Goal: Task Accomplishment & Management: Use online tool/utility

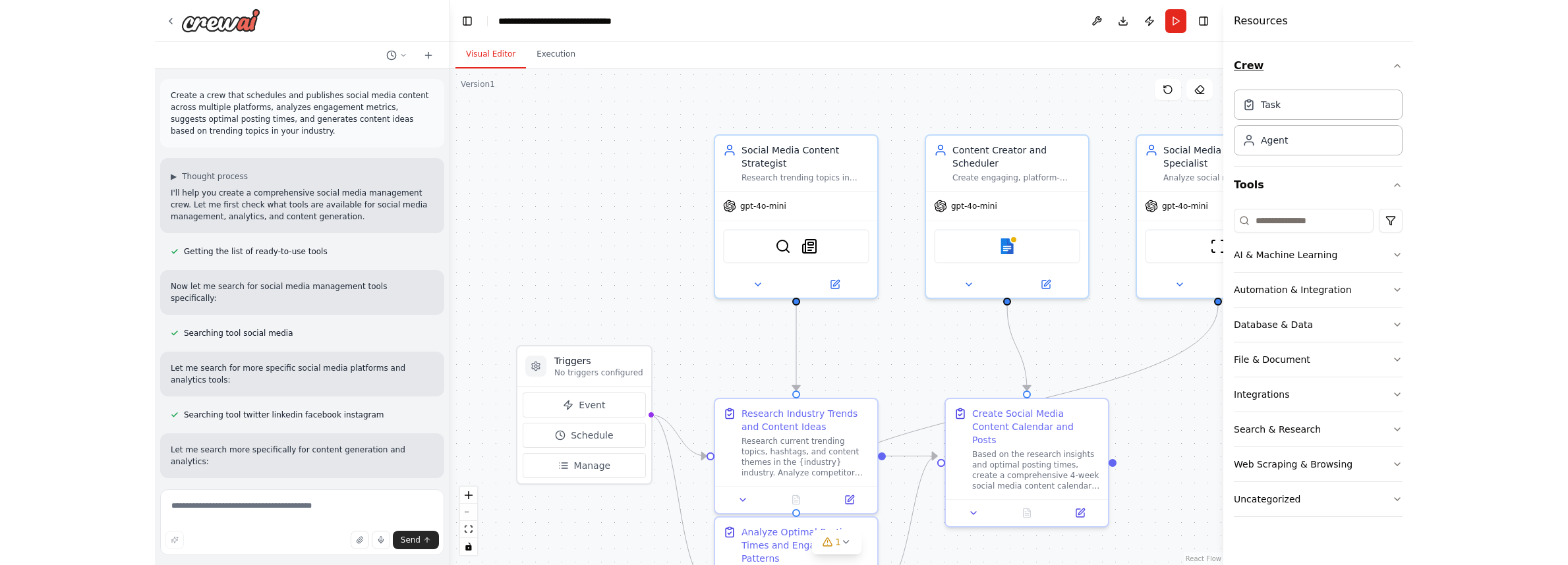
scroll to position [1481, 0]
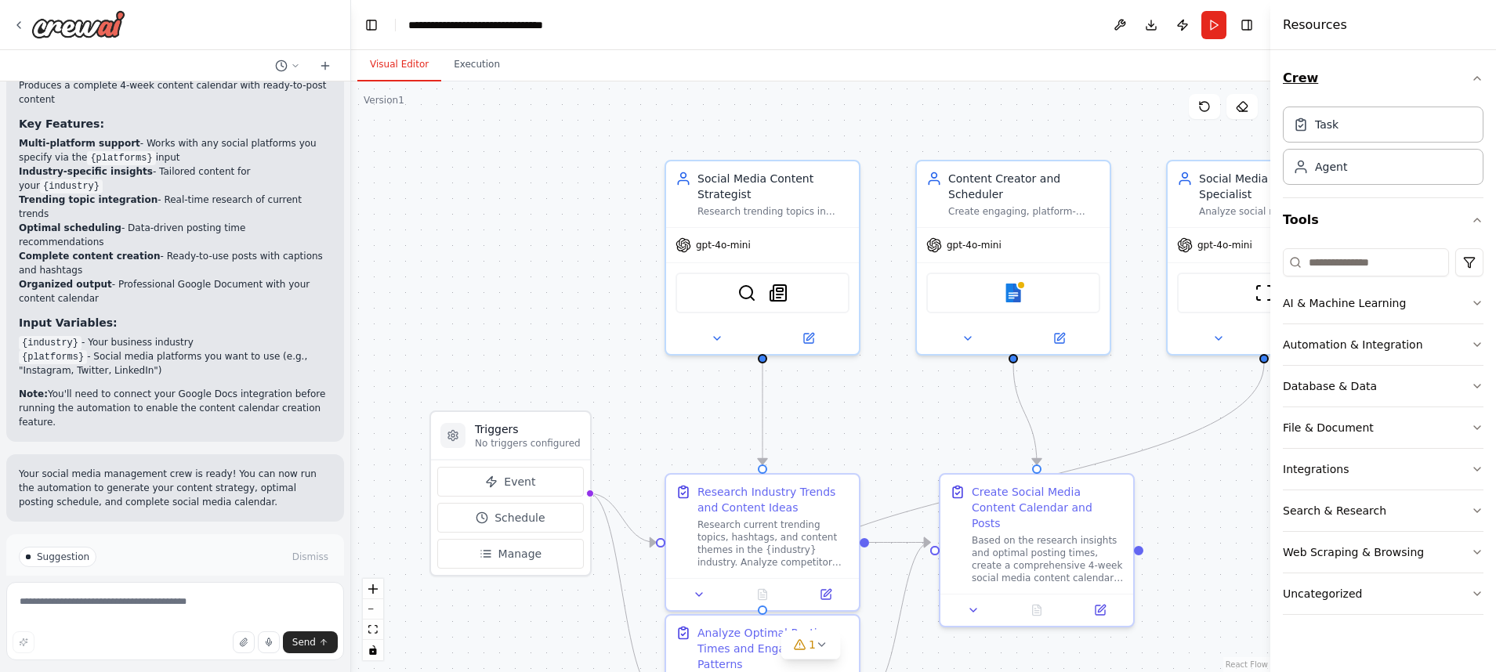
click at [1474, 78] on icon "button" at bounding box center [1477, 78] width 13 height 13
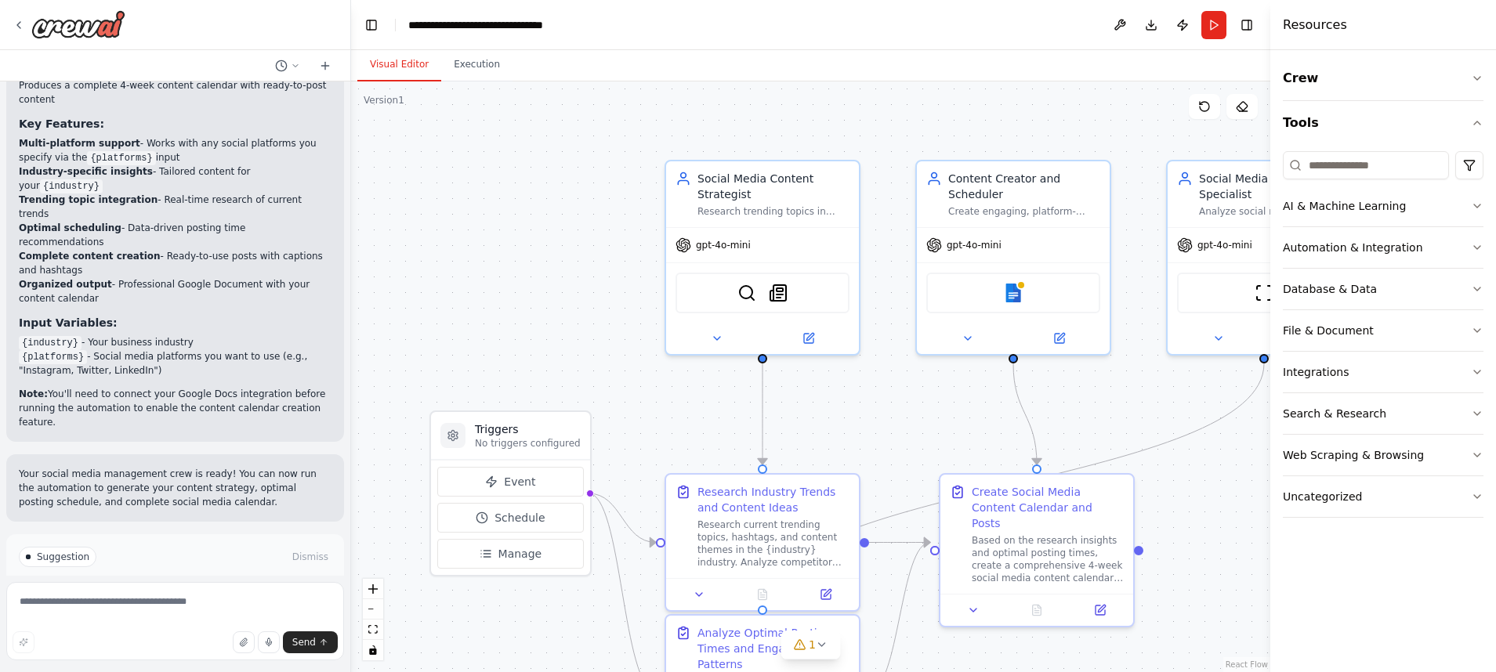
click at [1091, 110] on div ".deletable-edge-delete-btn { width: 20px; height: 20px; border: 0px solid #ffff…" at bounding box center [810, 376] width 919 height 591
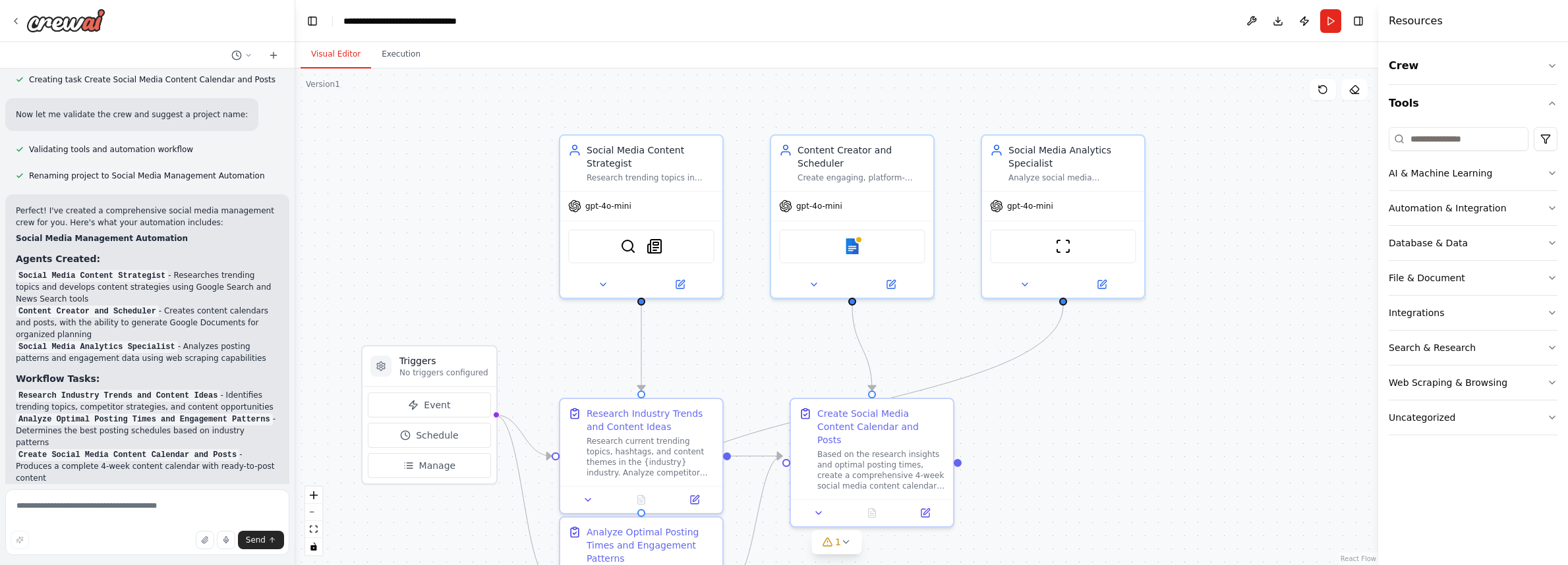
scroll to position [1089, 0]
click at [602, 279] on icon at bounding box center [603, 282] width 11 height 11
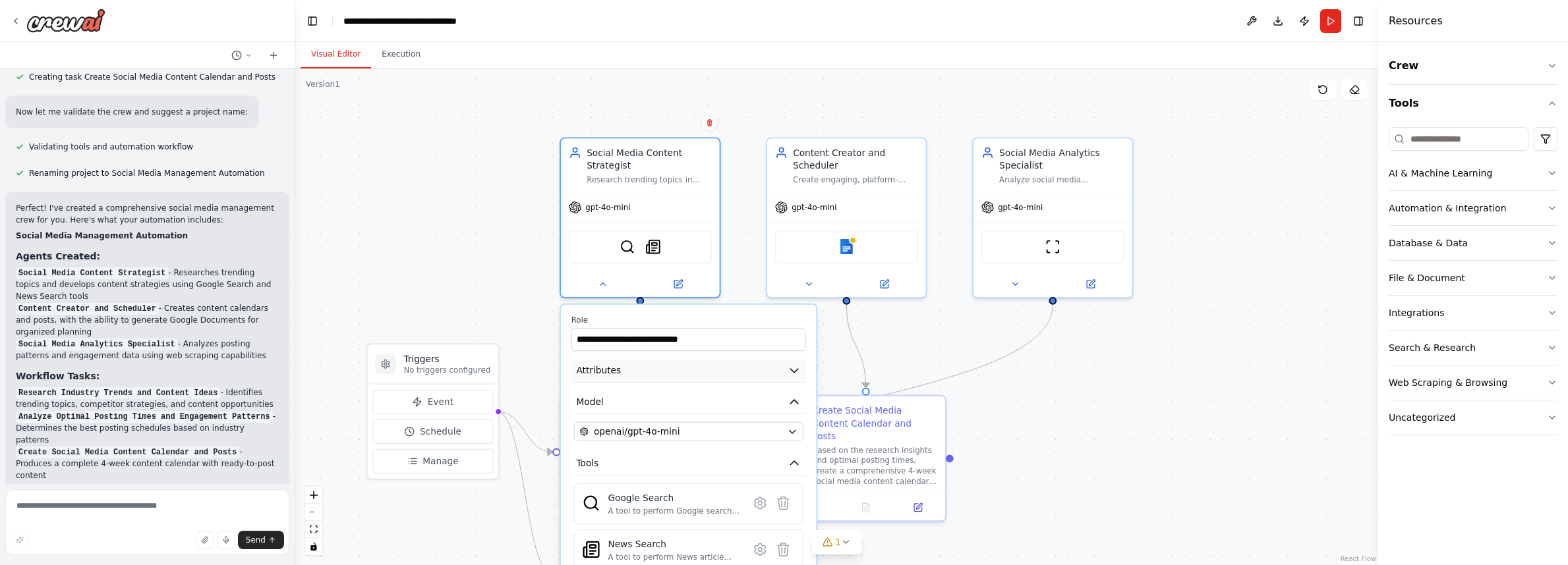
click at [793, 367] on icon "button" at bounding box center [794, 371] width 13 height 13
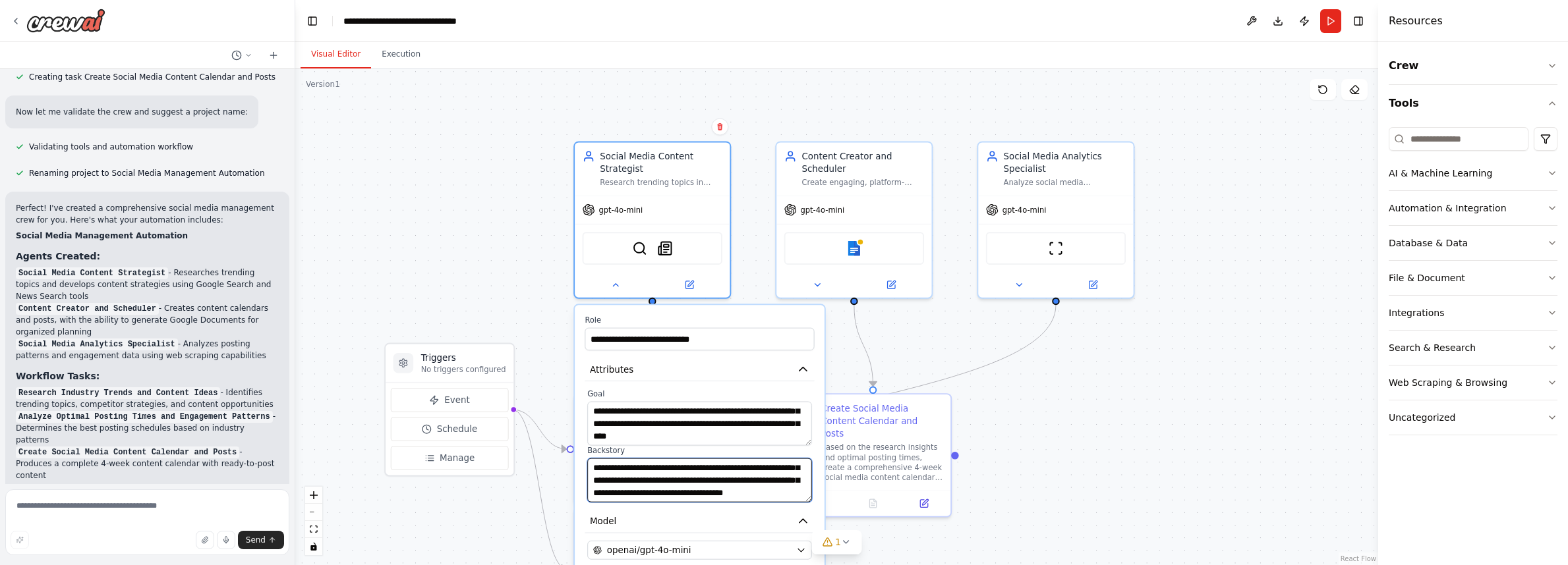
scroll to position [92, 0]
click at [532, 346] on div ".deletable-edge-delete-btn { width: 20px; height: 20px; border: 0px solid #ffff…" at bounding box center [836, 316] width 1083 height 497
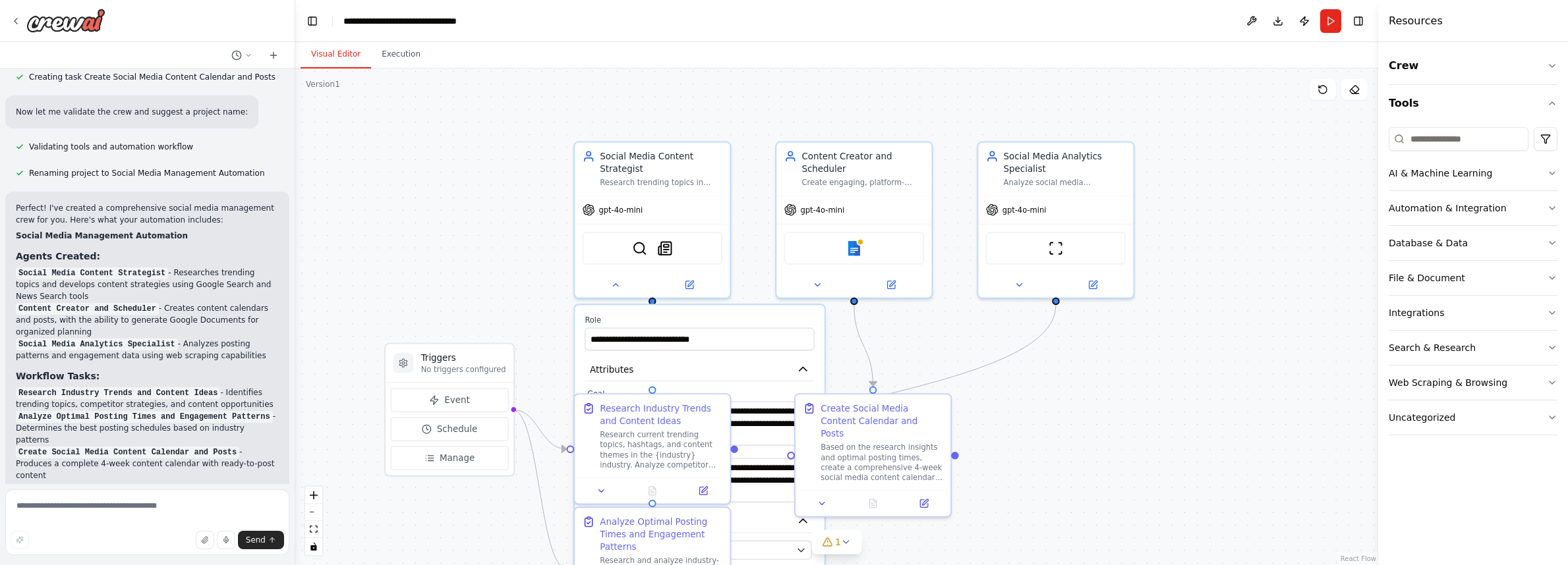
click at [1172, 390] on div ".deletable-edge-delete-btn { width: 20px; height: 20px; border: 0px solid #ffff…" at bounding box center [836, 316] width 1083 height 497
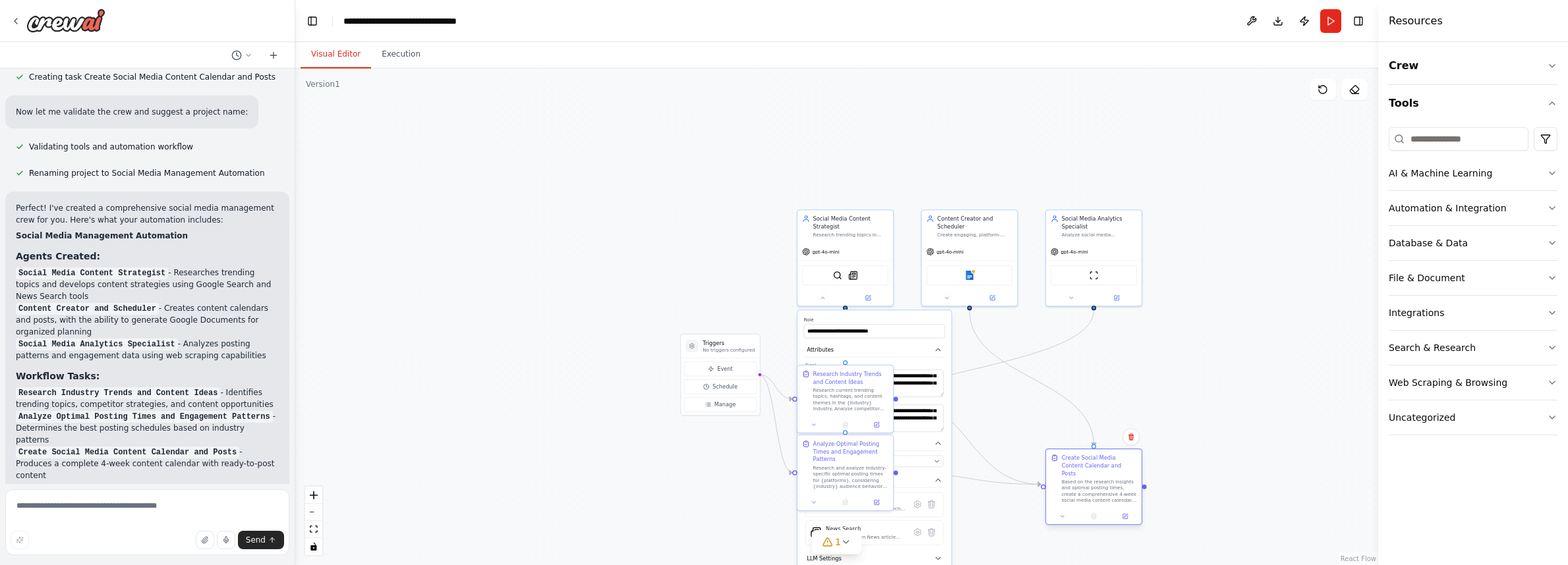
drag, startPoint x: 1004, startPoint y: 369, endPoint x: 1119, endPoint y: 451, distance: 141.2
click at [1119, 451] on div "Create Social Media Content Calendar and Posts Based on the research insights a…" at bounding box center [1094, 478] width 96 height 60
click at [937, 351] on icon "button" at bounding box center [938, 349] width 4 height 2
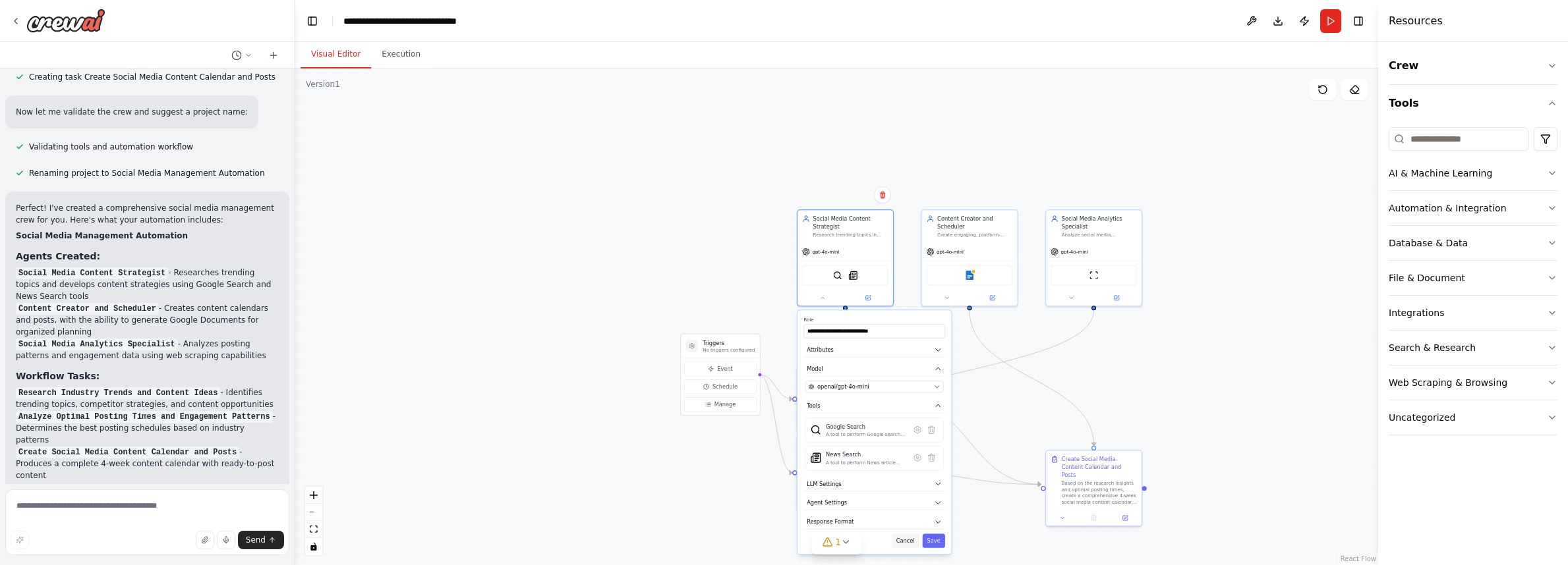
click at [903, 540] on button "Cancel" at bounding box center [905, 541] width 28 height 13
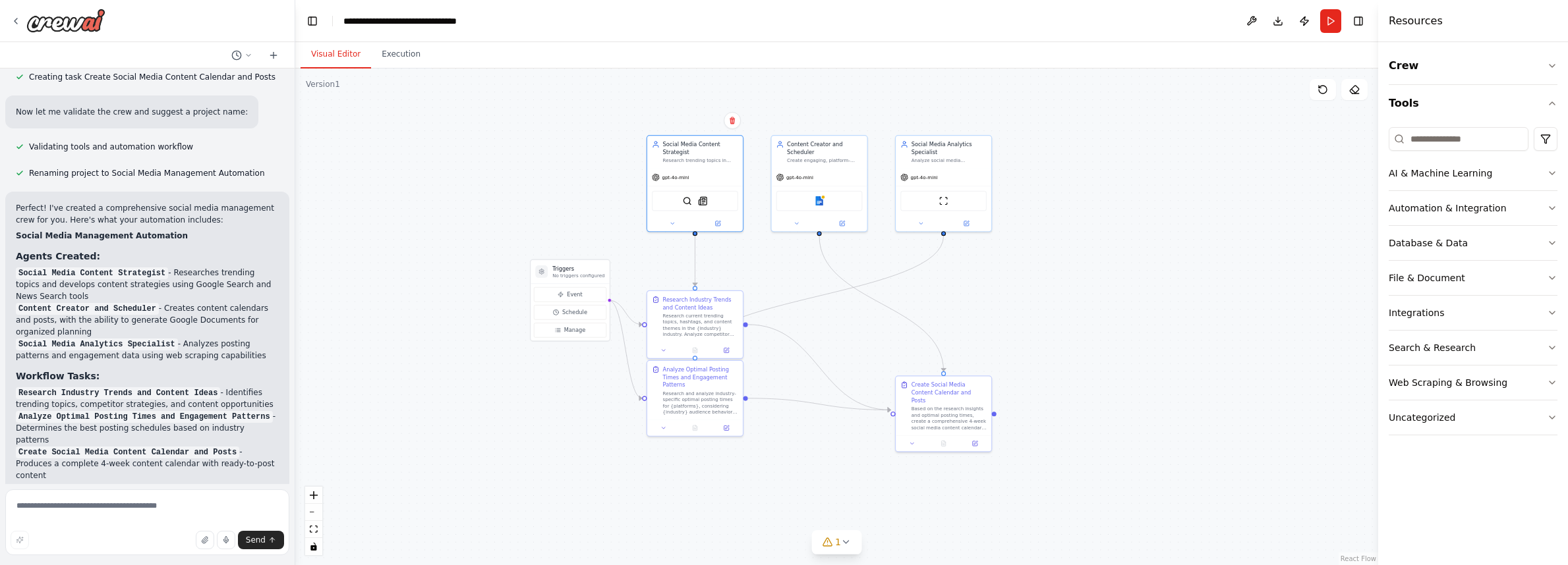
drag, startPoint x: 1254, startPoint y: 300, endPoint x: 1104, endPoint y: 225, distance: 167.7
click at [1104, 225] on div ".deletable-edge-delete-btn { width: 20px; height: 20px; border: 0px solid #ffff…" at bounding box center [836, 316] width 1083 height 497
click at [664, 223] on button at bounding box center [672, 222] width 44 height 9
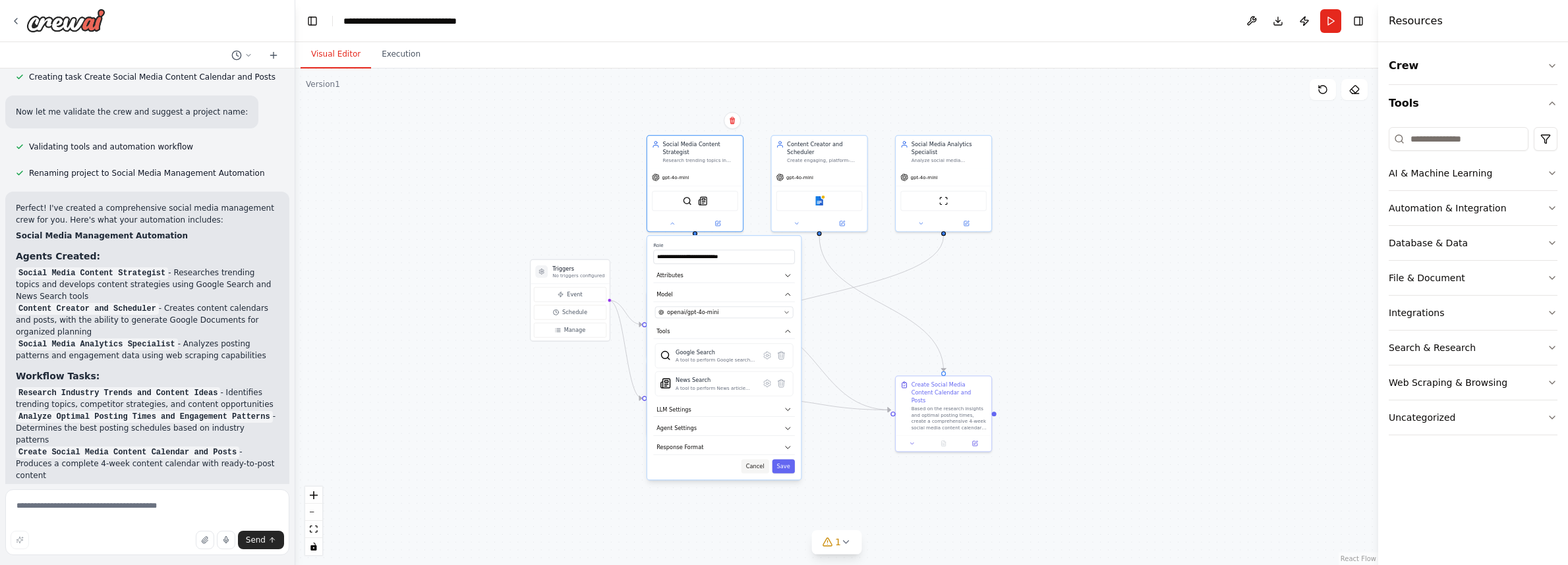
click at [753, 470] on button "Cancel" at bounding box center [755, 467] width 28 height 13
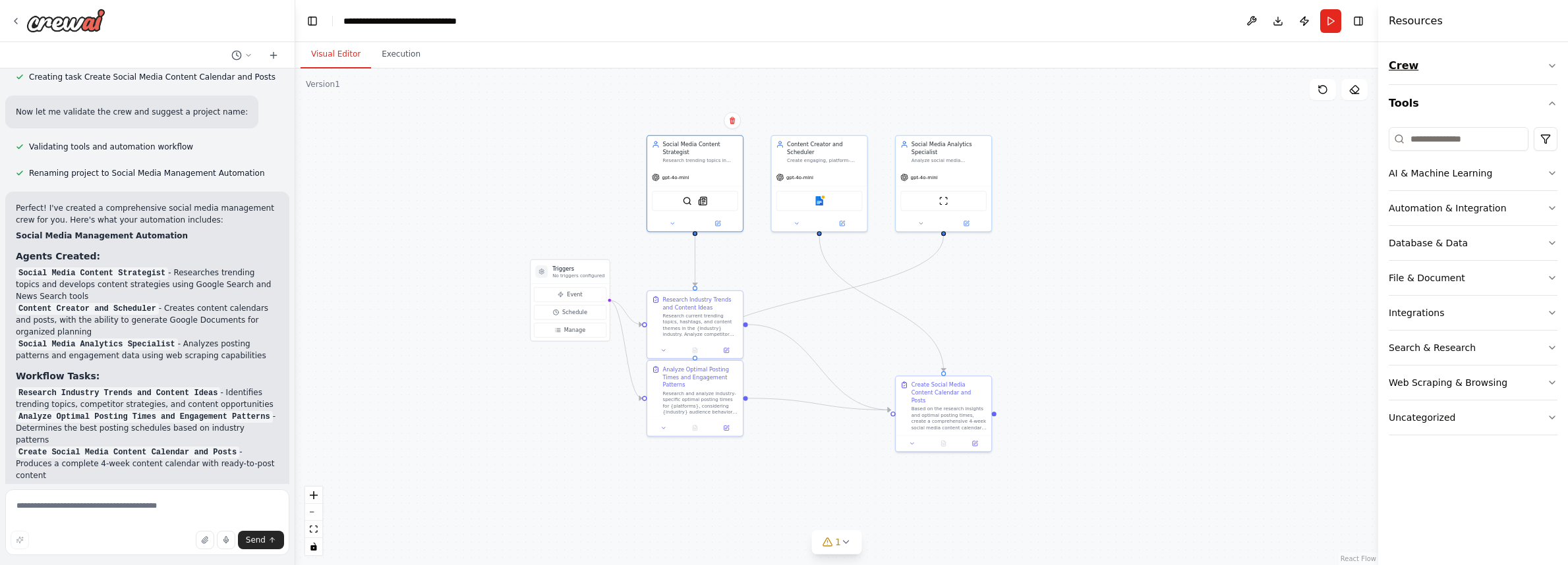
click at [1258, 64] on icon "button" at bounding box center [1552, 66] width 11 height 11
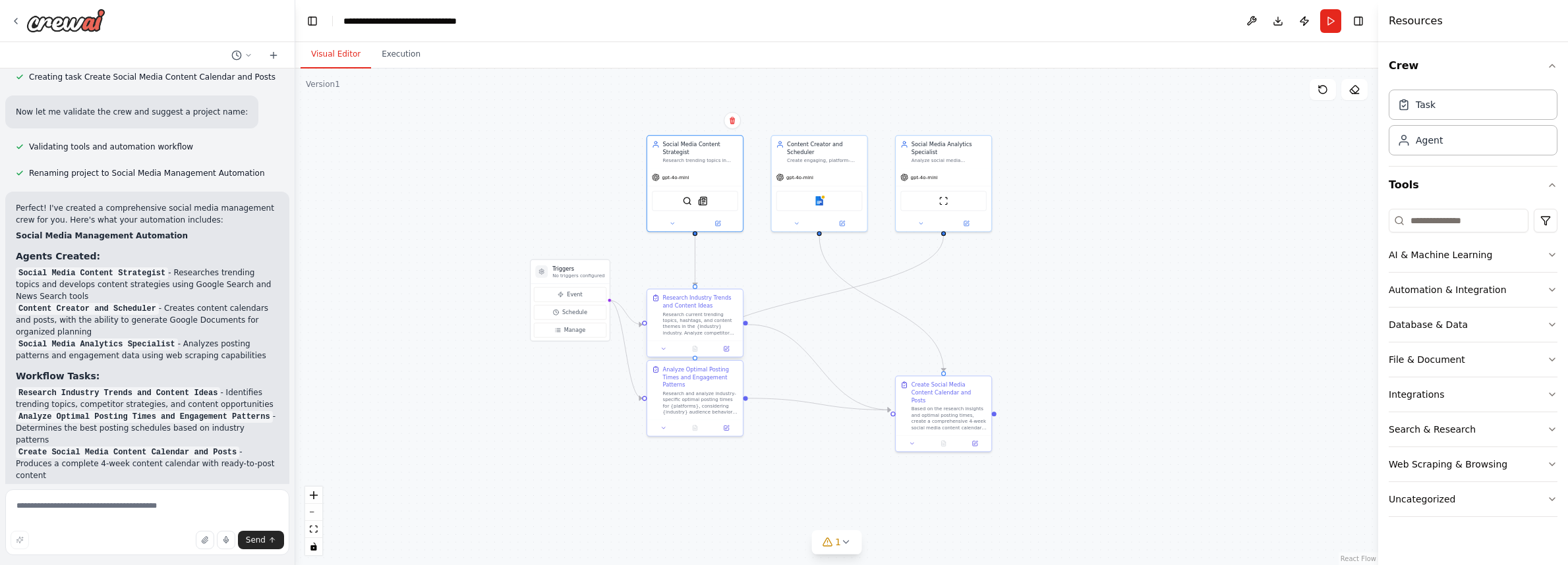
click at [691, 309] on div "Research Industry Trends and Content Ideas" at bounding box center [700, 302] width 75 height 16
click at [665, 351] on icon at bounding box center [663, 348] width 6 height 6
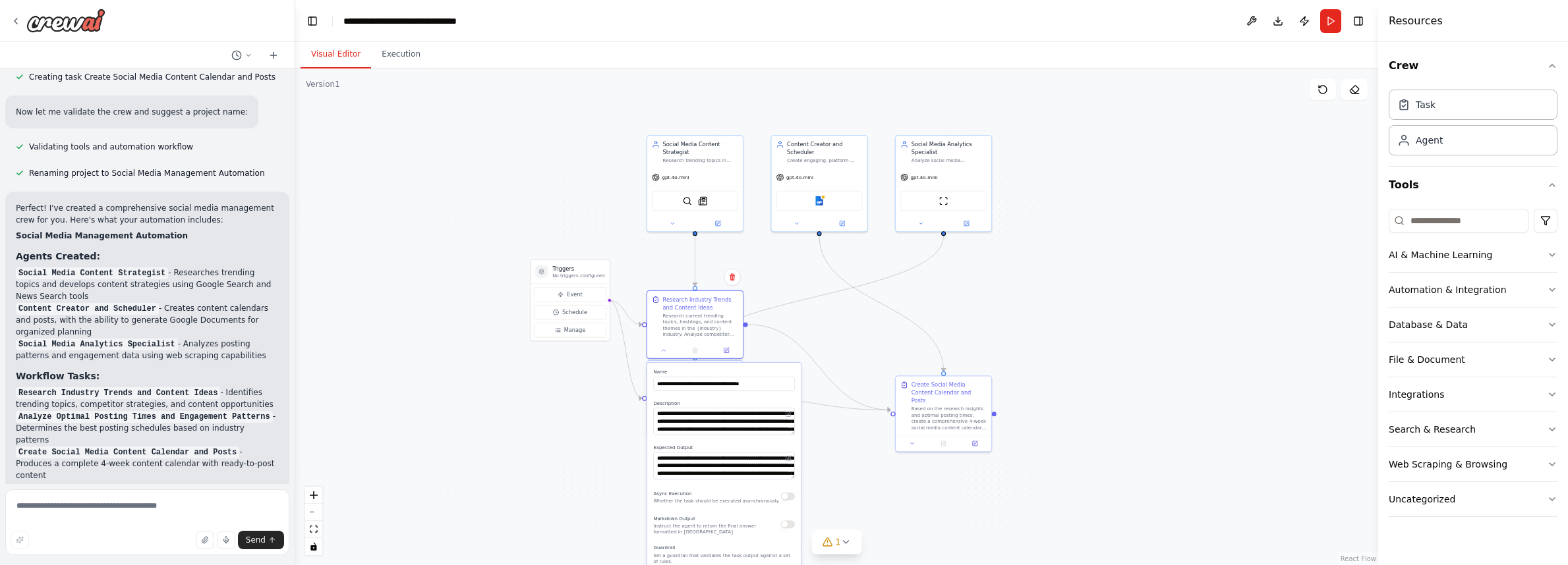
click at [1086, 272] on div ".deletable-edge-delete-btn { width: 20px; height: 20px; border: 0px solid #ffff…" at bounding box center [836, 316] width 1083 height 497
click at [664, 430] on icon at bounding box center [663, 426] width 6 height 6
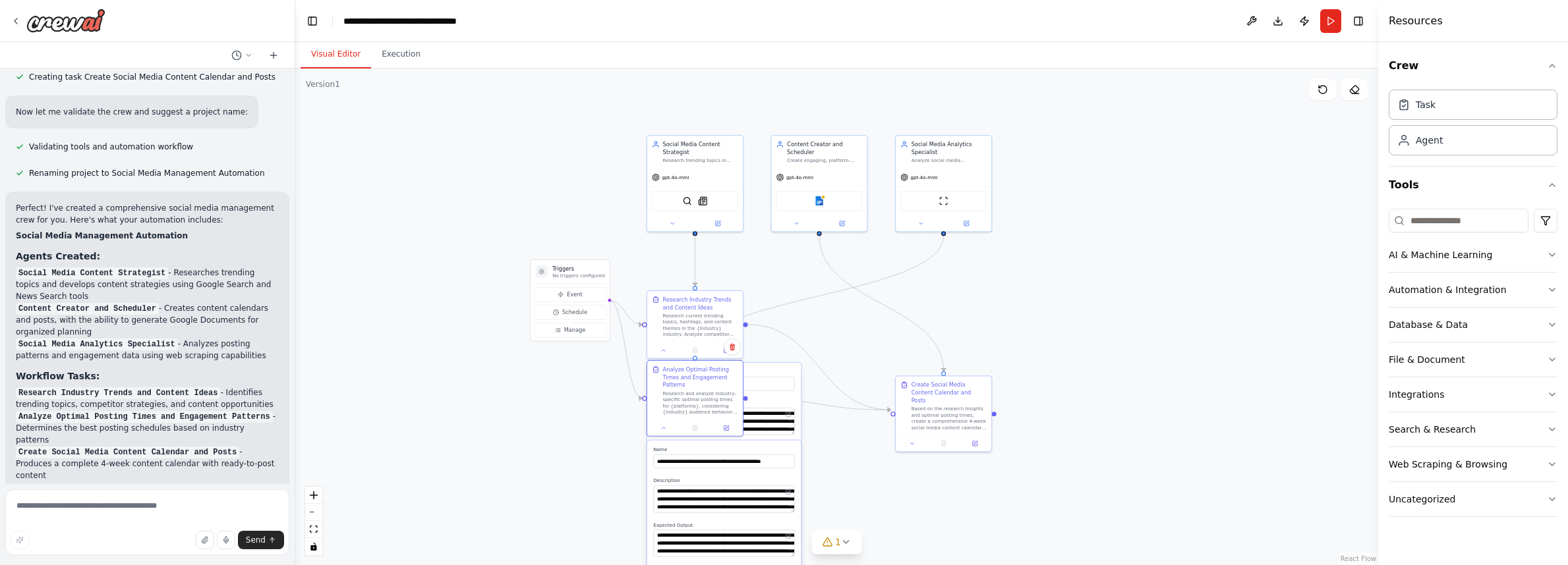
click at [548, 424] on div ".deletable-edge-delete-btn { width: 20px; height: 20px; border: 0px solid #ffff…" at bounding box center [836, 316] width 1083 height 497
click at [661, 428] on icon at bounding box center [663, 426] width 6 height 6
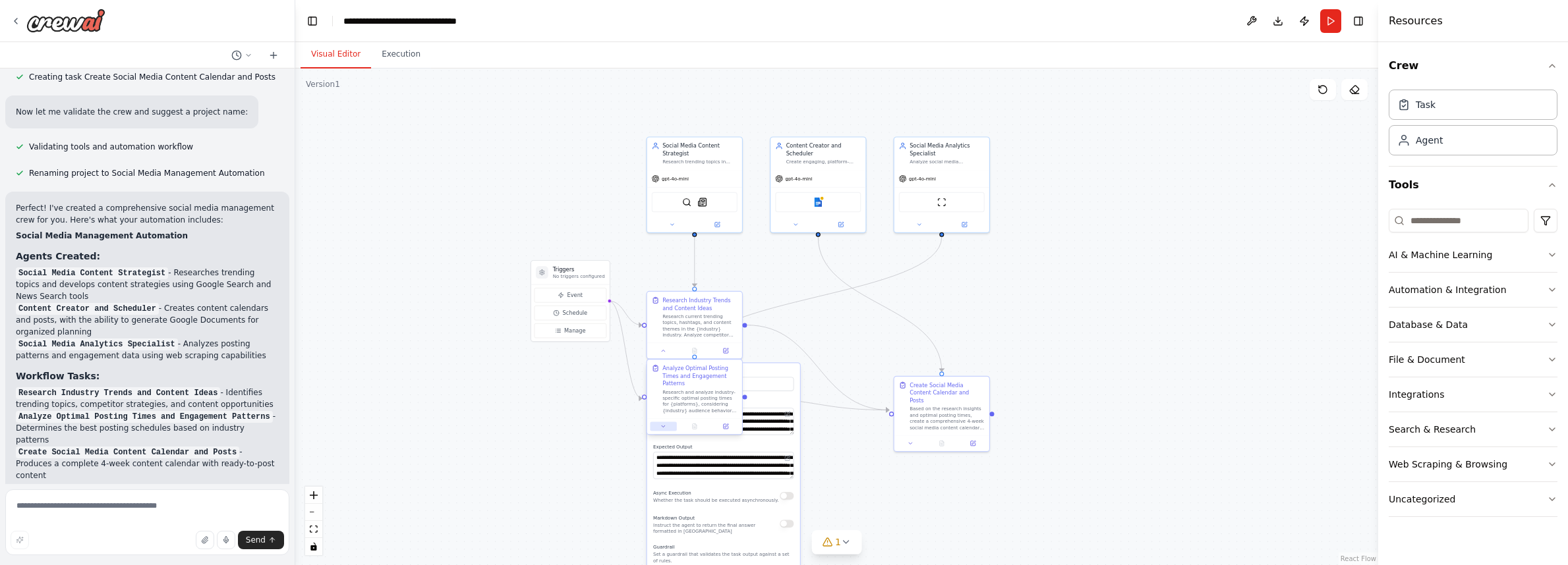
click at [660, 429] on icon at bounding box center [663, 426] width 6 height 6
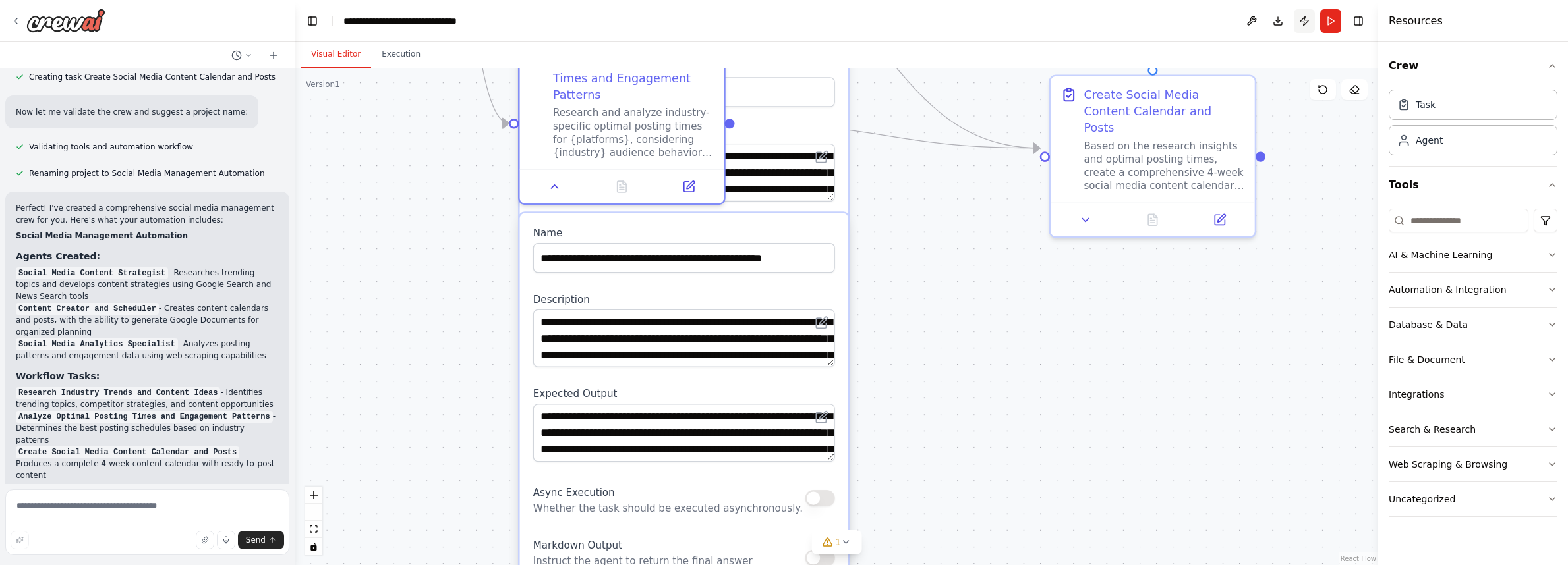
drag, startPoint x: 1317, startPoint y: 300, endPoint x: 1311, endPoint y: 13, distance: 287.1
click at [1258, 13] on main "**********" at bounding box center [836, 282] width 1083 height 565
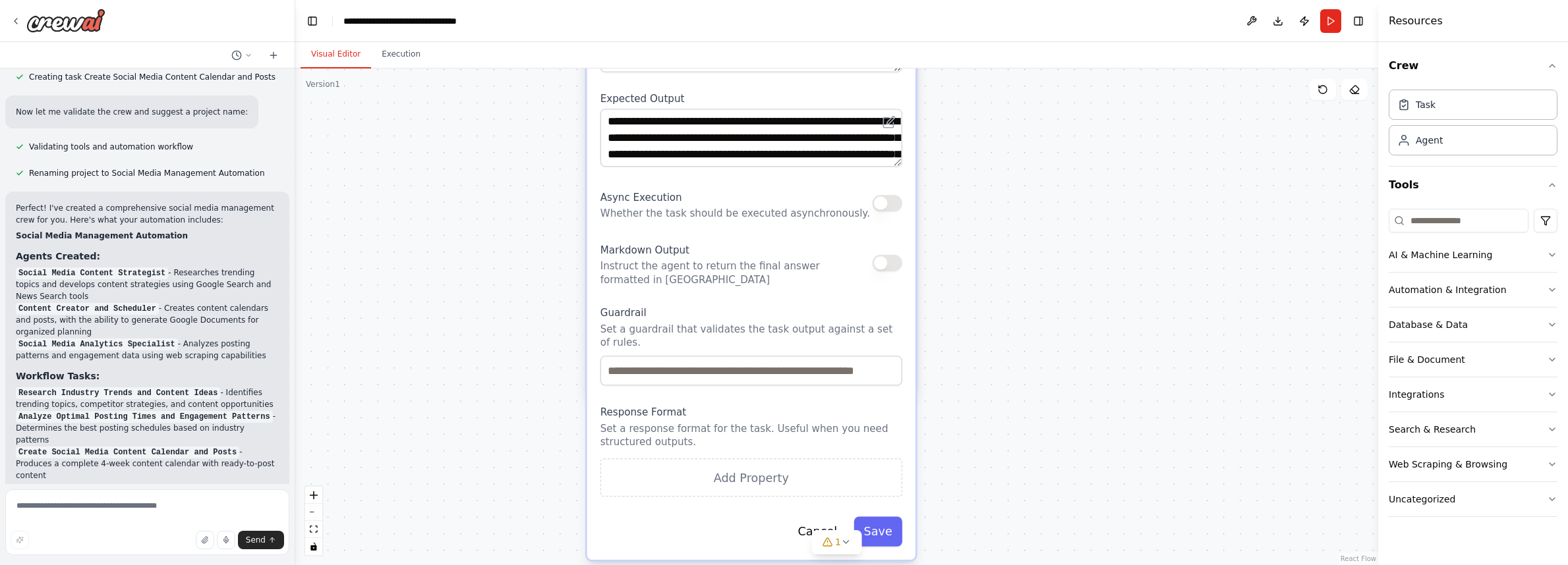
drag, startPoint x: 970, startPoint y: 441, endPoint x: 1034, endPoint y: 161, distance: 287.2
click at [1034, 161] on div ".deletable-edge-delete-btn { width: 20px; height: 20px; border: 0px solid #ffff…" at bounding box center [836, 316] width 1083 height 497
click at [805, 534] on button "Cancel" at bounding box center [817, 531] width 60 height 29
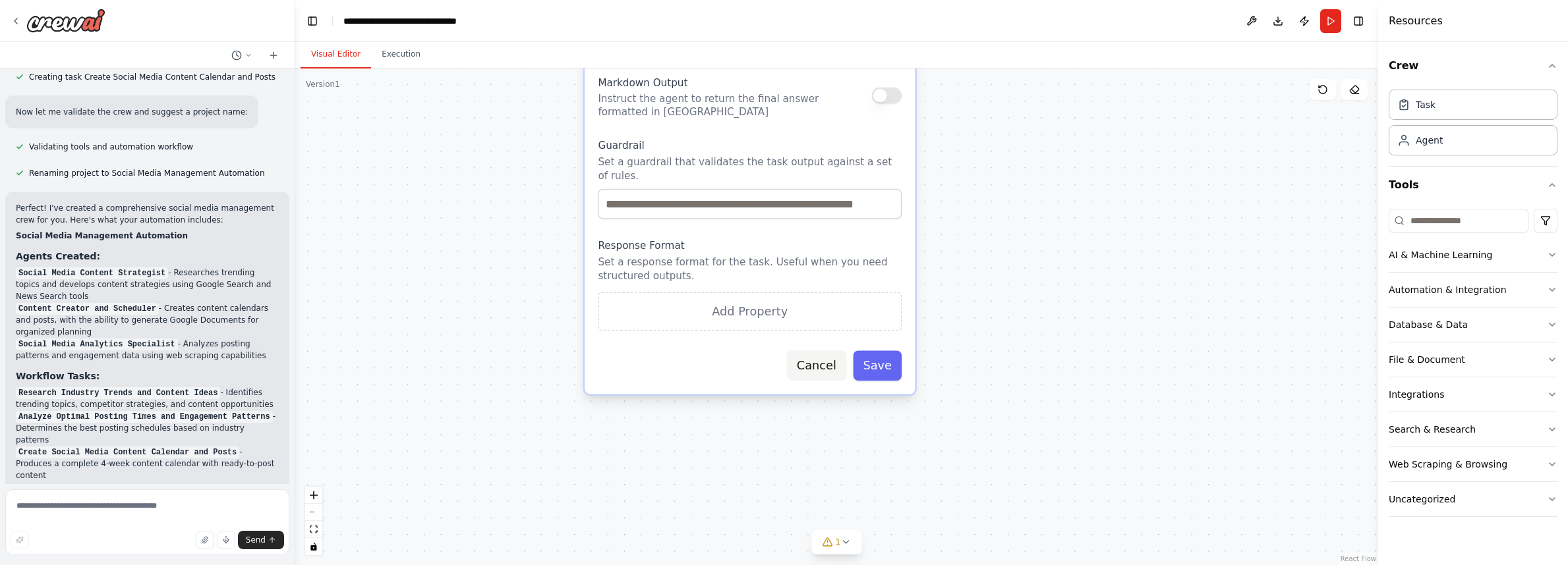
click at [823, 370] on button "Cancel" at bounding box center [817, 366] width 60 height 30
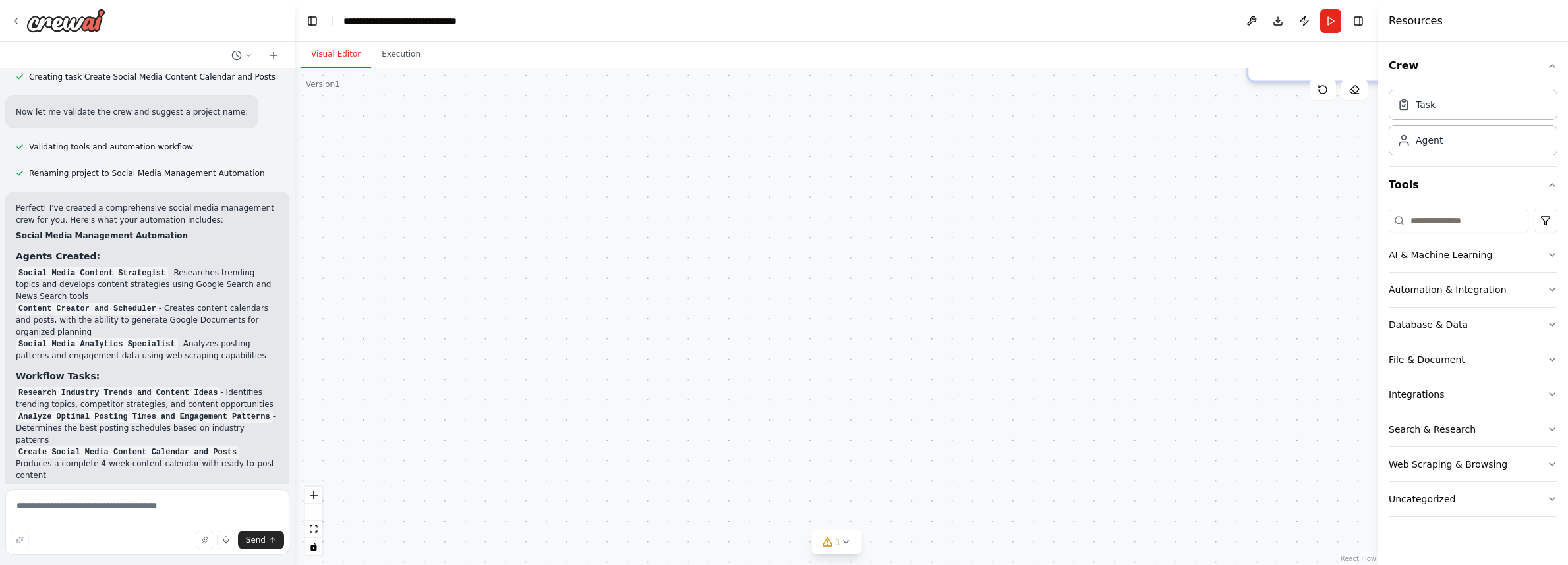
drag, startPoint x: 975, startPoint y: 251, endPoint x: 1086, endPoint y: 485, distance: 259.0
click at [1086, 485] on div ".deletable-edge-delete-btn { width: 20px; height: 20px; border: 0px solid #ffff…" at bounding box center [836, 316] width 1083 height 497
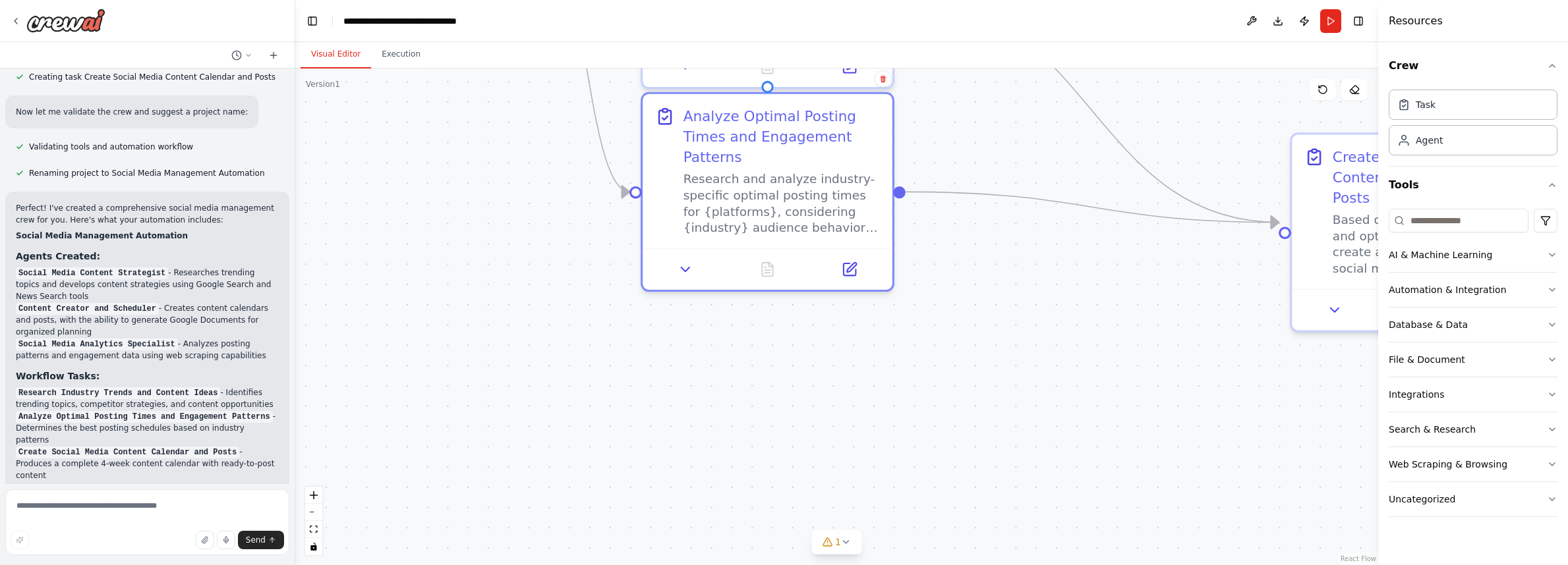
drag, startPoint x: 859, startPoint y: 254, endPoint x: 903, endPoint y: 502, distance: 251.9
click at [903, 502] on div ".deletable-edge-delete-btn { width: 20px; height: 20px; border: 0px solid #ffff…" at bounding box center [836, 316] width 1083 height 497
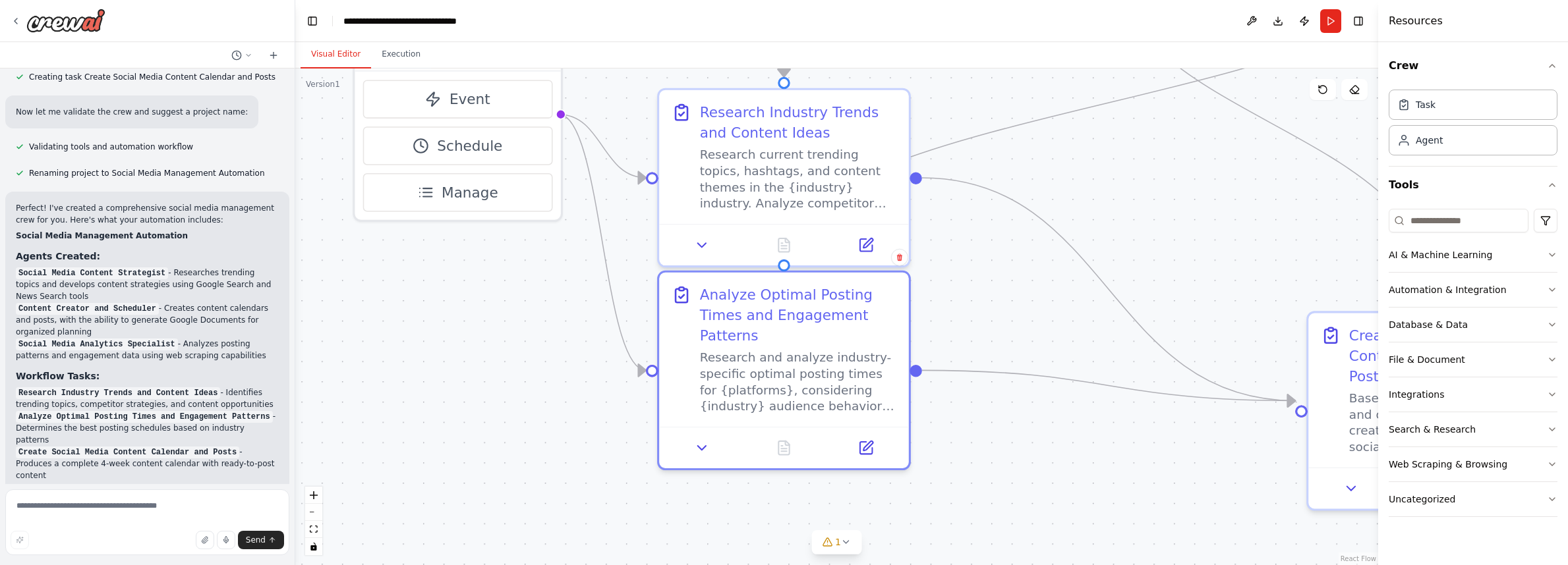
drag, startPoint x: 960, startPoint y: 333, endPoint x: 972, endPoint y: 492, distance: 159.5
click at [972, 492] on div ".deletable-edge-delete-btn { width: 20px; height: 20px; border: 0px solid #ffff…" at bounding box center [836, 316] width 1083 height 497
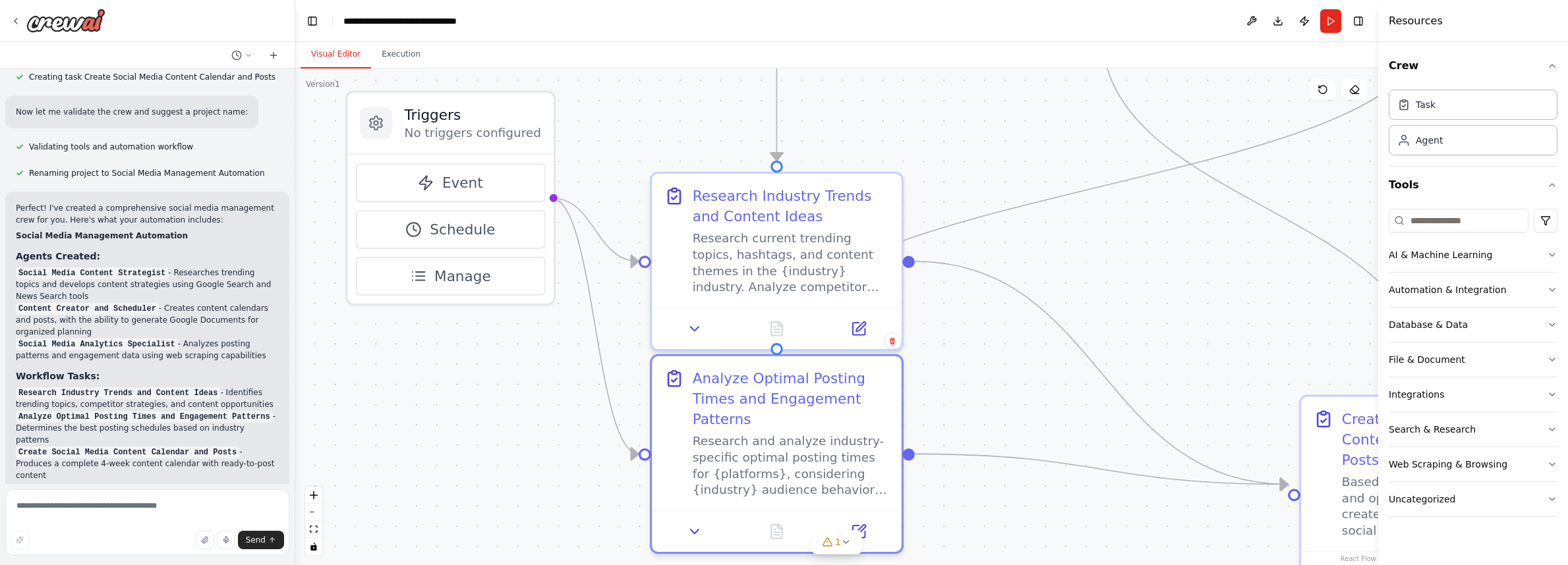
drag, startPoint x: 972, startPoint y: 405, endPoint x: 966, endPoint y: 486, distance: 81.2
click at [966, 486] on div ".deletable-edge-delete-btn { width: 20px; height: 20px; border: 0px solid #ffff…" at bounding box center [836, 316] width 1083 height 497
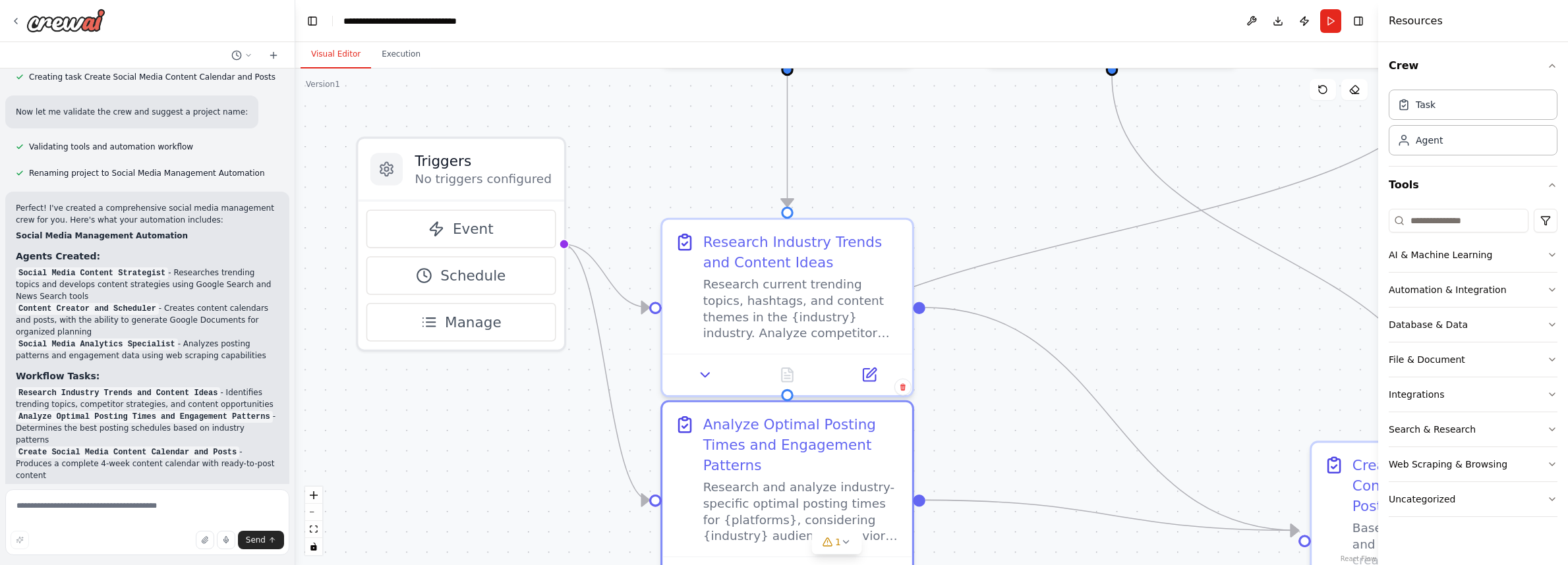
drag, startPoint x: 539, startPoint y: 374, endPoint x: 538, endPoint y: 391, distance: 17.0
click at [538, 391] on div ".deletable-edge-delete-btn { width: 20px; height: 20px; border: 0px solid #ffff…" at bounding box center [836, 316] width 1083 height 497
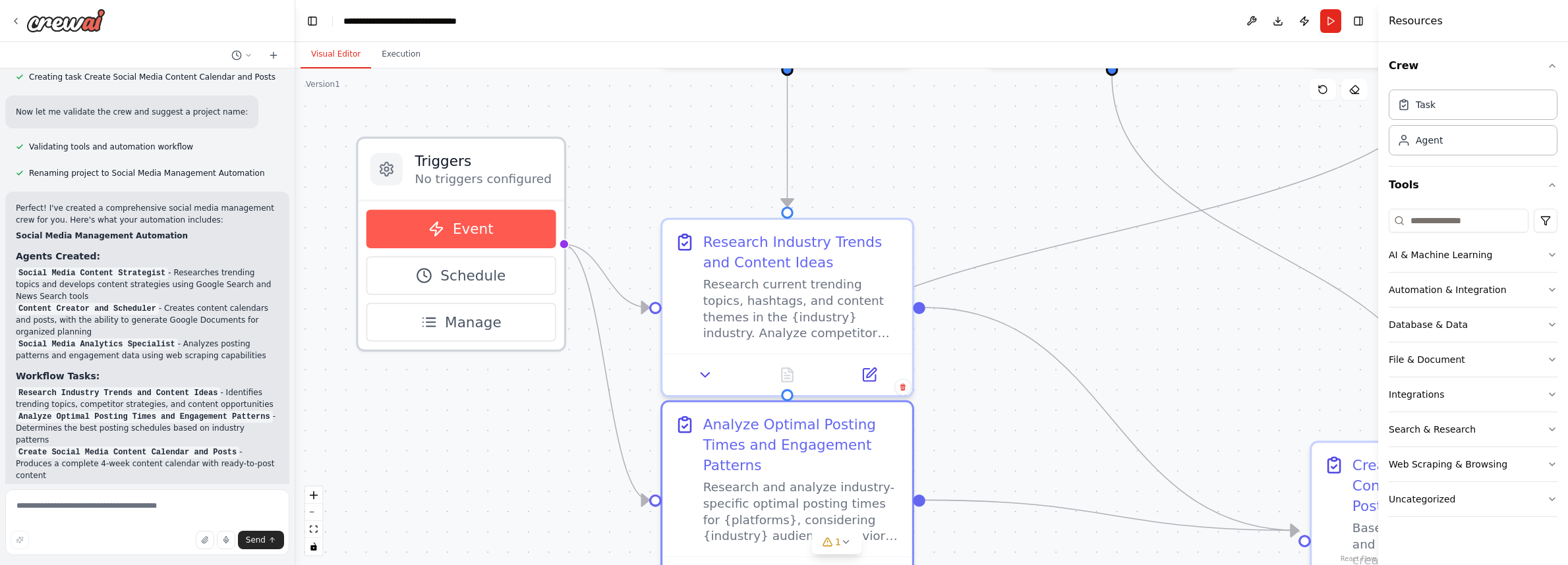
click at [444, 230] on button "Event" at bounding box center [461, 228] width 189 height 38
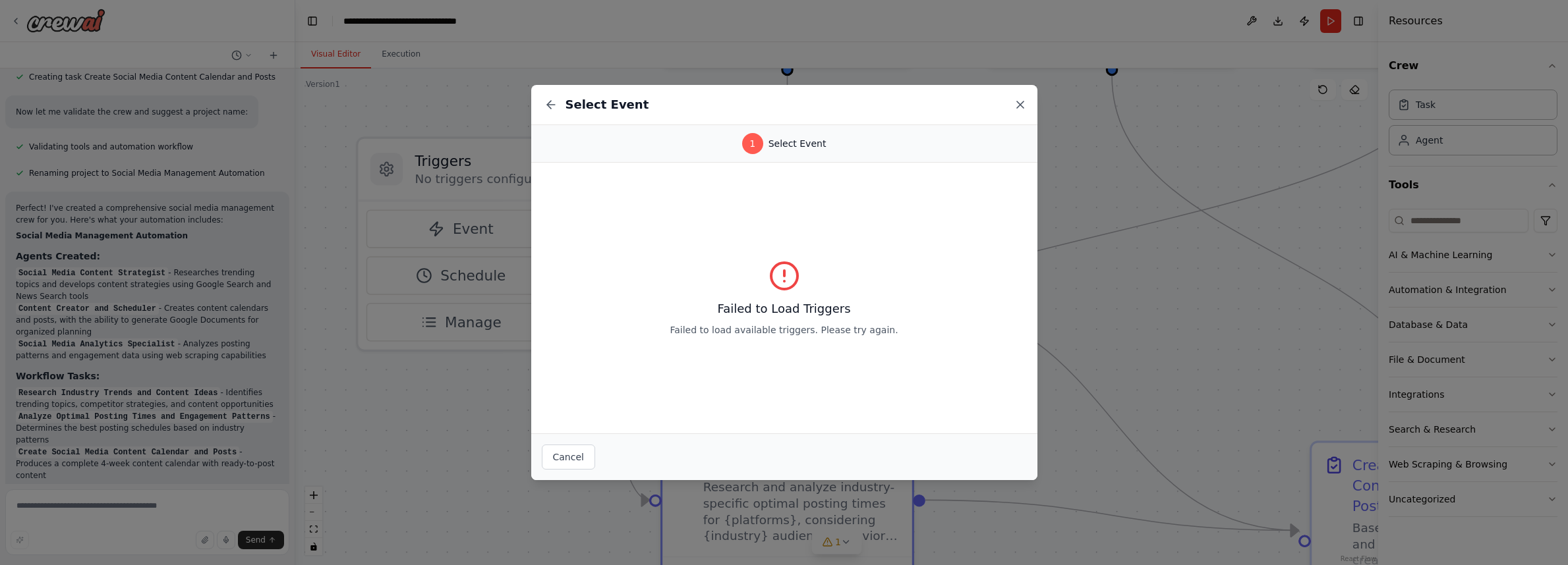
click at [1020, 108] on icon at bounding box center [1020, 105] width 13 height 13
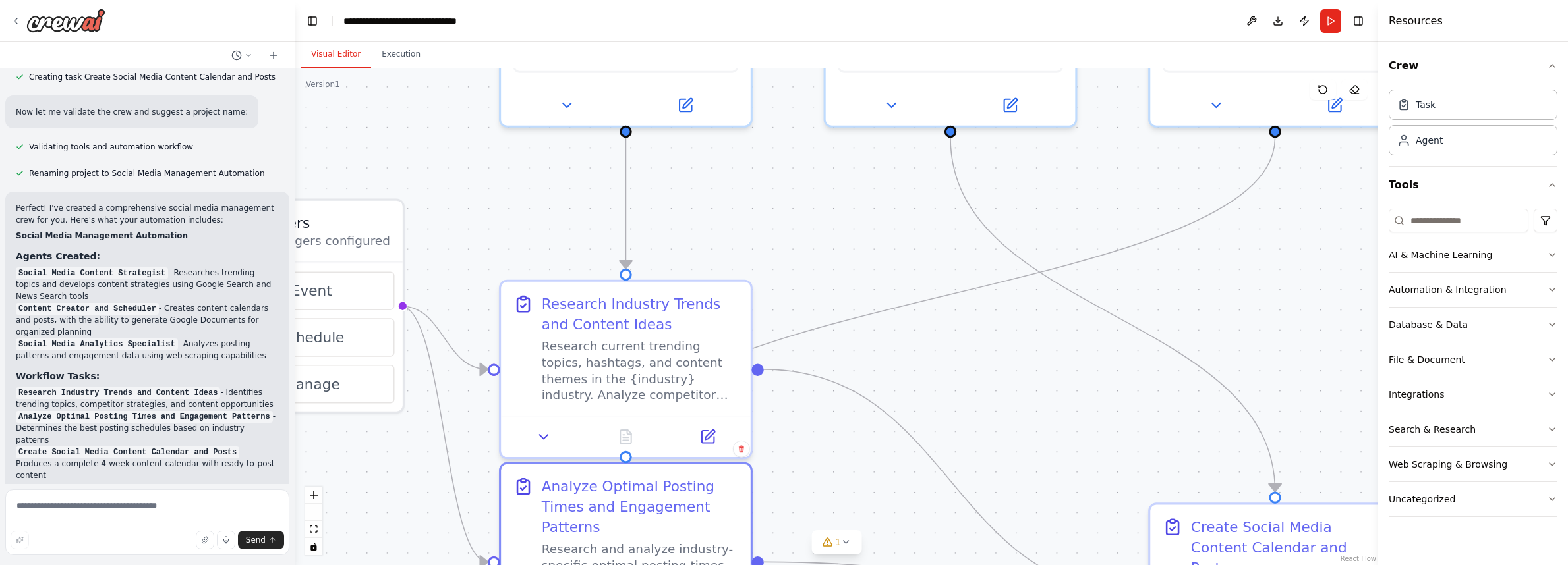
drag, startPoint x: 651, startPoint y: 133, endPoint x: 490, endPoint y: 195, distance: 172.5
click at [490, 195] on div ".deletable-edge-delete-btn { width: 20px; height: 20px; border: 0px solid #ffff…" at bounding box center [836, 316] width 1083 height 497
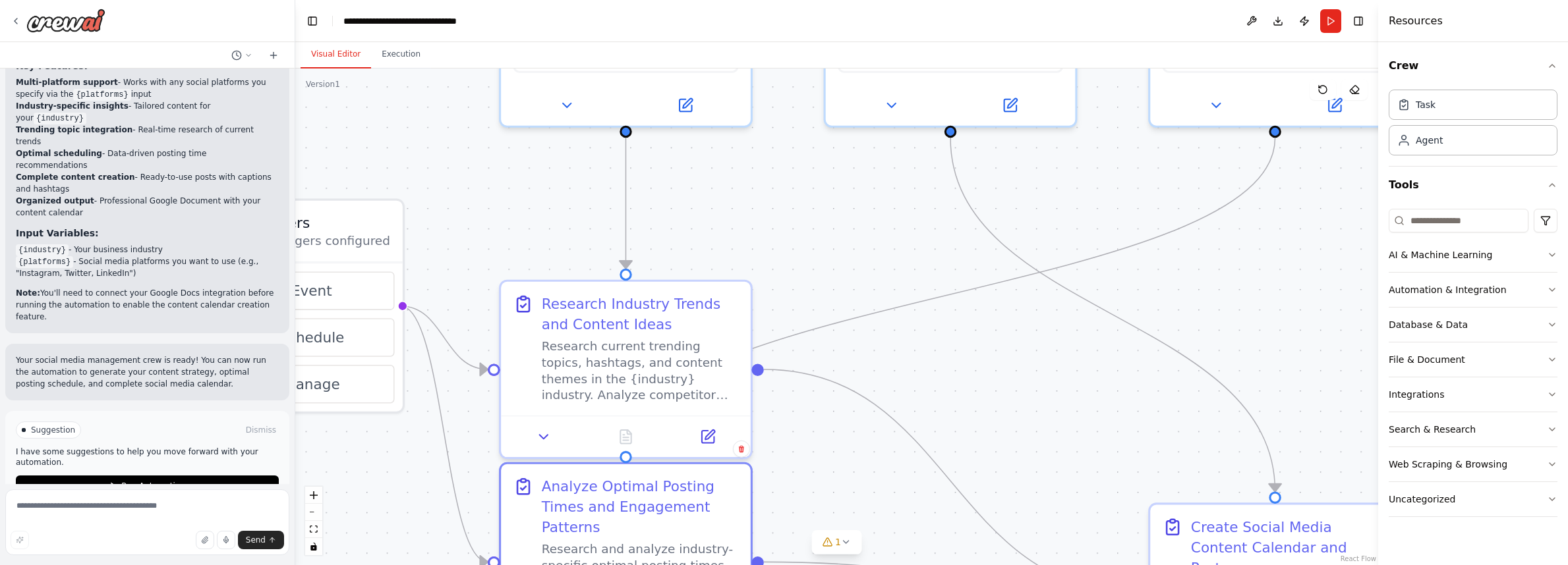
scroll to position [1529, 0]
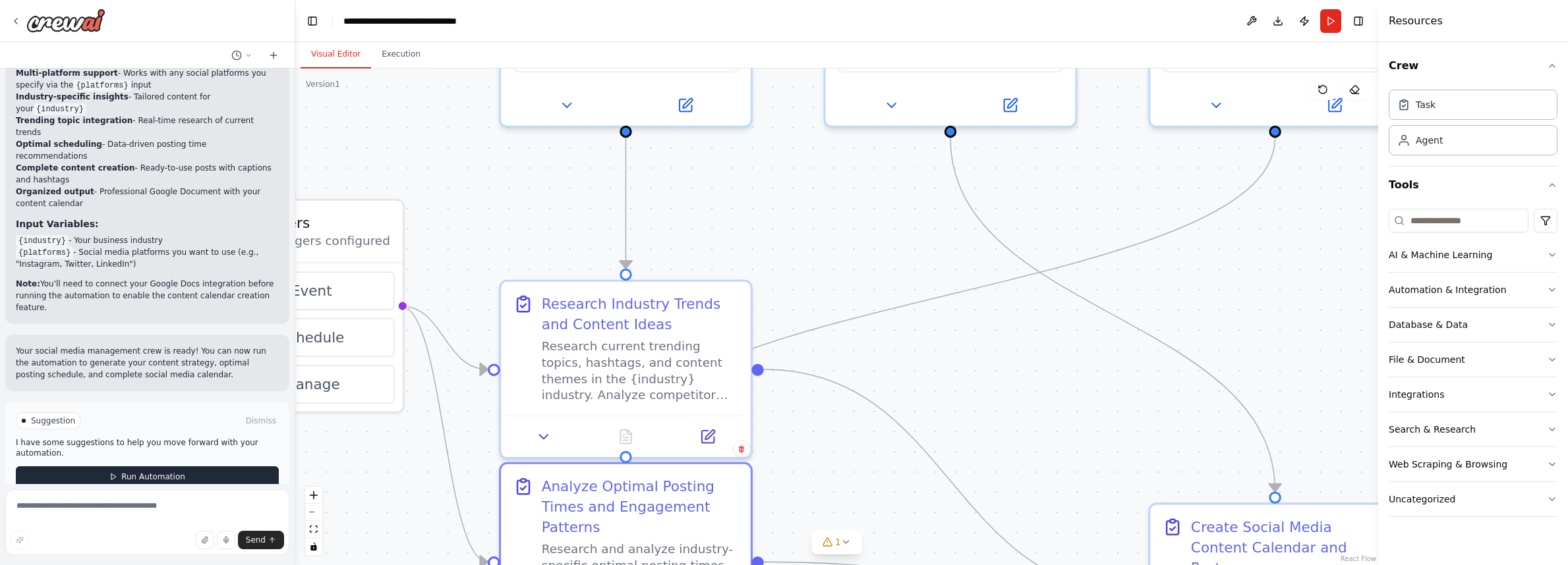
click at [181, 467] on button "Run Automation" at bounding box center [147, 477] width 263 height 21
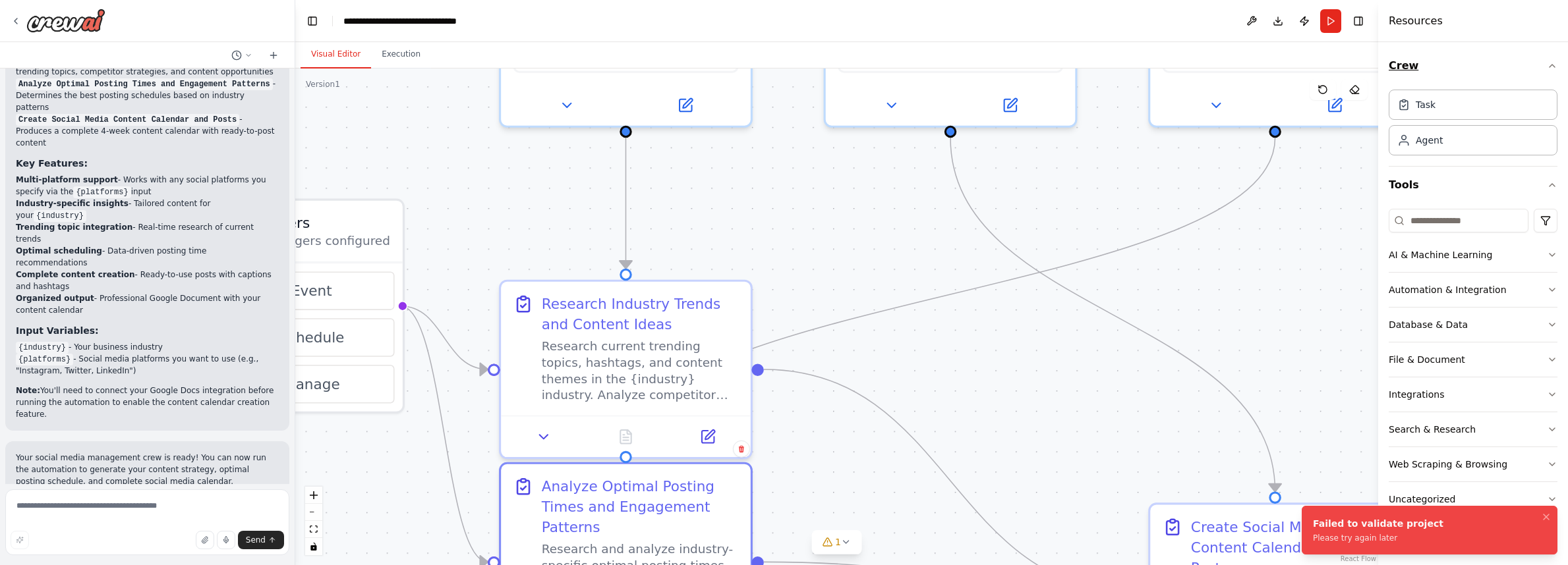
click at [1258, 60] on button "Crew" at bounding box center [1473, 66] width 169 height 37
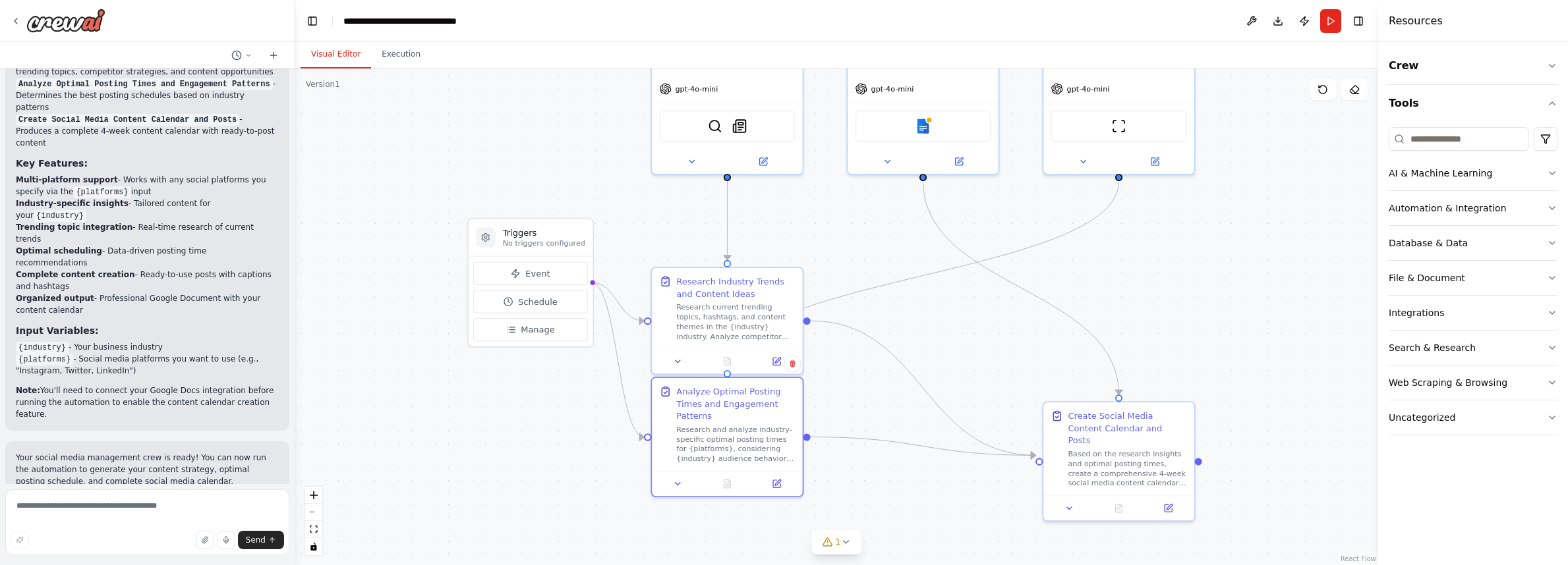
drag, startPoint x: 1179, startPoint y: 181, endPoint x: 1055, endPoint y: 214, distance: 128.3
click at [1055, 214] on div ".deletable-edge-delete-btn { width: 20px; height: 20px; border: 0px solid #ffff…" at bounding box center [836, 316] width 1083 height 497
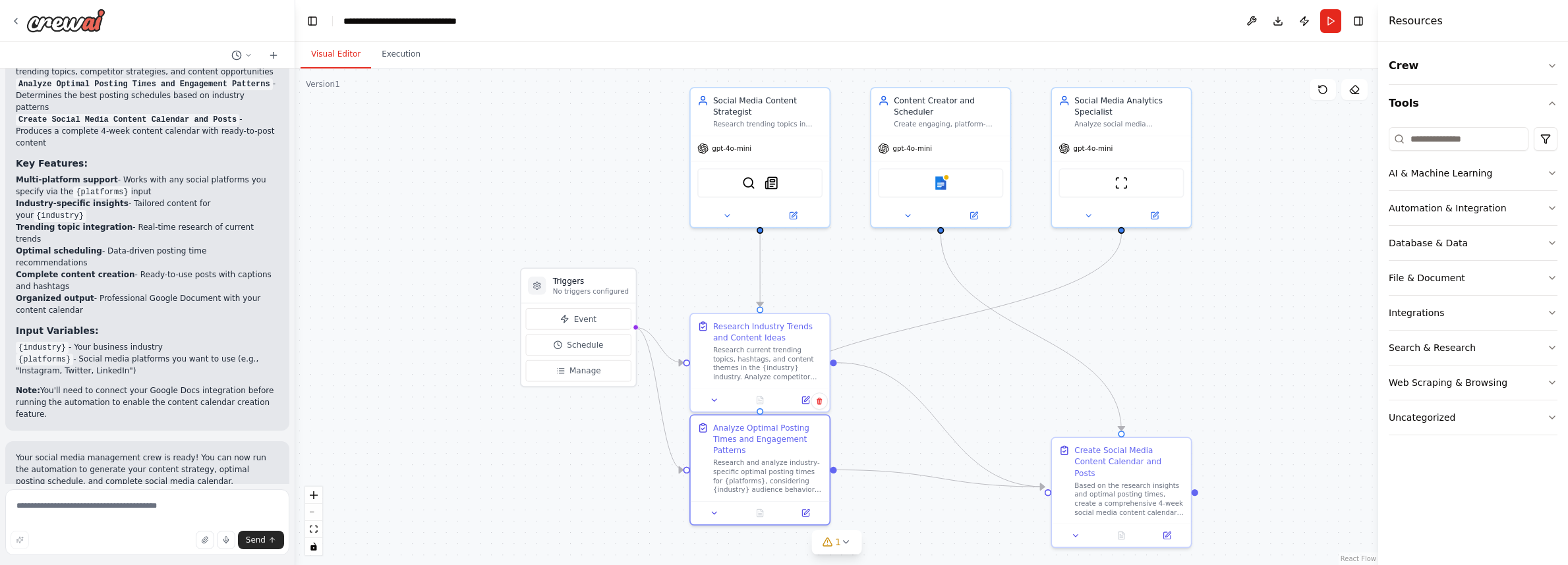
drag, startPoint x: 1266, startPoint y: 177, endPoint x: 1257, endPoint y: 227, distance: 50.8
click at [1257, 227] on div ".deletable-edge-delete-btn { width: 20px; height: 20px; border: 0px solid #ffff…" at bounding box center [836, 316] width 1083 height 497
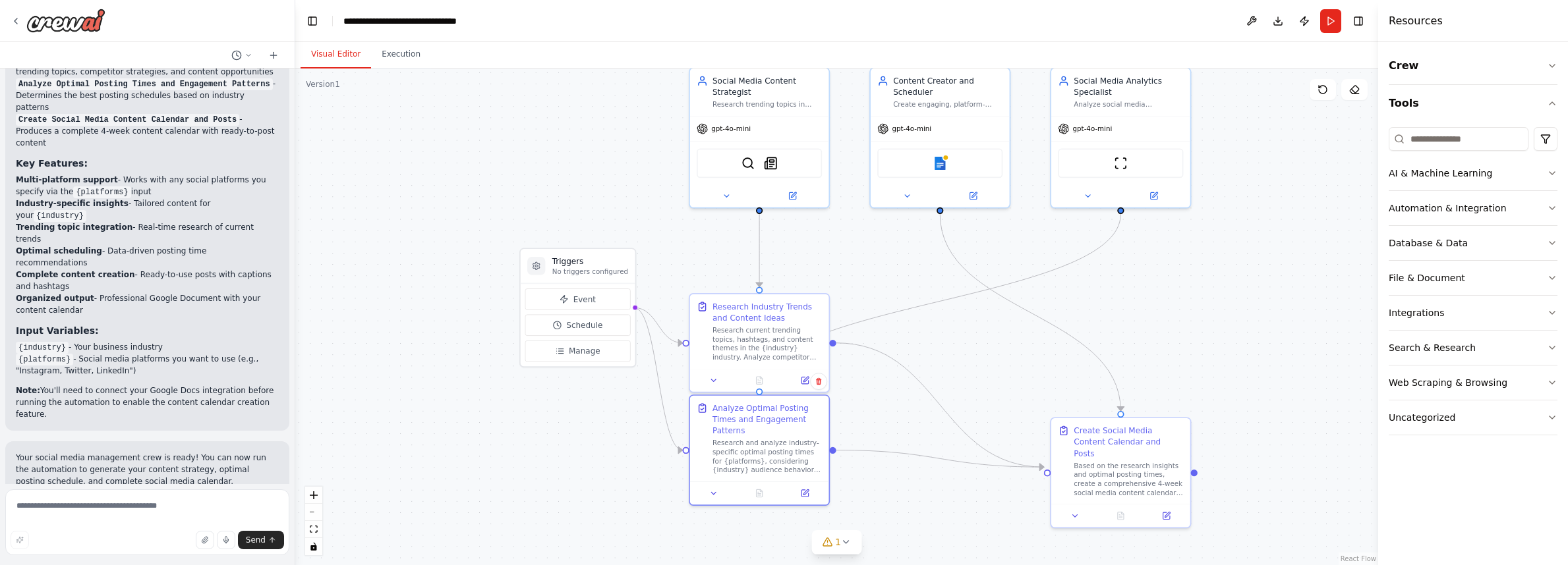
drag, startPoint x: 1254, startPoint y: 227, endPoint x: 1253, endPoint y: 206, distance: 21.0
click at [1253, 206] on div ".deletable-edge-delete-btn { width: 20px; height: 20px; border: 0px solid #ffff…" at bounding box center [836, 316] width 1083 height 497
click at [847, 542] on icon at bounding box center [846, 541] width 5 height 3
click at [695, 543] on icon at bounding box center [689, 541] width 11 height 11
click at [970, 508] on button at bounding box center [977, 508] width 23 height 16
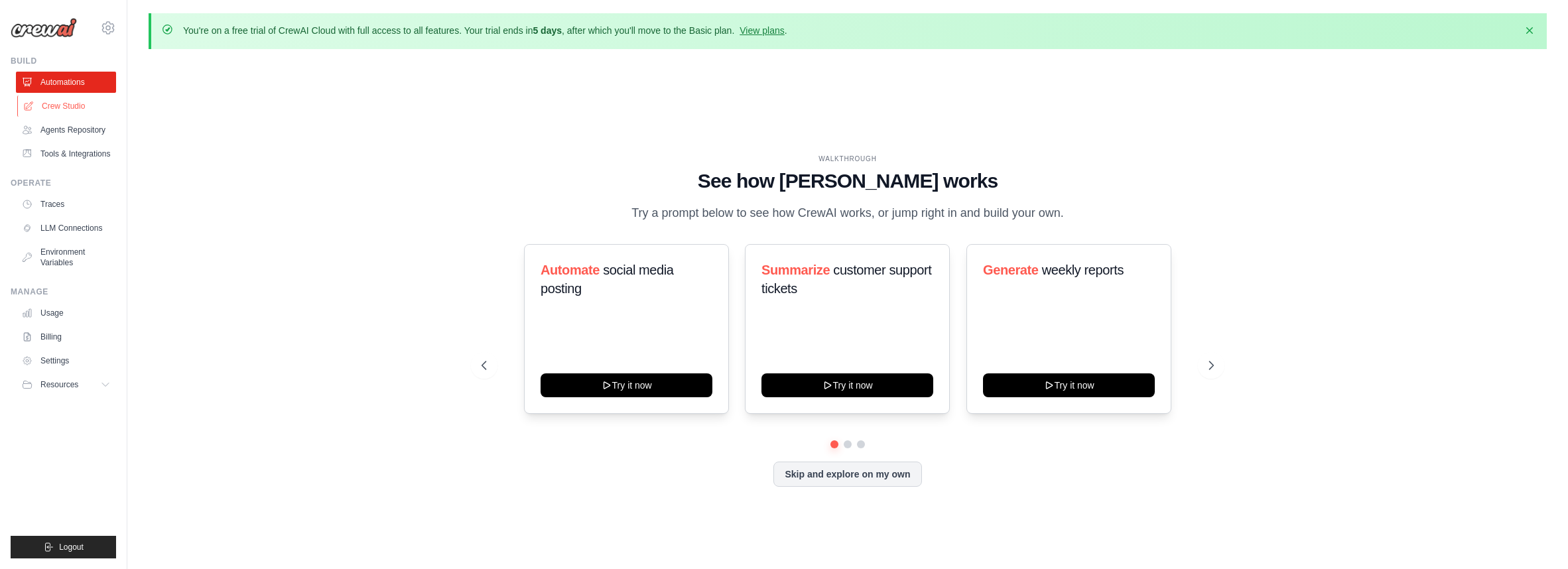
click at [64, 108] on link "Crew Studio" at bounding box center [67, 106] width 100 height 21
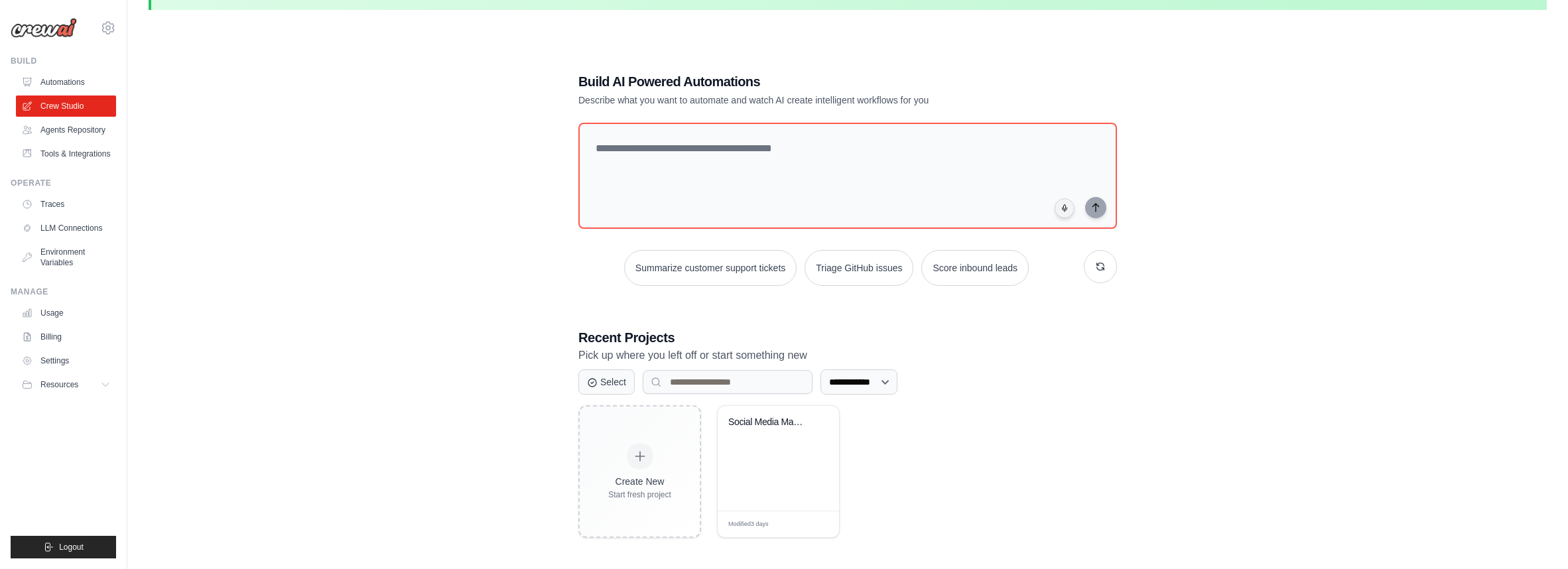
scroll to position [72, 0]
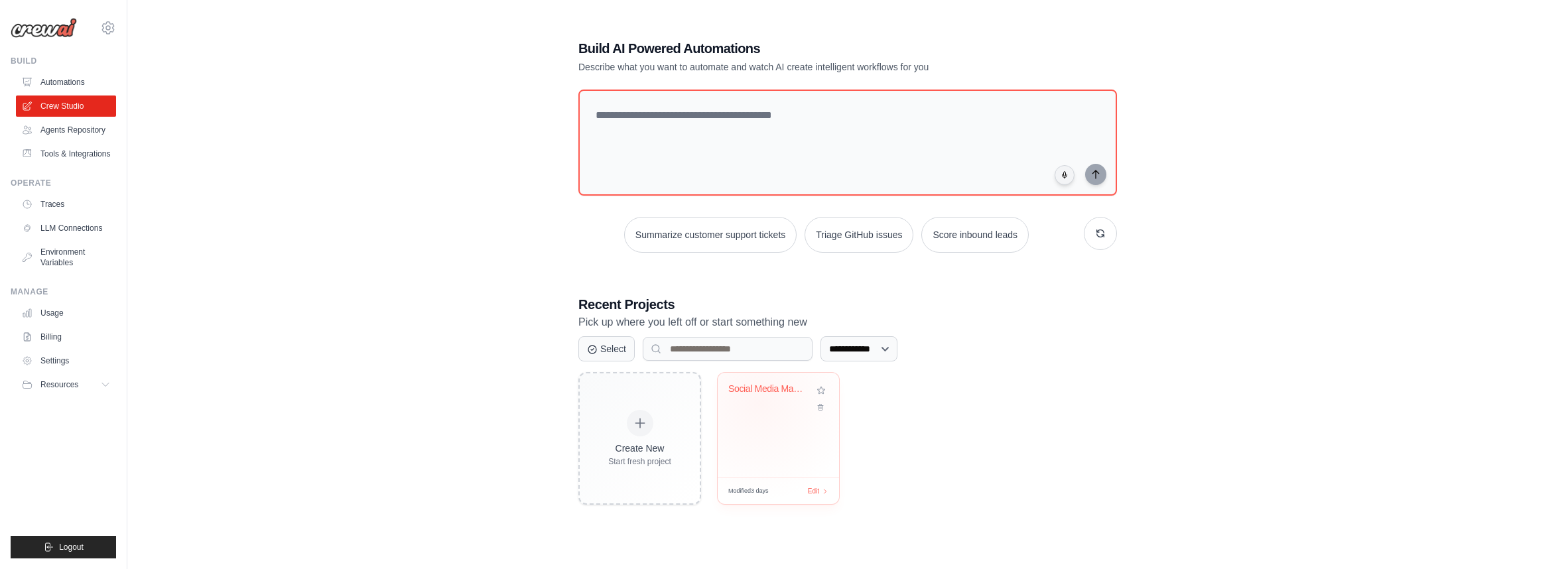
click at [759, 402] on div "Social Media Management Automation" at bounding box center [778, 399] width 100 height 30
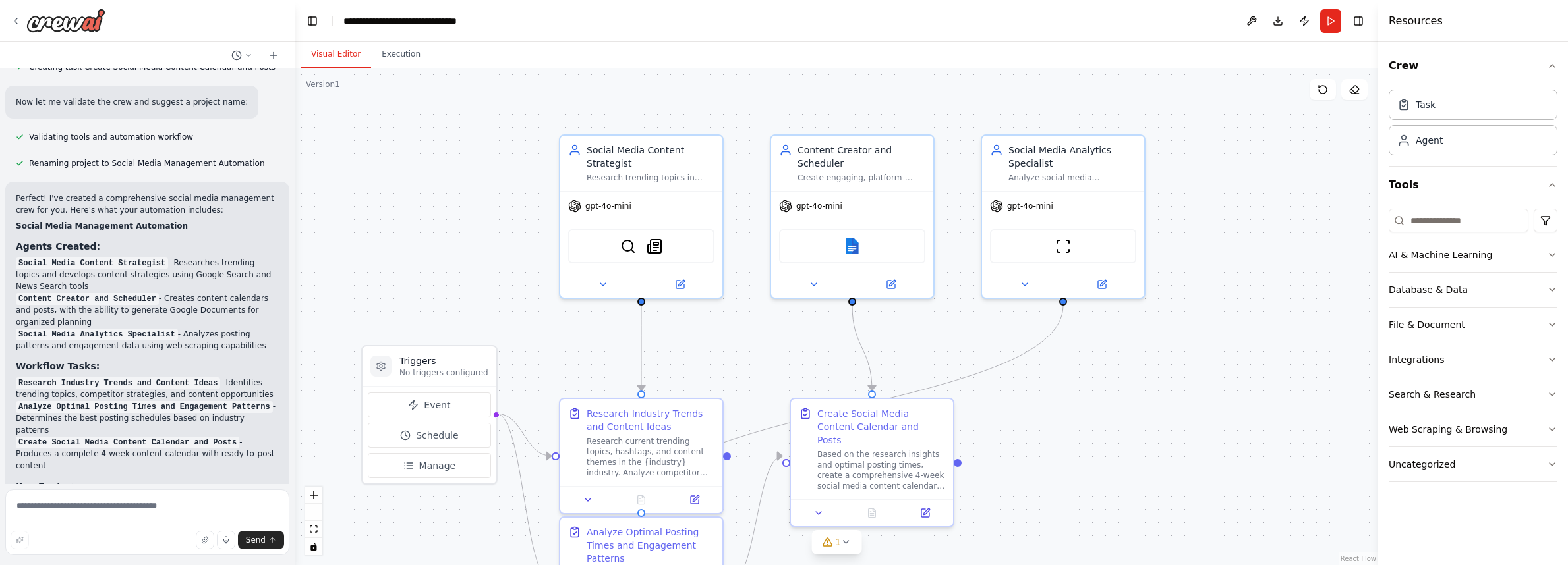
scroll to position [1422, 0]
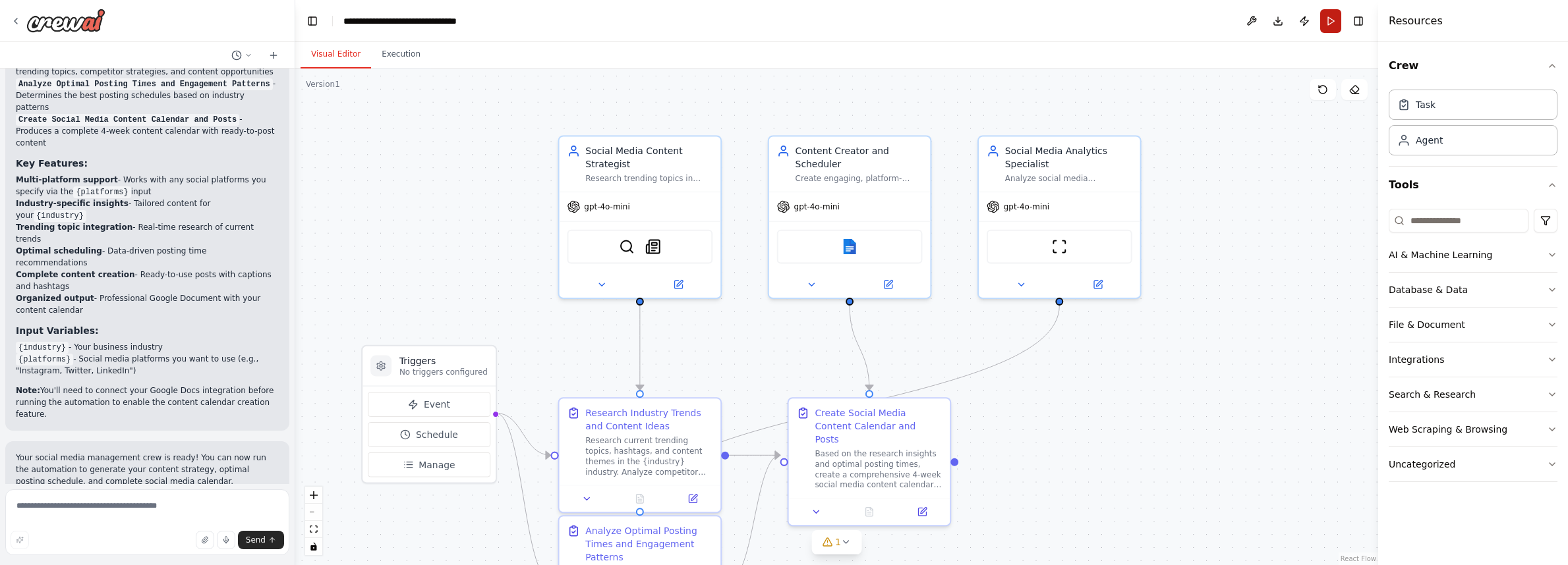
click at [1334, 25] on button "Run" at bounding box center [1330, 21] width 21 height 24
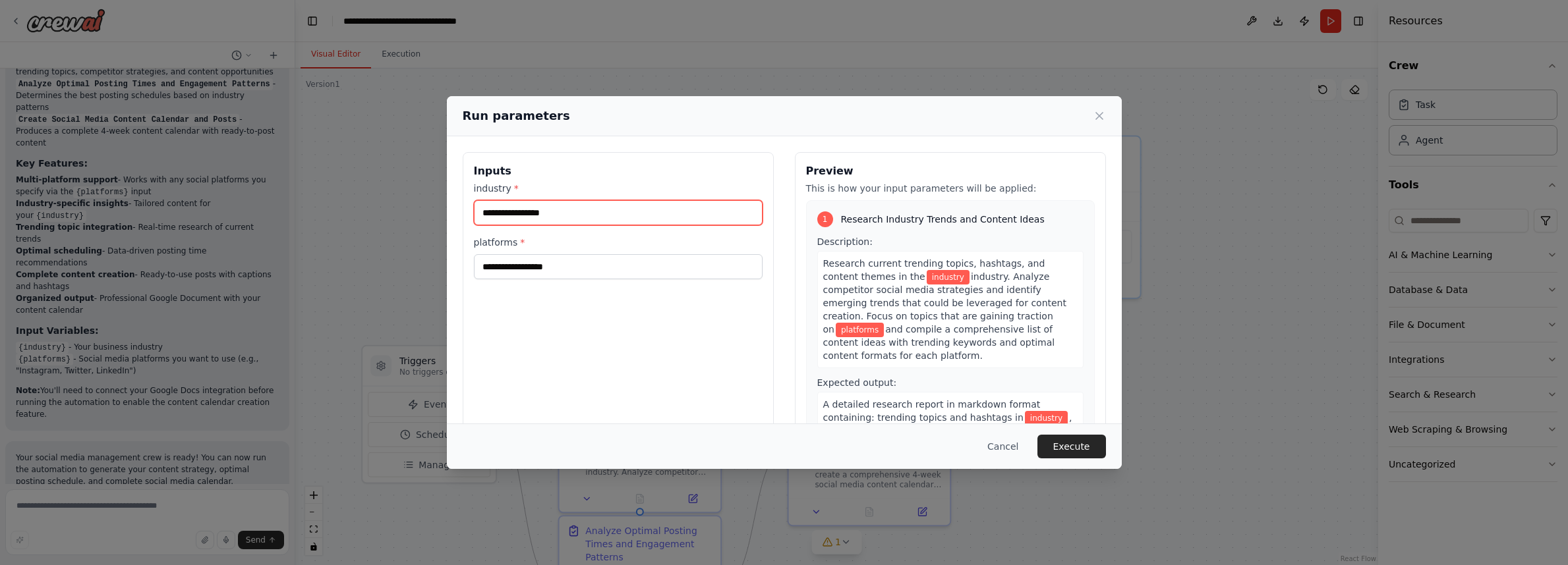
click at [571, 217] on input "industry *" at bounding box center [617, 213] width 289 height 25
type input "****"
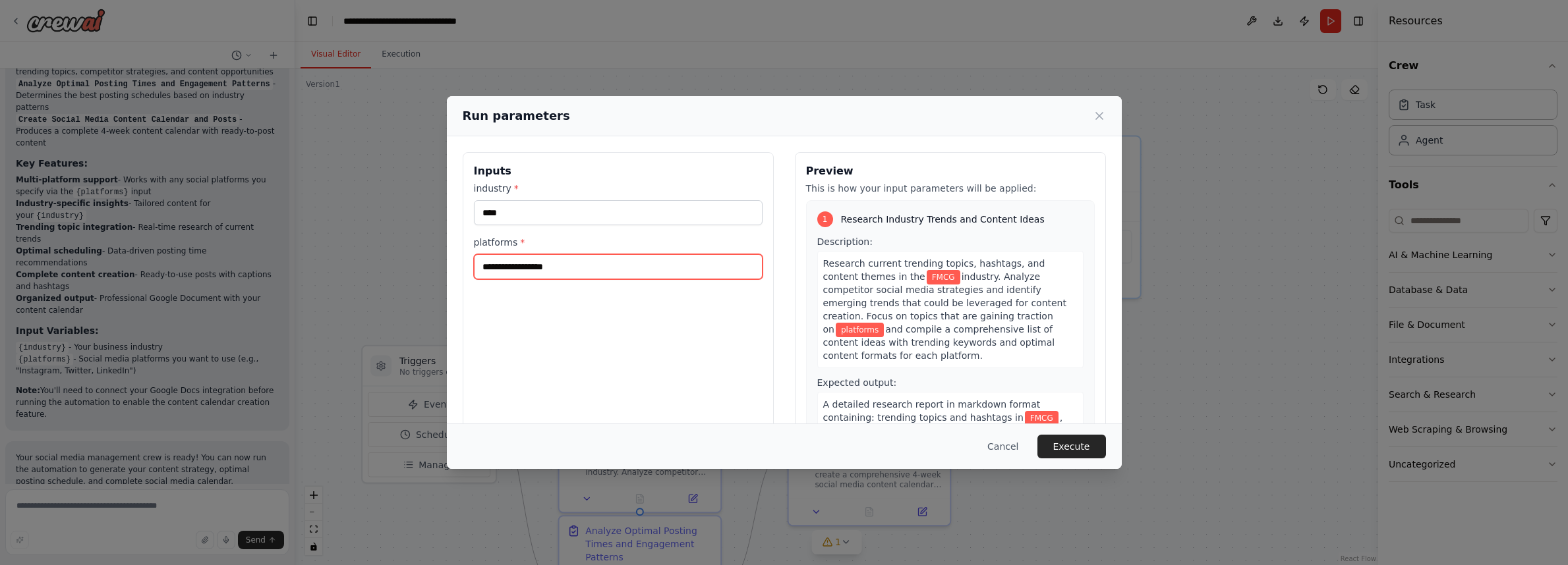
click at [527, 275] on input "platforms *" at bounding box center [617, 267] width 289 height 25
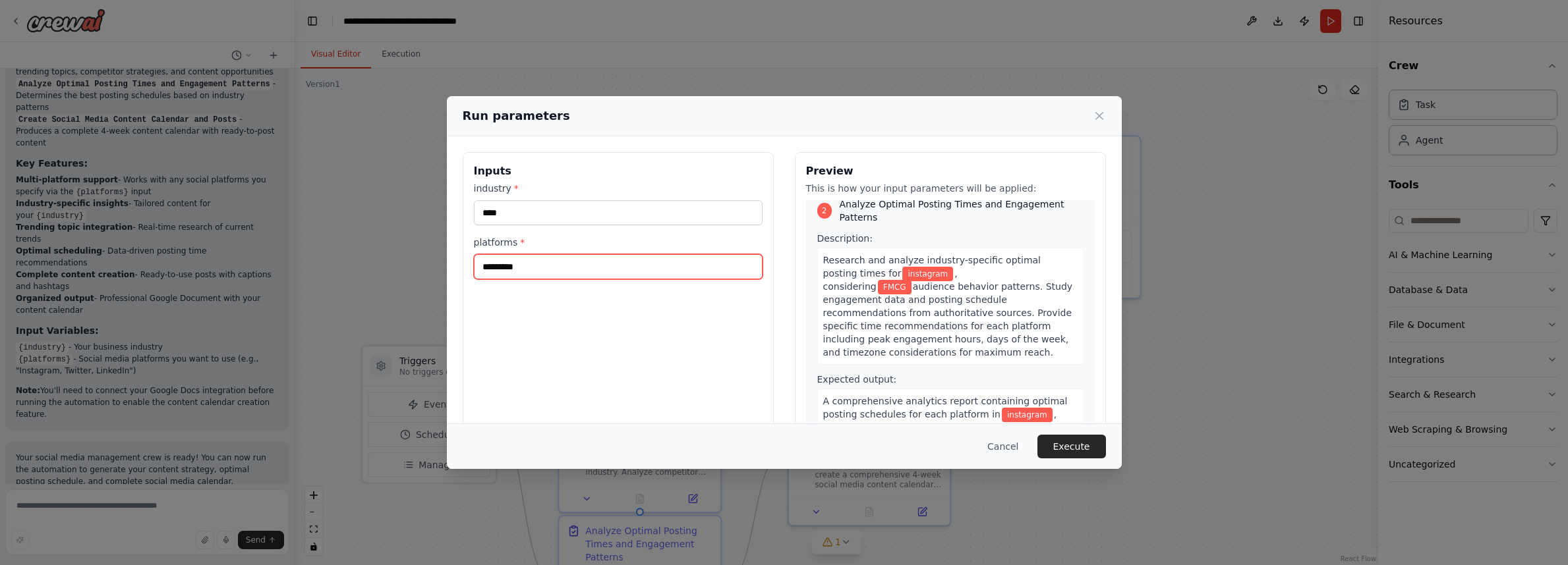
scroll to position [386, 0]
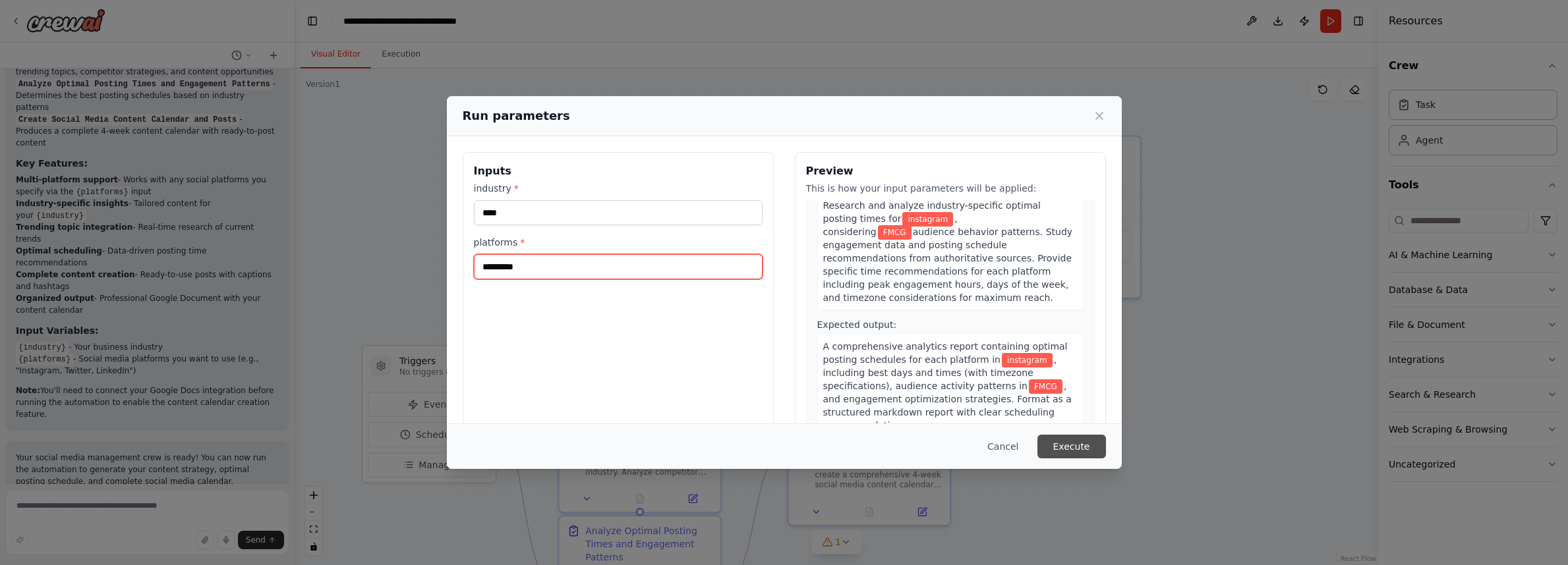
type input "*********"
click at [1087, 443] on button "Execute" at bounding box center [1071, 446] width 68 height 24
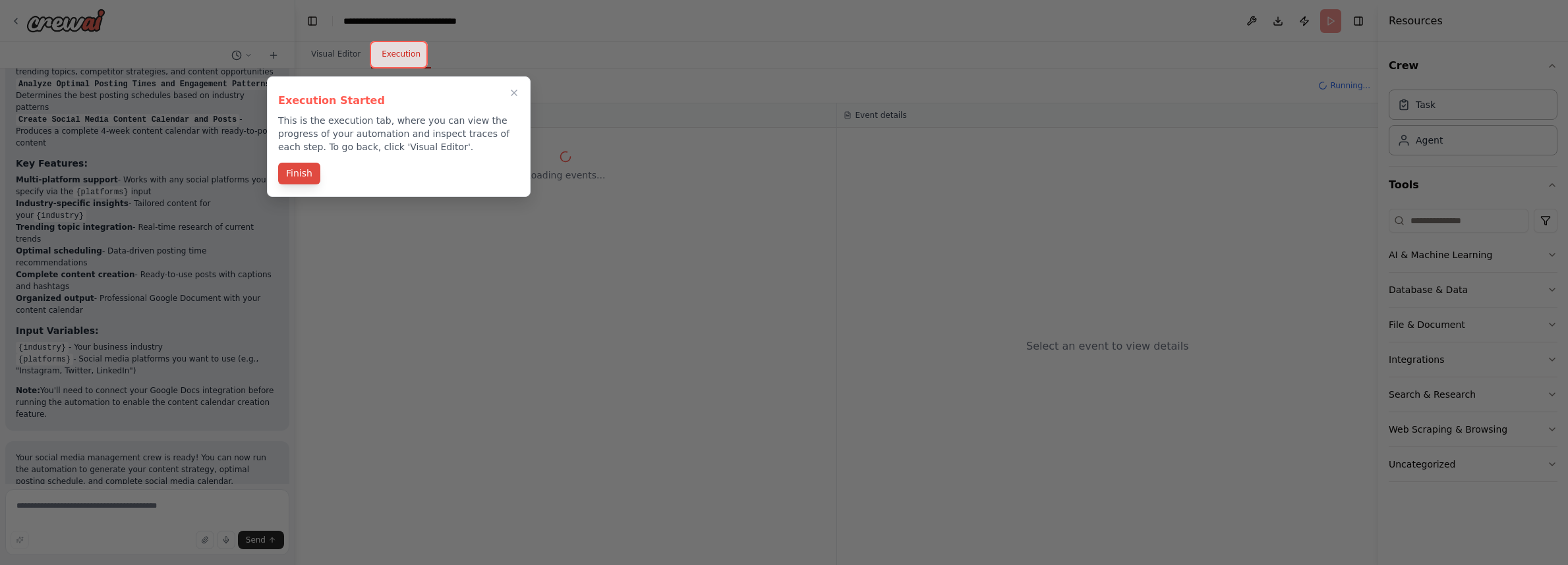
click at [305, 177] on button "Finish" at bounding box center [299, 174] width 42 height 22
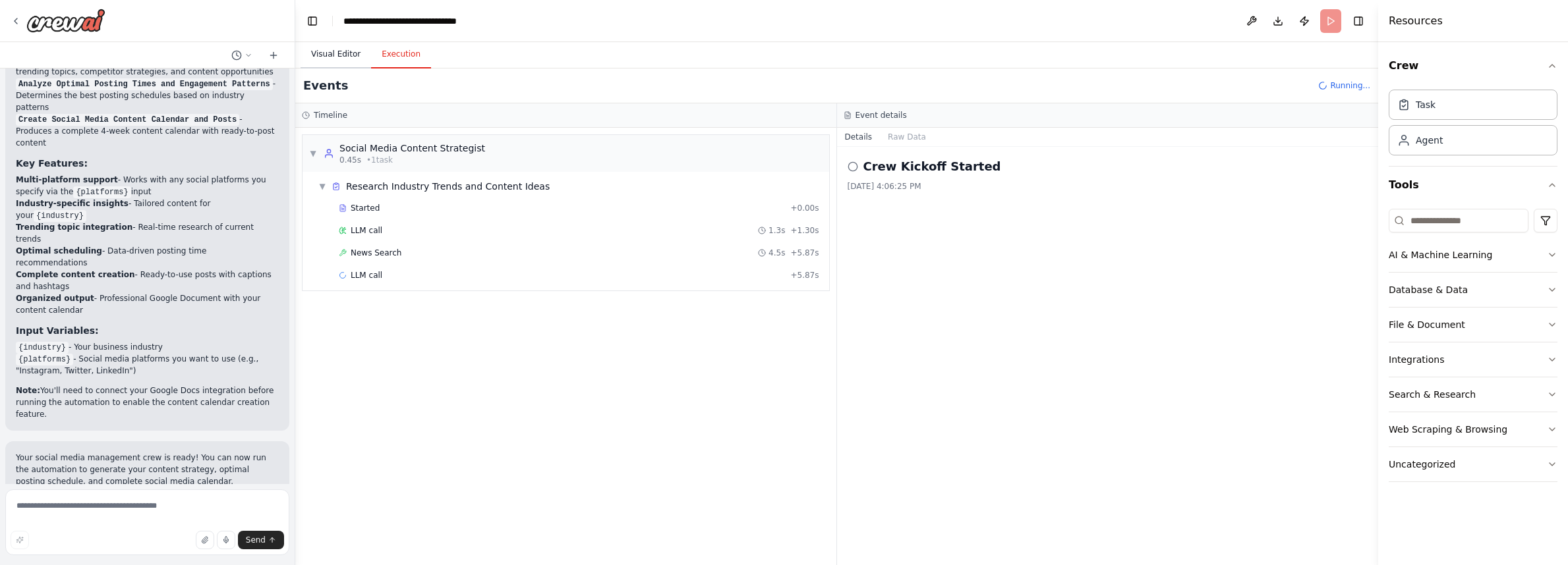
click at [326, 56] on button "Visual Editor" at bounding box center [336, 55] width 71 height 28
click at [388, 55] on button "Execution" at bounding box center [400, 55] width 60 height 28
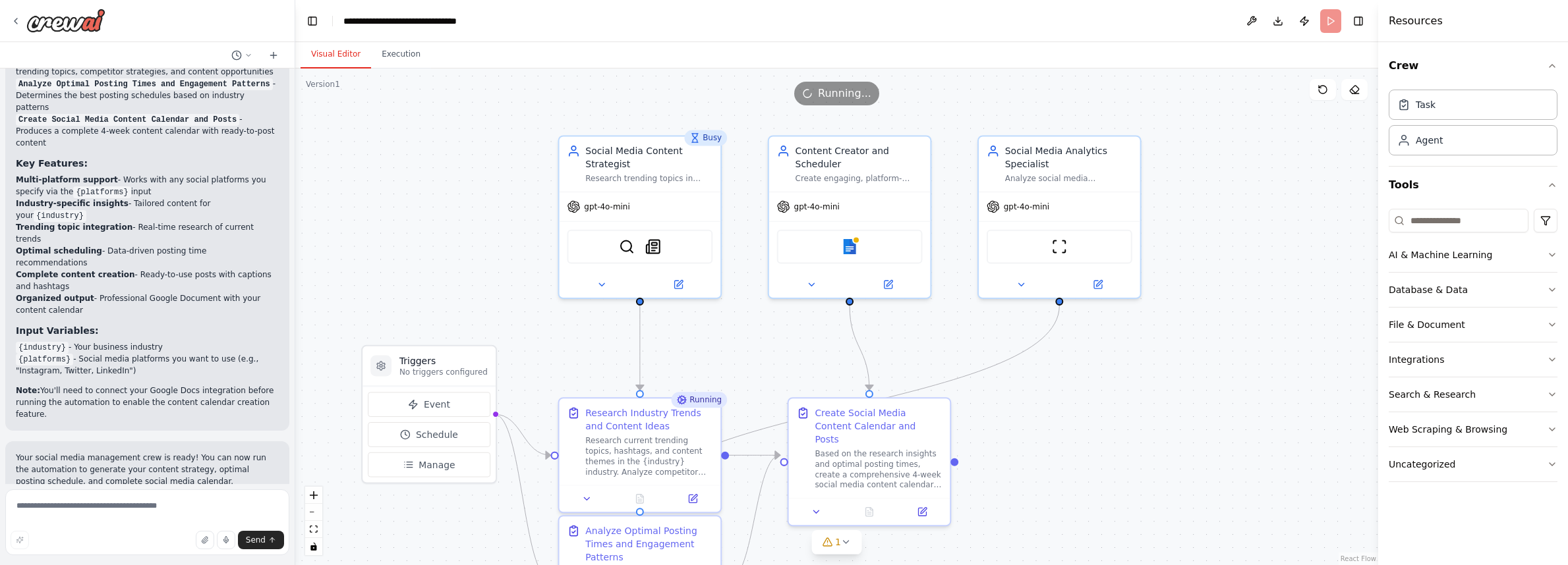
click at [356, 55] on button "Visual Editor" at bounding box center [336, 55] width 71 height 28
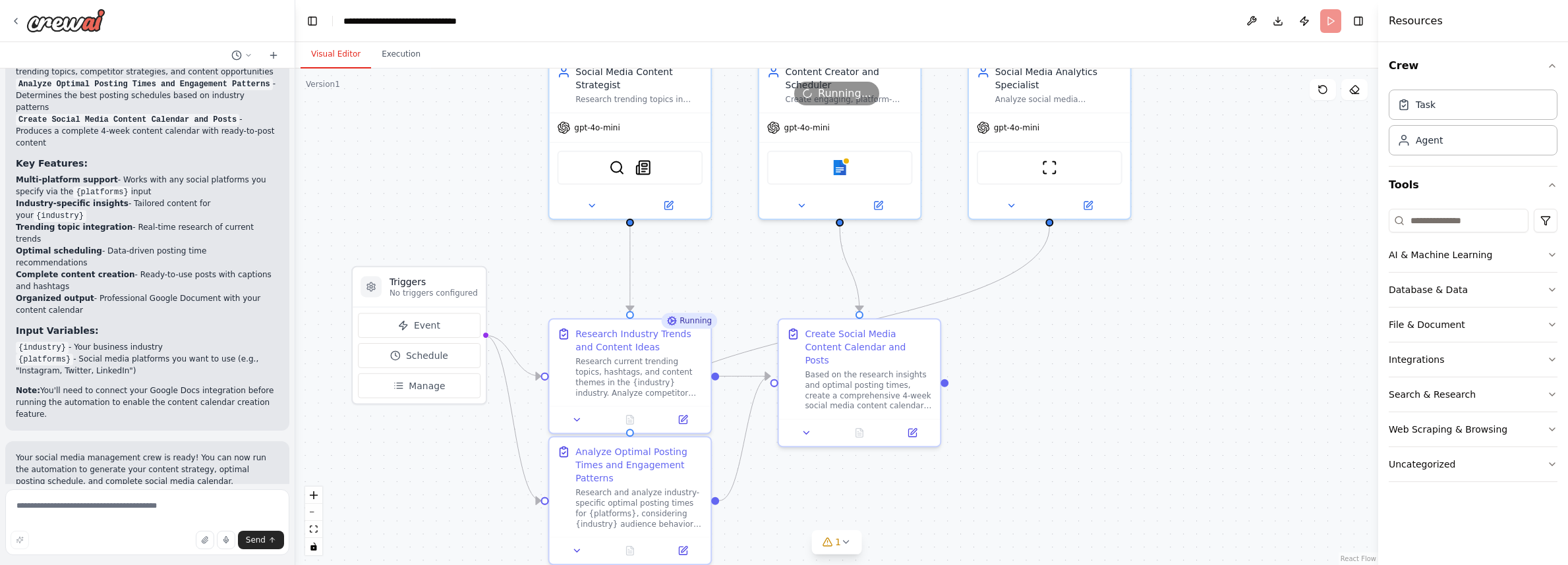
drag, startPoint x: 494, startPoint y: 224, endPoint x: 482, endPoint y: 175, distance: 50.4
click at [482, 175] on div ".deletable-edge-delete-btn { width: 20px; height: 20px; border: 0px solid #ffff…" at bounding box center [836, 316] width 1083 height 497
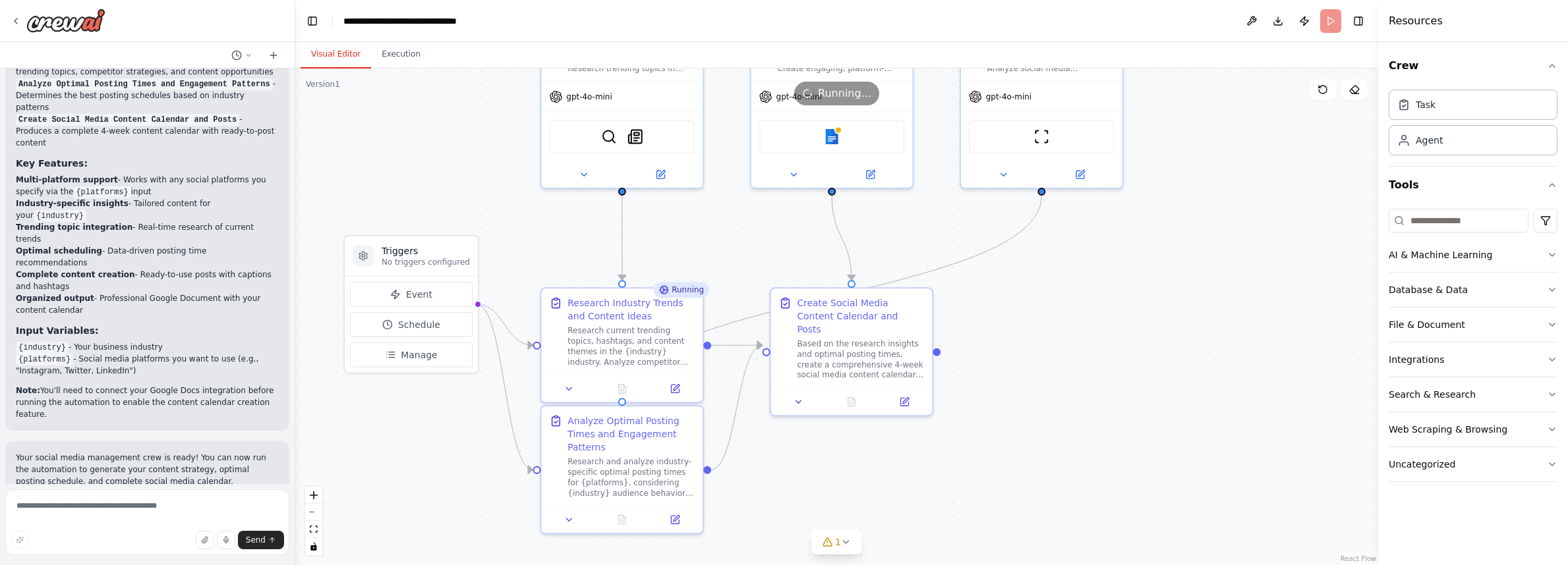
drag, startPoint x: 509, startPoint y: 239, endPoint x: 501, endPoint y: 209, distance: 31.0
click at [501, 209] on div ".deletable-edge-delete-btn { width: 20px; height: 20px; border: 0px solid #ffff…" at bounding box center [836, 316] width 1083 height 497
click at [572, 384] on icon at bounding box center [569, 386] width 11 height 11
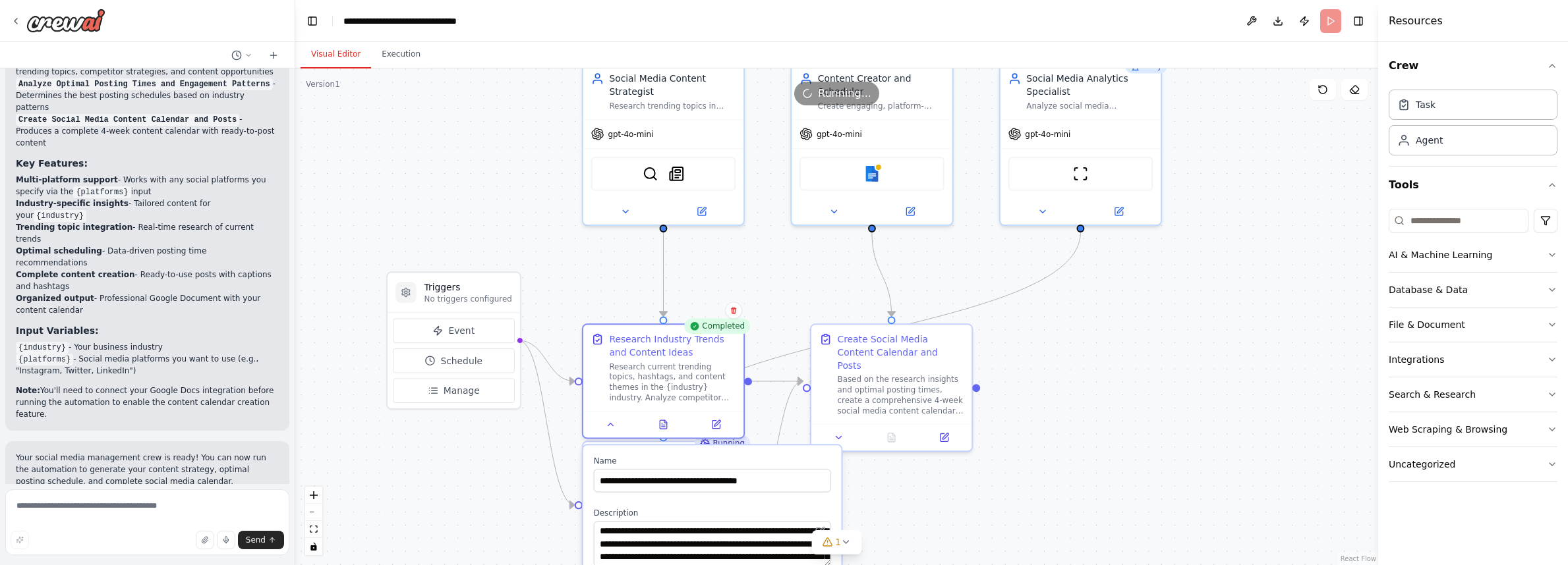
drag, startPoint x: 977, startPoint y: 451, endPoint x: 1015, endPoint y: 488, distance: 53.0
click at [1016, 488] on div ".deletable-edge-delete-btn { width: 20px; height: 20px; border: 0px solid #ffff…" at bounding box center [836, 316] width 1083 height 497
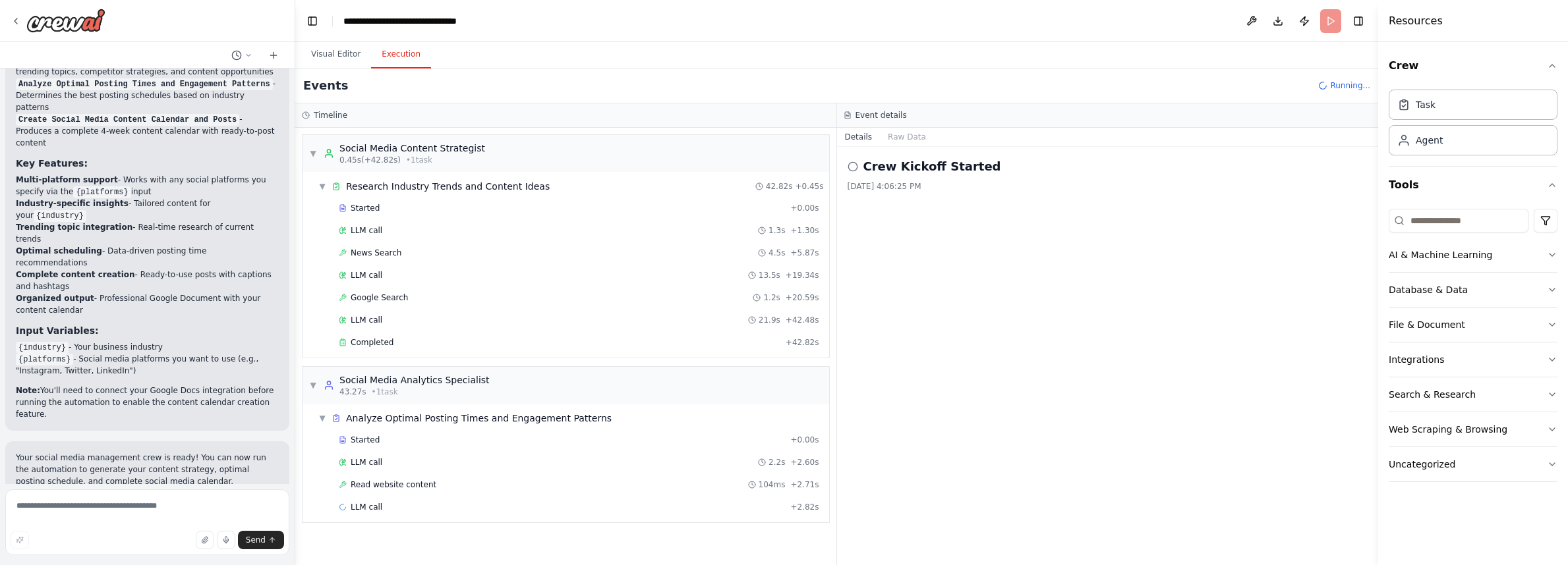
click at [404, 51] on button "Execution" at bounding box center [400, 55] width 60 height 28
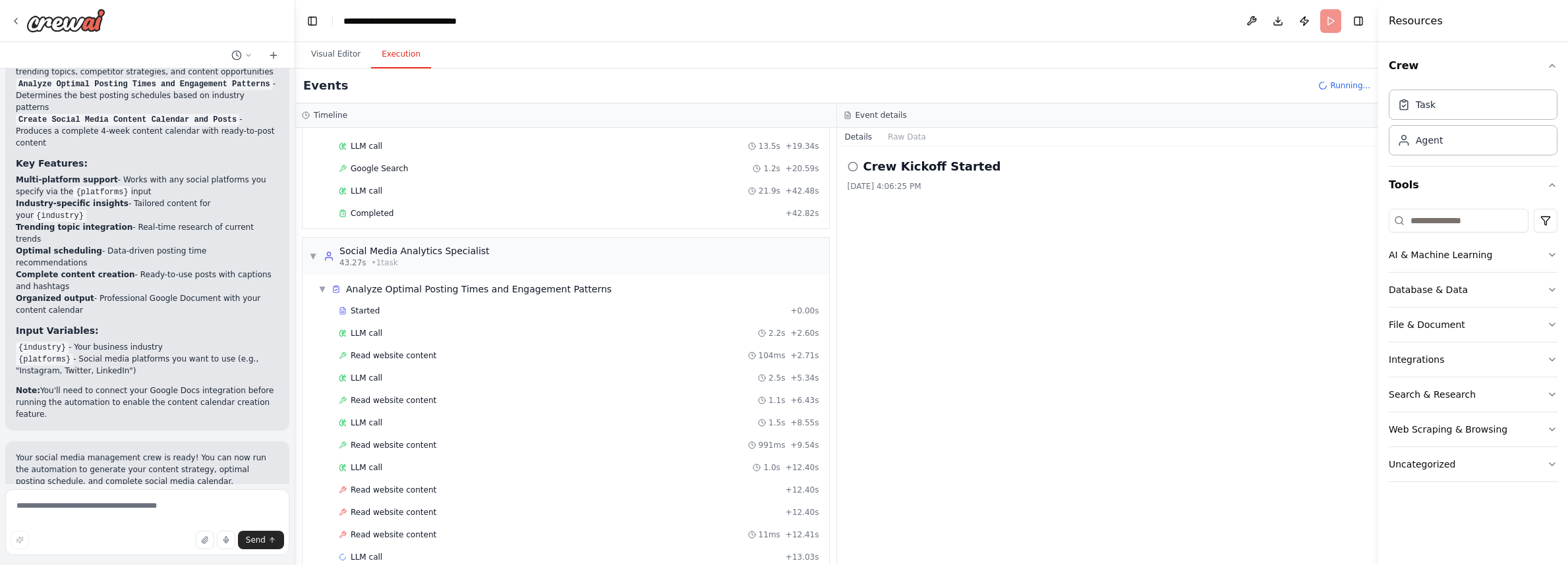
scroll to position [151, 0]
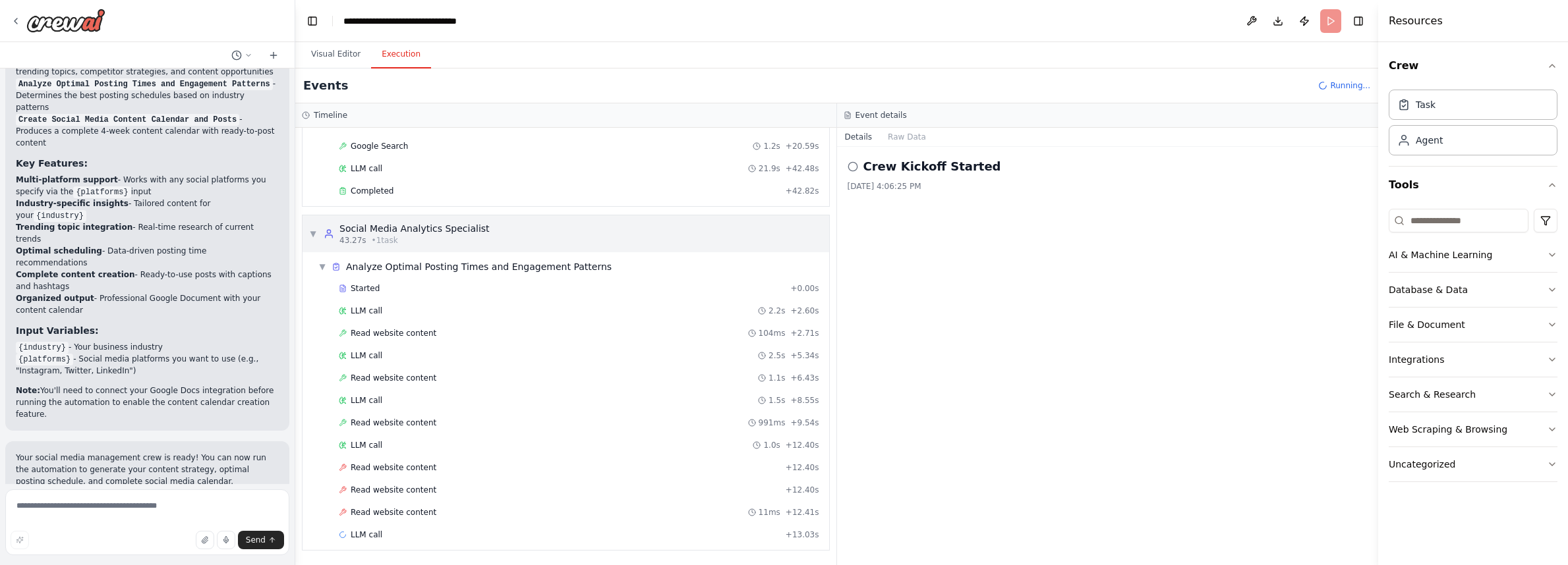
click at [315, 232] on span "▼" at bounding box center [312, 234] width 8 height 11
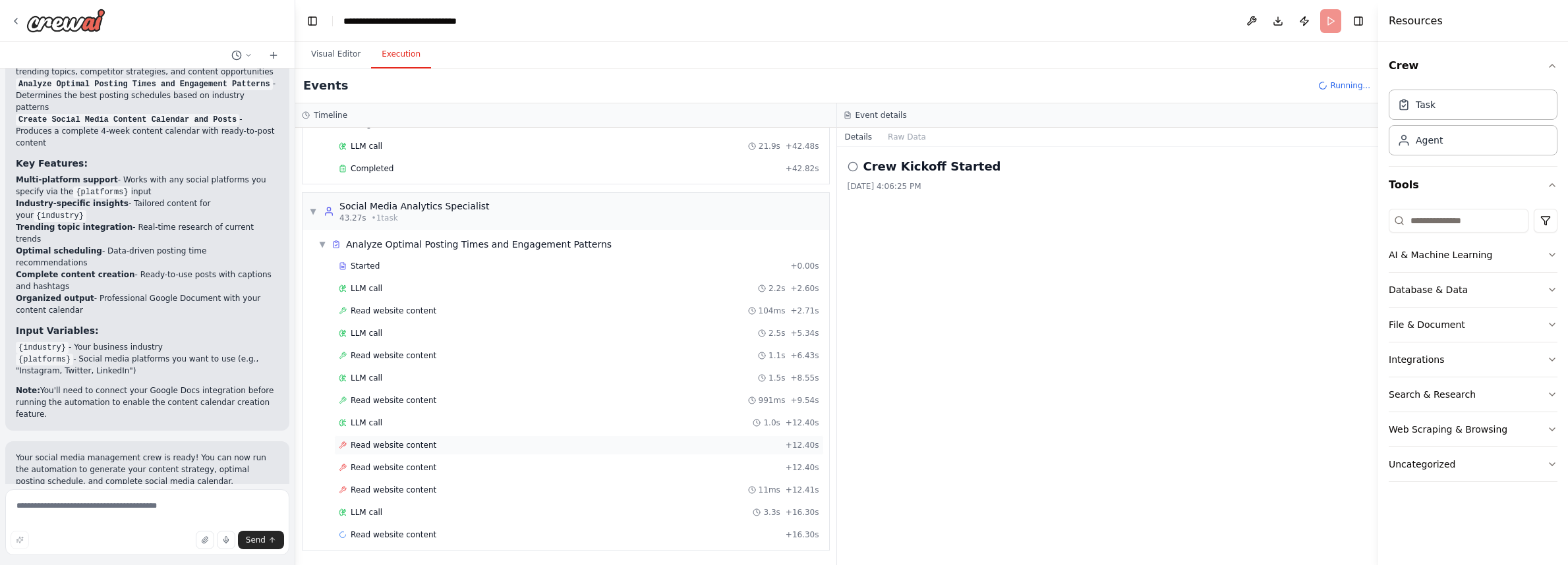
click at [395, 448] on span "Read website content" at bounding box center [394, 445] width 86 height 11
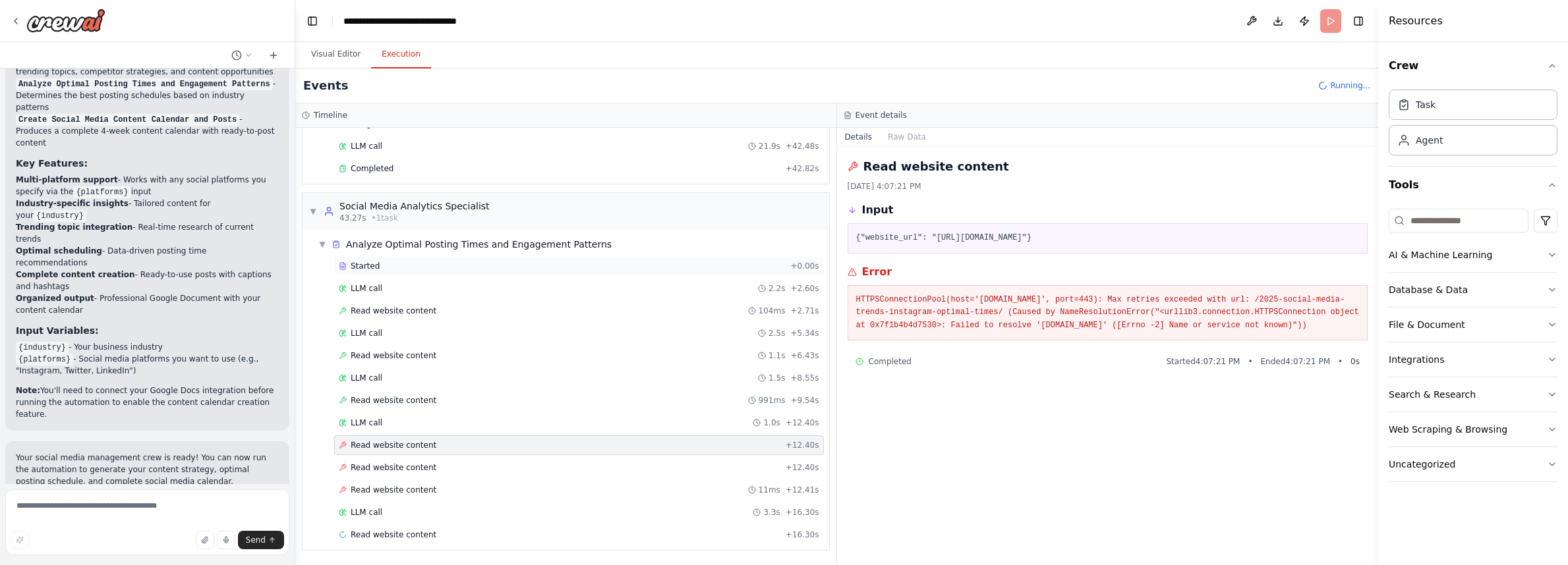
click at [367, 265] on span "Started" at bounding box center [365, 266] width 29 height 11
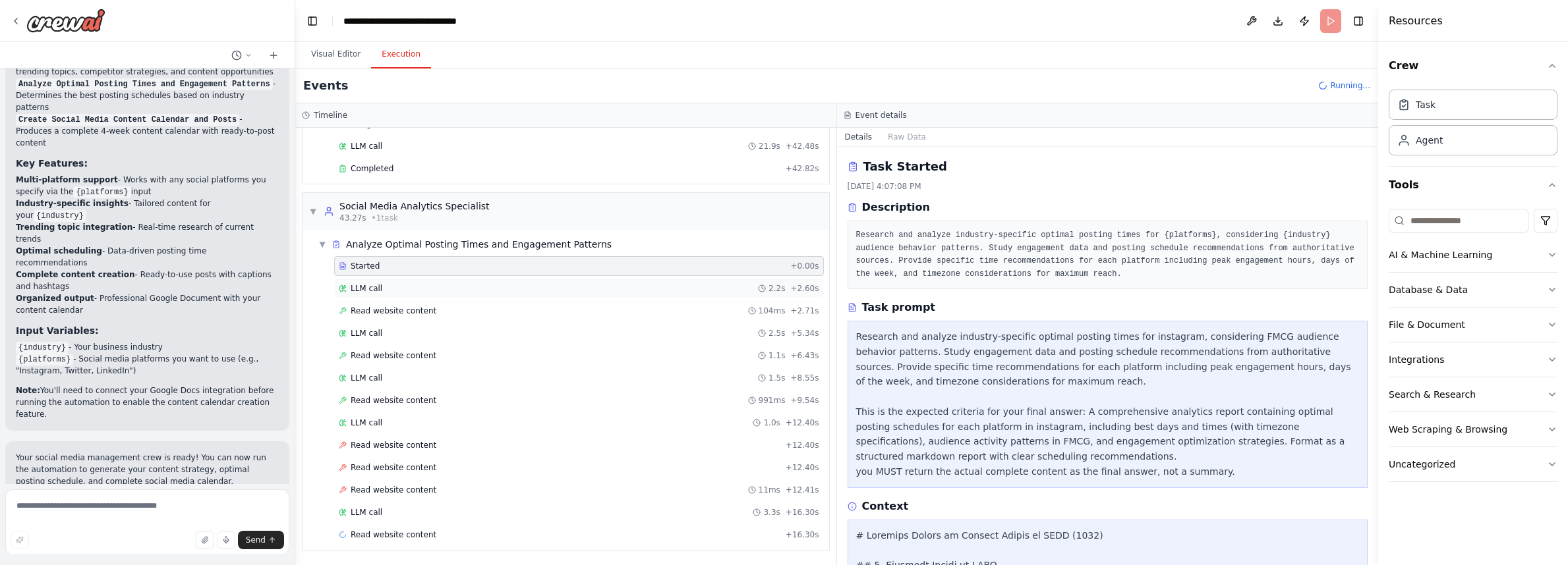
click at [365, 288] on span "LLM call" at bounding box center [367, 288] width 32 height 11
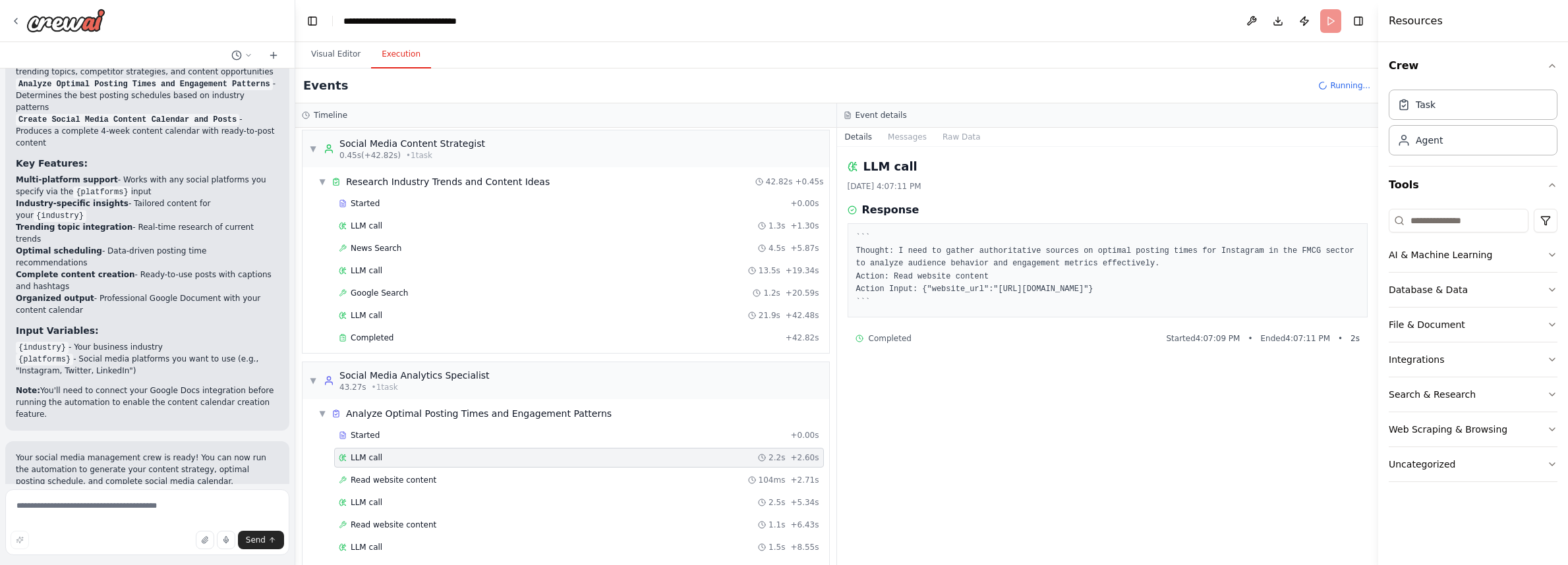
scroll to position [0, 0]
click at [321, 185] on span "▼" at bounding box center [321, 186] width 8 height 11
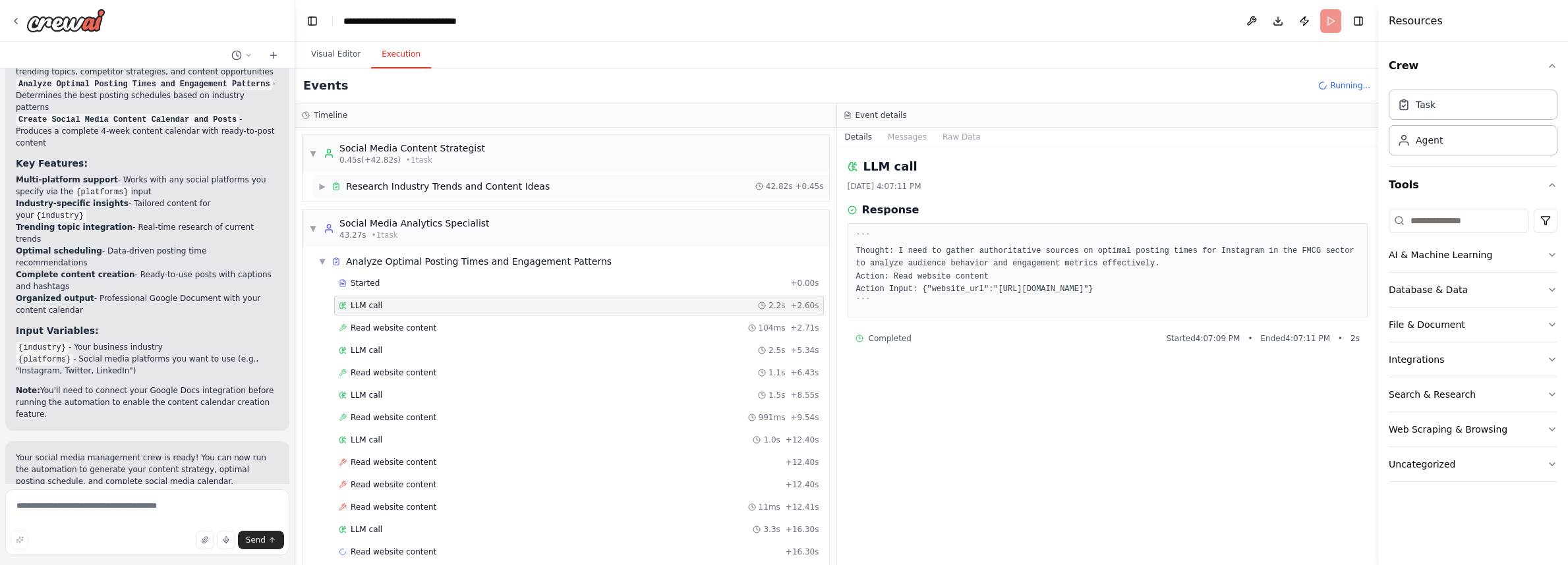
click at [321, 185] on span "▶" at bounding box center [321, 186] width 8 height 11
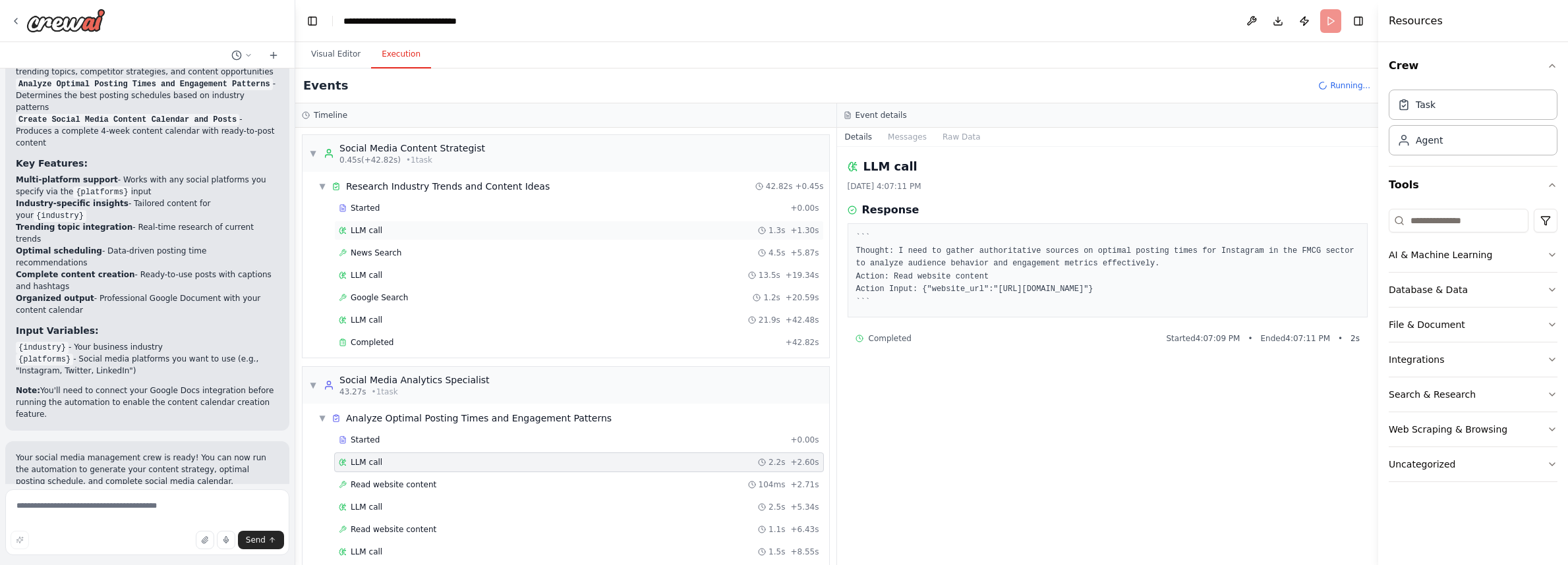
click at [388, 234] on div "LLM call 1.3s + 1.30s" at bounding box center [579, 230] width 480 height 11
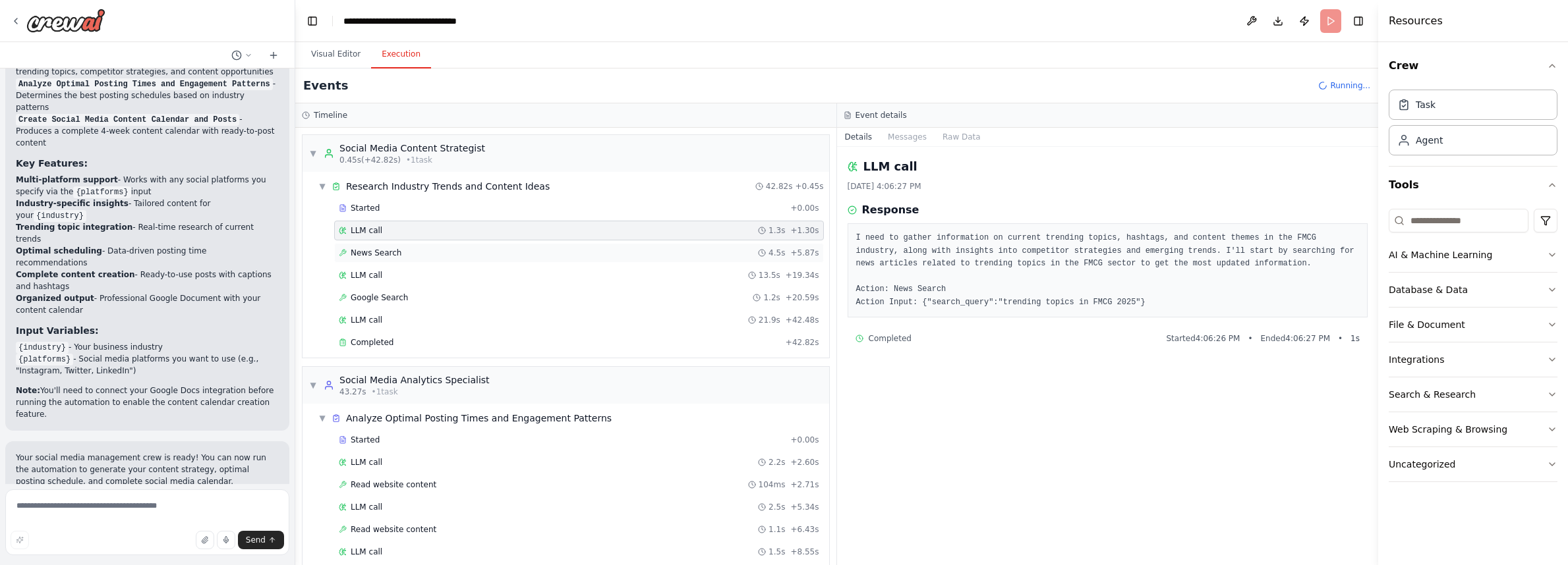
click at [385, 248] on span "News Search" at bounding box center [376, 253] width 50 height 11
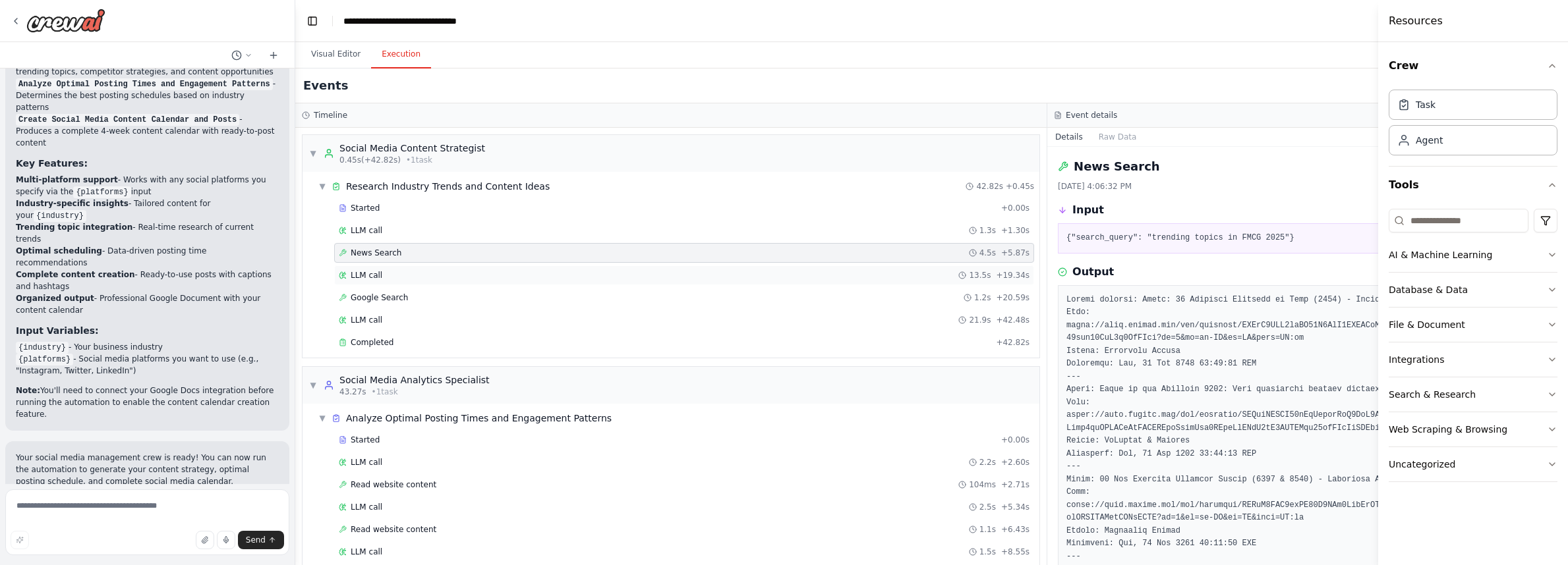
click at [397, 272] on div "LLM call 13.5s + 19.34s" at bounding box center [684, 275] width 691 height 11
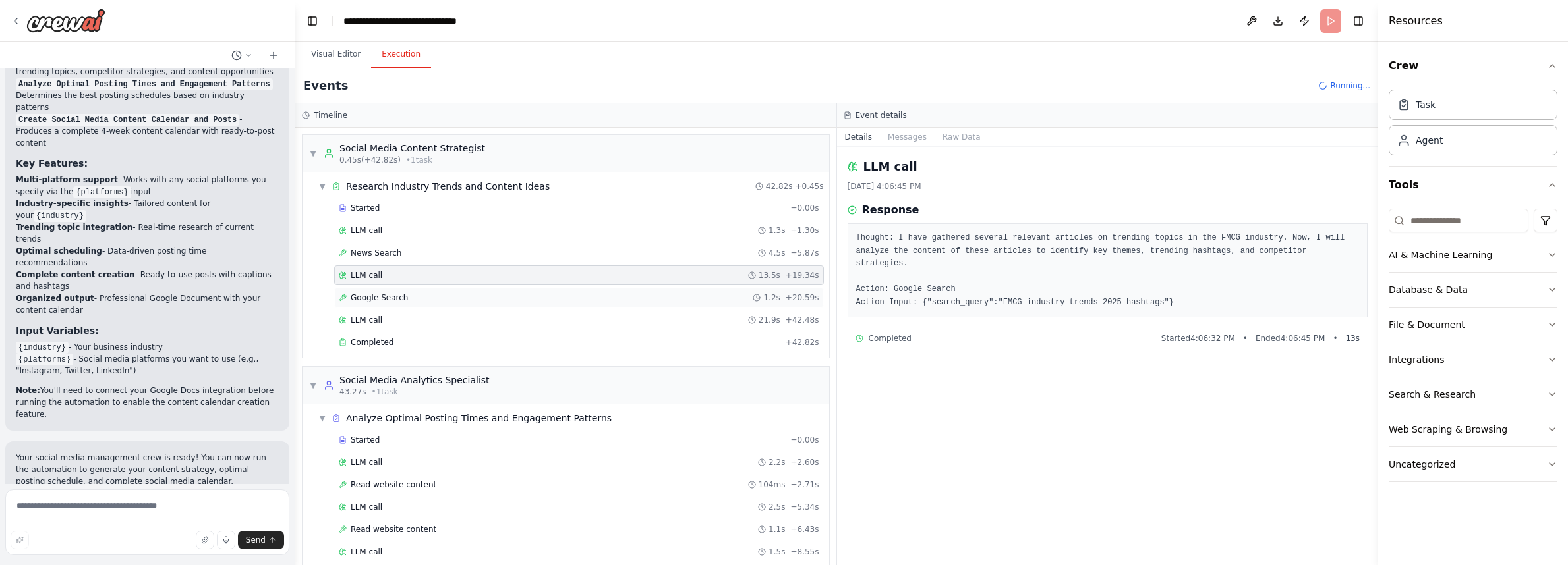
click at [411, 298] on div "Google Search 1.2s + 20.59s" at bounding box center [579, 298] width 480 height 11
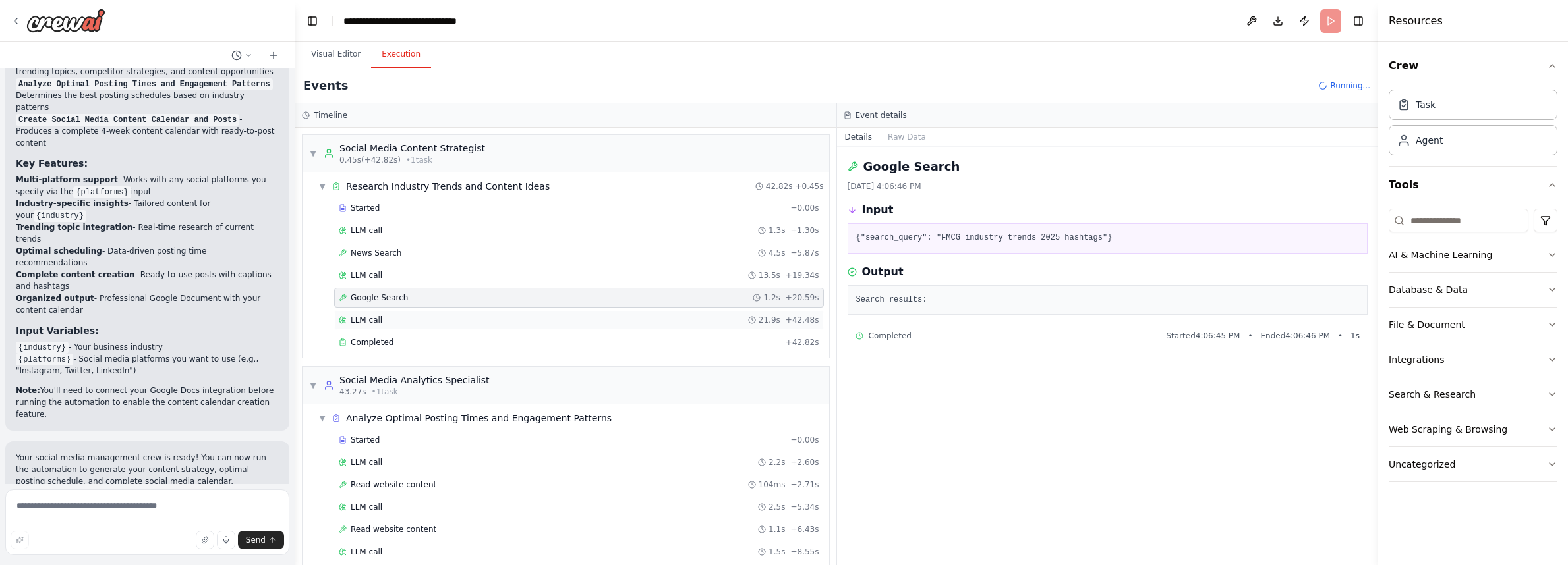
click at [420, 318] on div "LLM call 21.9s + 42.48s" at bounding box center [579, 320] width 480 height 11
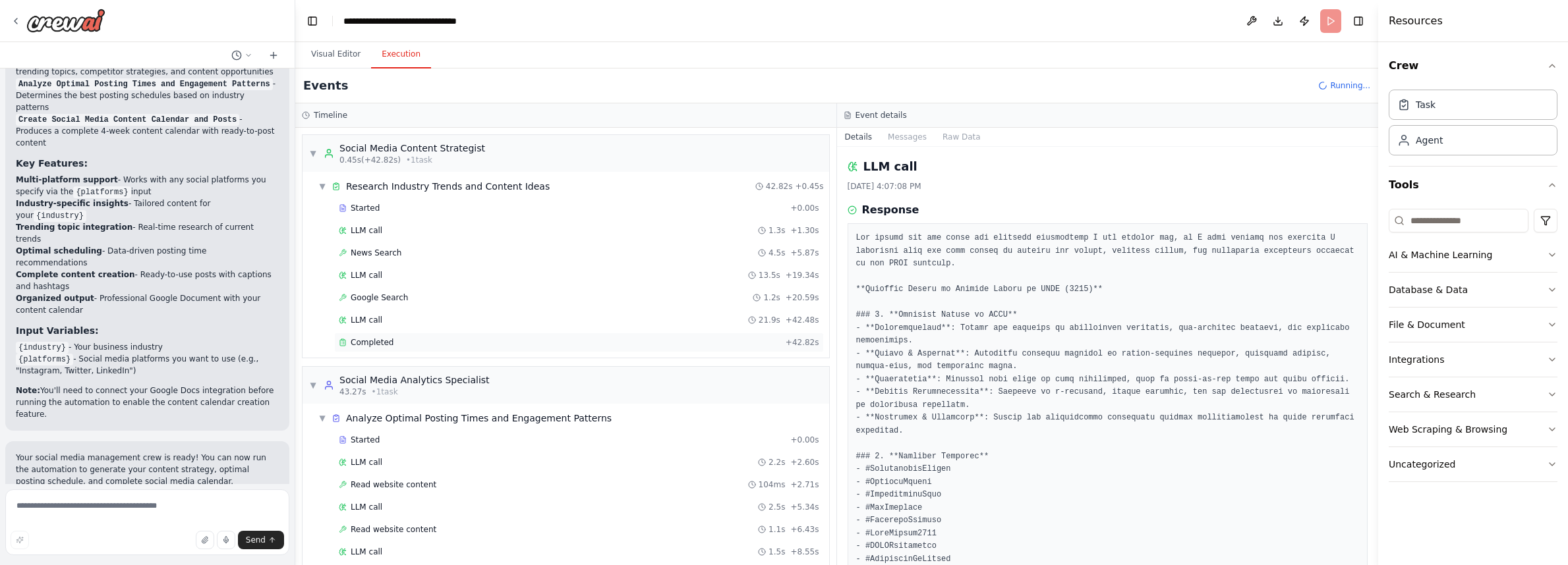
click at [422, 333] on div "Completed + 42.82s" at bounding box center [579, 343] width 490 height 20
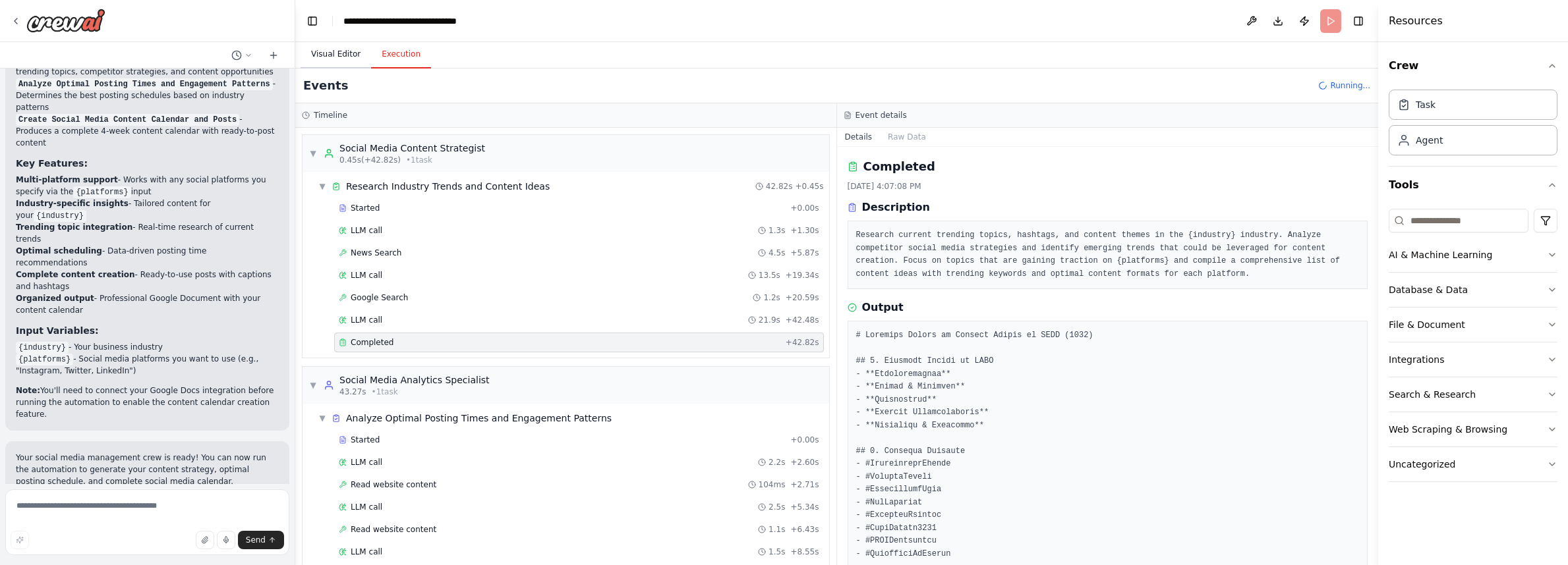
click at [346, 55] on button "Visual Editor" at bounding box center [336, 55] width 71 height 28
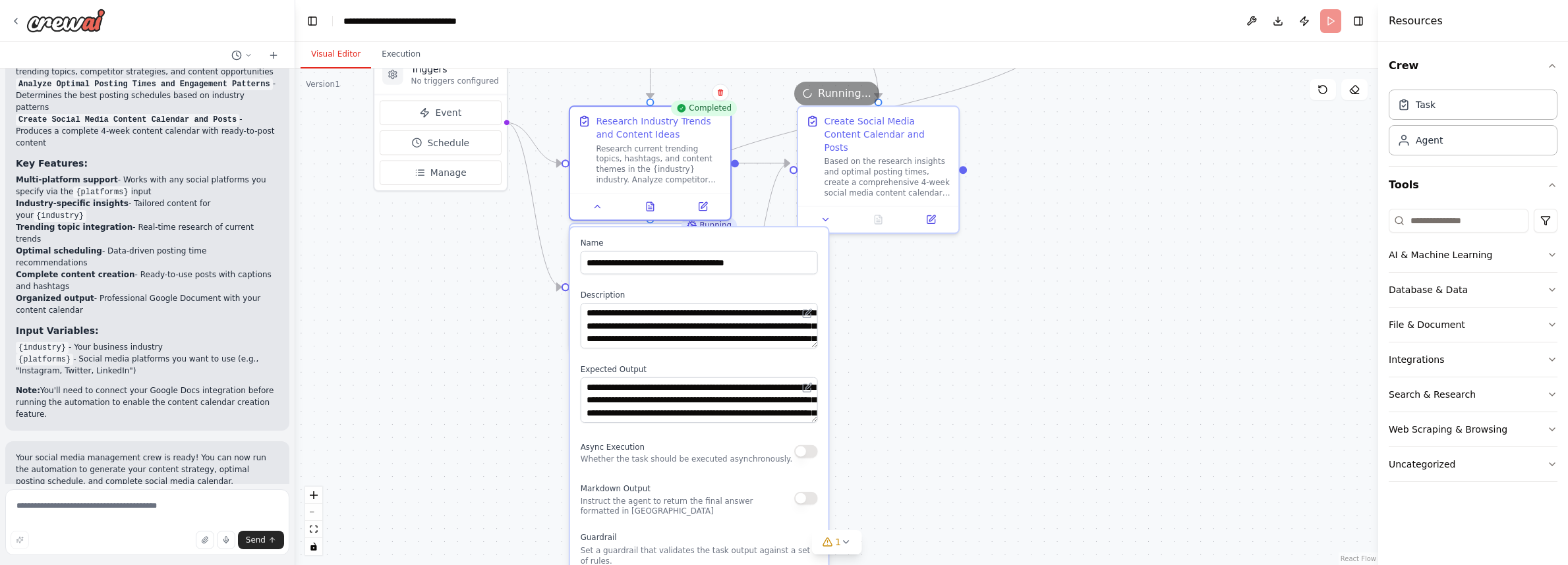
drag, startPoint x: 1162, startPoint y: 349, endPoint x: 1148, endPoint y: 131, distance: 218.4
click at [1148, 131] on div ".deletable-edge-delete-btn { width: 20px; height: 20px; border: 0px solid #ffff…" at bounding box center [836, 316] width 1083 height 497
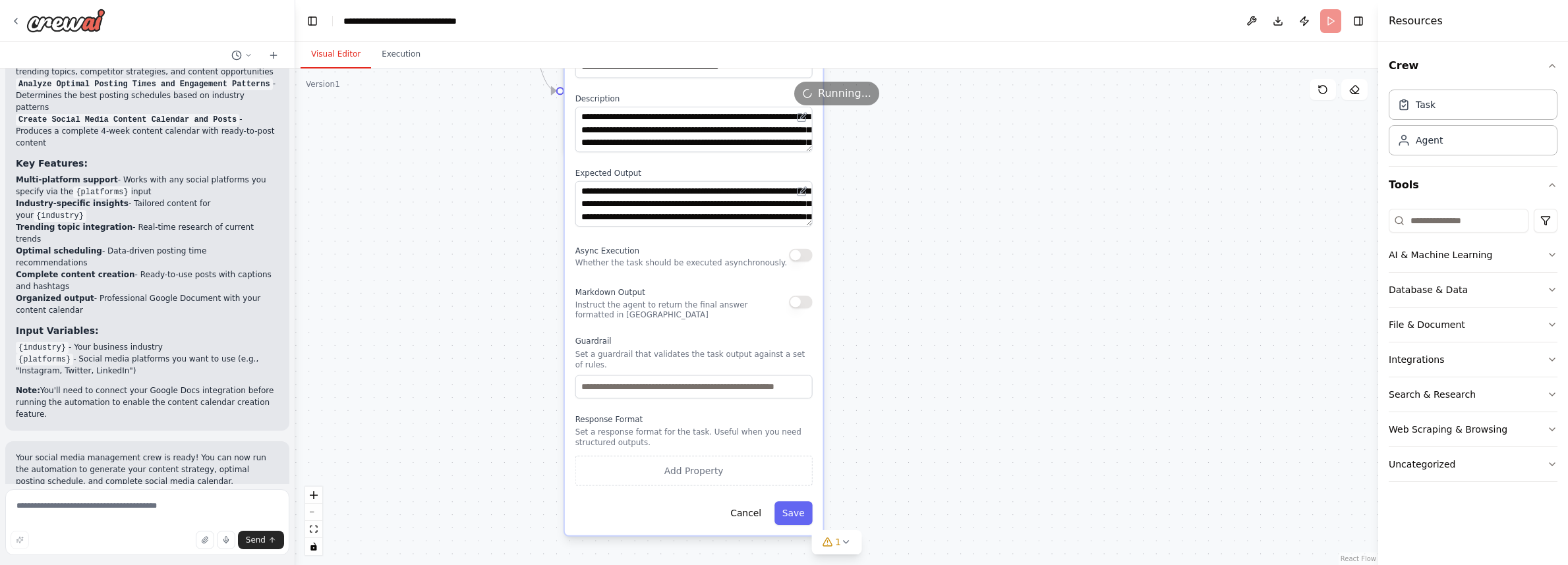
drag, startPoint x: 1083, startPoint y: 366, endPoint x: 1077, endPoint y: 169, distance: 197.1
click at [1077, 169] on div ".deletable-edge-delete-btn { width: 20px; height: 20px; border: 0px solid #ffff…" at bounding box center [836, 316] width 1083 height 497
click at [750, 516] on button "Cancel" at bounding box center [746, 513] width 47 height 24
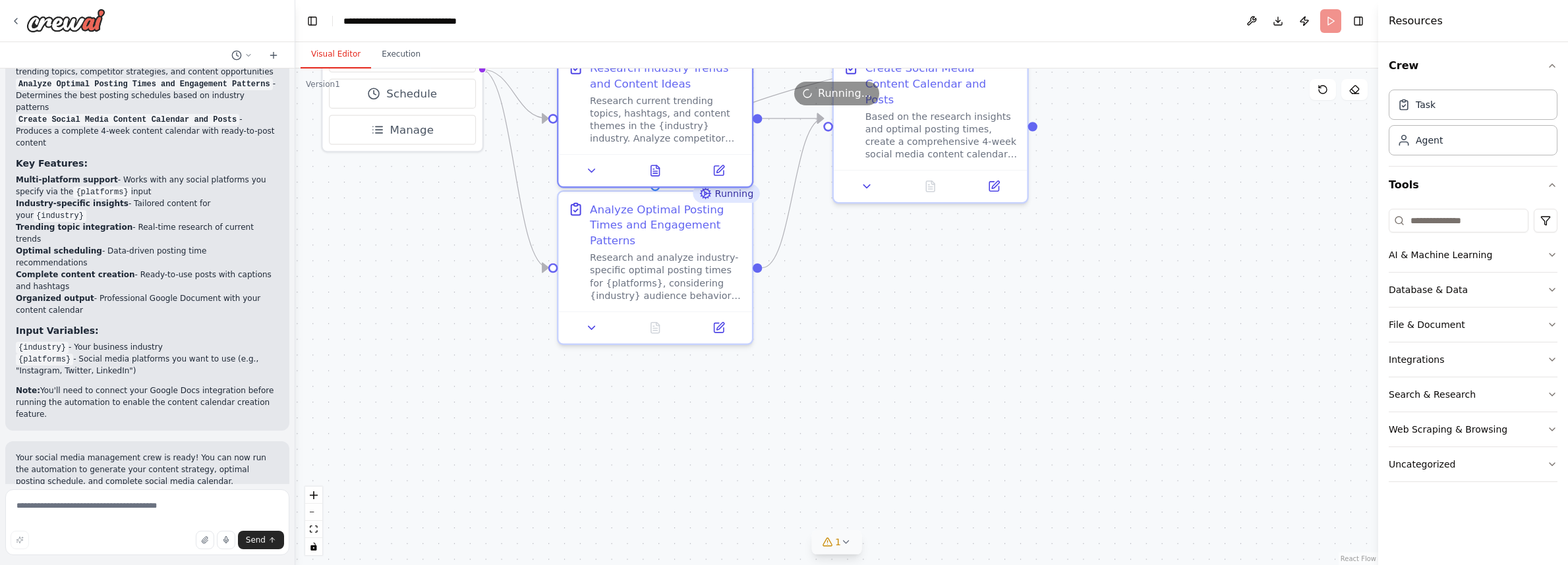
drag, startPoint x: 750, startPoint y: 306, endPoint x: 829, endPoint y: 537, distance: 244.1
click at [829, 537] on div "Version 1 Show Tools Hide Agents .deletable-edge-delete-btn { width: 20px; heig…" at bounding box center [836, 316] width 1083 height 497
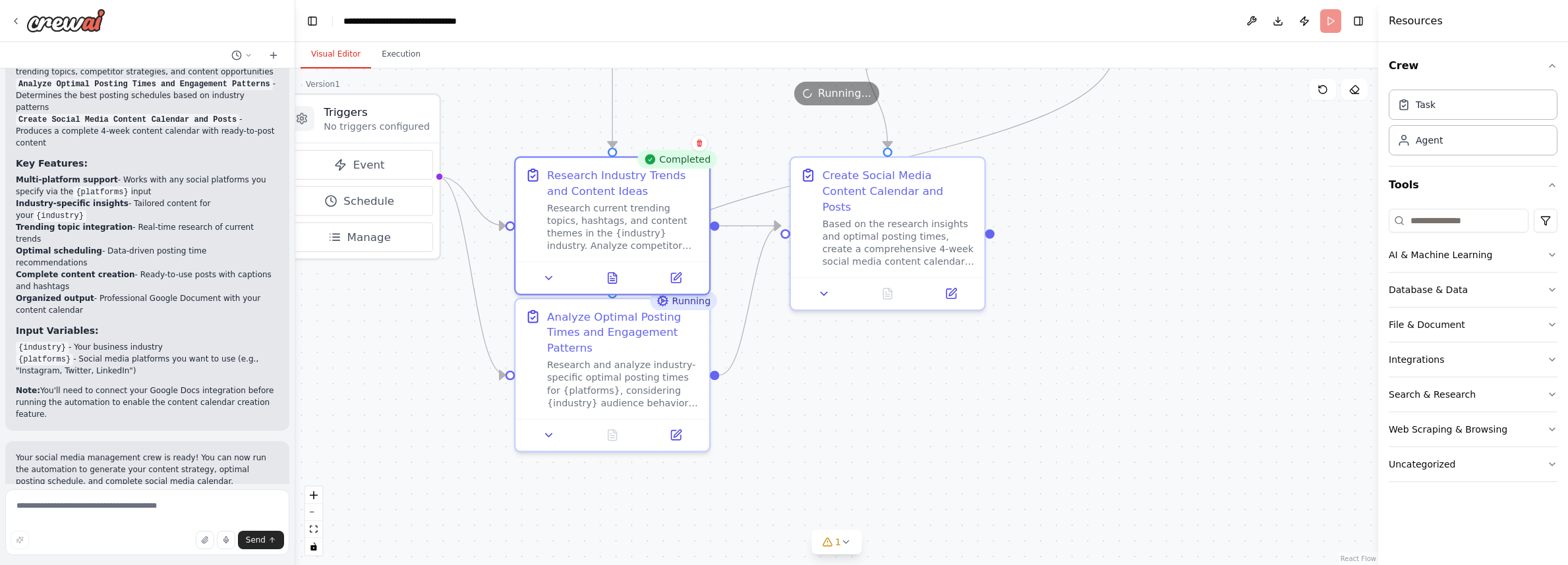
drag, startPoint x: 872, startPoint y: 372, endPoint x: 832, endPoint y: 475, distance: 110.5
click at [832, 475] on div ".deletable-edge-delete-btn { width: 20px; height: 20px; border: 0px solid #ffff…" at bounding box center [836, 316] width 1083 height 497
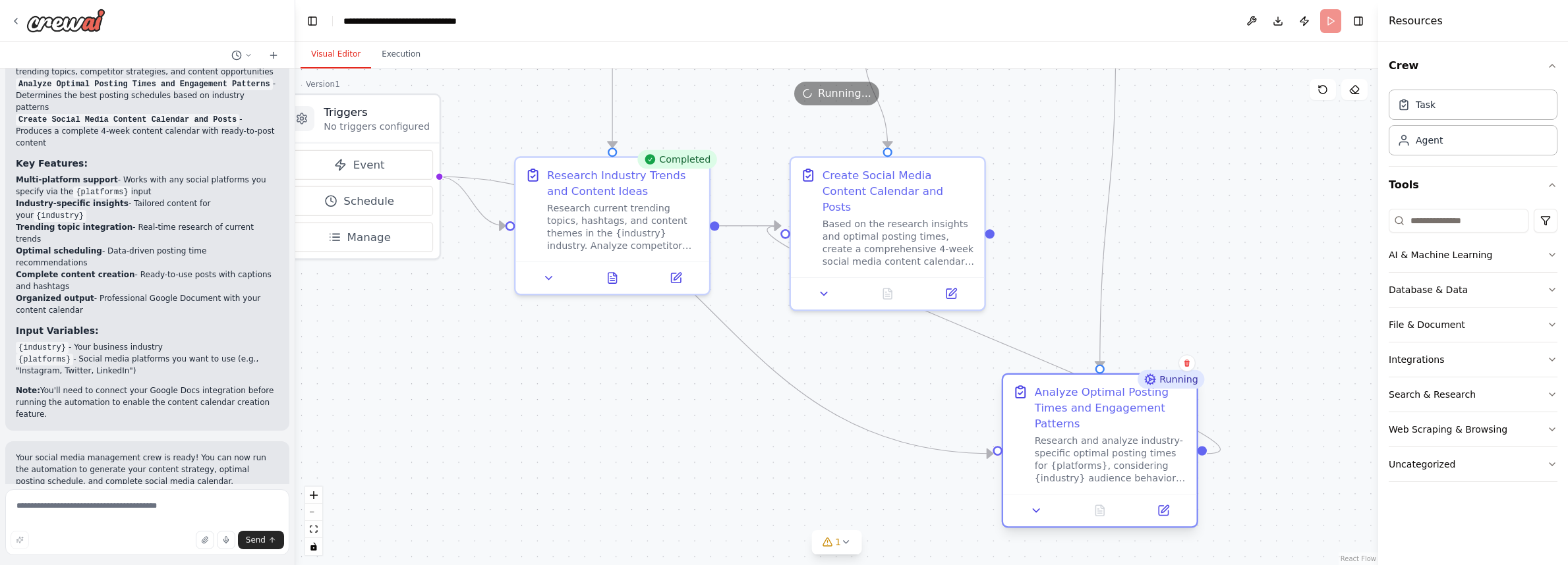
drag, startPoint x: 591, startPoint y: 306, endPoint x: 1071, endPoint y: 385, distance: 486.5
click at [1071, 385] on div "Analyze Optimal Posting Times and Engagement Patterns" at bounding box center [1110, 408] width 152 height 47
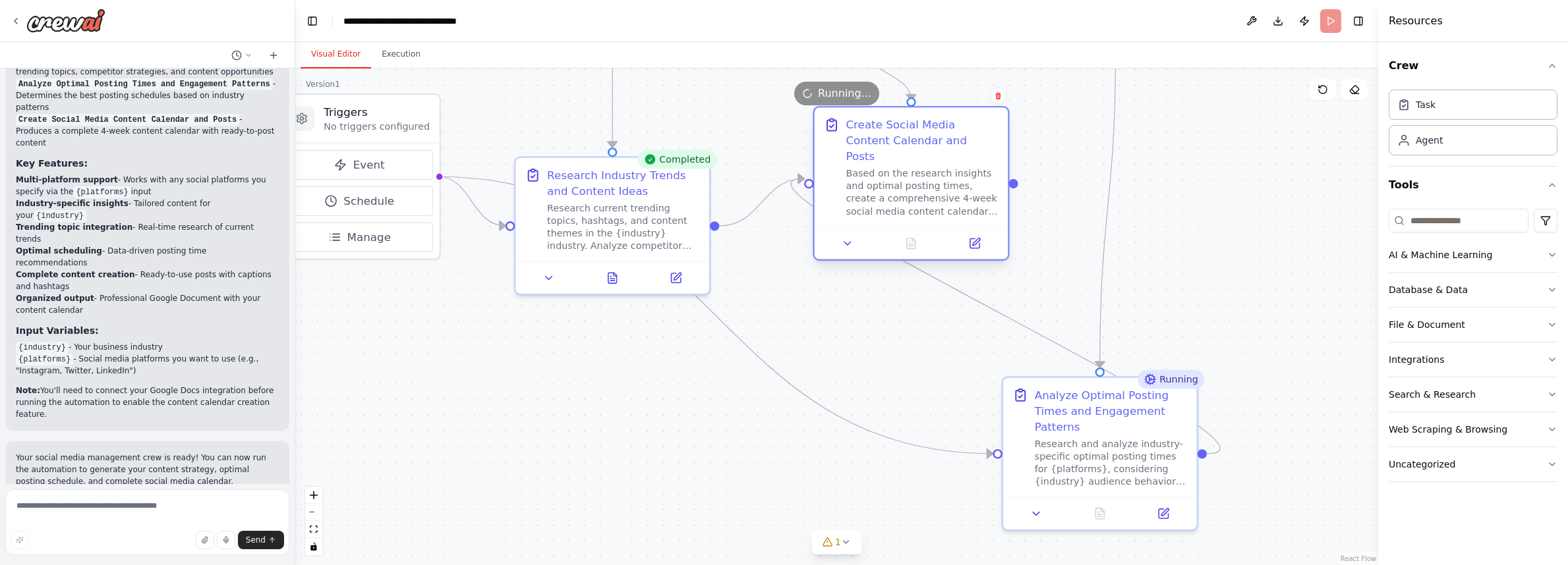
drag, startPoint x: 952, startPoint y: 163, endPoint x: 974, endPoint y: 113, distance: 54.6
click at [974, 113] on div "Create Social Media Content Calendar and Posts Based on the research insights a…" at bounding box center [911, 167] width 193 height 119
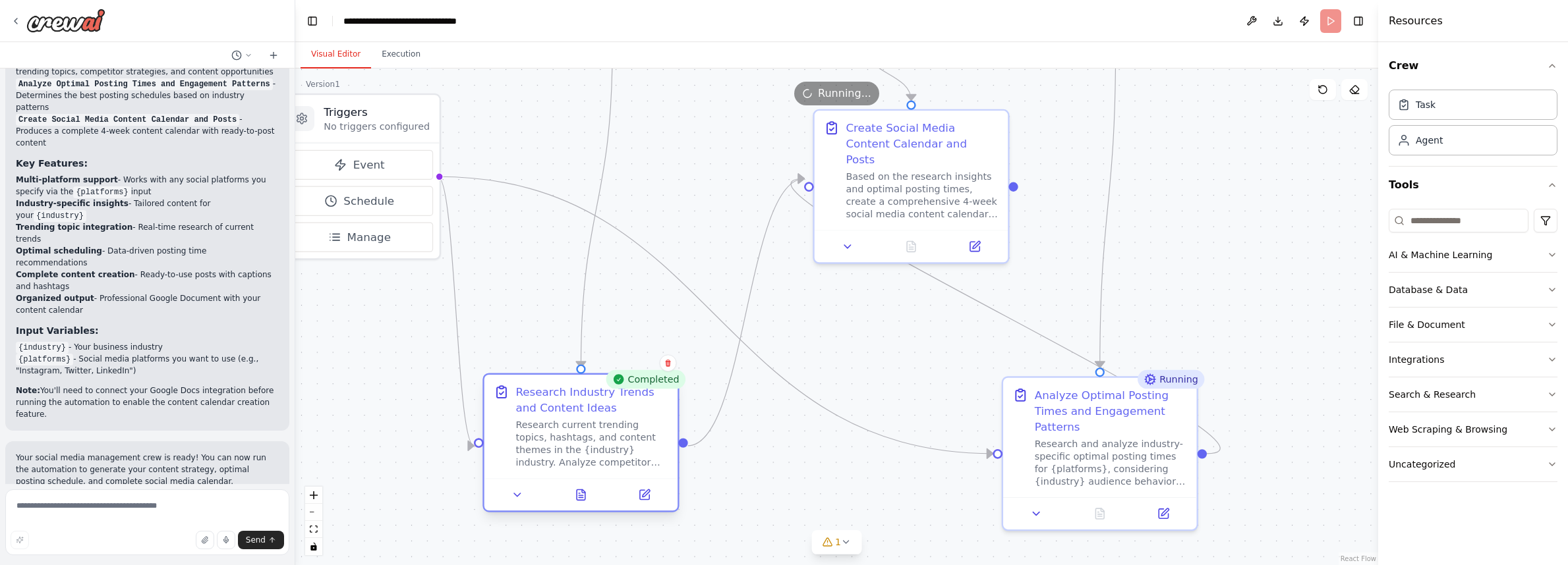
drag, startPoint x: 578, startPoint y: 164, endPoint x: 543, endPoint y: 380, distance: 218.8
click at [543, 380] on div "Research Industry Trends and Content Ideas Research current trending topics, ha…" at bounding box center [581, 426] width 193 height 103
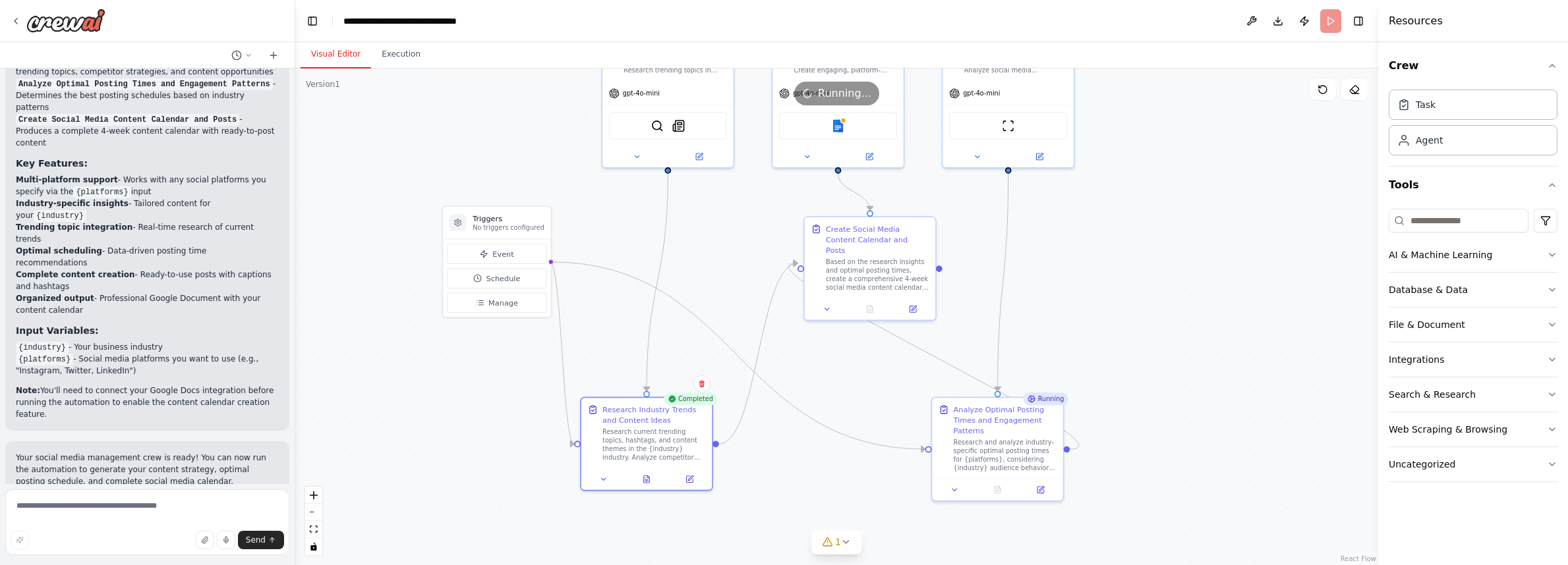
drag, startPoint x: 1253, startPoint y: 189, endPoint x: 1118, endPoint y: 271, distance: 158.0
click at [1118, 271] on div ".deletable-edge-delete-btn { width: 20px; height: 20px; border: 0px solid #ffff…" at bounding box center [836, 316] width 1083 height 497
drag, startPoint x: 897, startPoint y: 220, endPoint x: 920, endPoint y: 220, distance: 23.0
click at [920, 220] on div "Create Social Media Content Calendar and Posts Based on the research insights a…" at bounding box center [891, 256] width 130 height 81
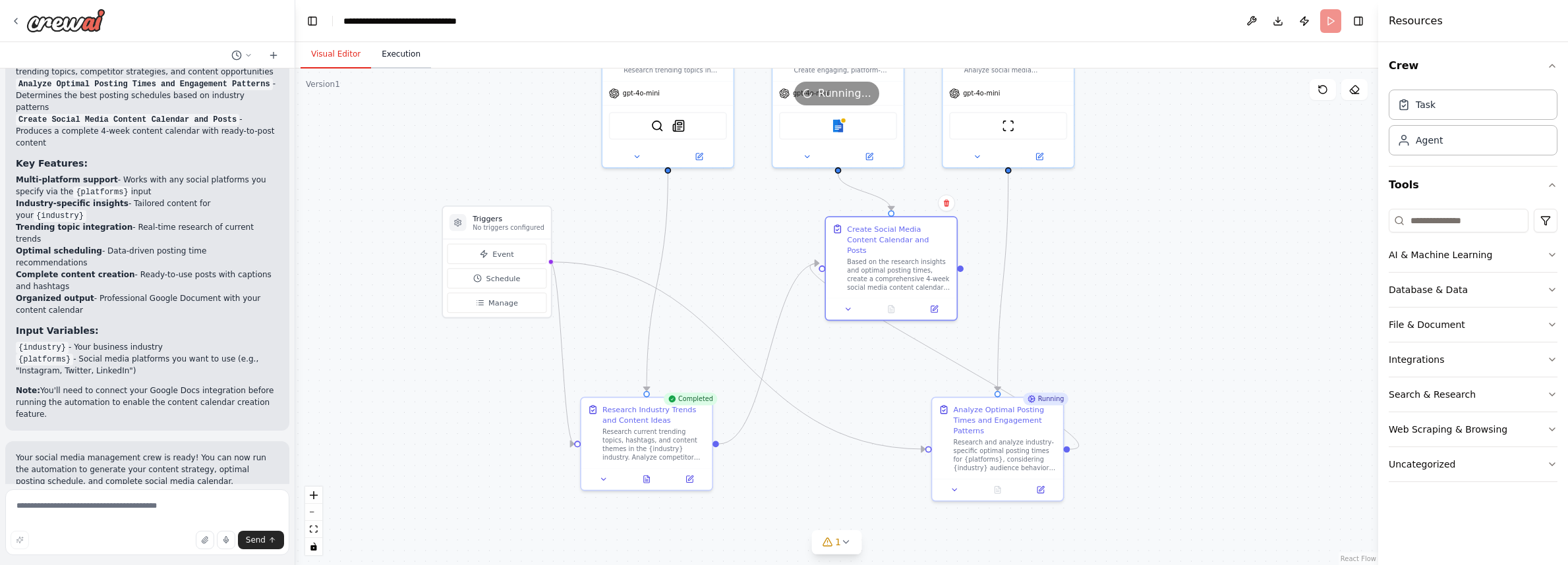
click at [405, 54] on button "Execution" at bounding box center [400, 55] width 60 height 28
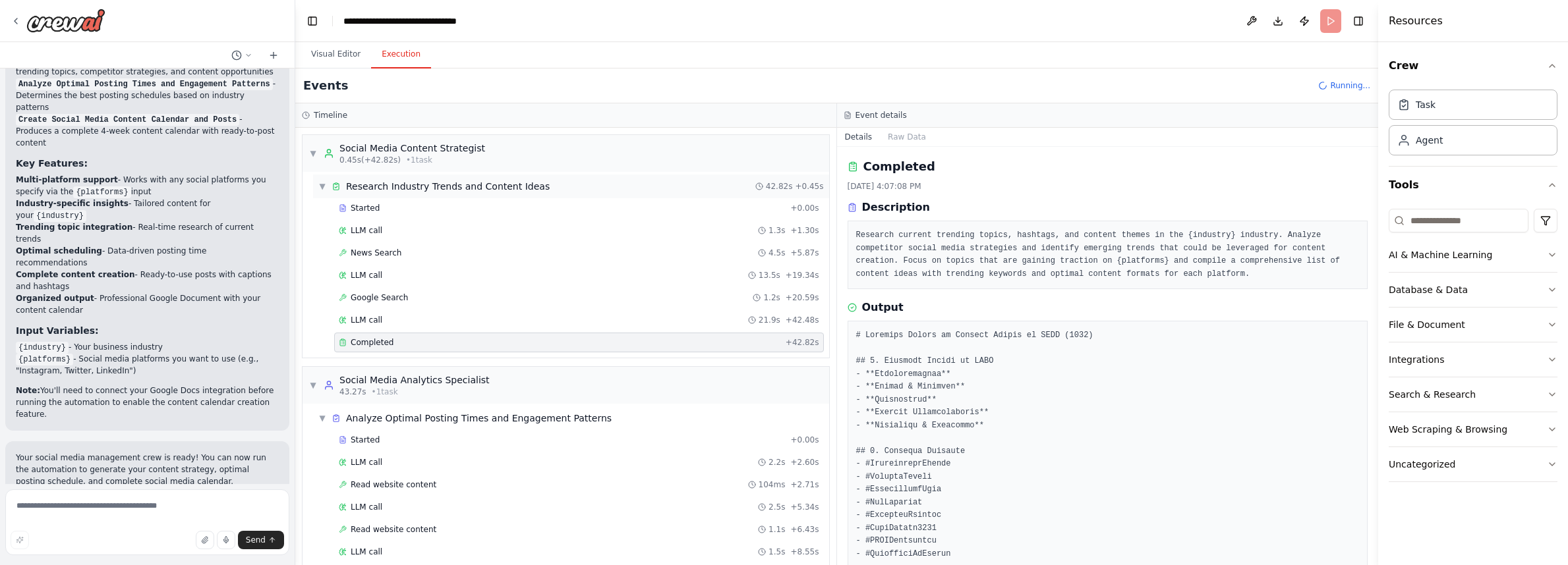
click at [321, 182] on span "▼" at bounding box center [321, 186] width 8 height 11
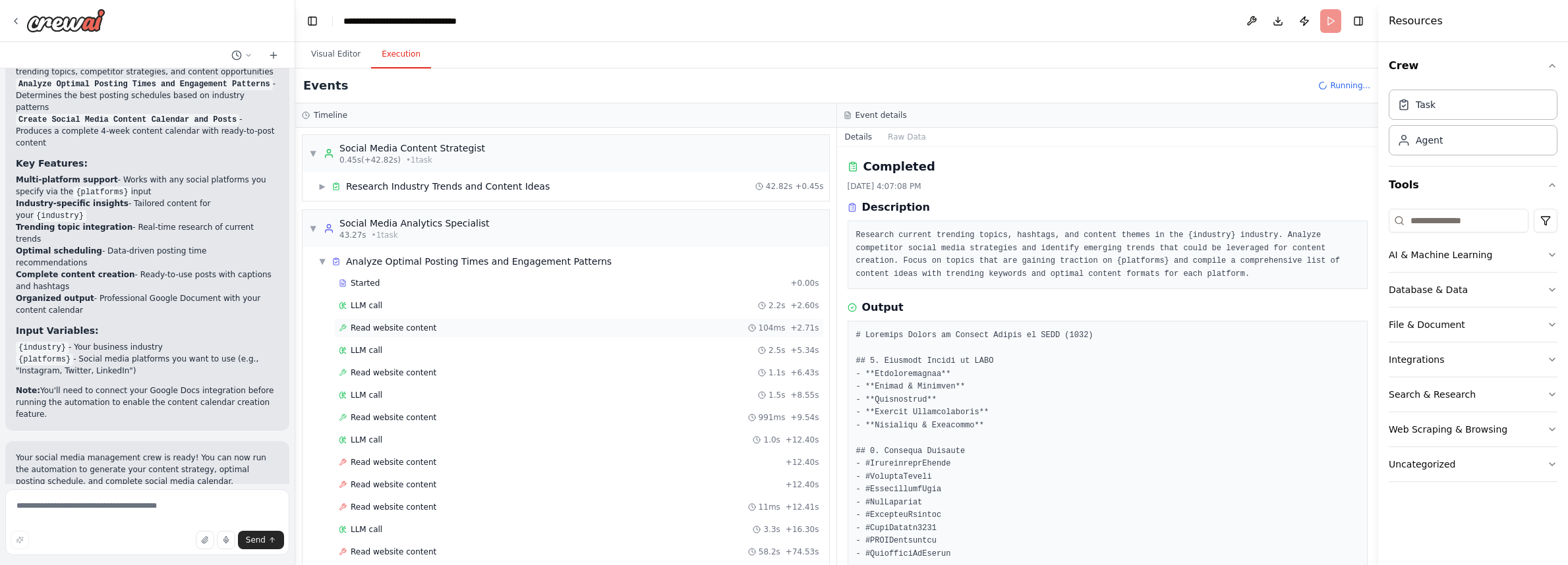
click at [426, 326] on span "Read website content" at bounding box center [394, 328] width 86 height 11
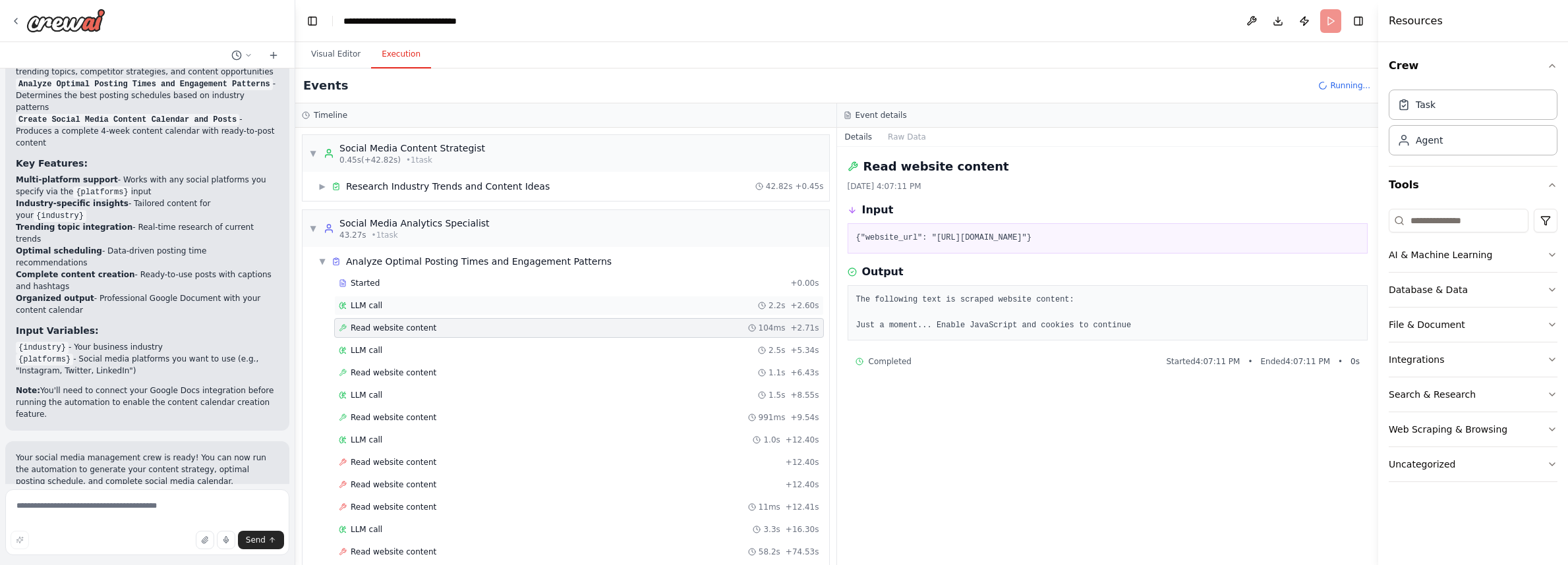
click at [409, 304] on div "LLM call 2.2s + 2.60s" at bounding box center [579, 305] width 480 height 11
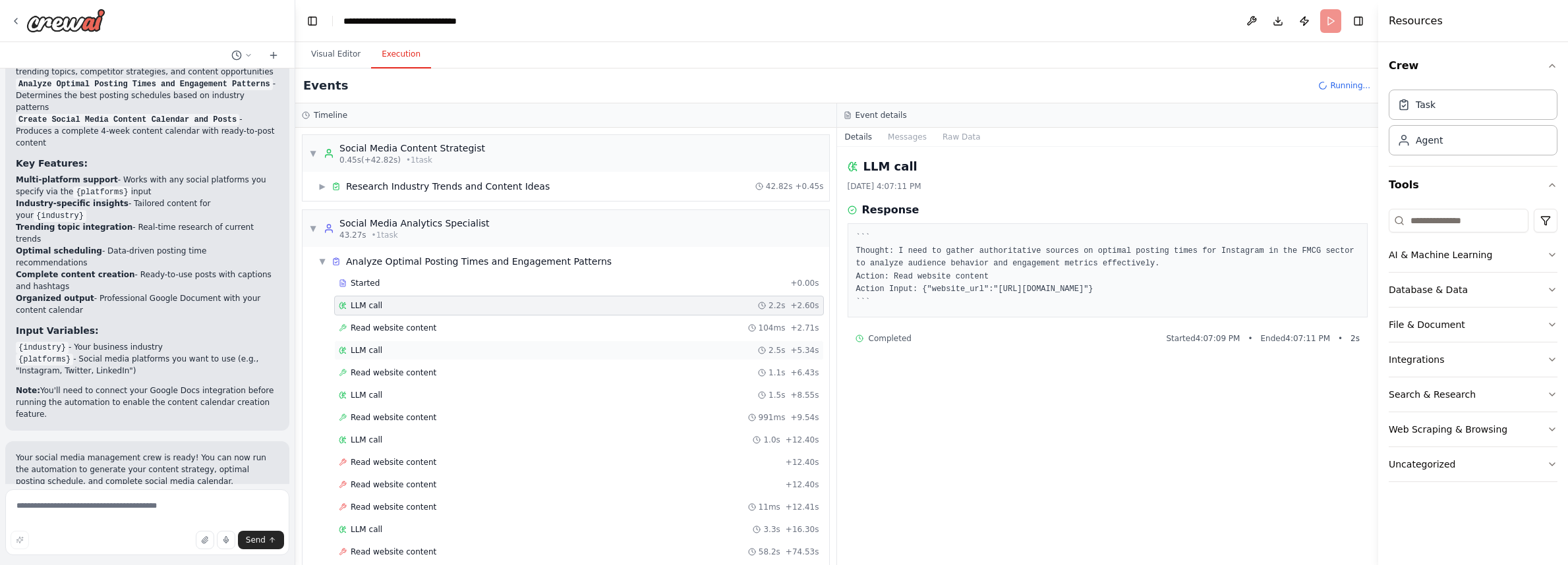
click at [397, 351] on div "LLM call 2.5s + 5.34s" at bounding box center [579, 351] width 480 height 11
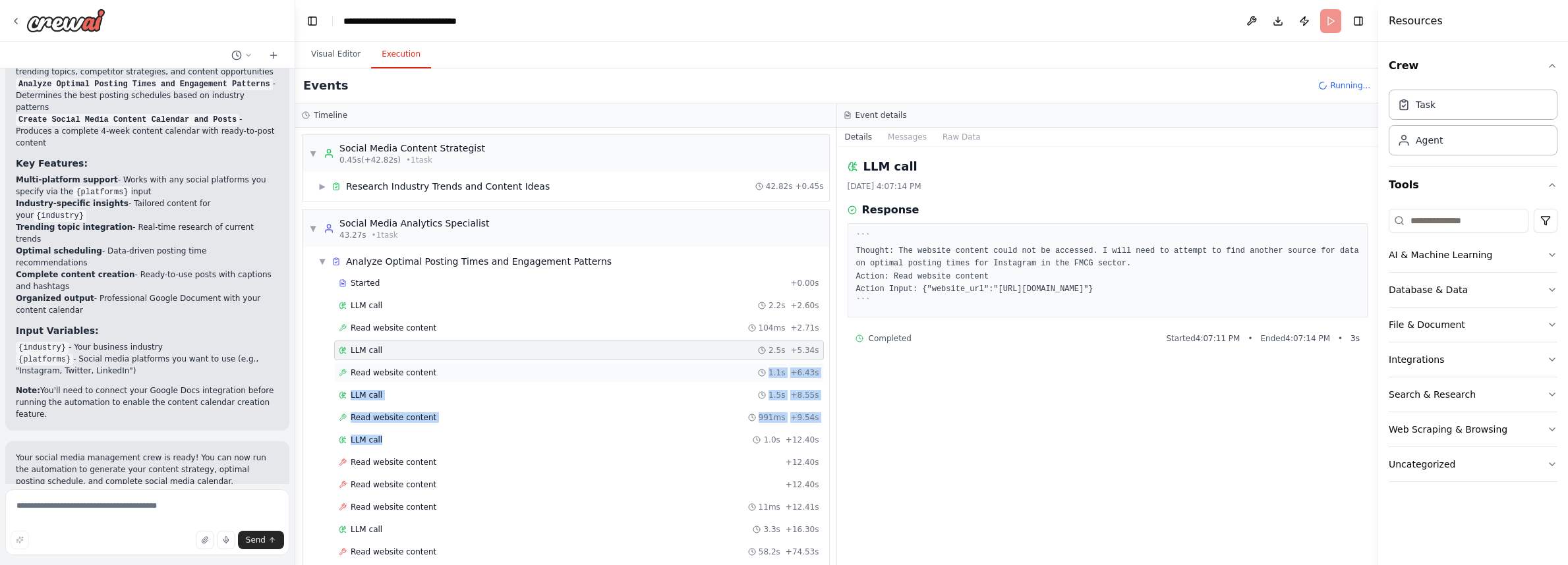
drag, startPoint x: 479, startPoint y: 438, endPoint x: 478, endPoint y: 373, distance: 65.0
click at [478, 373] on div "Started + 0.00s LLM call 2.2s + 2.60s Read website content 104ms + 2.71s LLM ca…" at bounding box center [571, 441] width 516 height 336
click at [424, 455] on div "Read website content + 12.40s" at bounding box center [579, 462] width 490 height 20
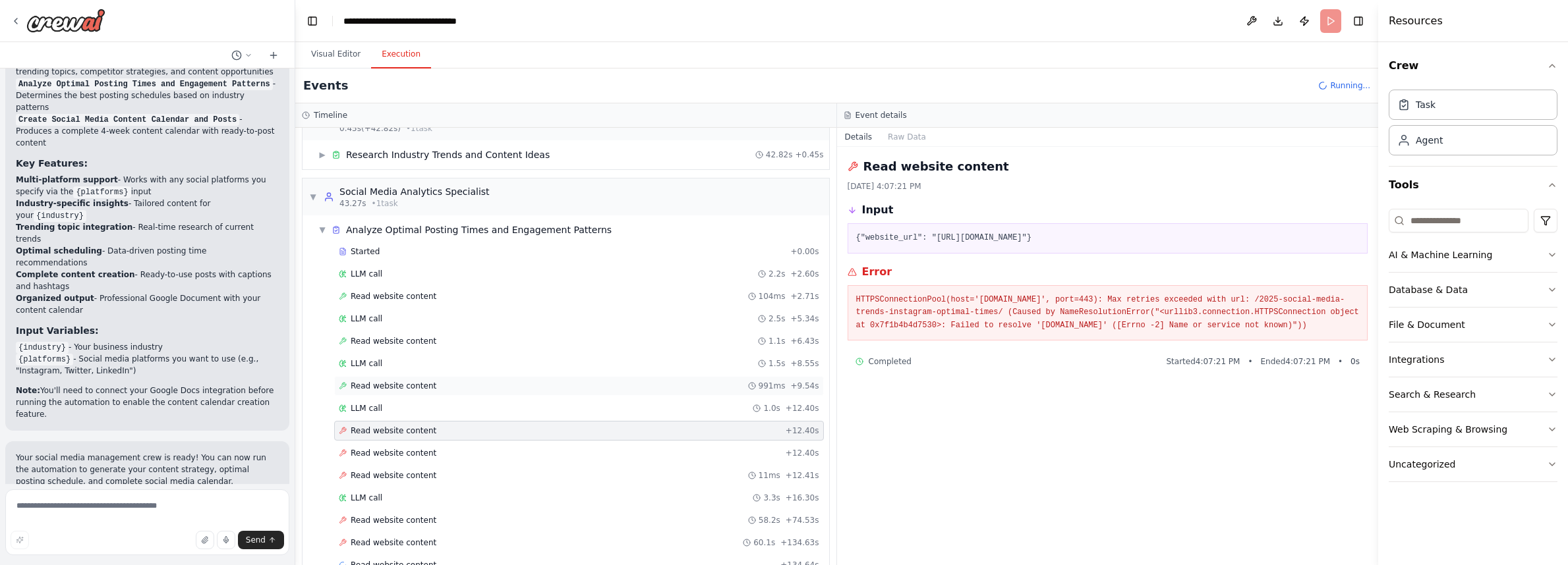
scroll to position [62, 0]
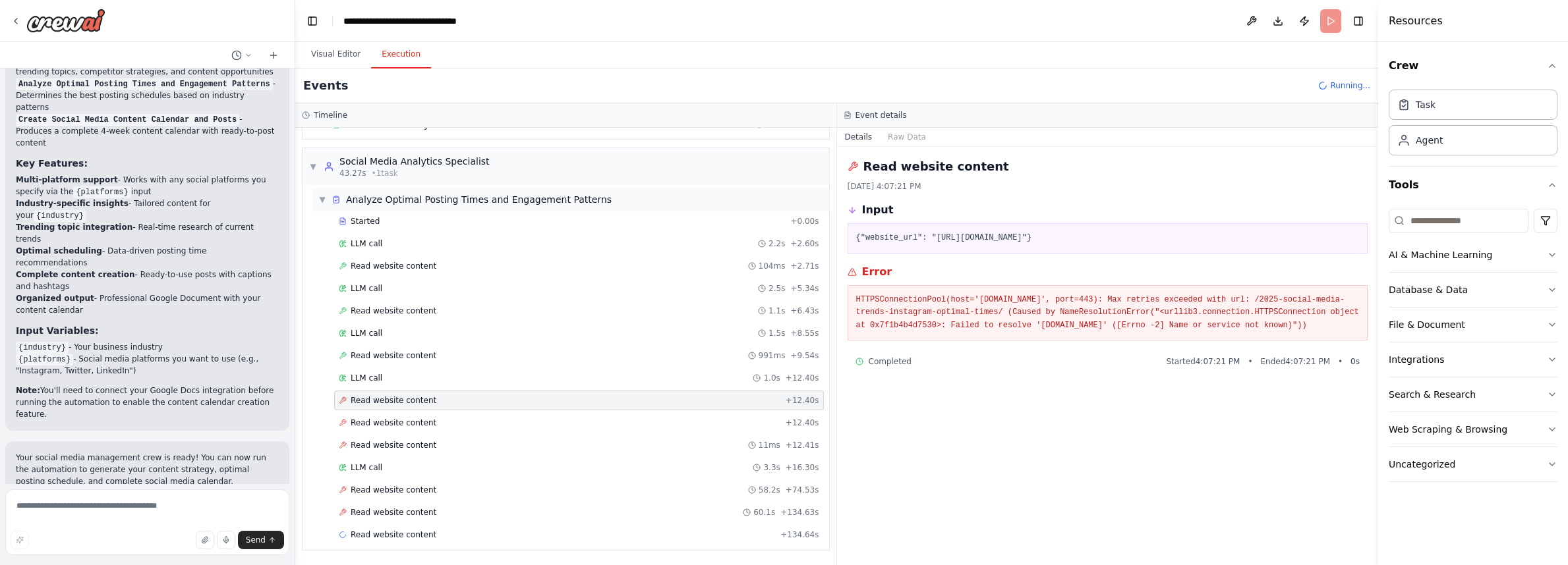
click at [320, 199] on span "▼" at bounding box center [321, 199] width 8 height 11
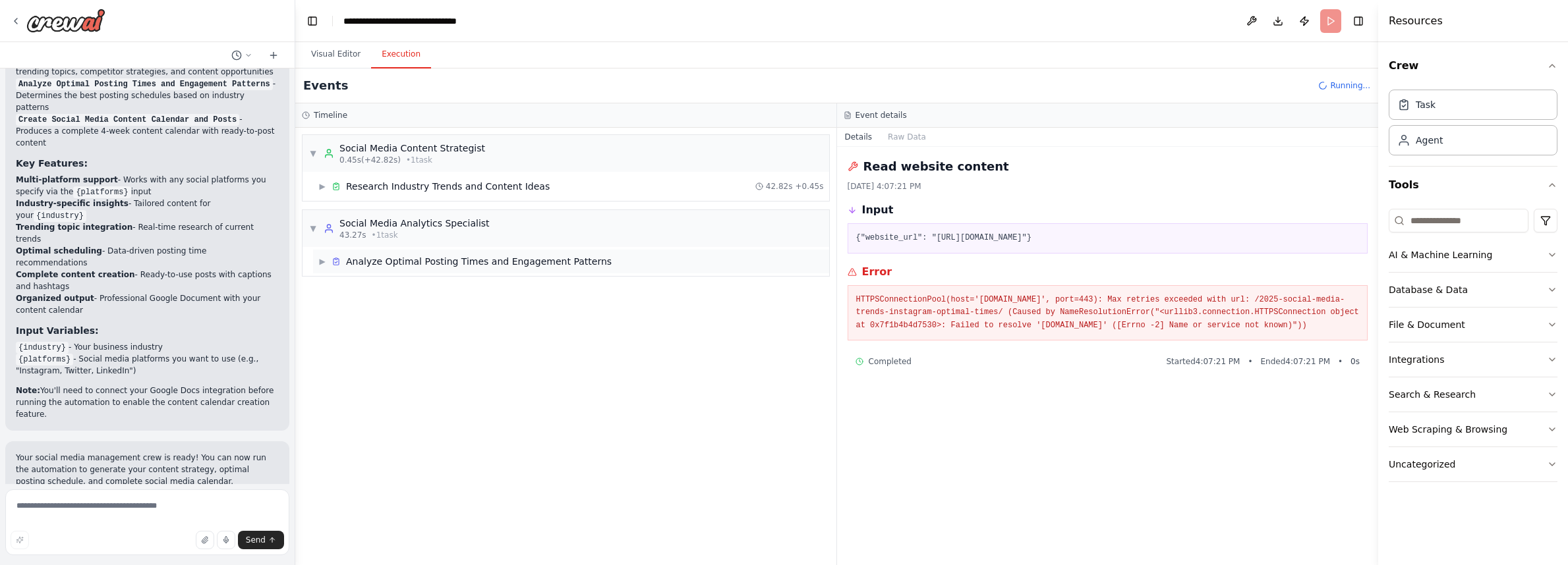
click at [323, 261] on span "▶" at bounding box center [321, 261] width 8 height 11
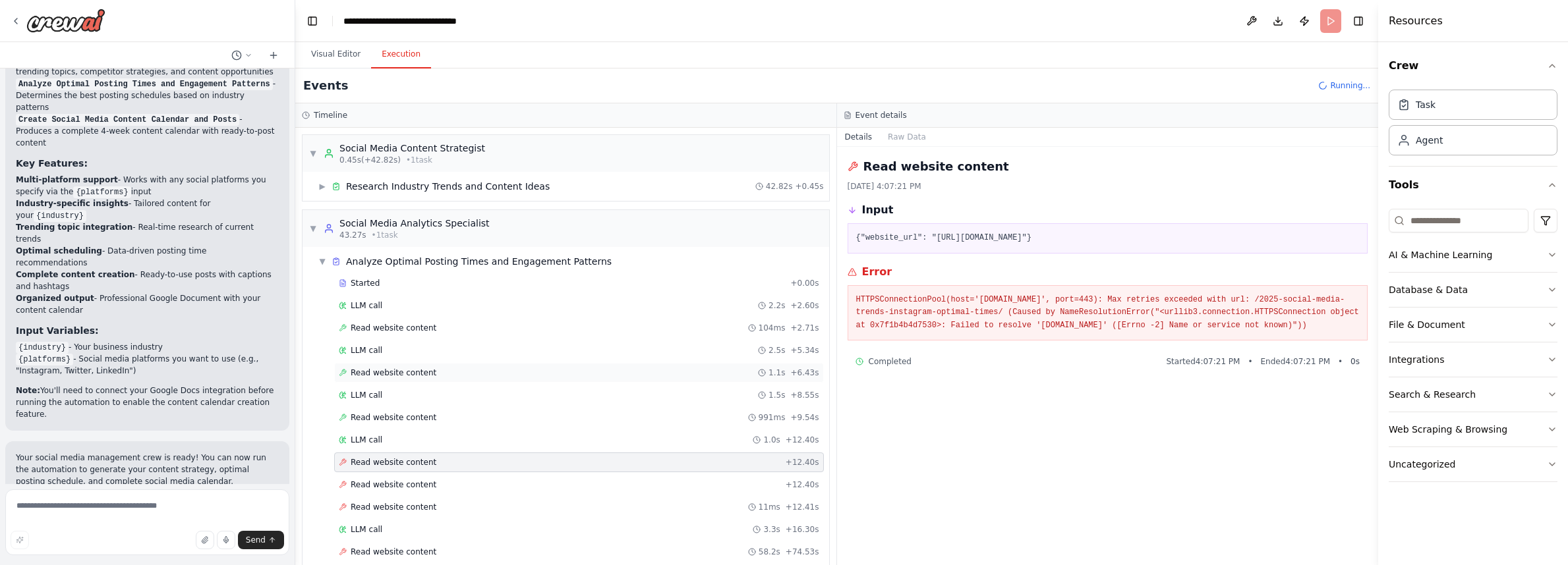
scroll to position [62, 0]
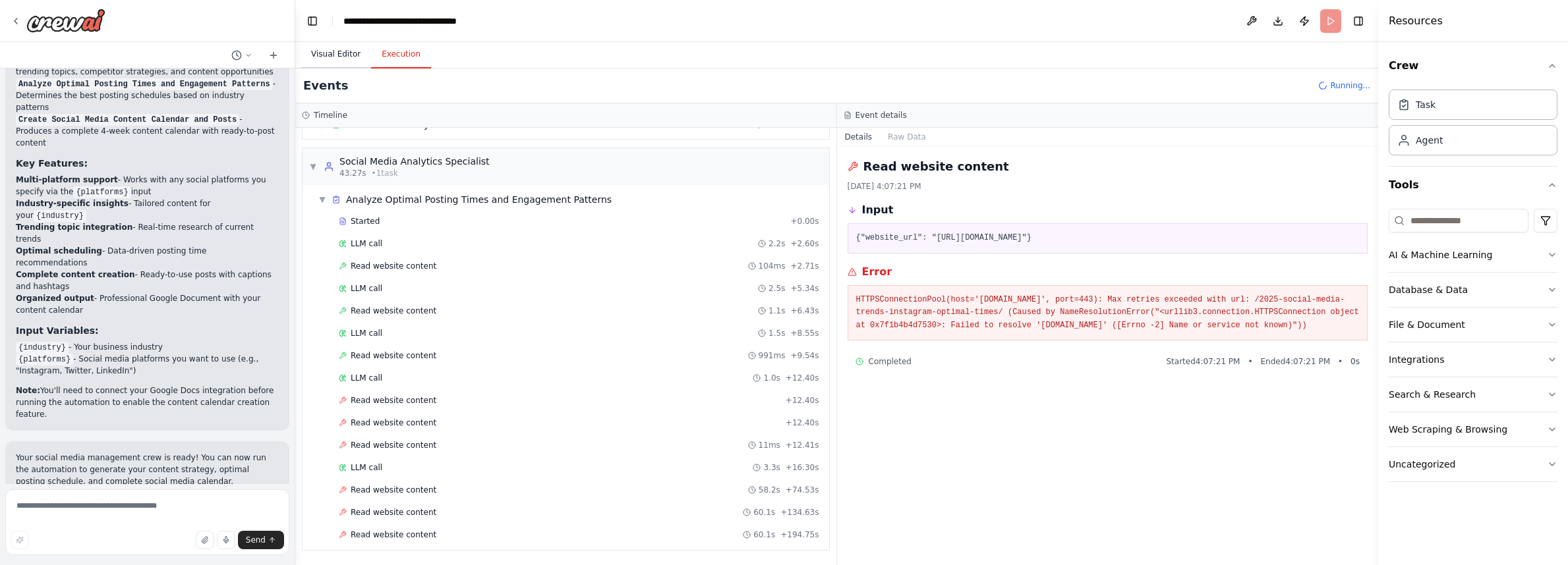
click at [331, 47] on button "Visual Editor" at bounding box center [336, 55] width 71 height 28
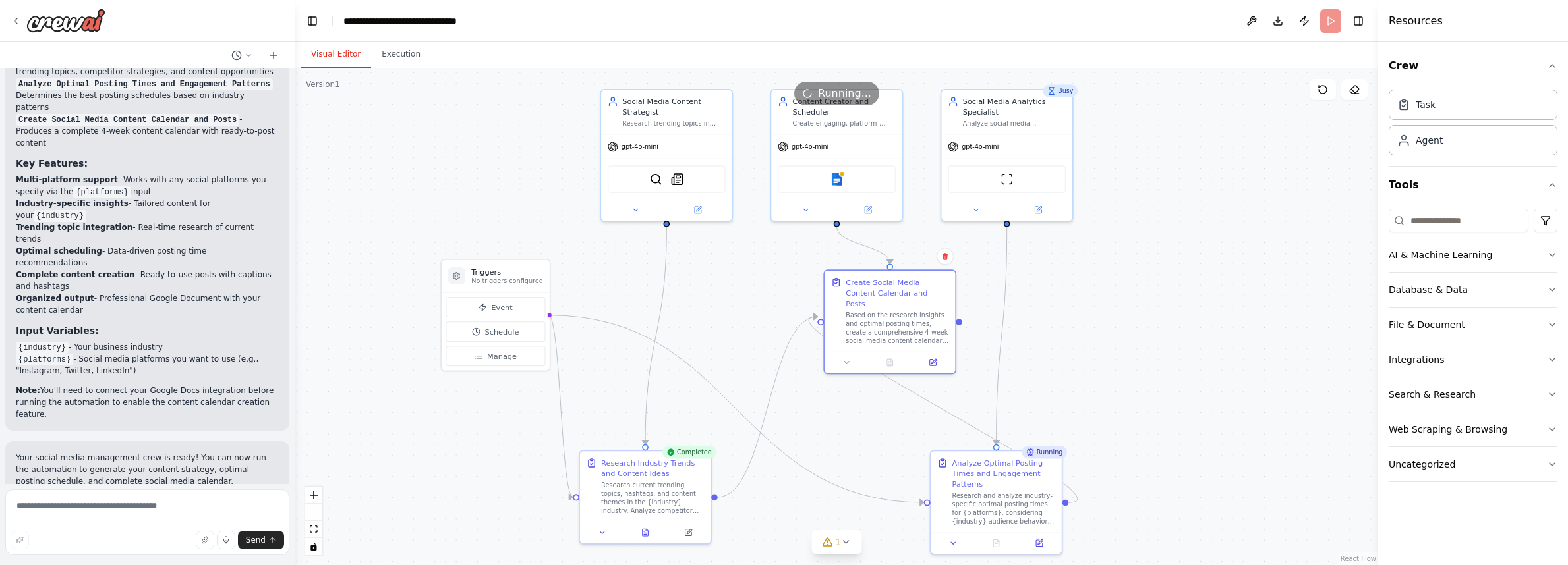
drag, startPoint x: 1122, startPoint y: 237, endPoint x: 1120, endPoint y: 291, distance: 54.0
click at [1120, 291] on div ".deletable-edge-delete-btn { width: 20px; height: 20px; border: 0px solid #ffff…" at bounding box center [836, 316] width 1083 height 497
click at [845, 356] on icon at bounding box center [847, 361] width 8 height 8
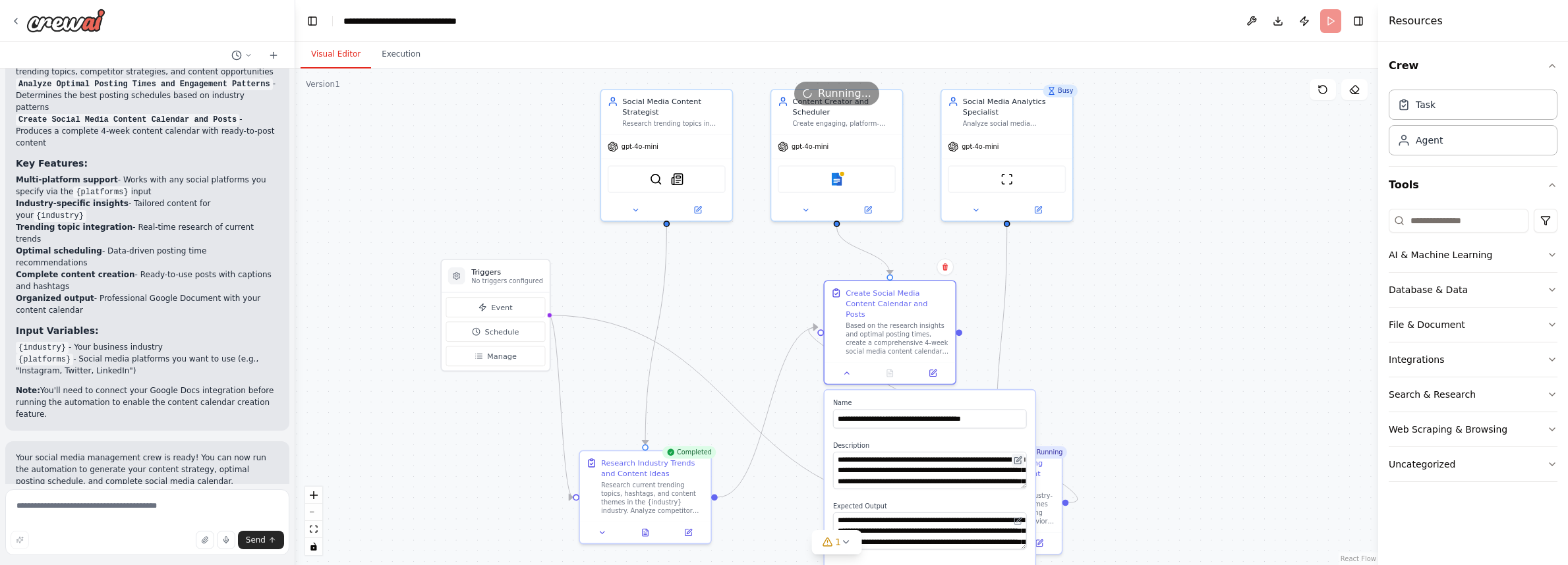
drag, startPoint x: 1024, startPoint y: 443, endPoint x: 1025, endPoint y: 451, distance: 8.1
click at [1025, 454] on button at bounding box center [1018, 460] width 13 height 13
click at [389, 56] on button "Execution" at bounding box center [400, 55] width 60 height 28
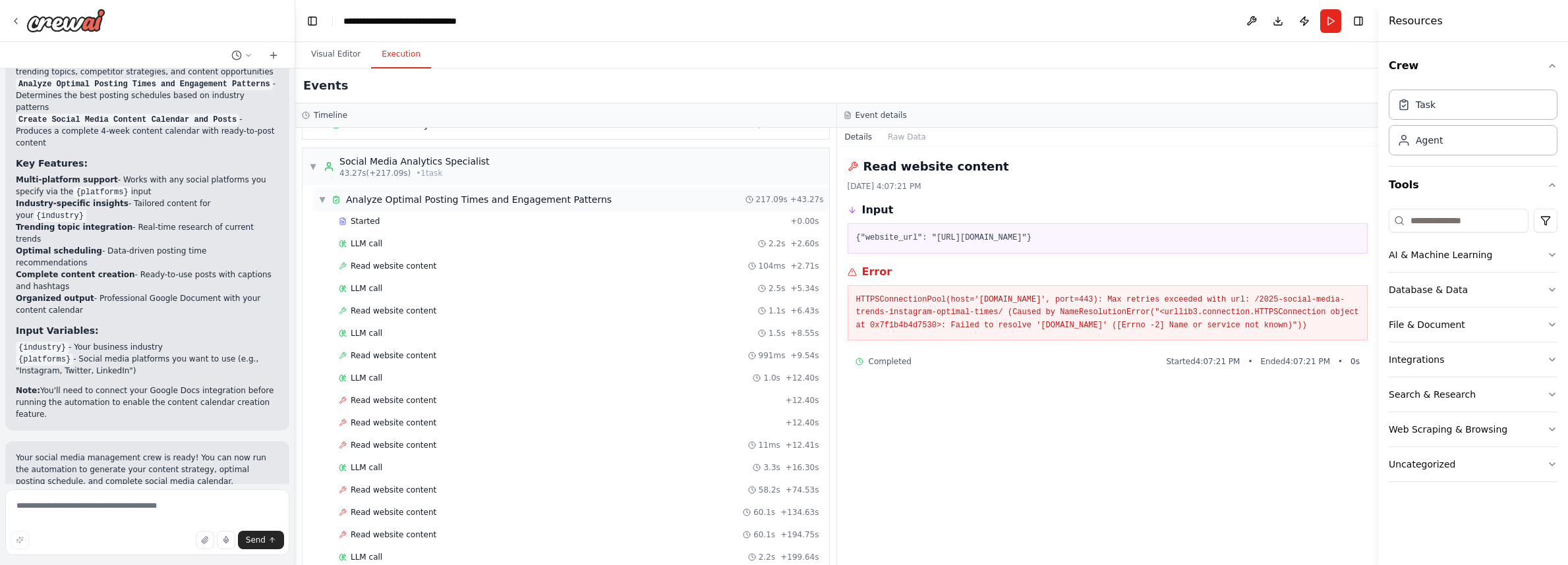
click at [323, 198] on span "▼" at bounding box center [321, 199] width 8 height 11
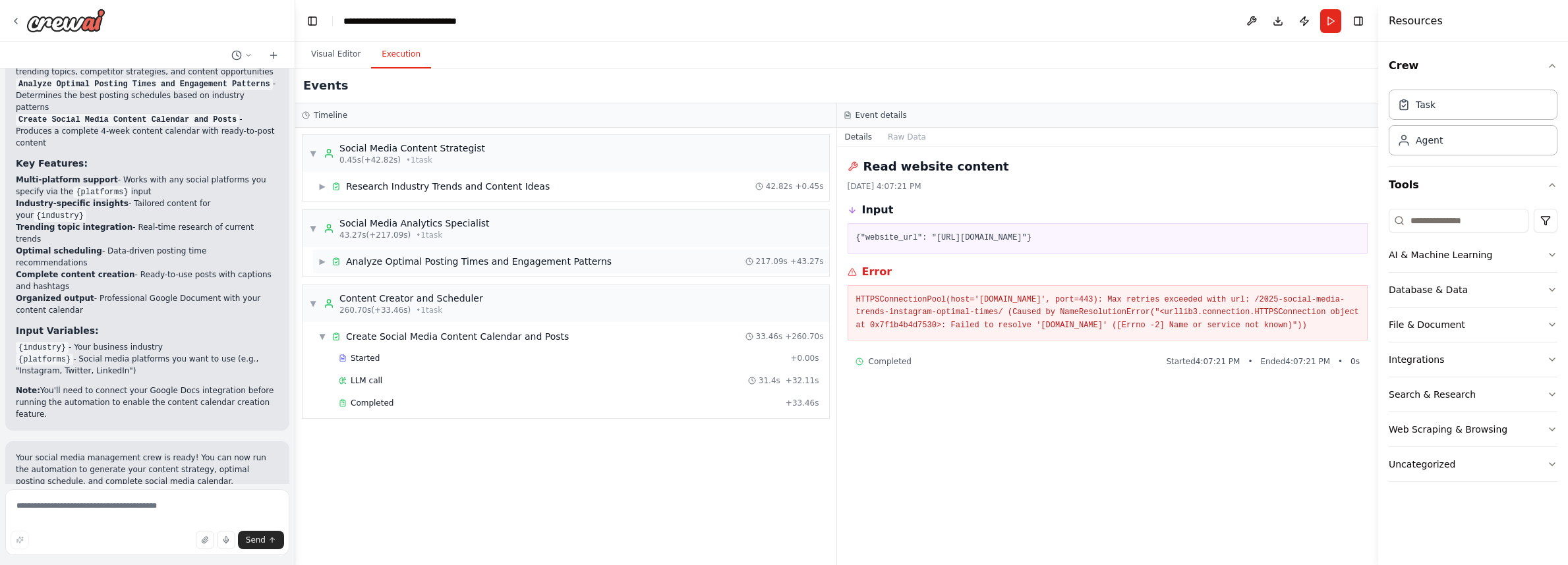
scroll to position [0, 0]
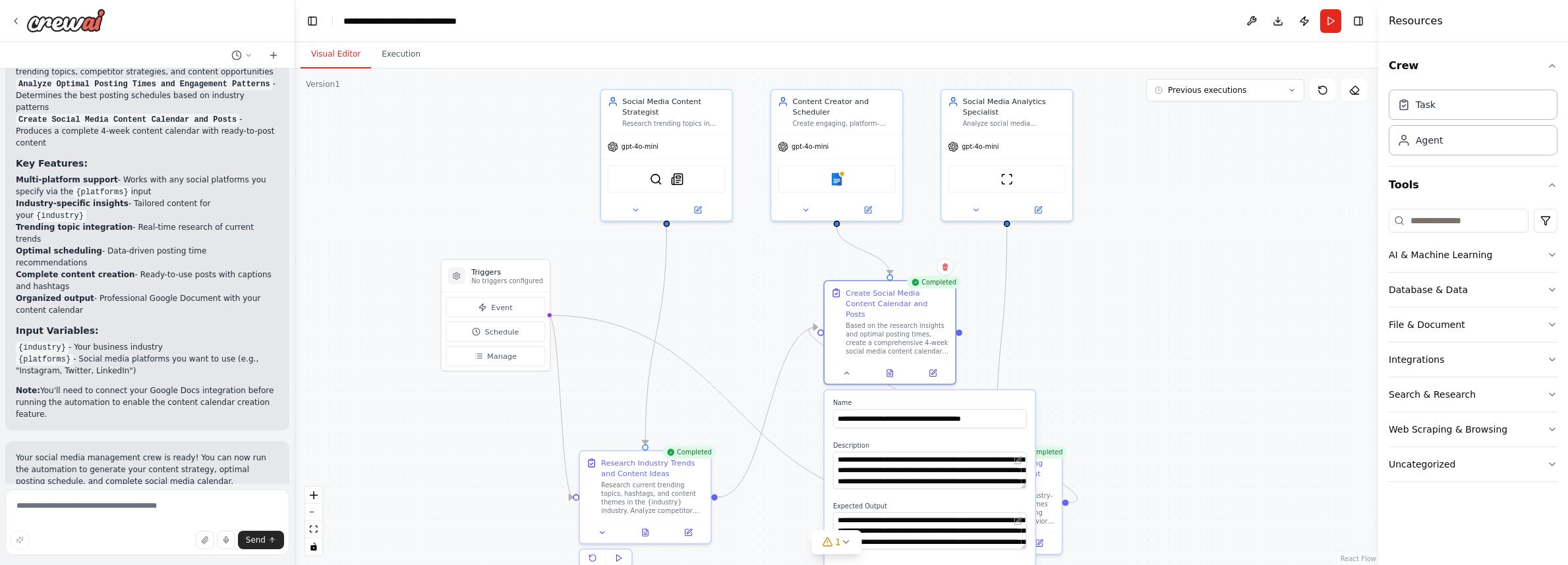
click at [315, 53] on button "Visual Editor" at bounding box center [336, 55] width 71 height 28
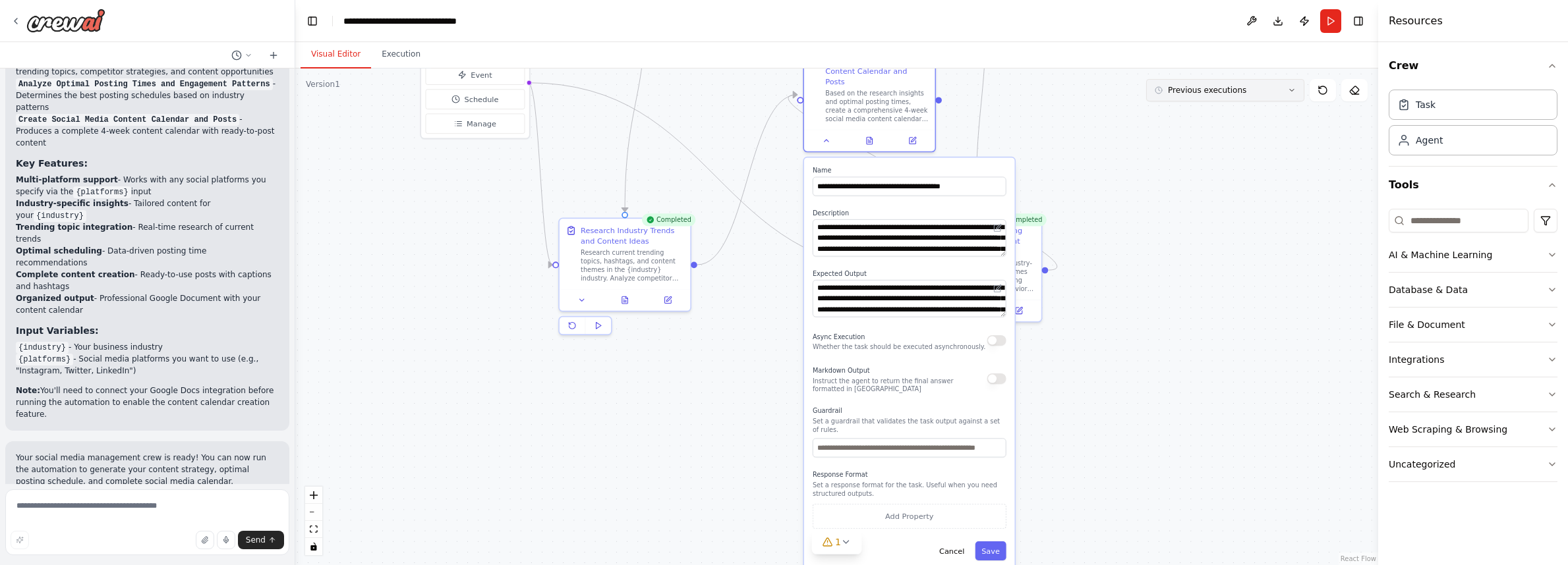
drag, startPoint x: 1208, startPoint y: 330, endPoint x: 1188, endPoint y: 98, distance: 232.9
click at [1188, 98] on div "Version 1 Previous executions Show Tools Hide Agents .deletable-edge-delete-btn…" at bounding box center [836, 316] width 1083 height 497
click at [960, 541] on button "Cancel" at bounding box center [951, 551] width 38 height 19
click at [948, 541] on button "Cancel" at bounding box center [951, 551] width 38 height 19
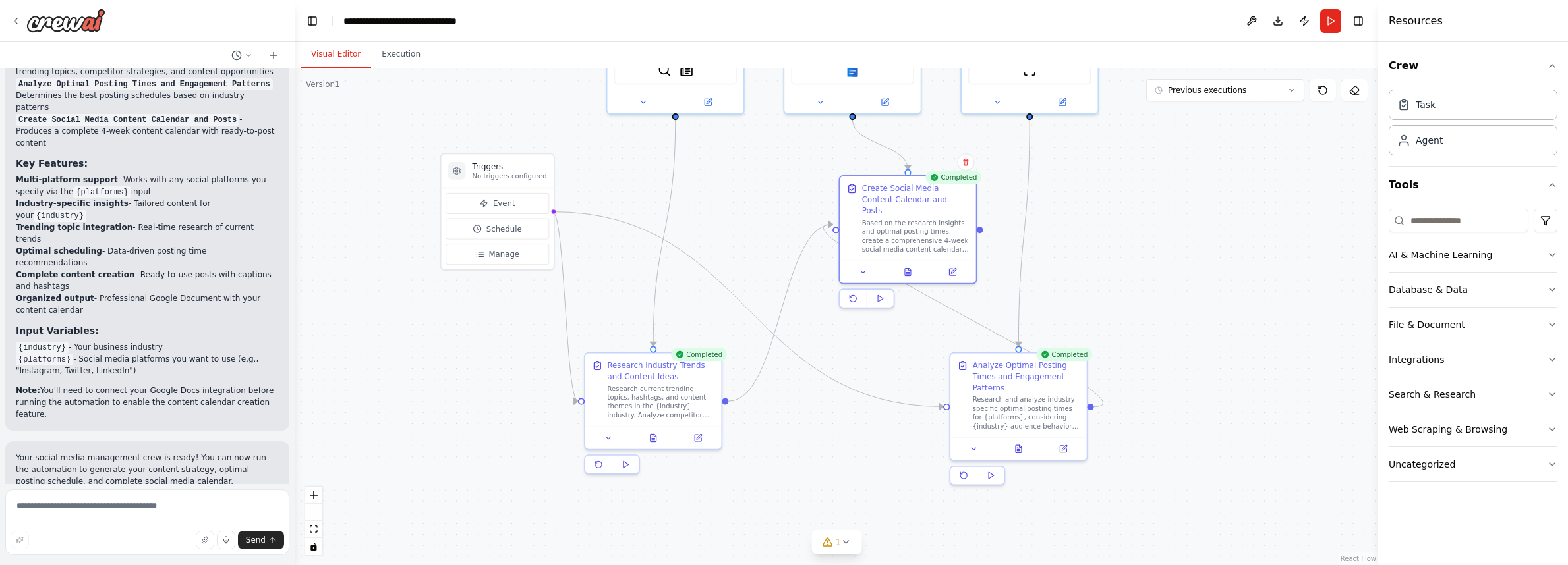
drag, startPoint x: 1158, startPoint y: 297, endPoint x: 1207, endPoint y: 434, distance: 145.5
click at [1207, 434] on div ".deletable-edge-delete-btn { width: 20px; height: 20px; border: 0px solid #ffff…" at bounding box center [836, 316] width 1083 height 497
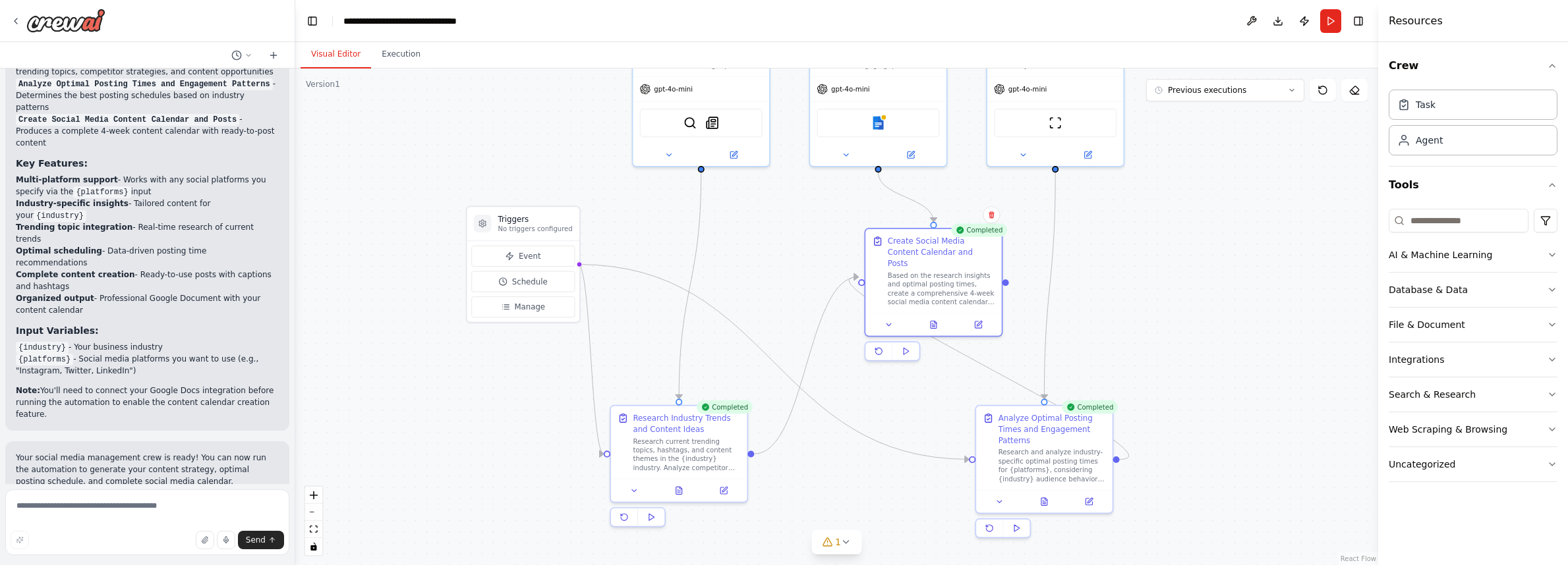
drag, startPoint x: 1183, startPoint y: 284, endPoint x: 1209, endPoint y: 336, distance: 58.1
click at [1209, 336] on div ".deletable-edge-delete-btn { width: 20px; height: 20px; border: 0px solid #ffff…" at bounding box center [836, 316] width 1083 height 497
click at [408, 55] on button "Execution" at bounding box center [400, 55] width 60 height 28
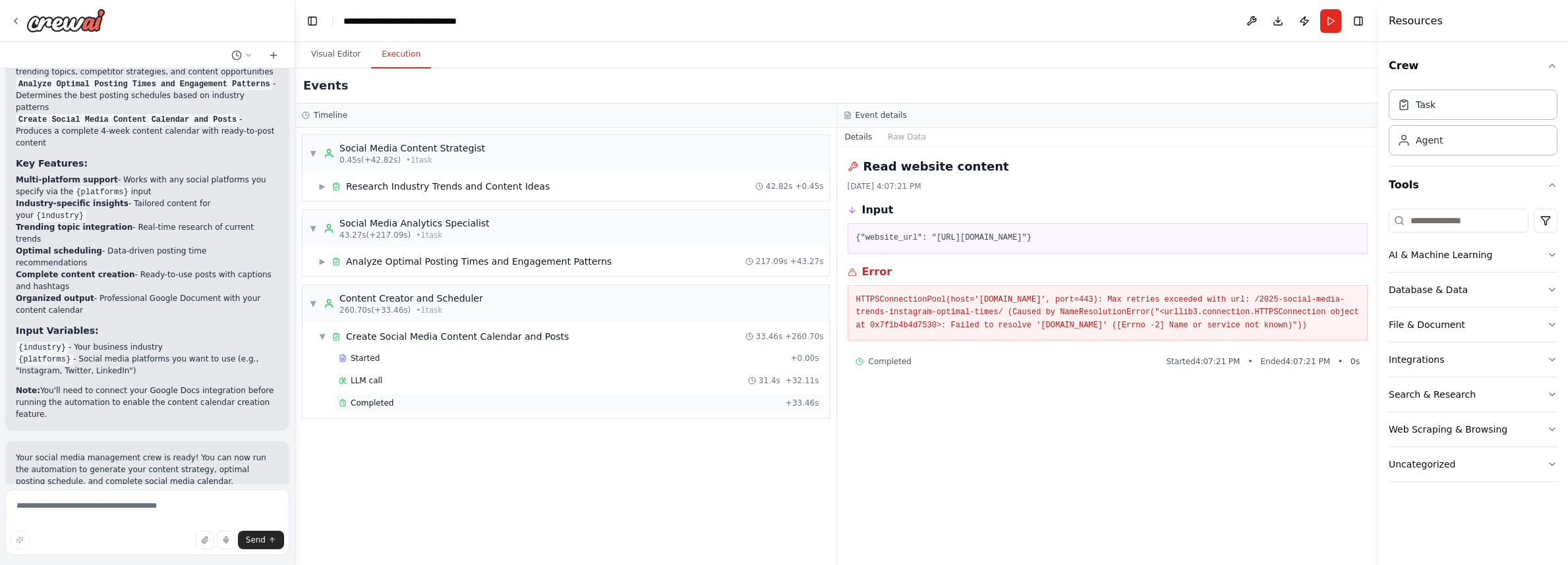
click at [356, 406] on span "Completed" at bounding box center [372, 403] width 43 height 11
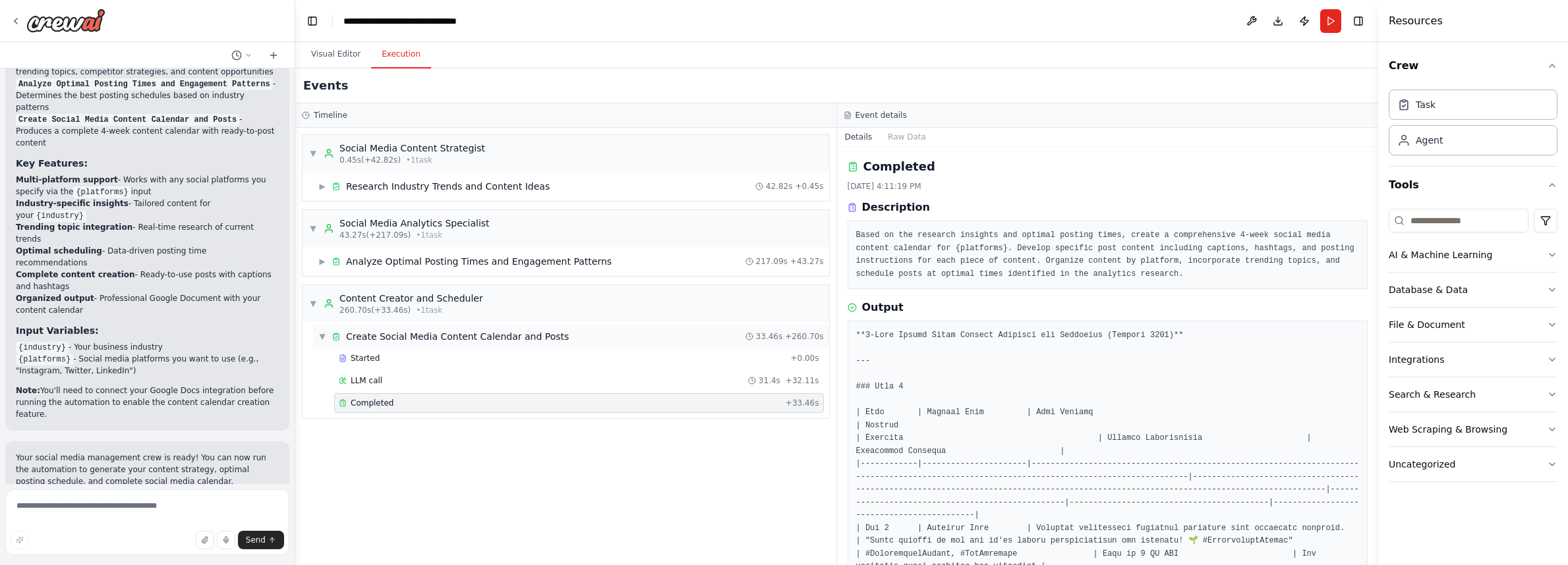
click at [321, 334] on span "▼" at bounding box center [321, 336] width 8 height 11
click at [321, 334] on span "▶" at bounding box center [321, 336] width 8 height 11
click at [367, 357] on span "Started" at bounding box center [365, 358] width 29 height 11
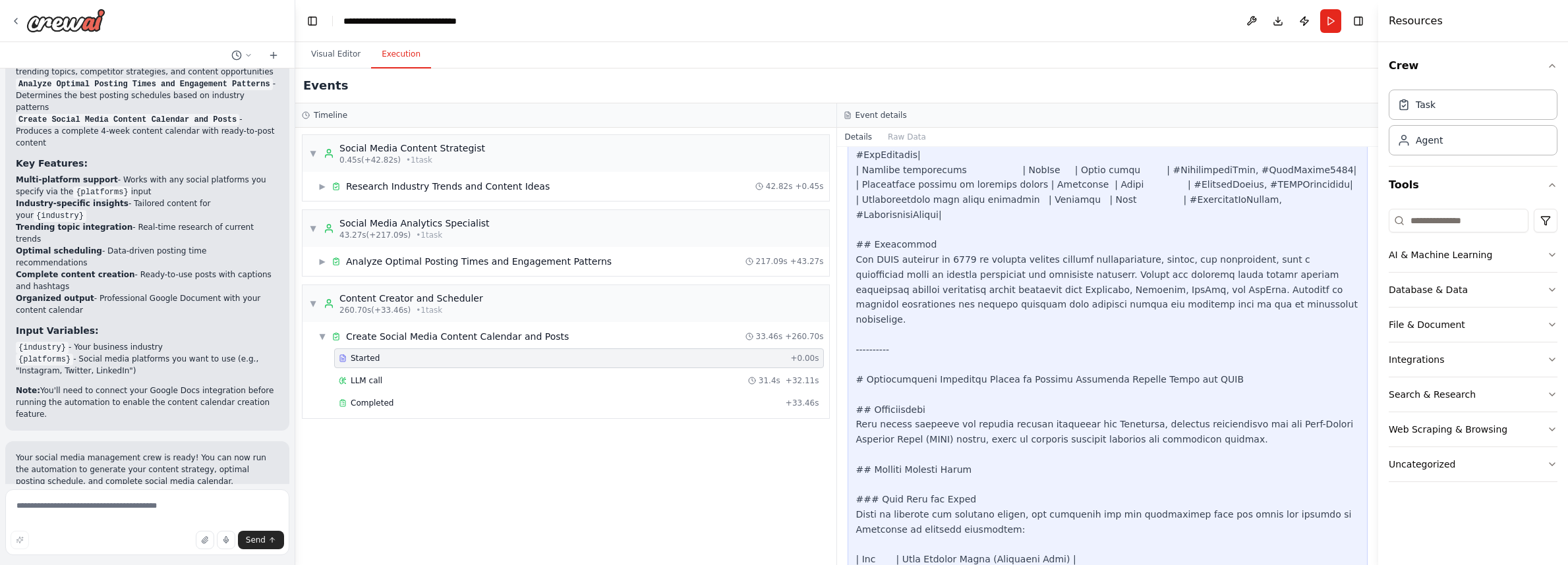
scroll to position [1291, 0]
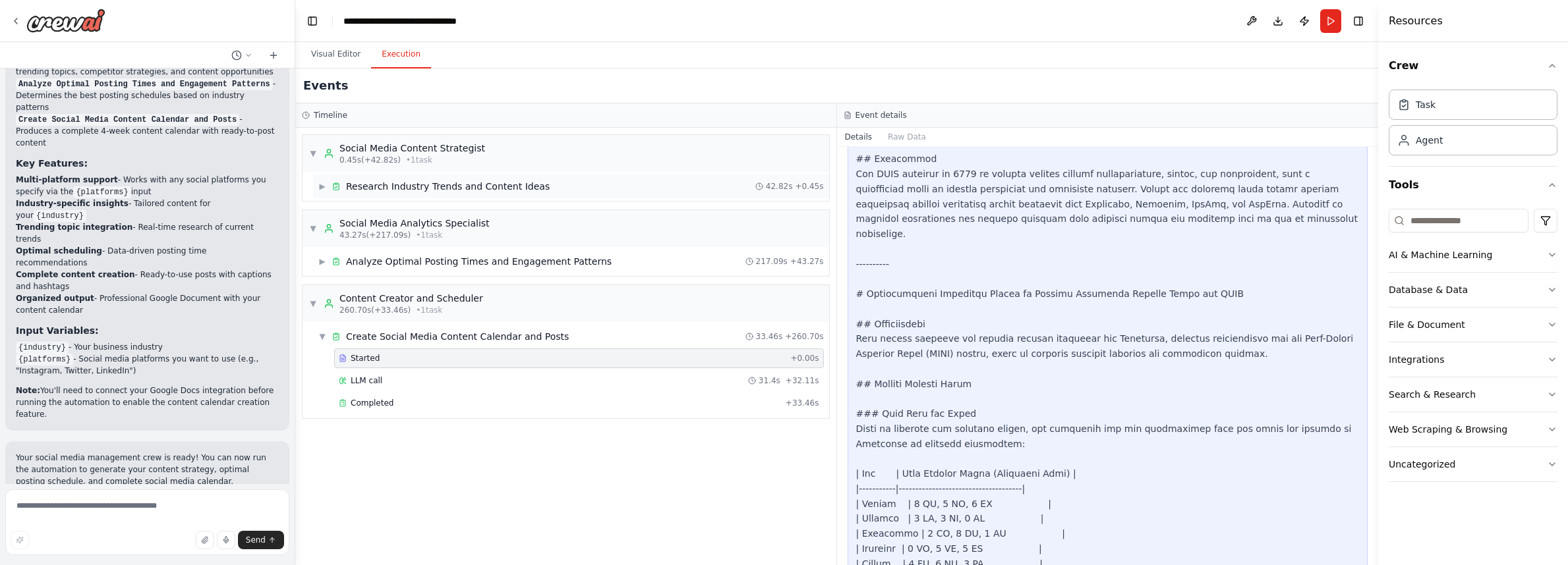
click at [321, 187] on span "▶" at bounding box center [321, 186] width 8 height 11
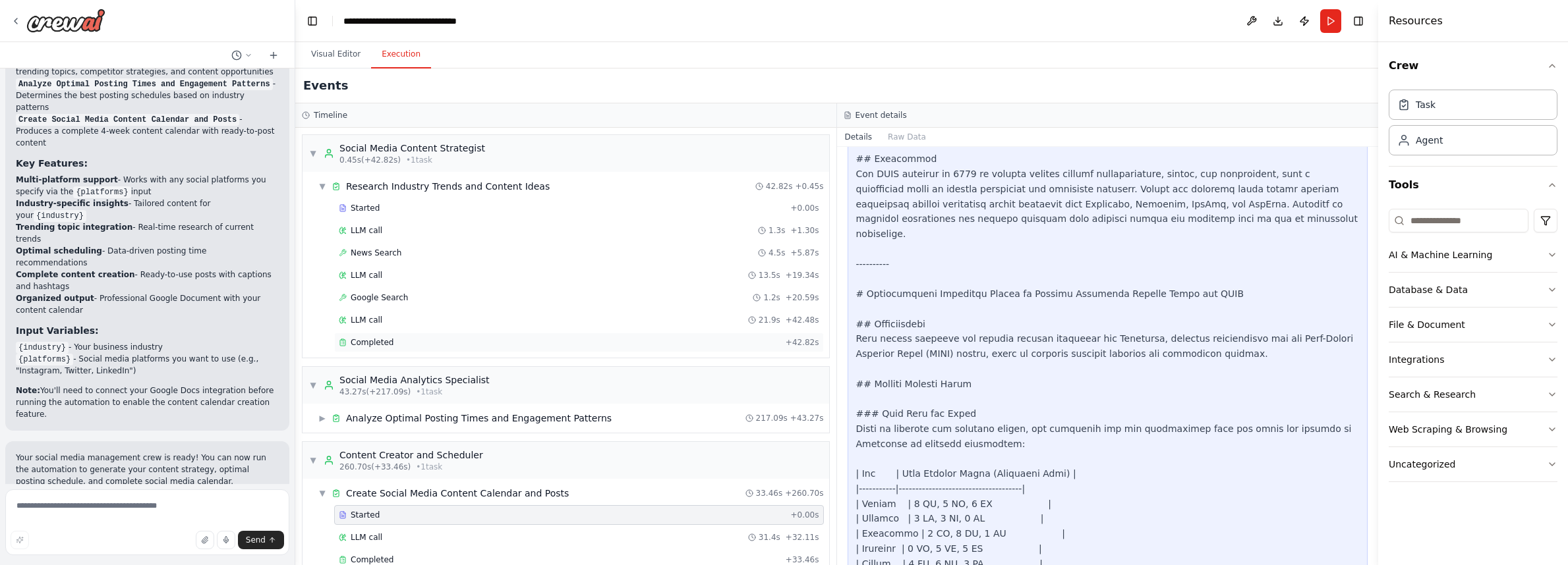
click at [404, 347] on div "Completed" at bounding box center [559, 342] width 442 height 11
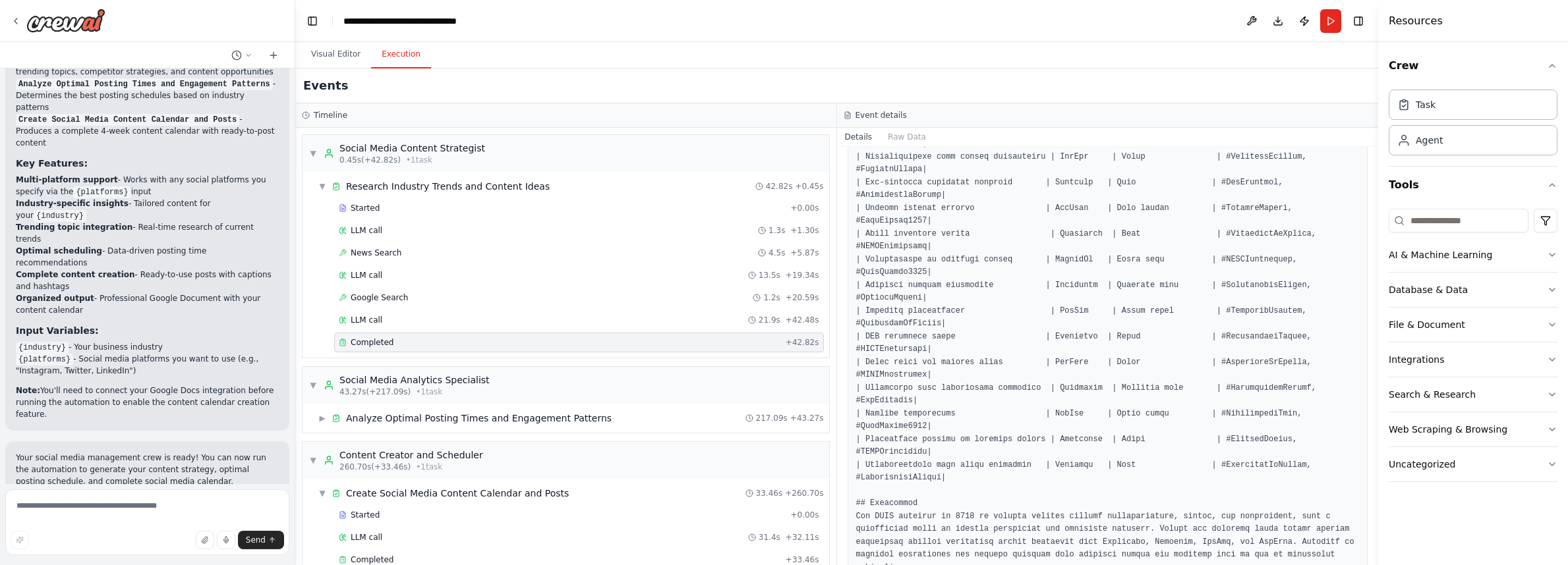
scroll to position [794, 0]
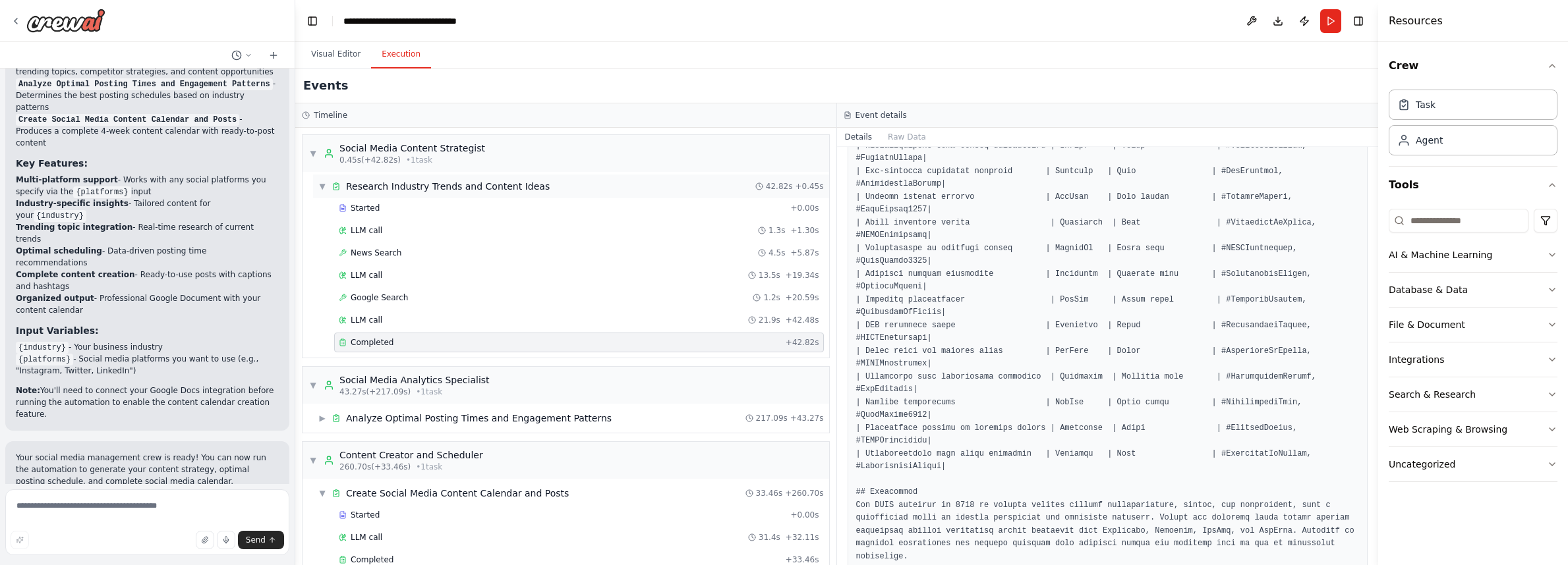
click at [322, 184] on span "▼" at bounding box center [321, 186] width 8 height 11
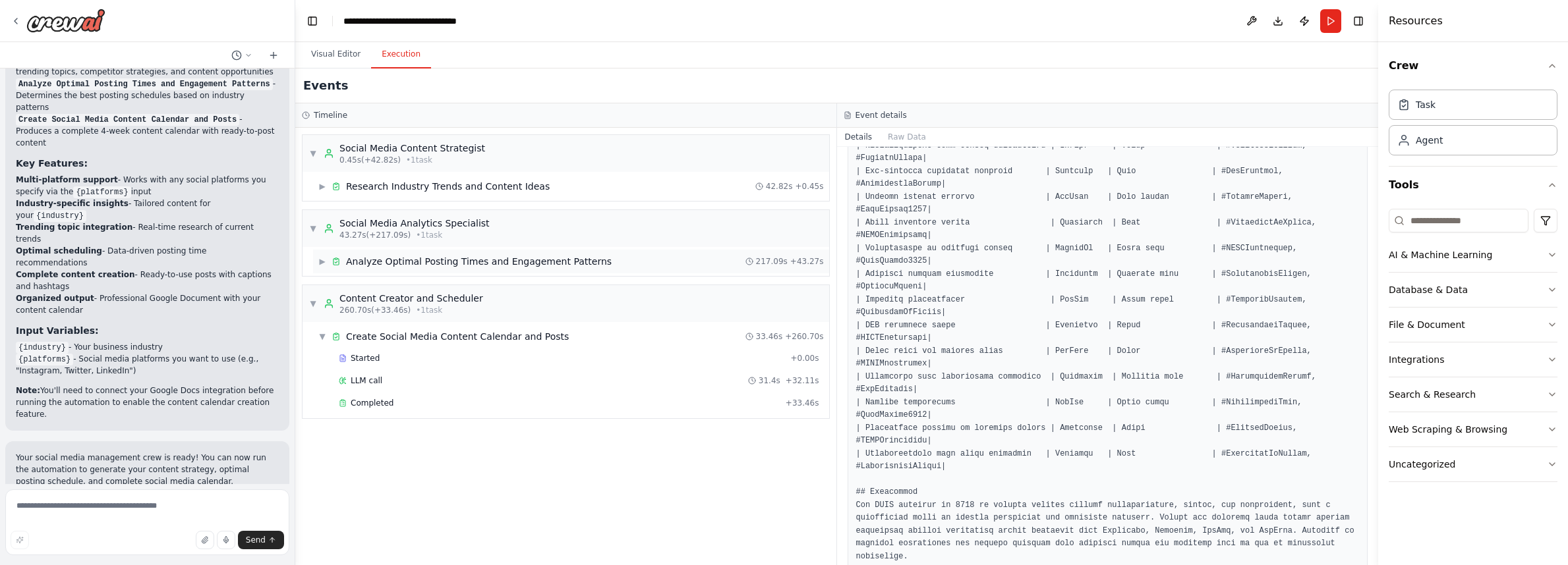
click at [320, 255] on div "▶ Analyze Optimal Posting Times and Engagement Patterns" at bounding box center [464, 261] width 294 height 13
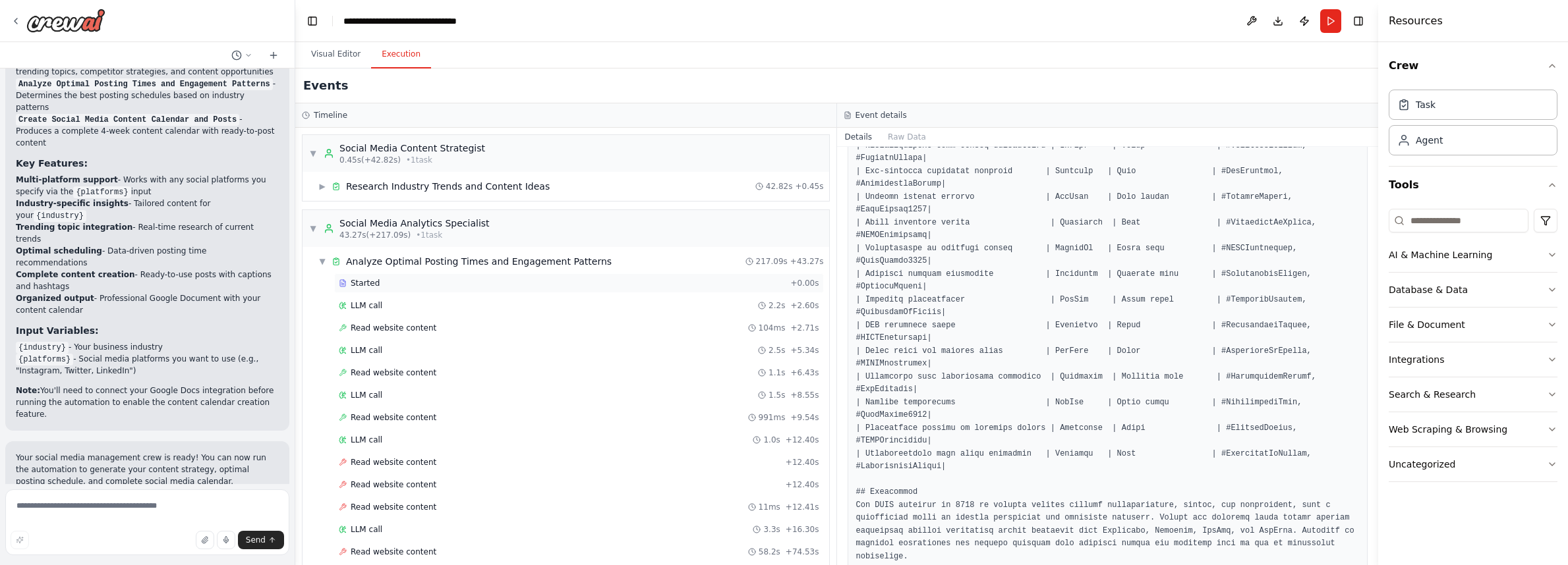
scroll to position [293, 0]
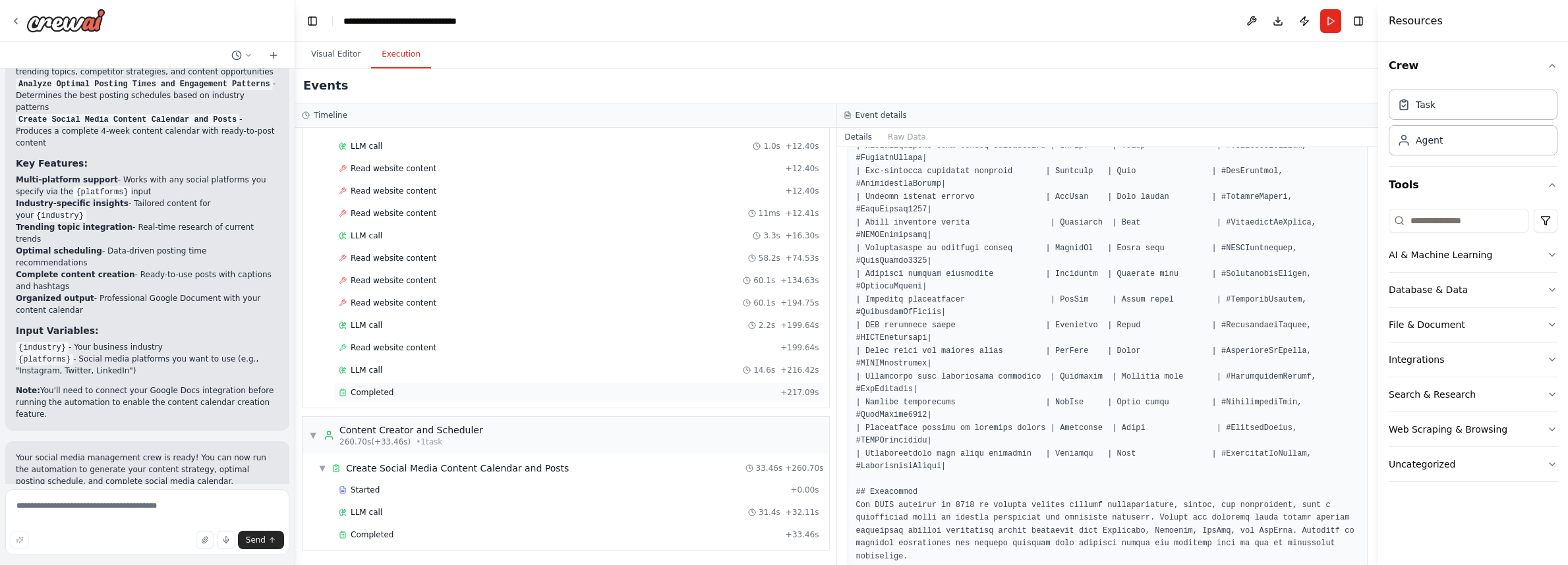
click at [387, 388] on span "Completed" at bounding box center [372, 393] width 43 height 11
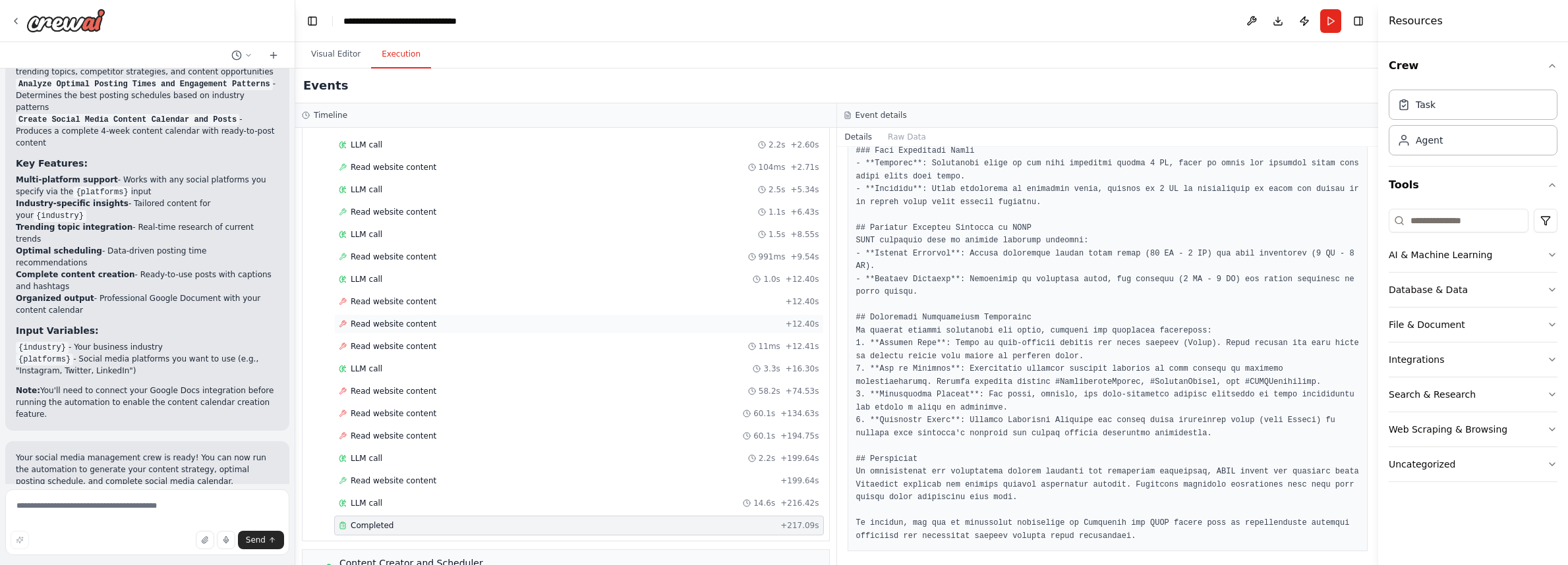
scroll to position [0, 0]
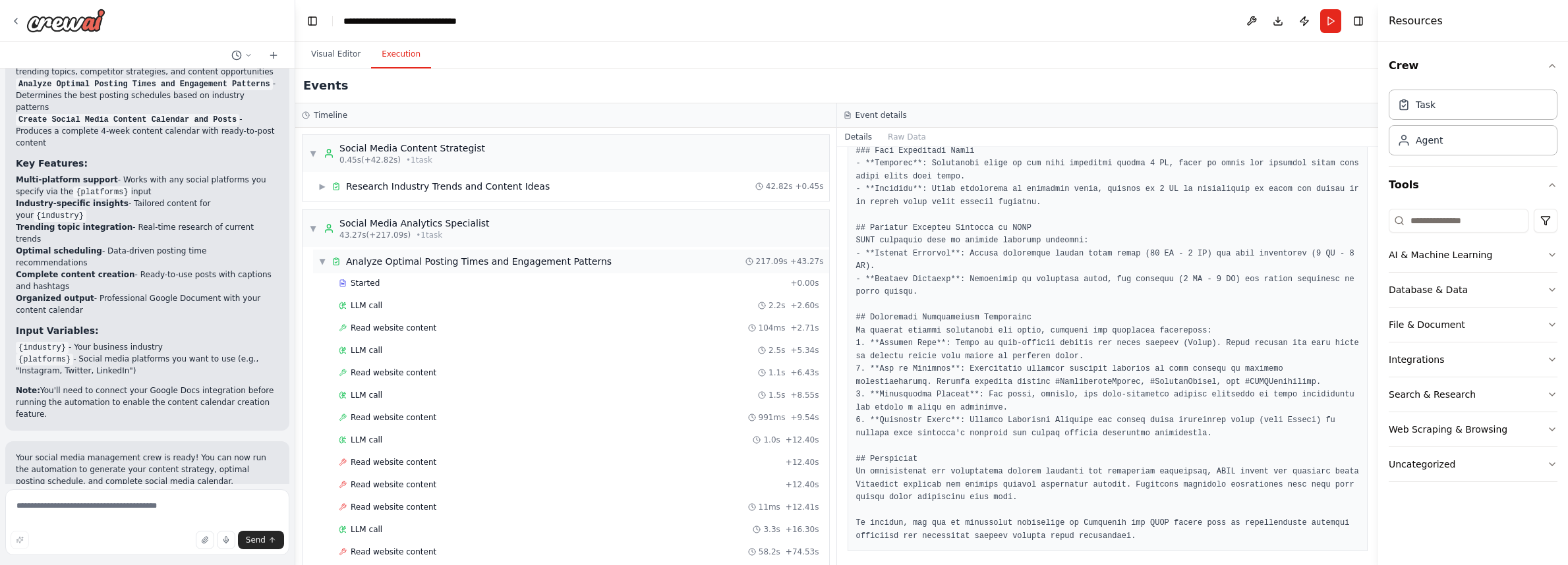
click at [321, 257] on span "▼" at bounding box center [321, 261] width 8 height 11
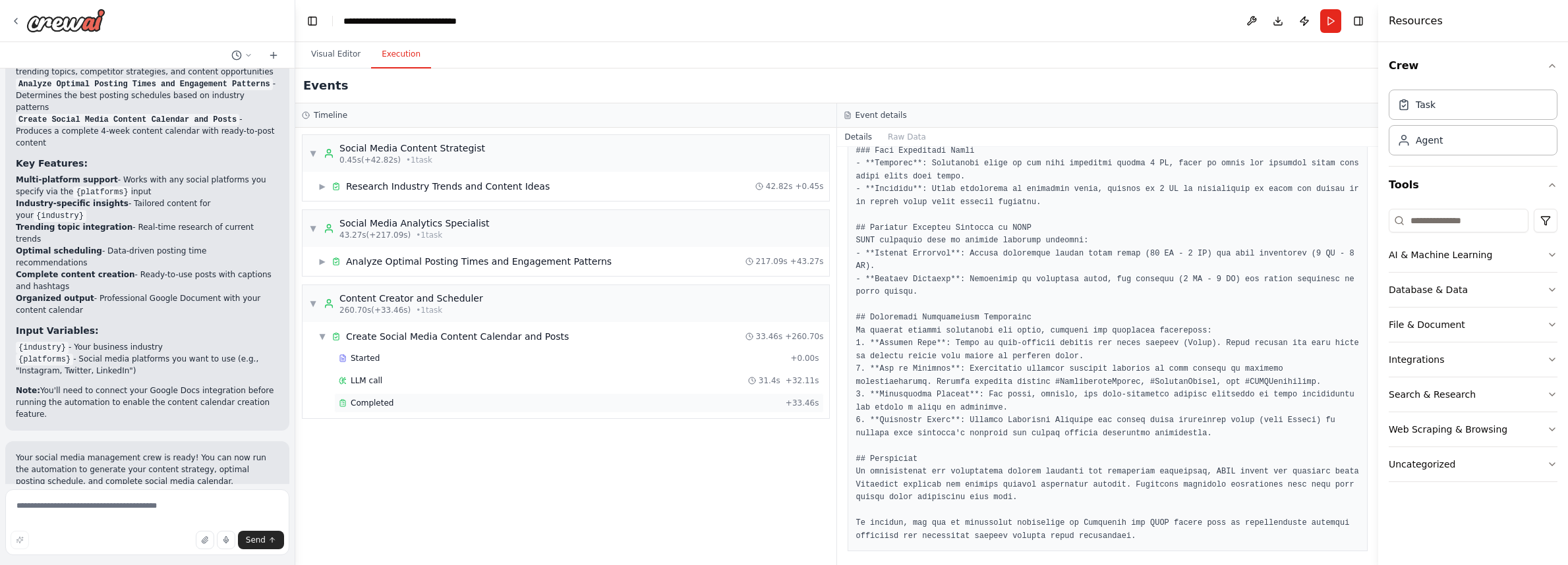
click at [388, 403] on span "Completed" at bounding box center [372, 403] width 43 height 11
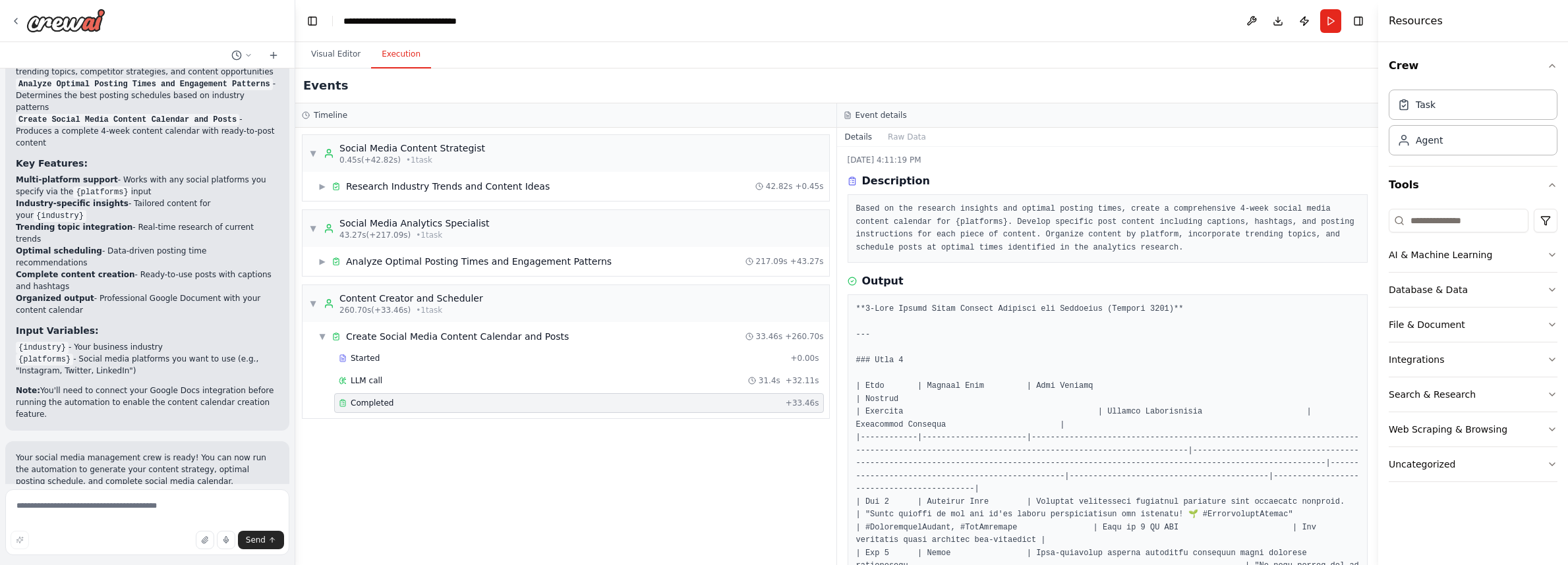
scroll to position [47, 0]
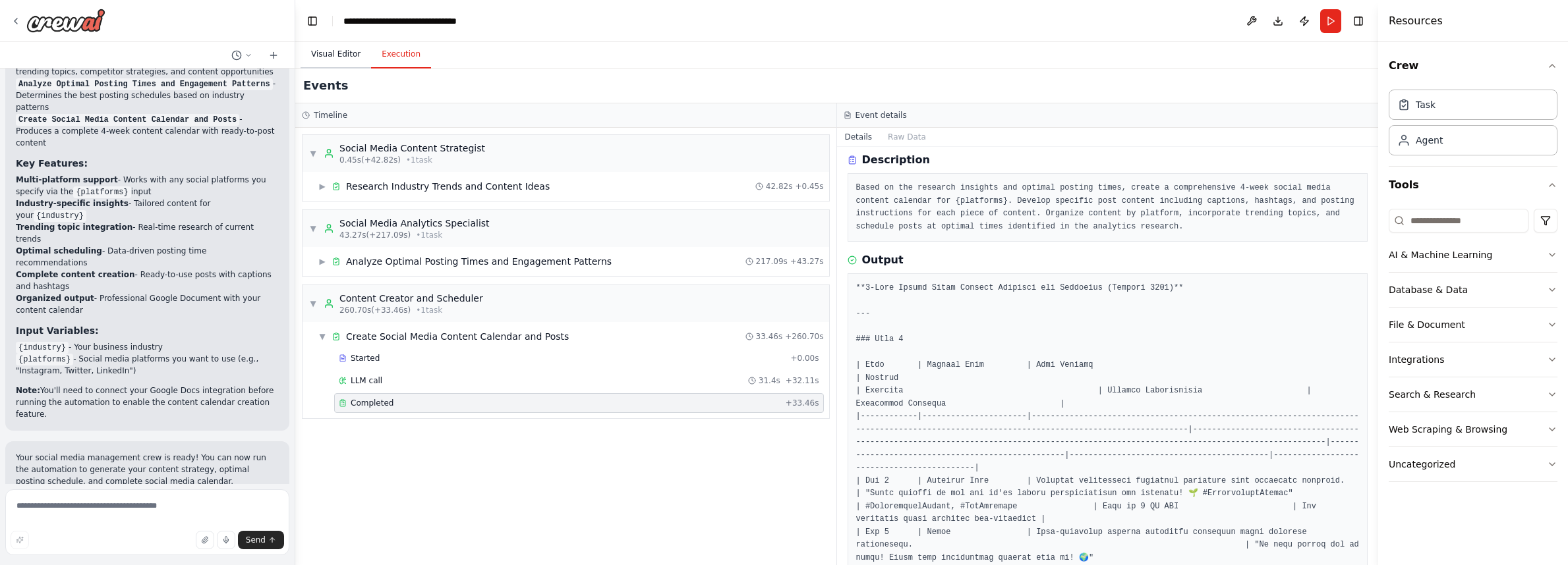
click at [331, 59] on button "Visual Editor" at bounding box center [336, 55] width 71 height 28
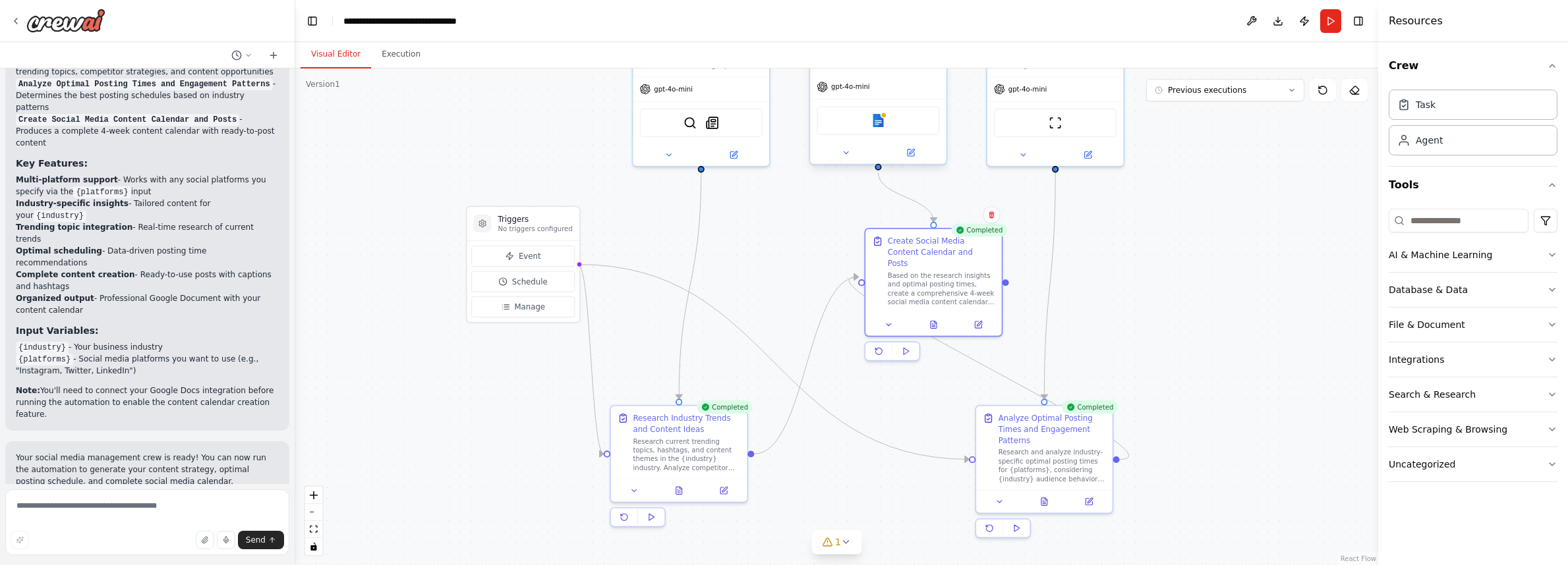
click at [878, 129] on div "Google docs" at bounding box center [878, 120] width 123 height 29
click at [880, 124] on img at bounding box center [878, 121] width 13 height 13
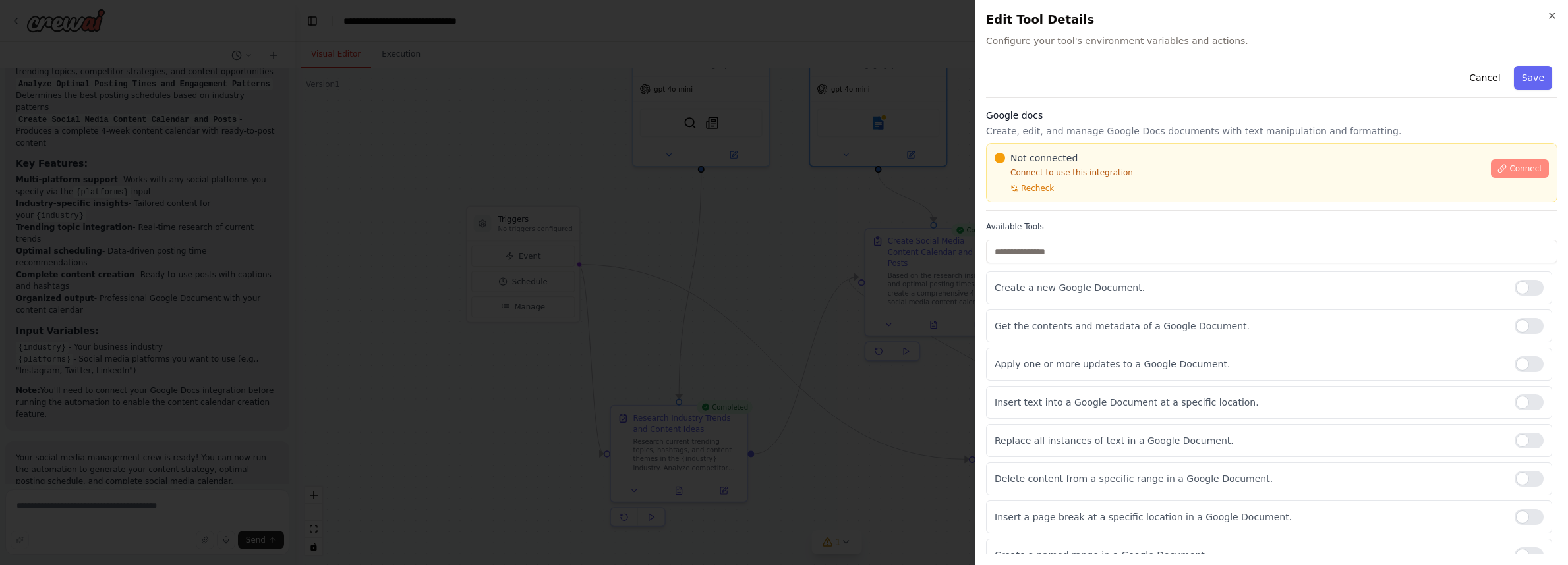
click at [1499, 169] on button "Connect" at bounding box center [1519, 169] width 58 height 18
click at [1509, 172] on span "Connect" at bounding box center [1525, 168] width 33 height 11
click at [1043, 190] on span "Recheck" at bounding box center [1037, 188] width 33 height 11
click at [1509, 170] on span "Connect" at bounding box center [1525, 168] width 33 height 11
click at [1509, 166] on span "Connect" at bounding box center [1525, 168] width 33 height 11
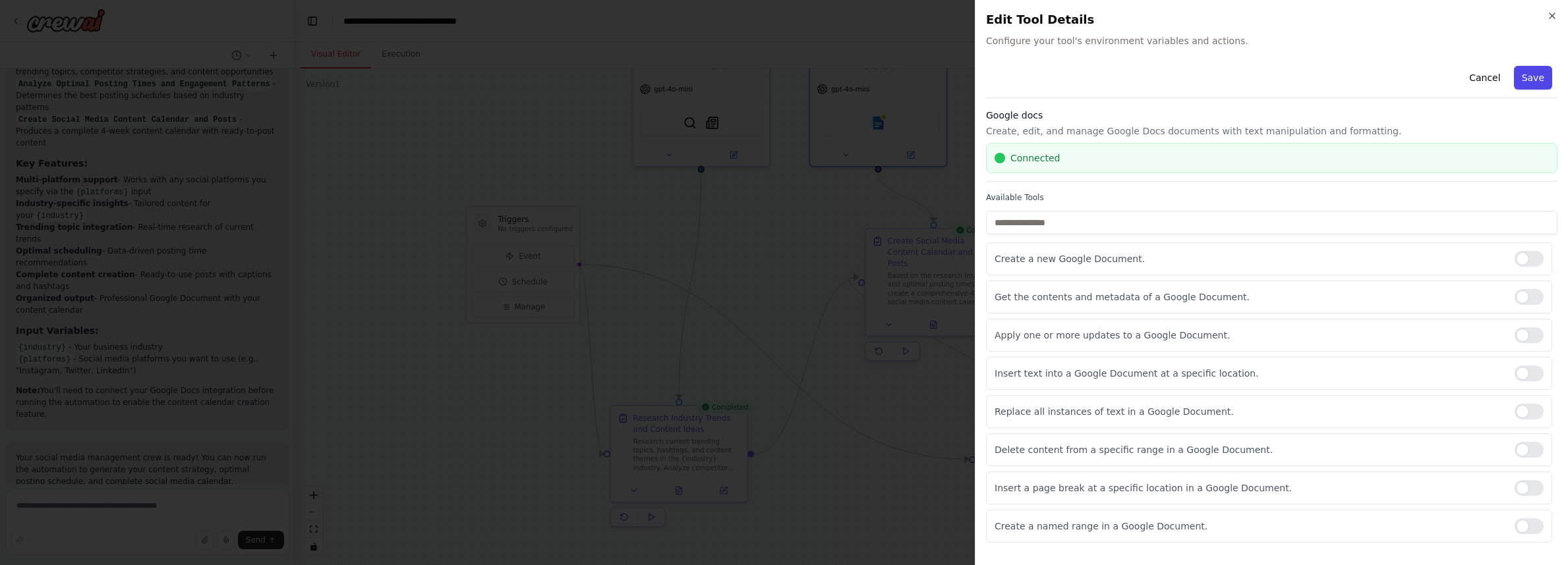
click at [1531, 81] on button "Save" at bounding box center [1533, 77] width 38 height 24
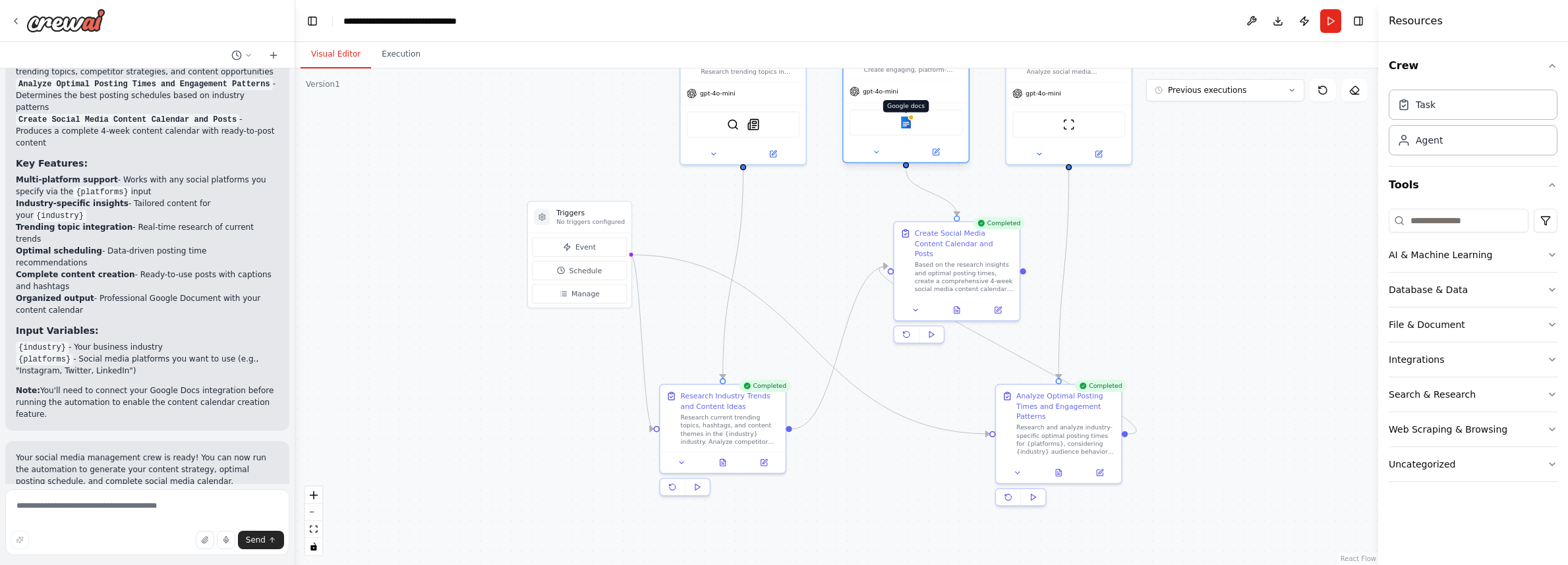
click at [902, 127] on img at bounding box center [906, 123] width 13 height 13
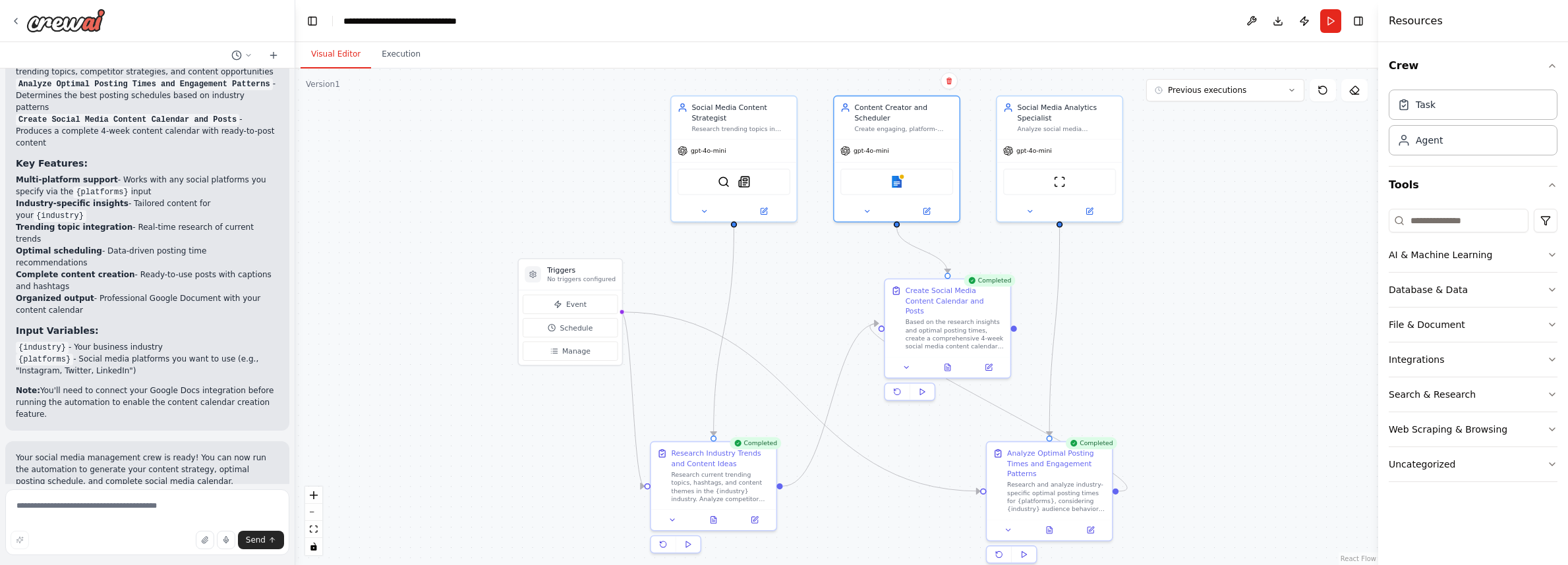
drag, startPoint x: 1251, startPoint y: 169, endPoint x: 1242, endPoint y: 227, distance: 58.7
click at [1242, 227] on div ".deletable-edge-delete-btn { width: 20px; height: 20px; border: 0px solid #ffff…" at bounding box center [836, 316] width 1083 height 497
click at [926, 388] on icon at bounding box center [921, 391] width 8 height 8
click at [866, 212] on icon at bounding box center [866, 209] width 8 height 8
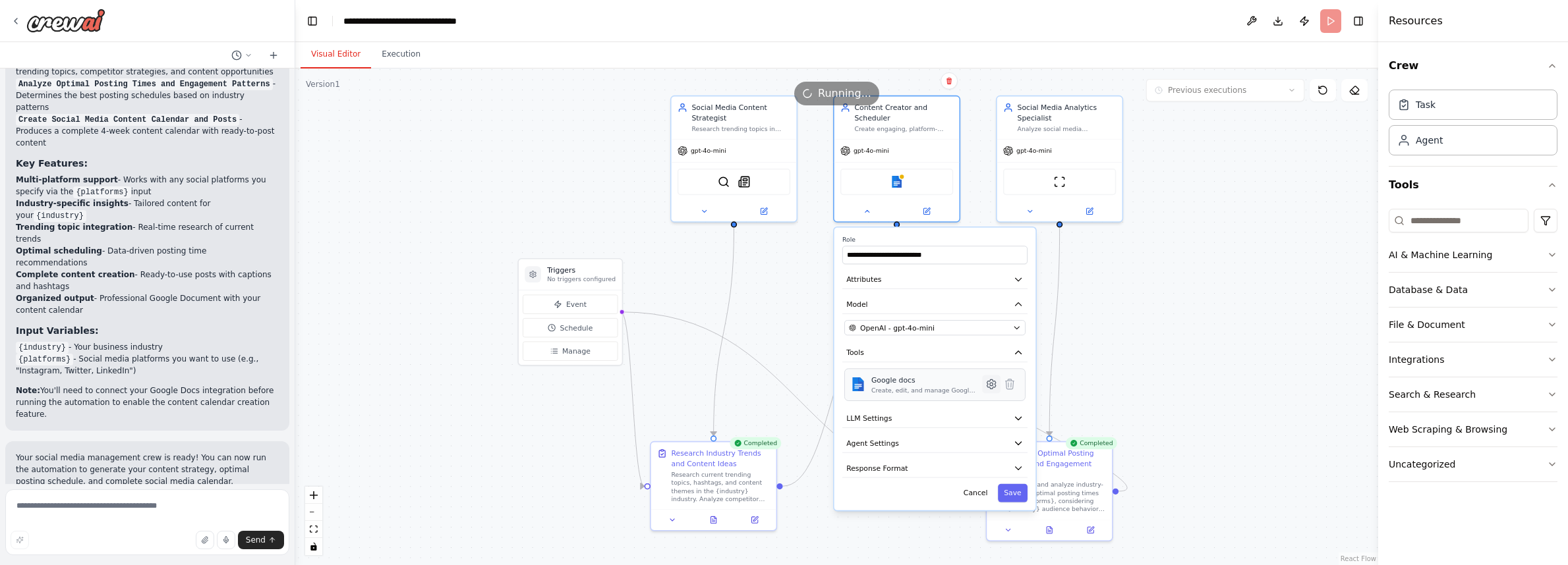
click at [991, 390] on icon at bounding box center [991, 384] width 13 height 13
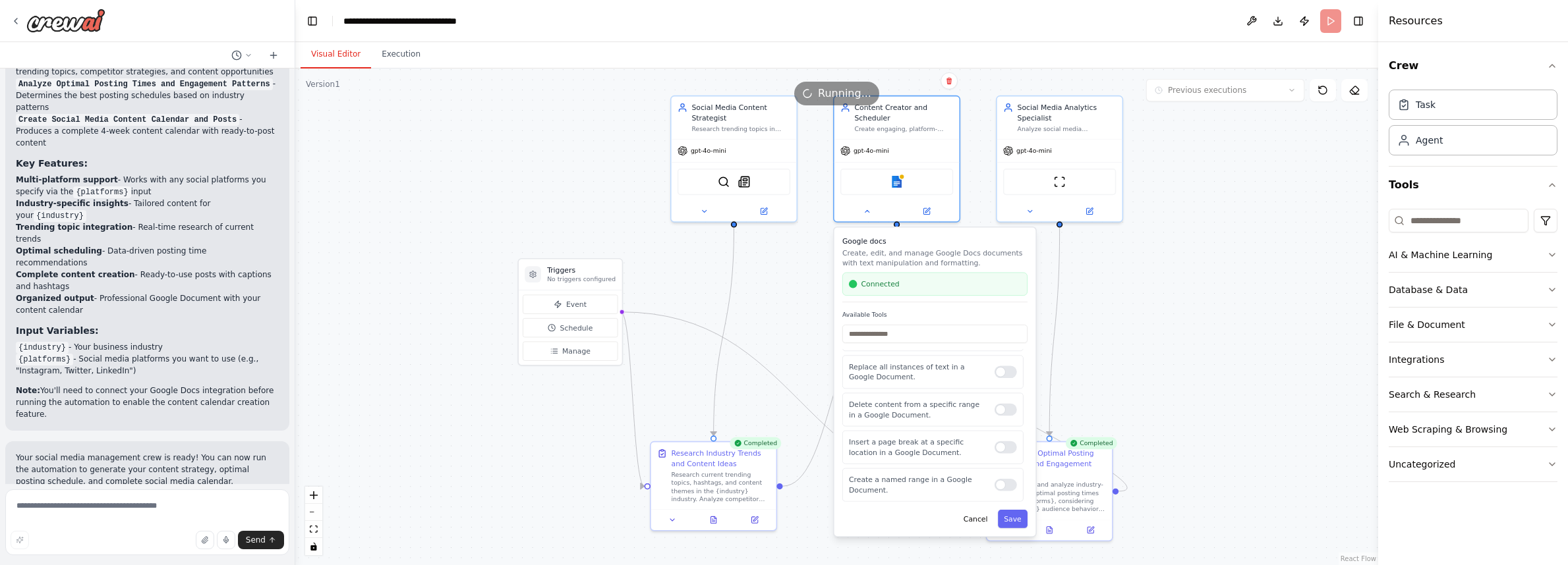
scroll to position [1529, 0]
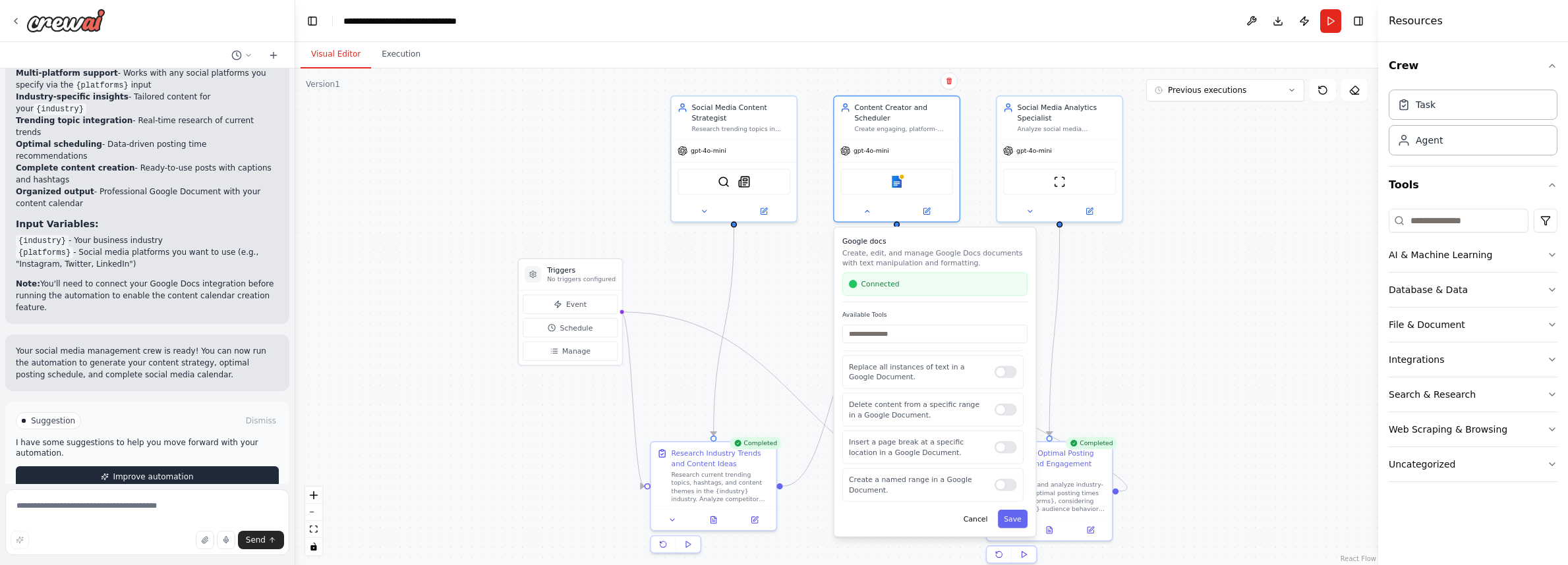
click at [121, 472] on span "Improve automation" at bounding box center [153, 477] width 81 height 11
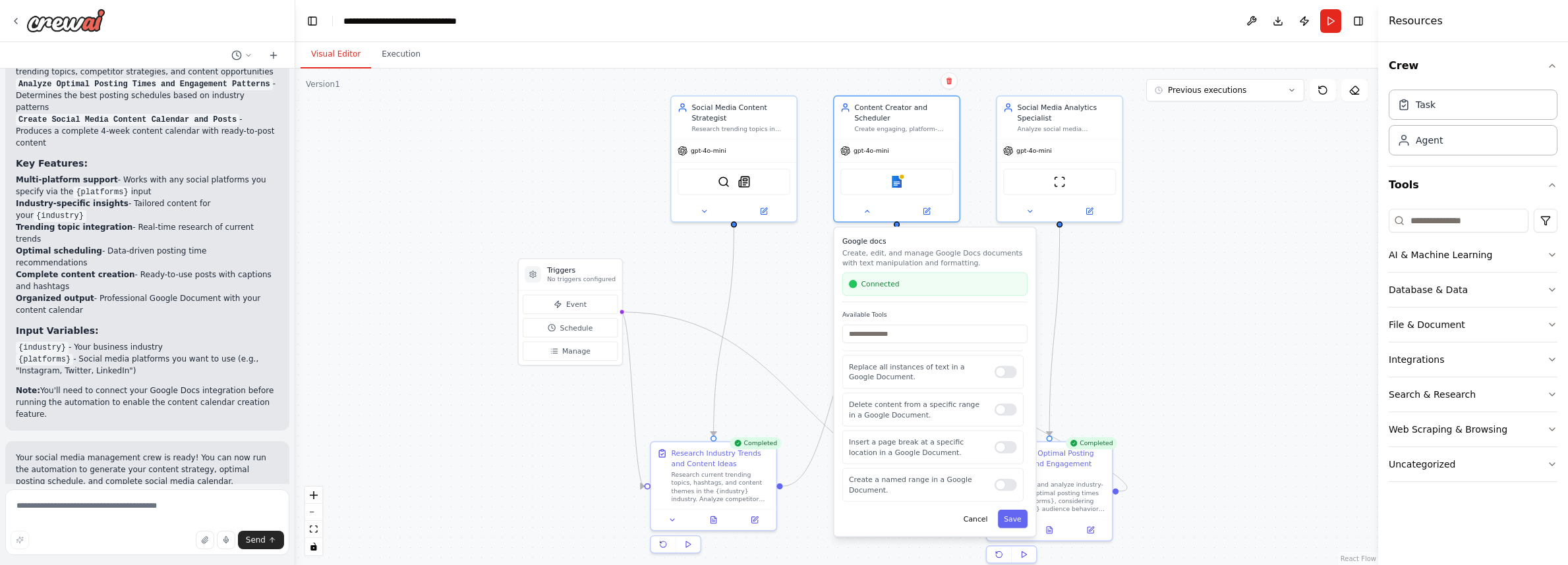
scroll to position [1473, 0]
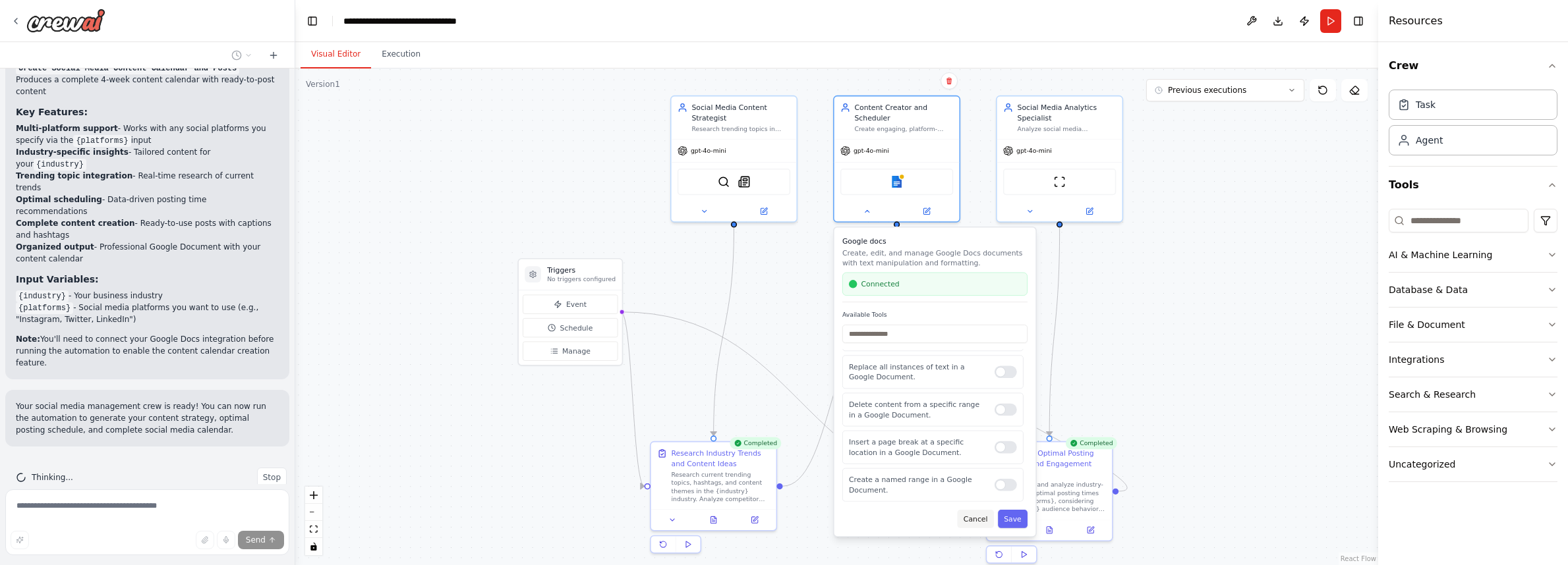
click at [979, 519] on button "Cancel" at bounding box center [975, 519] width 36 height 18
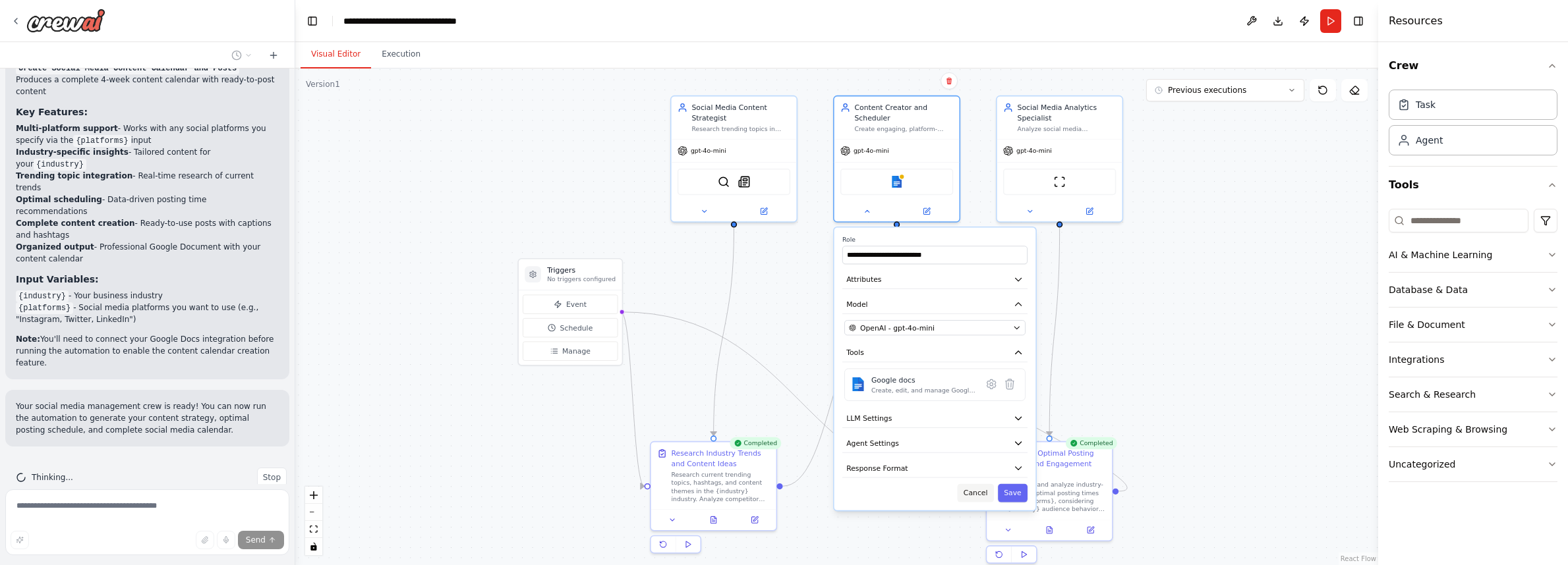
click at [976, 494] on button "Cancel" at bounding box center [975, 494] width 36 height 18
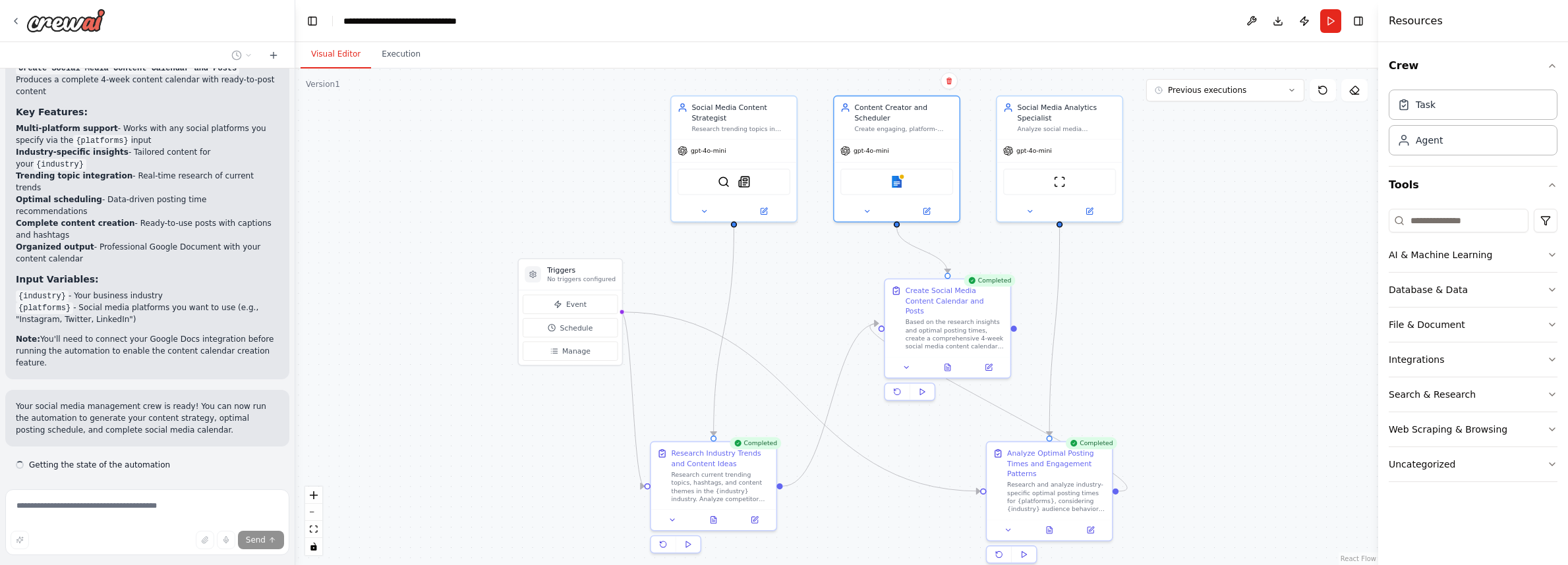
scroll to position [1499, 0]
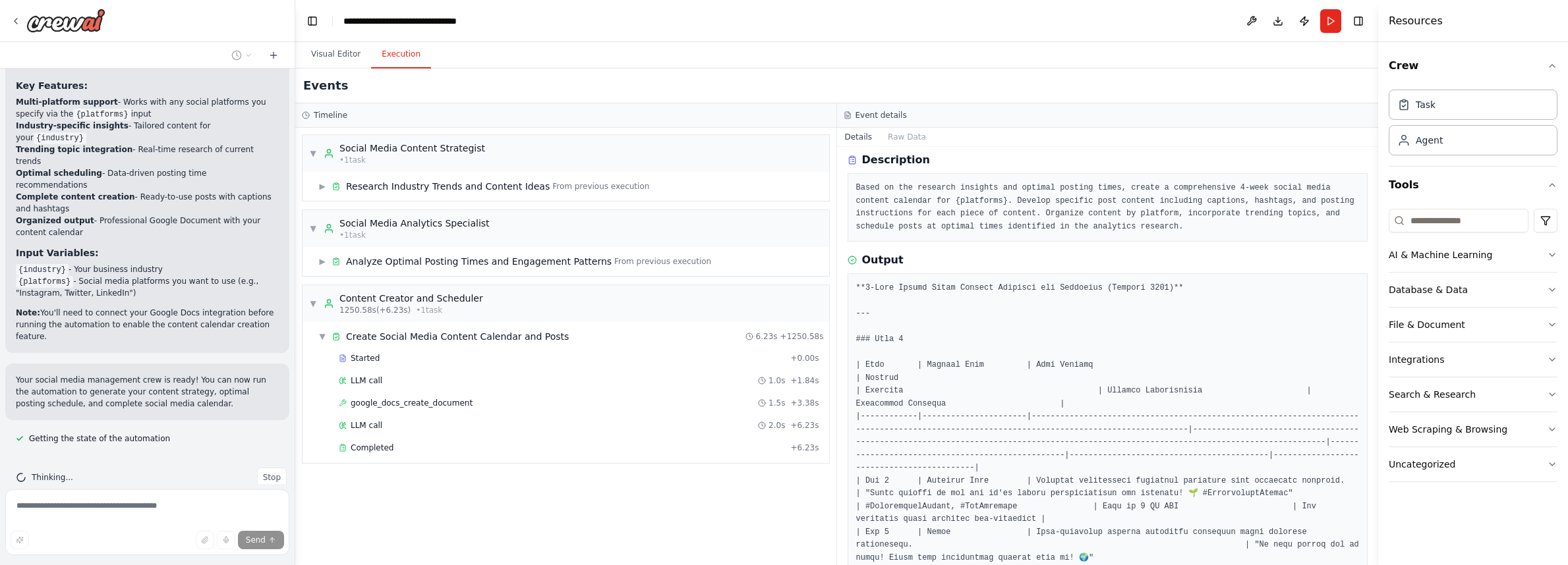
click at [400, 52] on button "Execution" at bounding box center [400, 55] width 60 height 28
click at [388, 442] on div "Completed + 6.23s" at bounding box center [579, 448] width 490 height 20
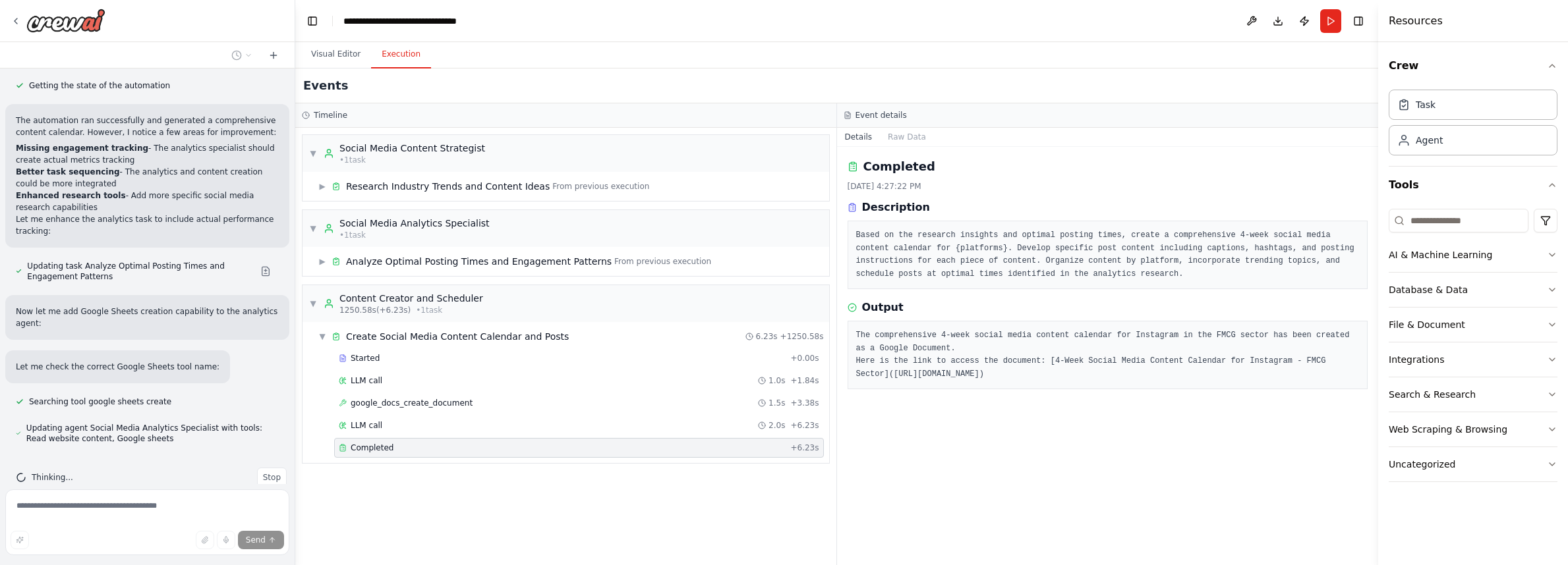
scroll to position [1879, 0]
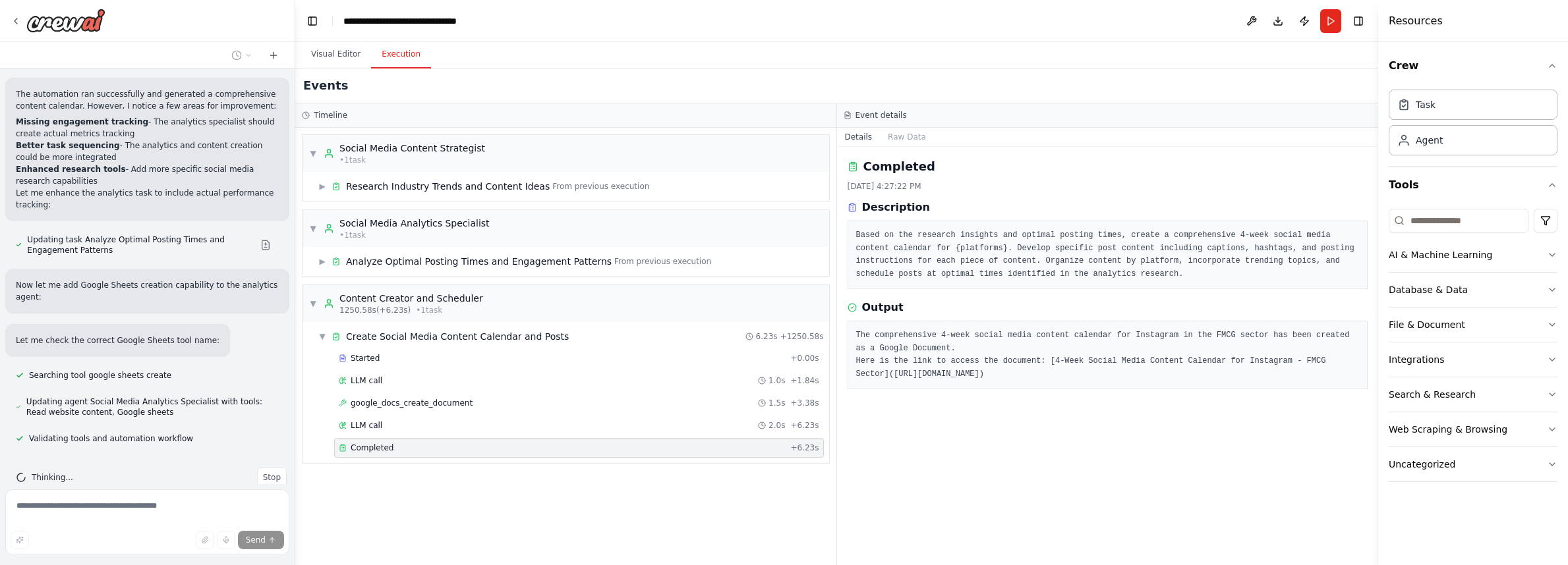
drag, startPoint x: 893, startPoint y: 372, endPoint x: 1305, endPoint y: 370, distance: 412.0
click at [1305, 370] on pre "The comprehensive 4-week social media content calendar for Instagram in the FMC…" at bounding box center [1108, 355] width 504 height 51
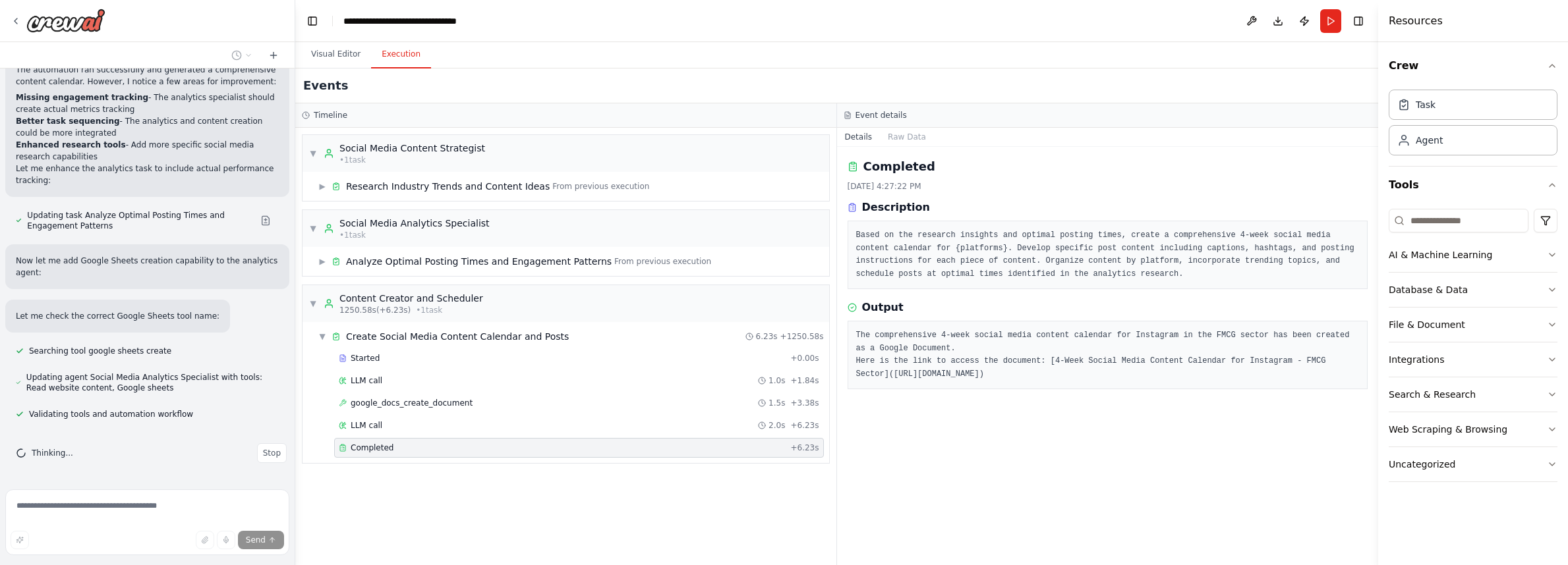
copy pre "https://docs.google.com/document/d/1V_kJv5_luJvXwP3LXHwh6OqmVMZ-7Ead80NUIEZEE7w…"
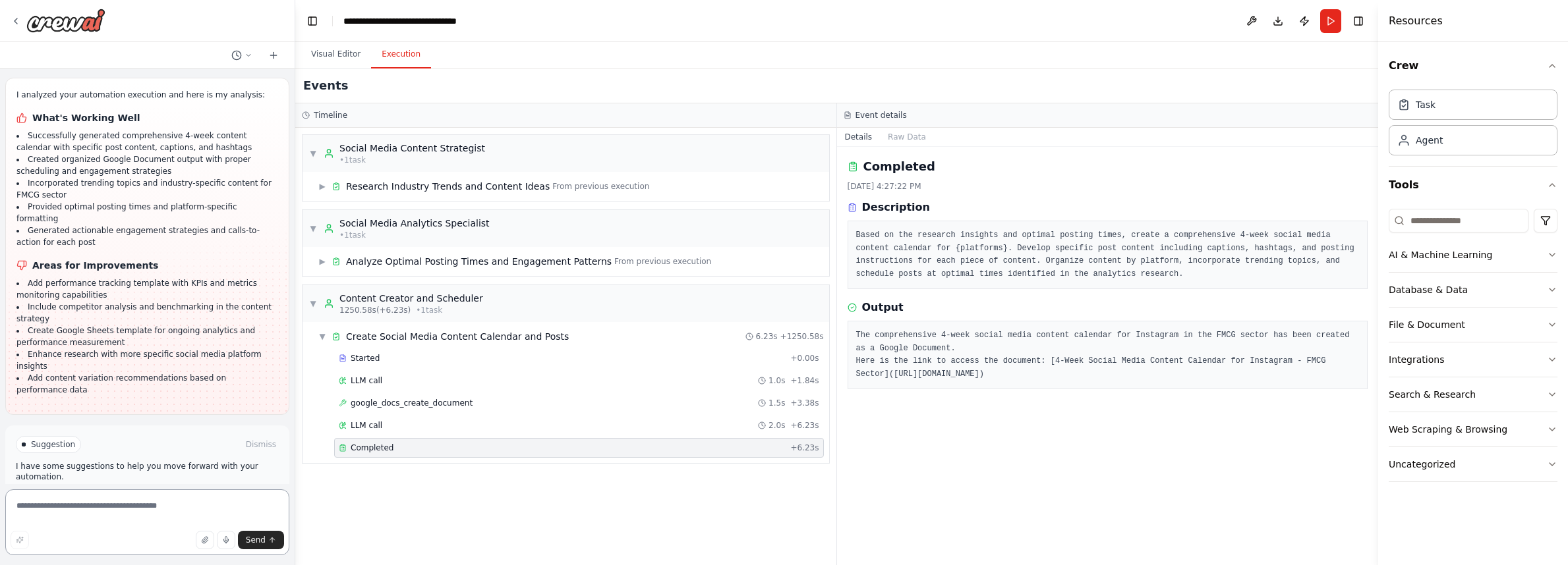
scroll to position [2270, 0]
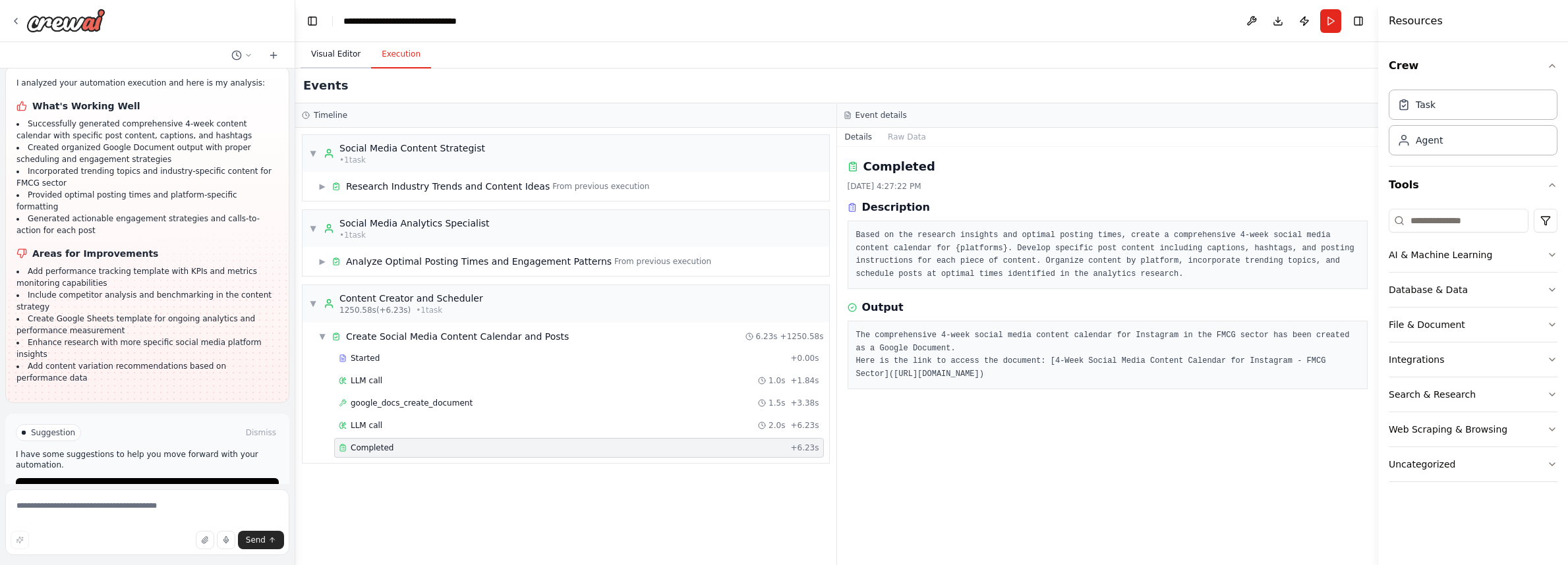
click at [326, 57] on button "Visual Editor" at bounding box center [336, 55] width 71 height 28
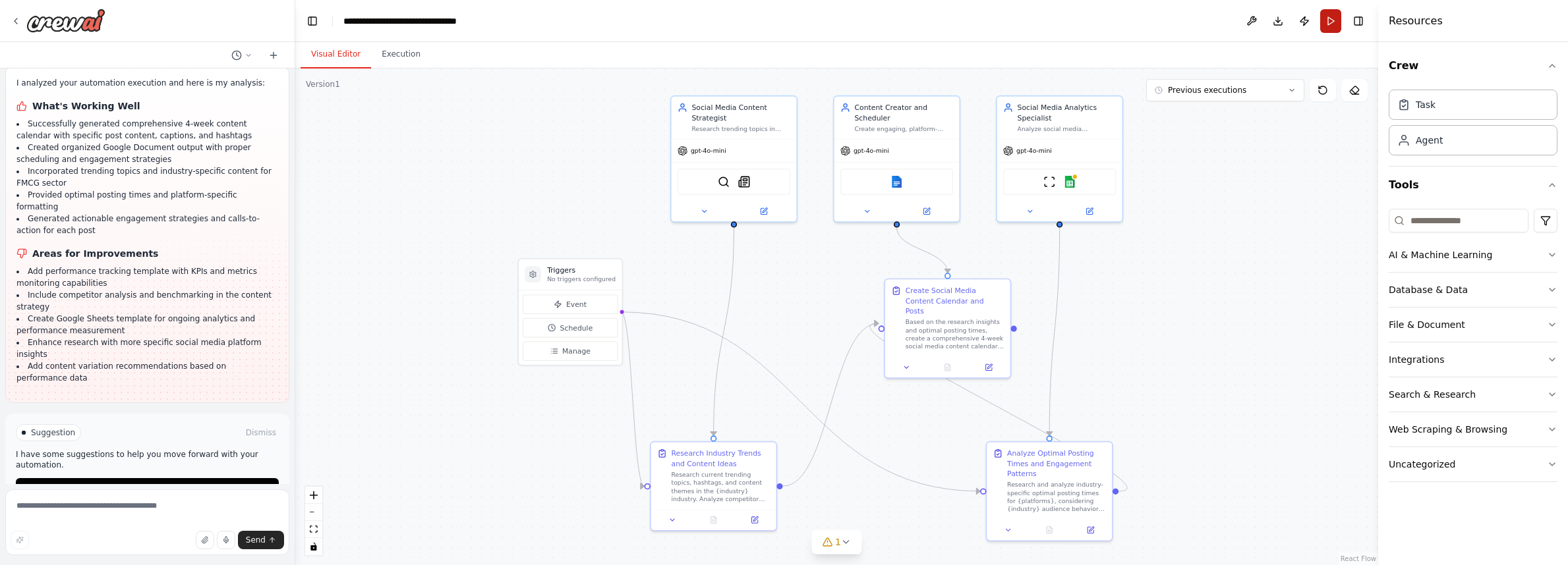
click at [1326, 24] on button "Run" at bounding box center [1330, 21] width 21 height 24
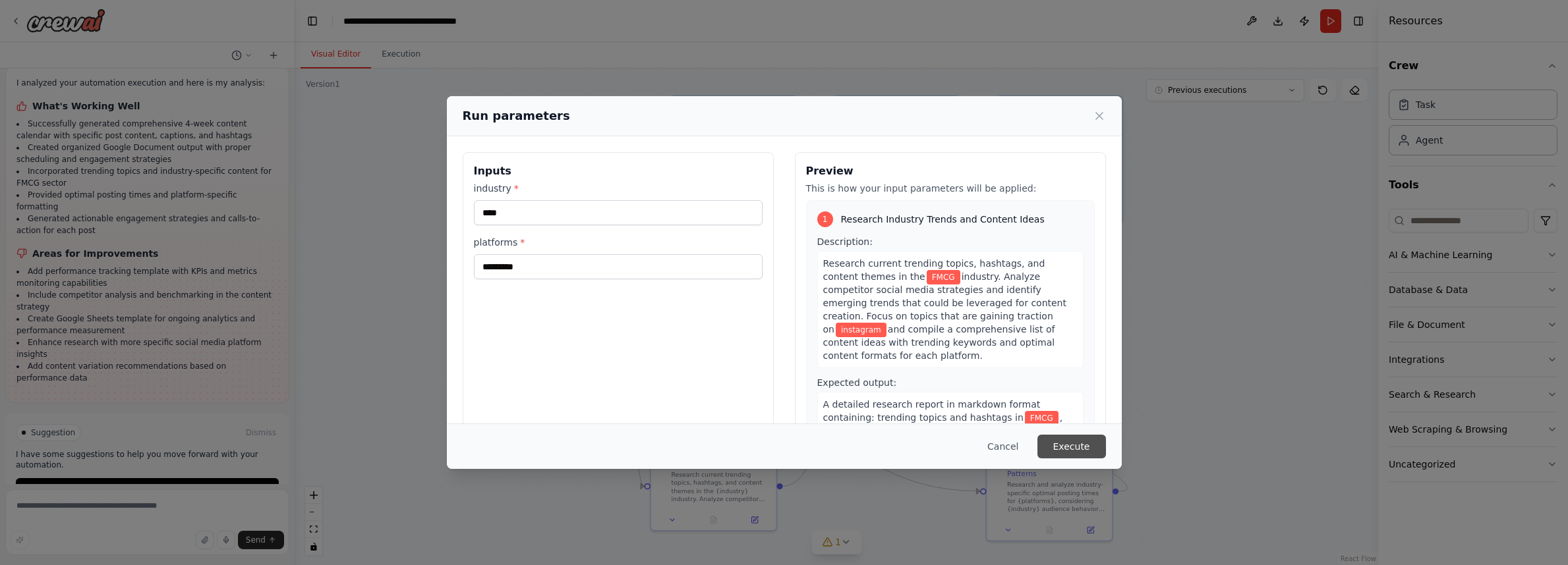
click at [1088, 440] on button "Execute" at bounding box center [1071, 446] width 68 height 24
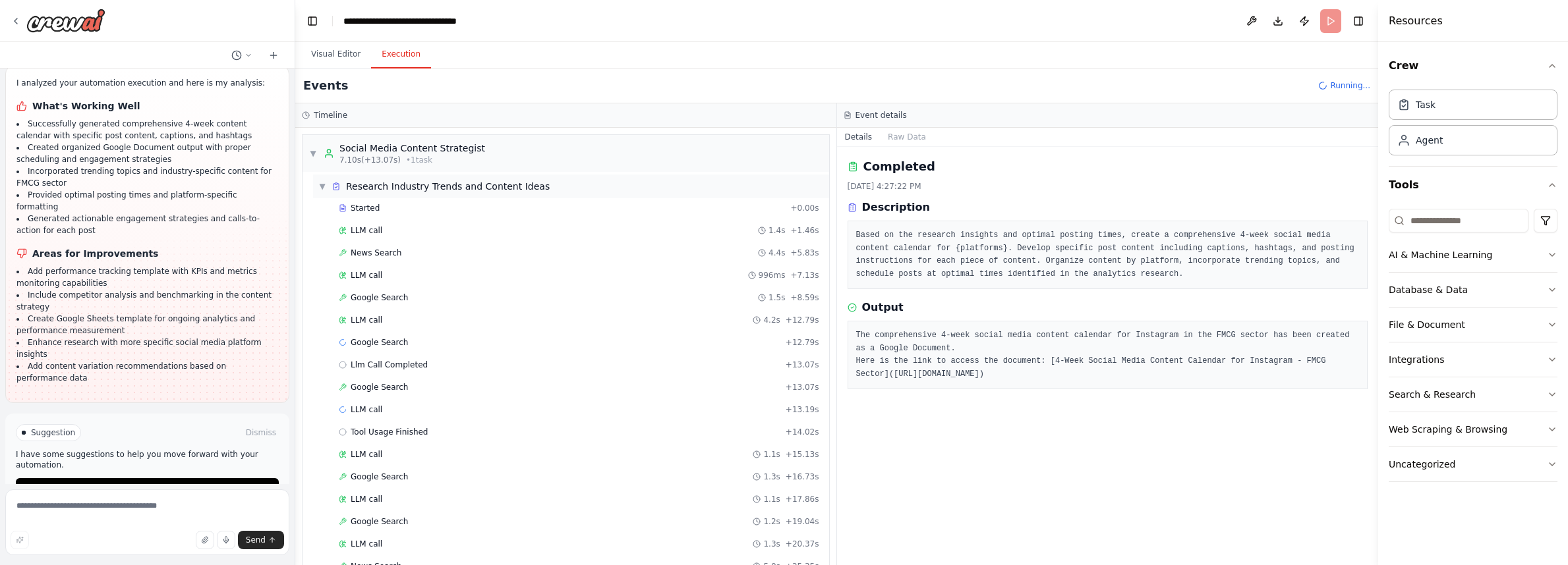
click at [324, 186] on span "▼" at bounding box center [321, 186] width 8 height 11
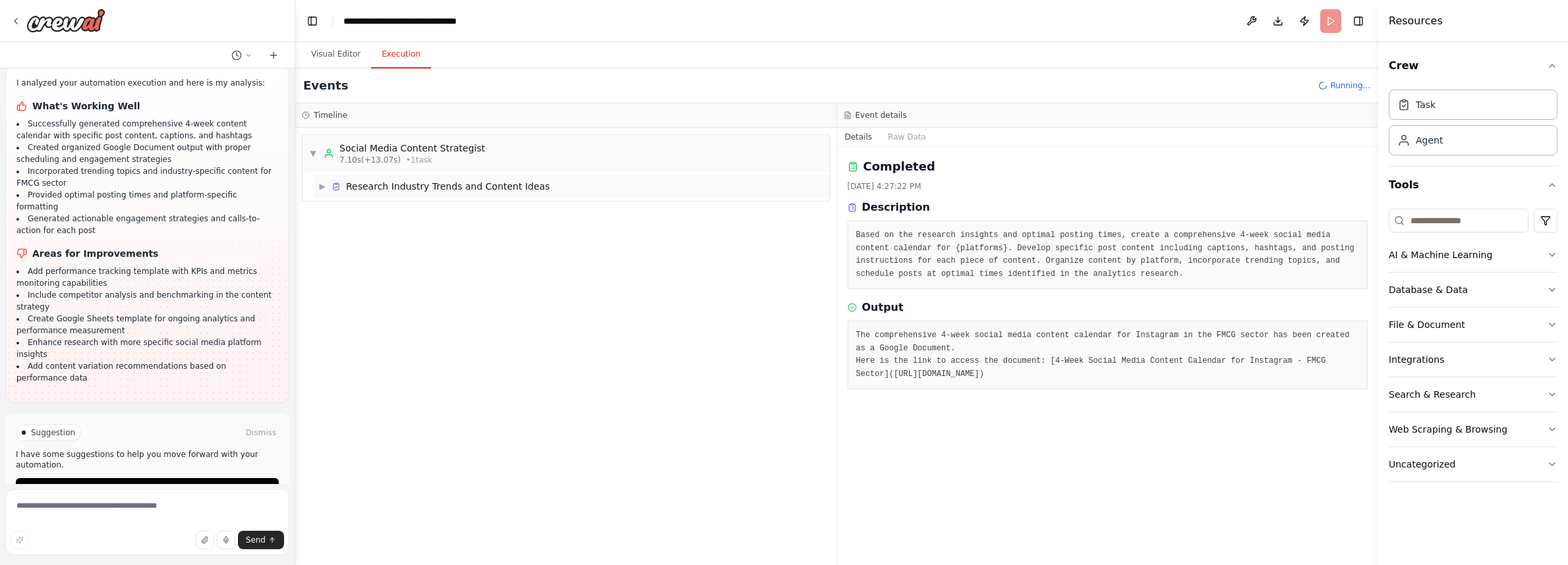
click at [320, 187] on span "▶" at bounding box center [321, 186] width 8 height 11
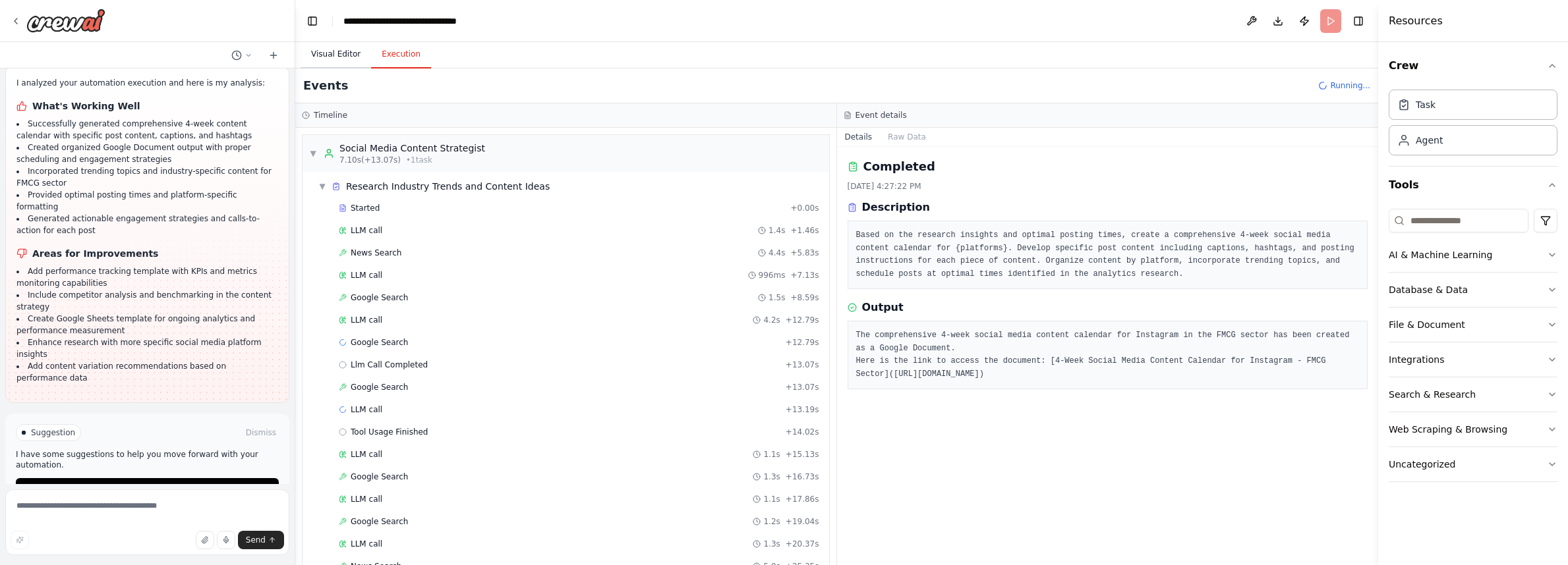
click at [336, 52] on button "Visual Editor" at bounding box center [336, 55] width 71 height 28
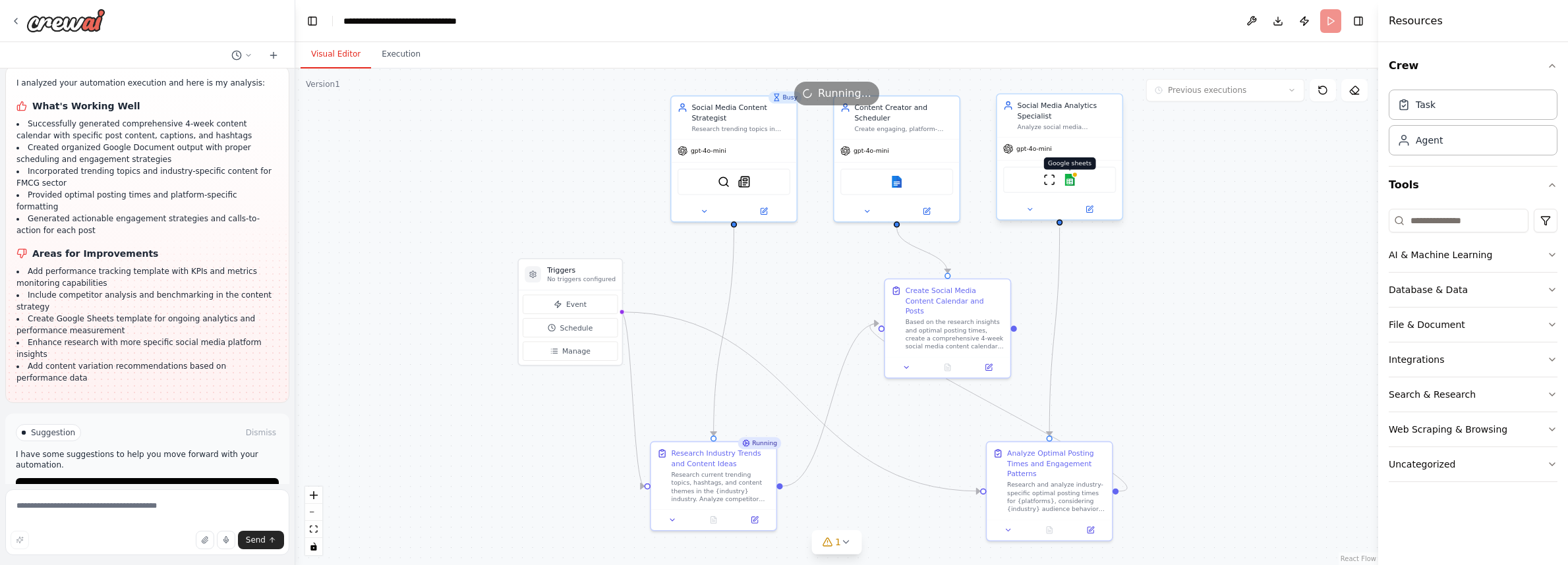
click at [1071, 182] on img at bounding box center [1070, 180] width 13 height 13
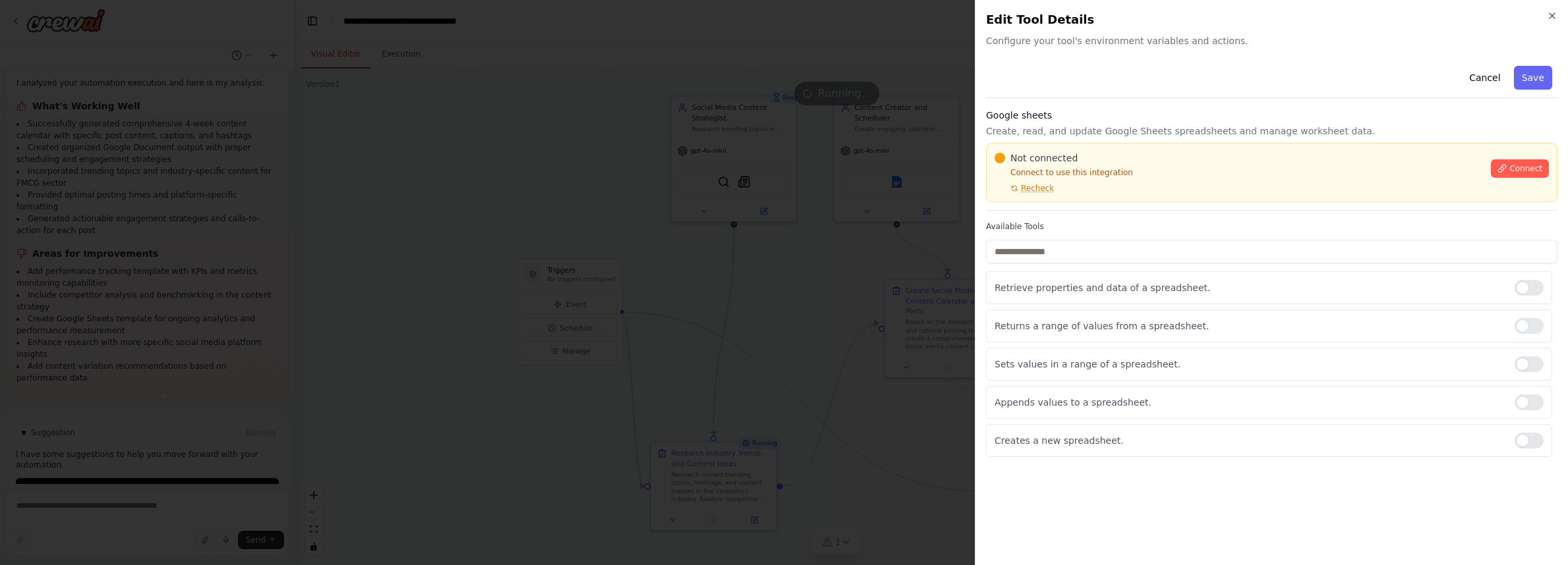
click at [1198, 172] on p "Connect to use this integration" at bounding box center [1238, 172] width 489 height 11
click at [1533, 170] on span "Connect" at bounding box center [1525, 168] width 33 height 11
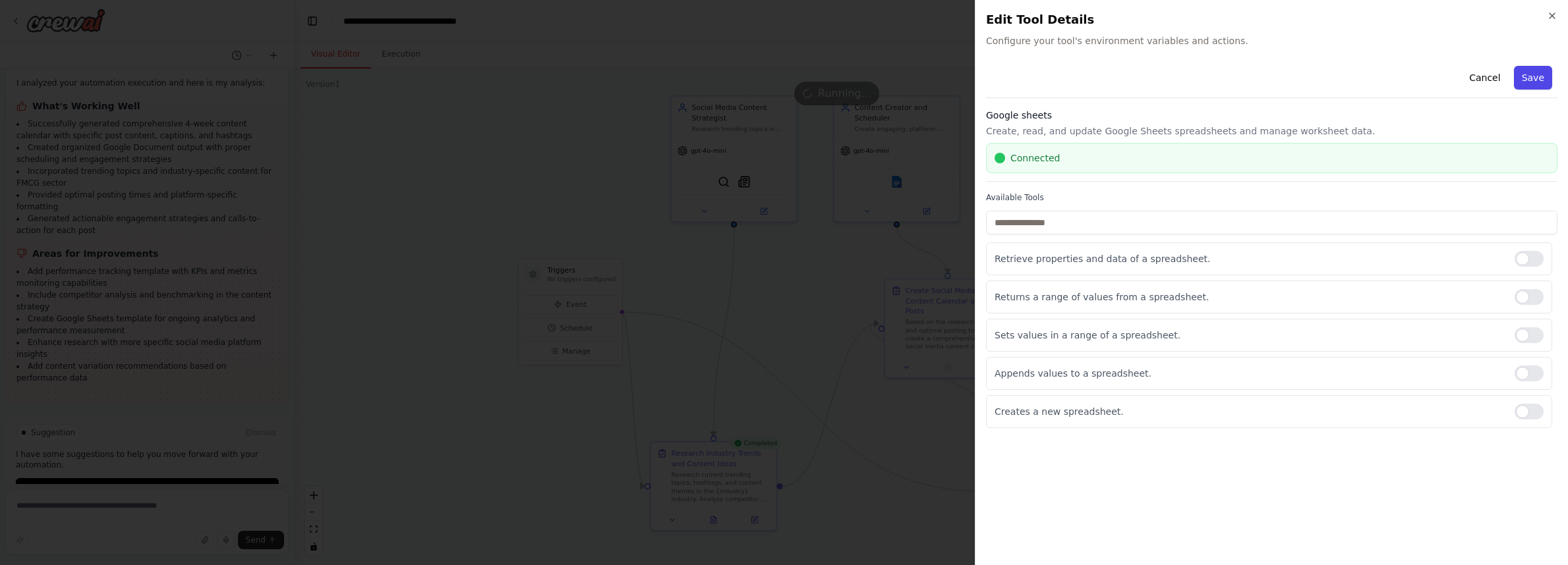
click at [1525, 74] on button "Save" at bounding box center [1533, 77] width 38 height 24
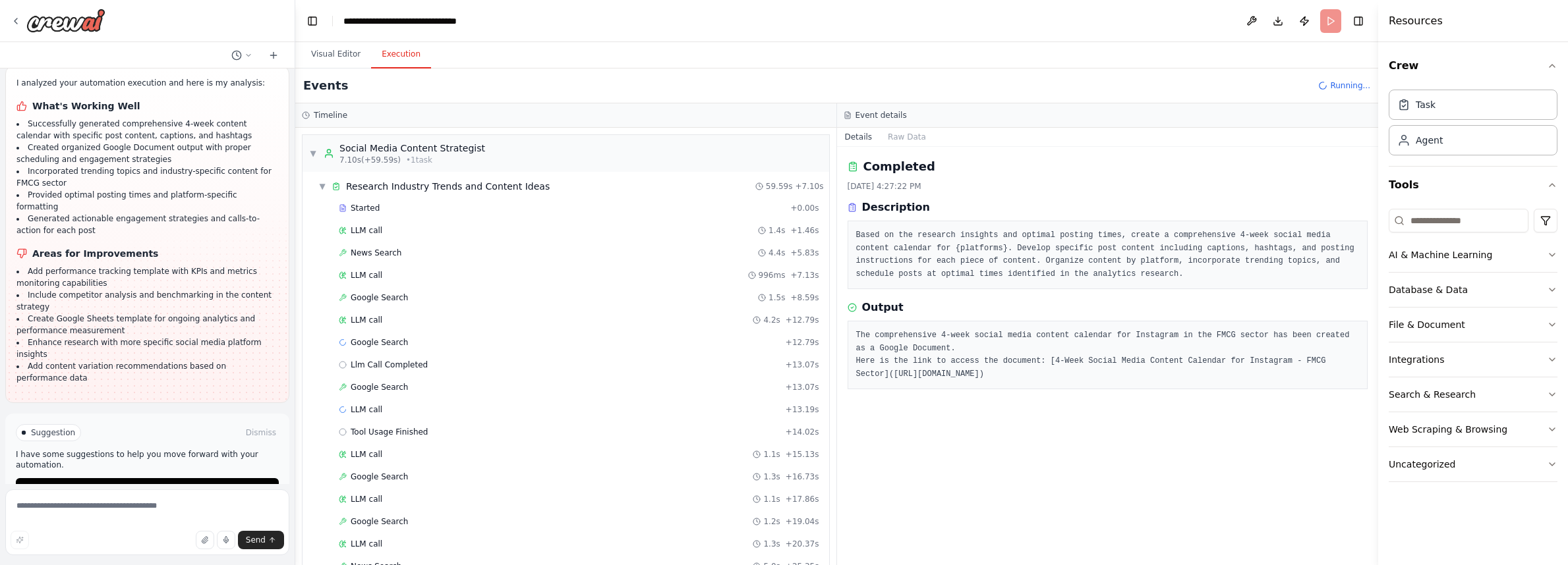
click at [397, 53] on button "Execution" at bounding box center [400, 55] width 60 height 28
click at [326, 185] on span "▼" at bounding box center [321, 186] width 8 height 11
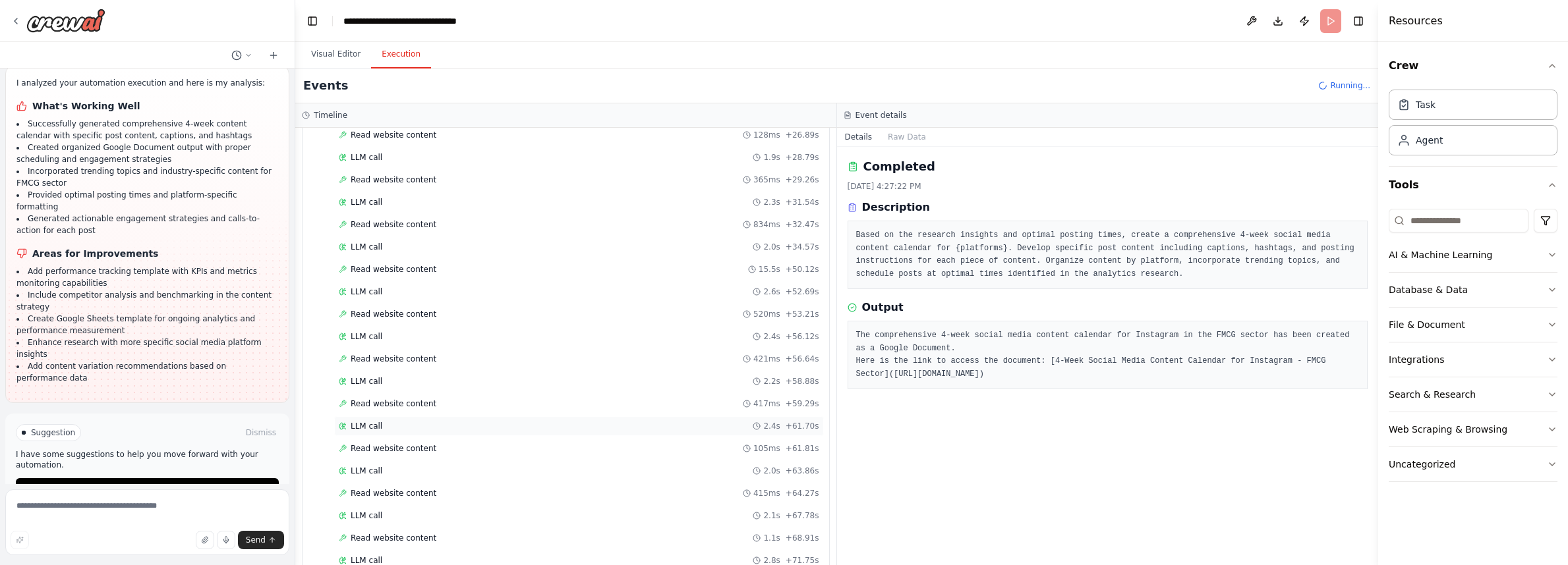
scroll to position [801, 0]
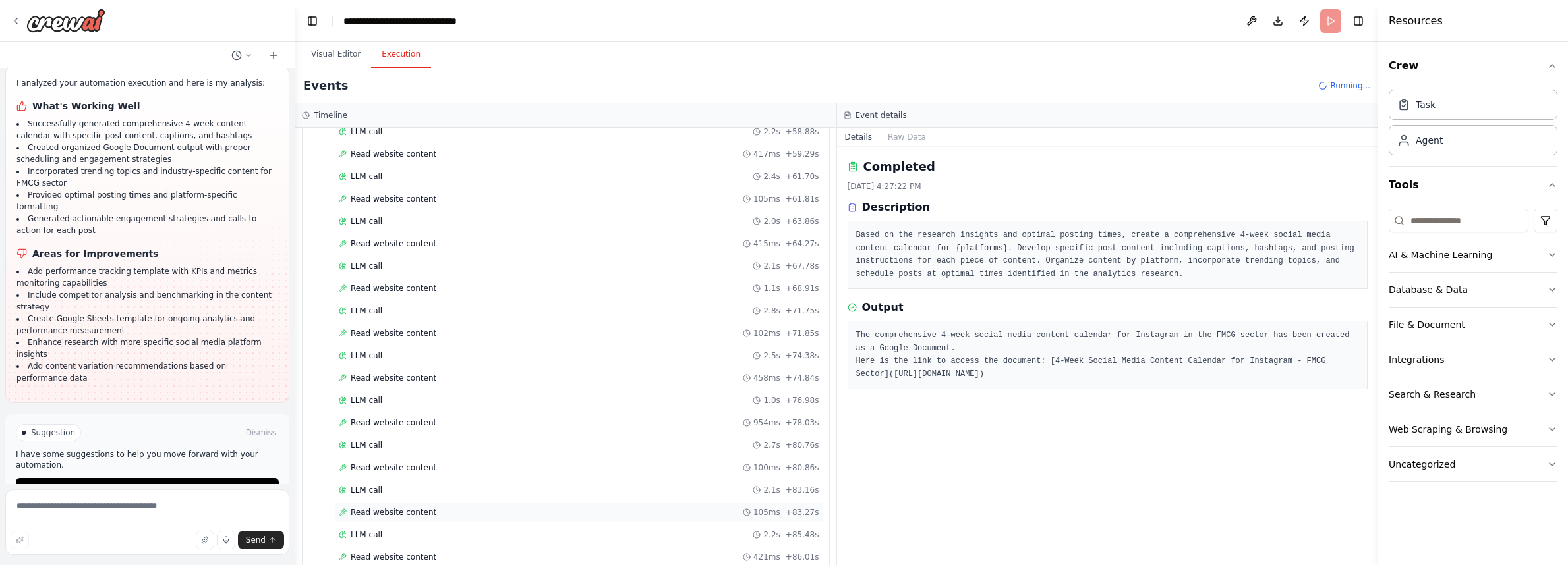
click at [421, 507] on div "Read website content 105ms + 83.27s" at bounding box center [579, 513] width 490 height 20
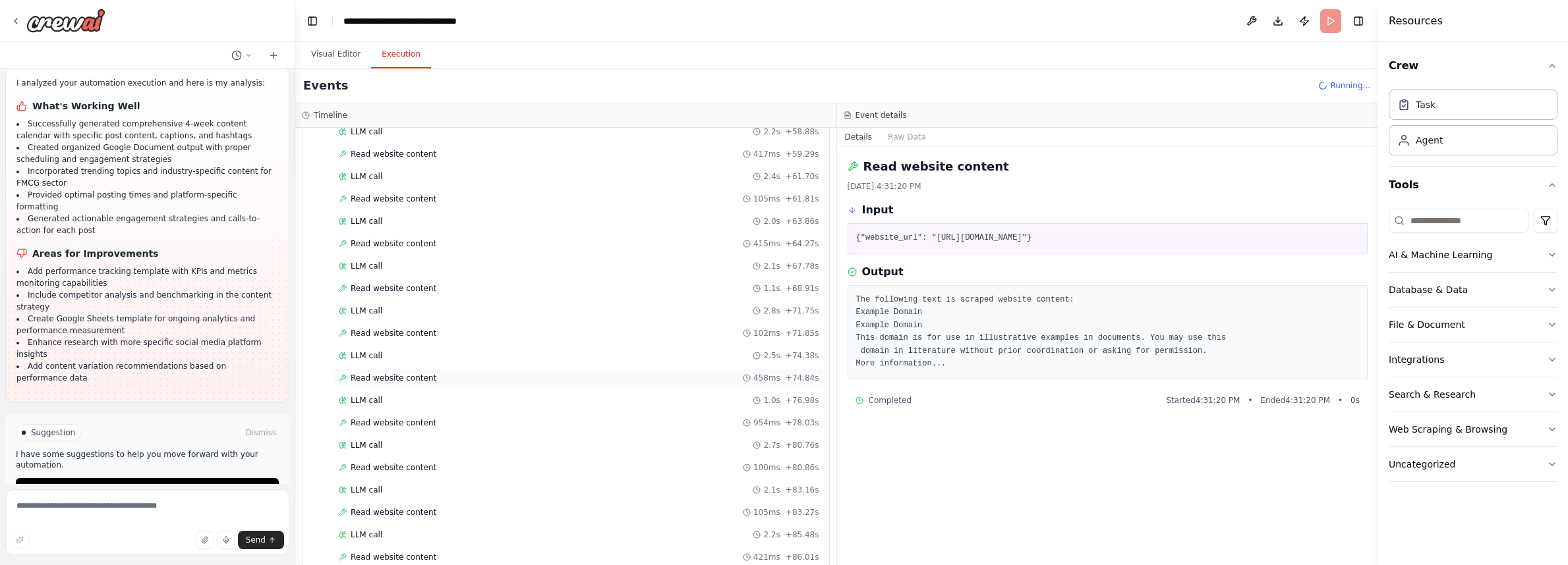
click at [389, 369] on div "Read website content 458ms + 74.84s" at bounding box center [579, 378] width 490 height 20
click at [459, 289] on div "Read website content 1.1s + 68.91s" at bounding box center [579, 288] width 480 height 11
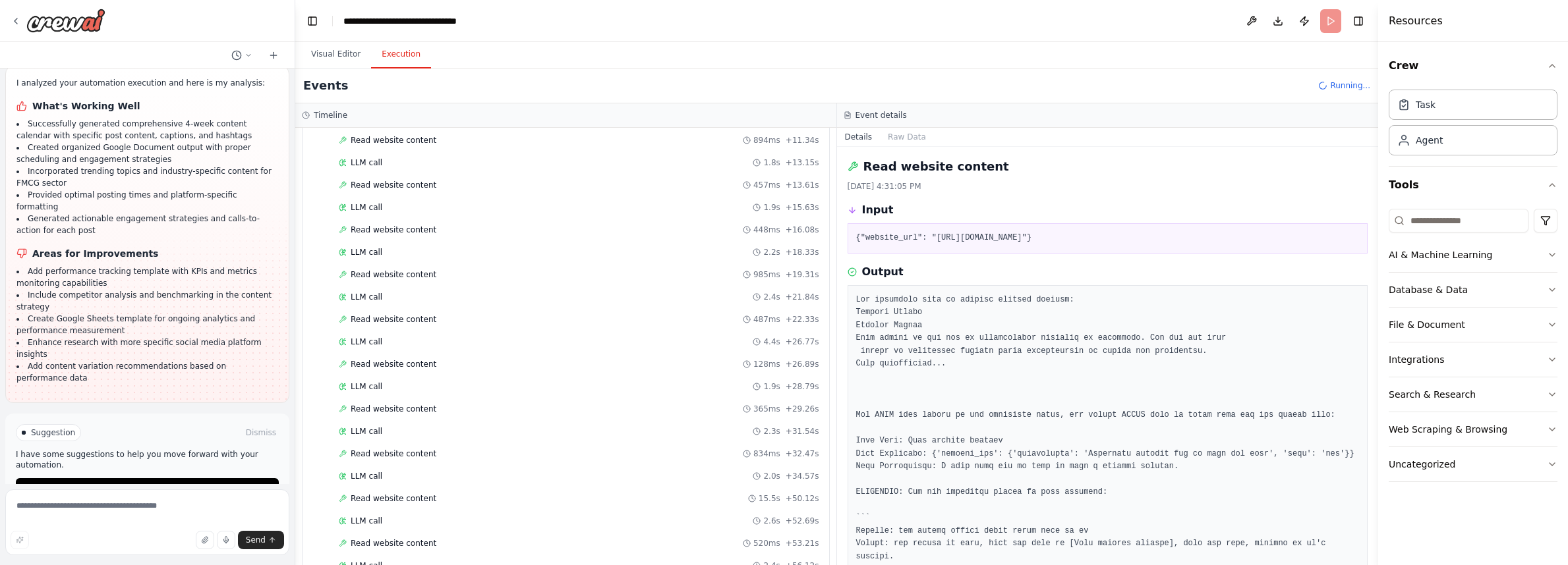
scroll to position [0, 0]
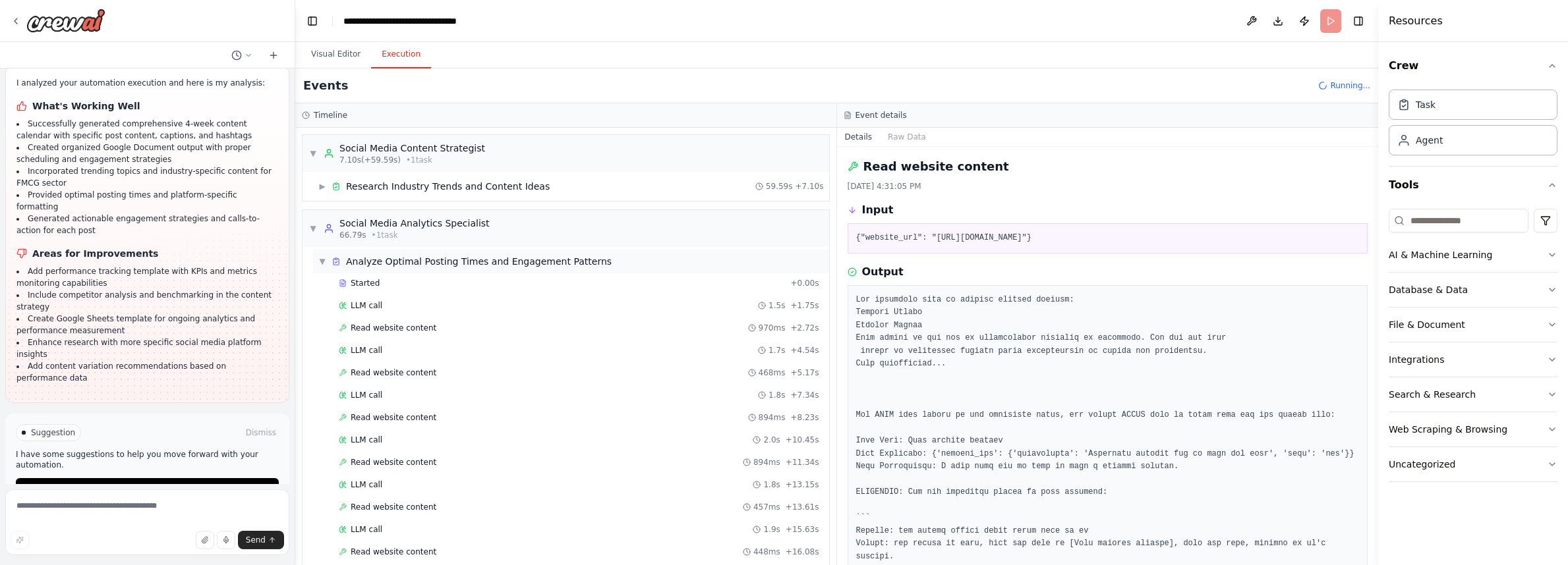
click at [321, 263] on span "▼" at bounding box center [321, 261] width 8 height 11
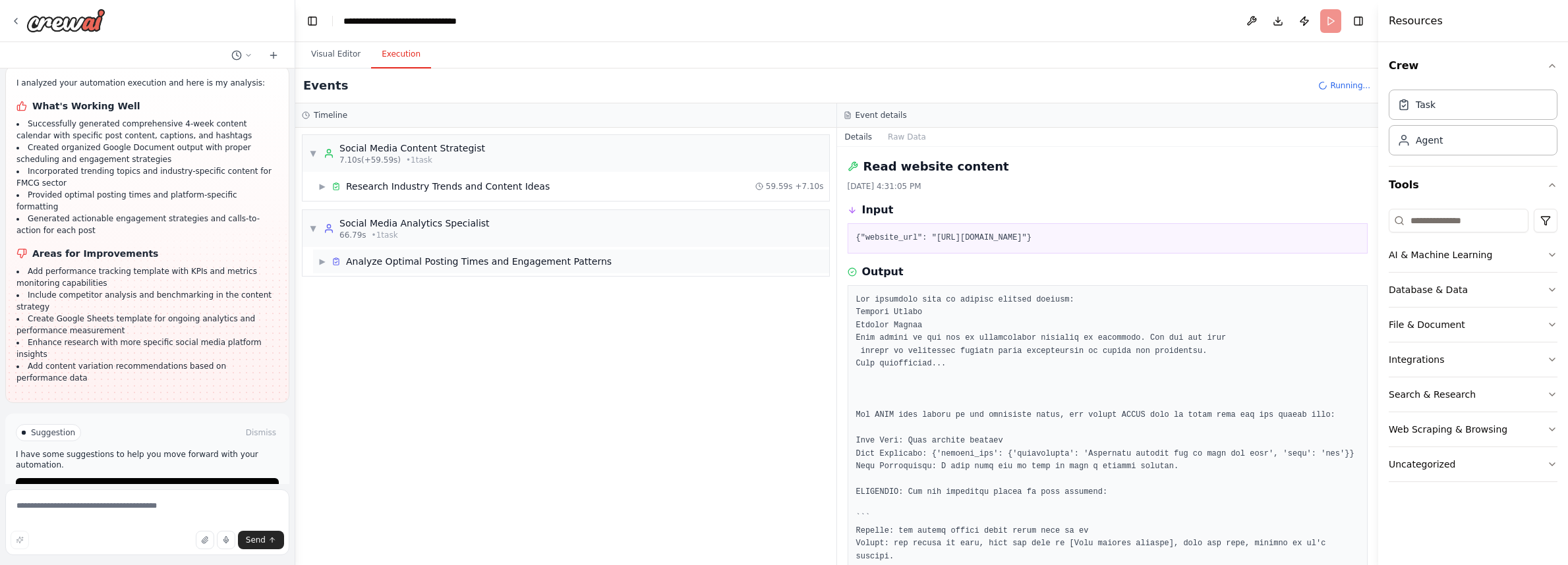
click at [318, 261] on div "▶ Analyze Optimal Posting Times and Engagement Patterns" at bounding box center [571, 261] width 516 height 24
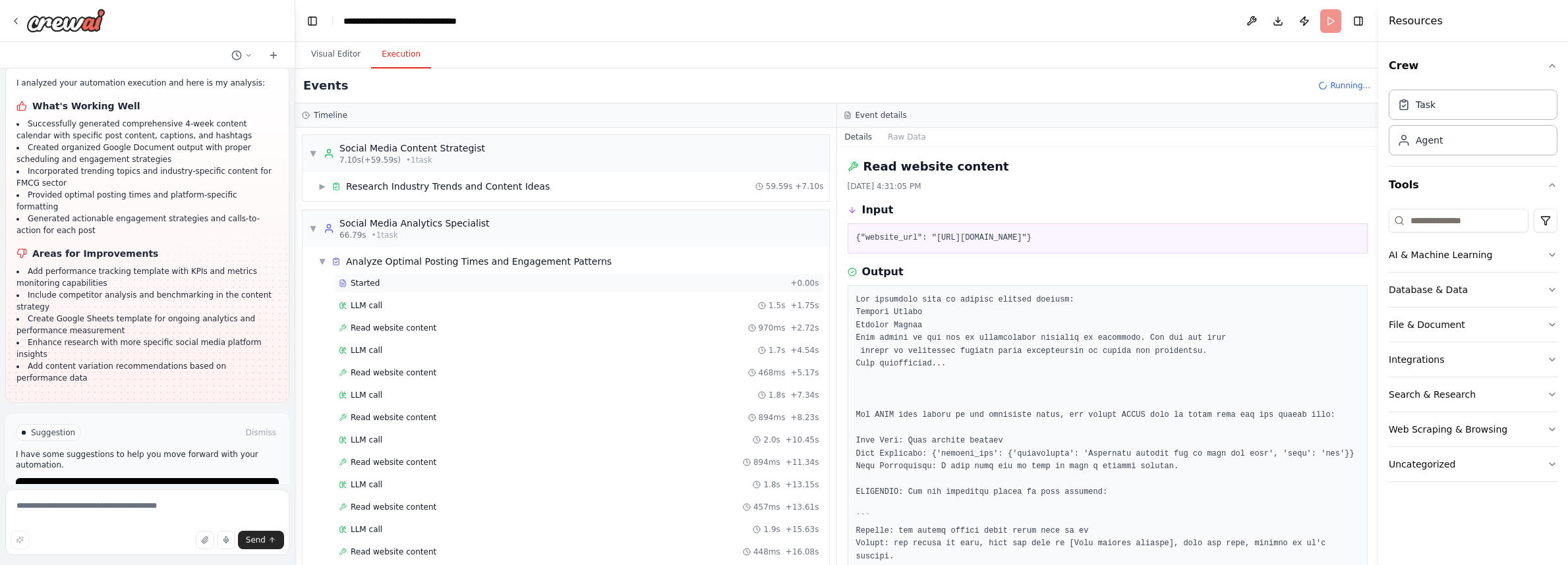
click at [378, 278] on span "Started" at bounding box center [365, 283] width 29 height 11
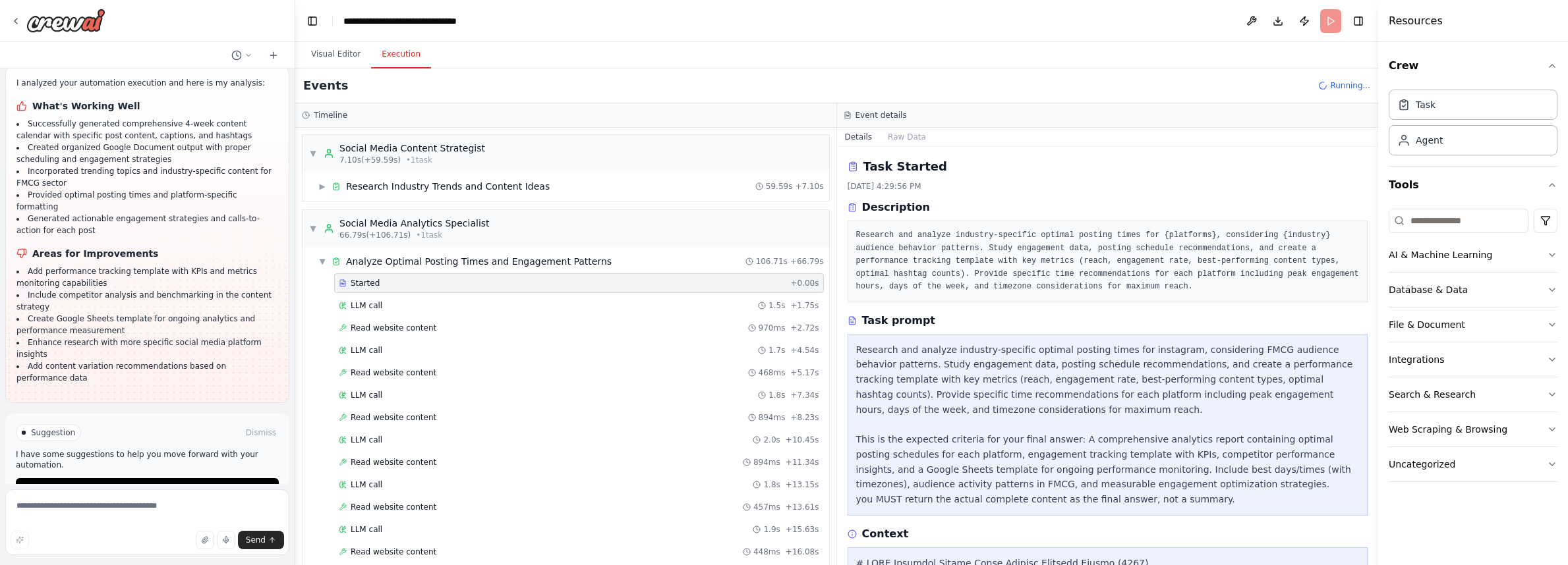
click at [376, 291] on div "Started + 0.00s" at bounding box center [579, 283] width 490 height 20
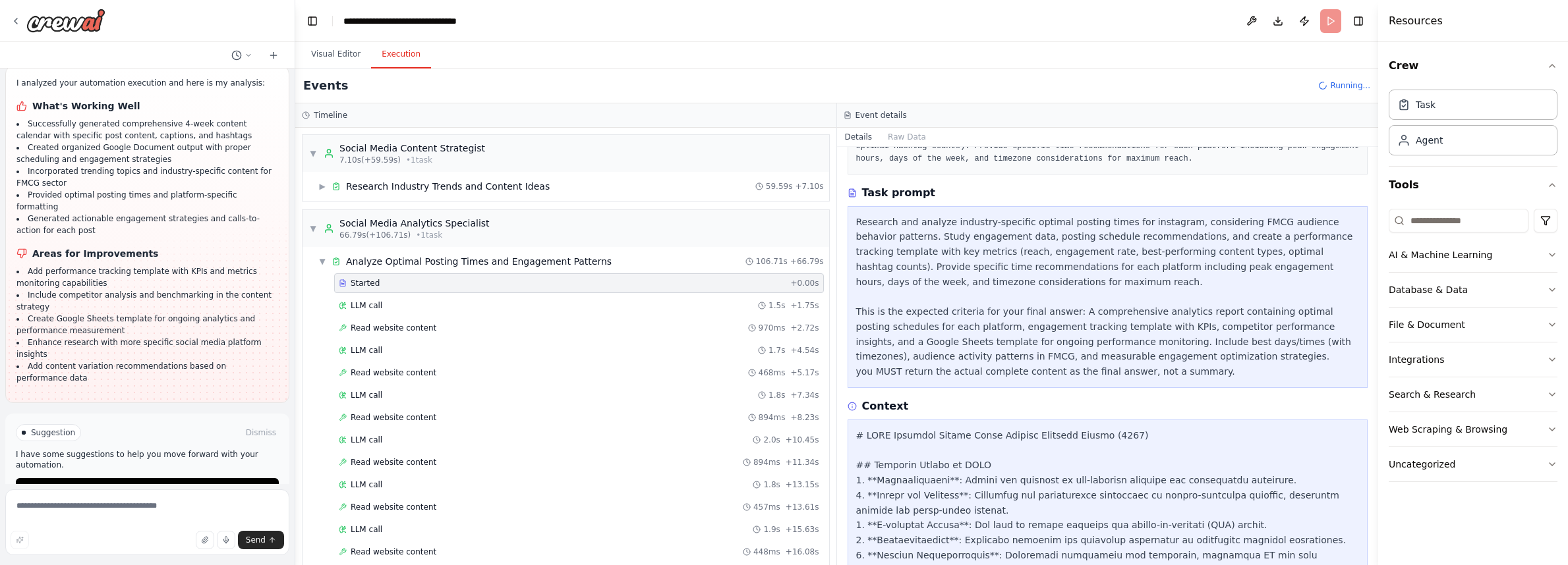
scroll to position [163, 0]
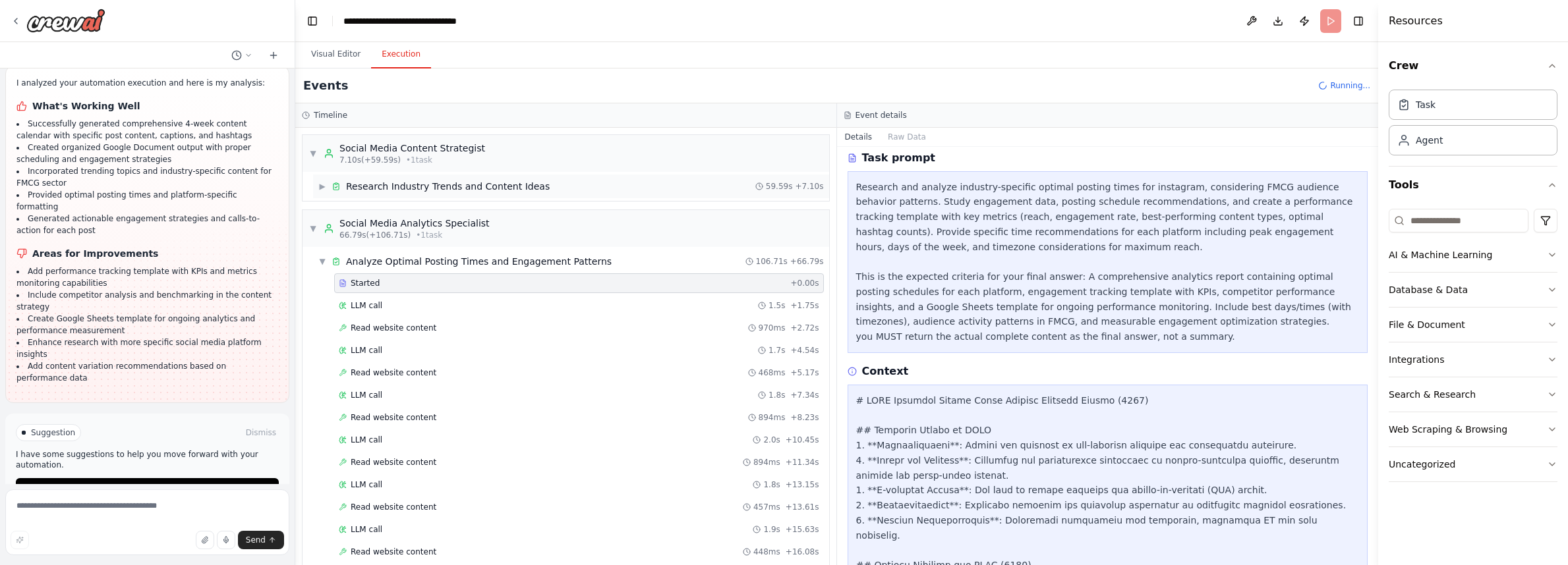
click at [321, 186] on span "▶" at bounding box center [321, 186] width 8 height 11
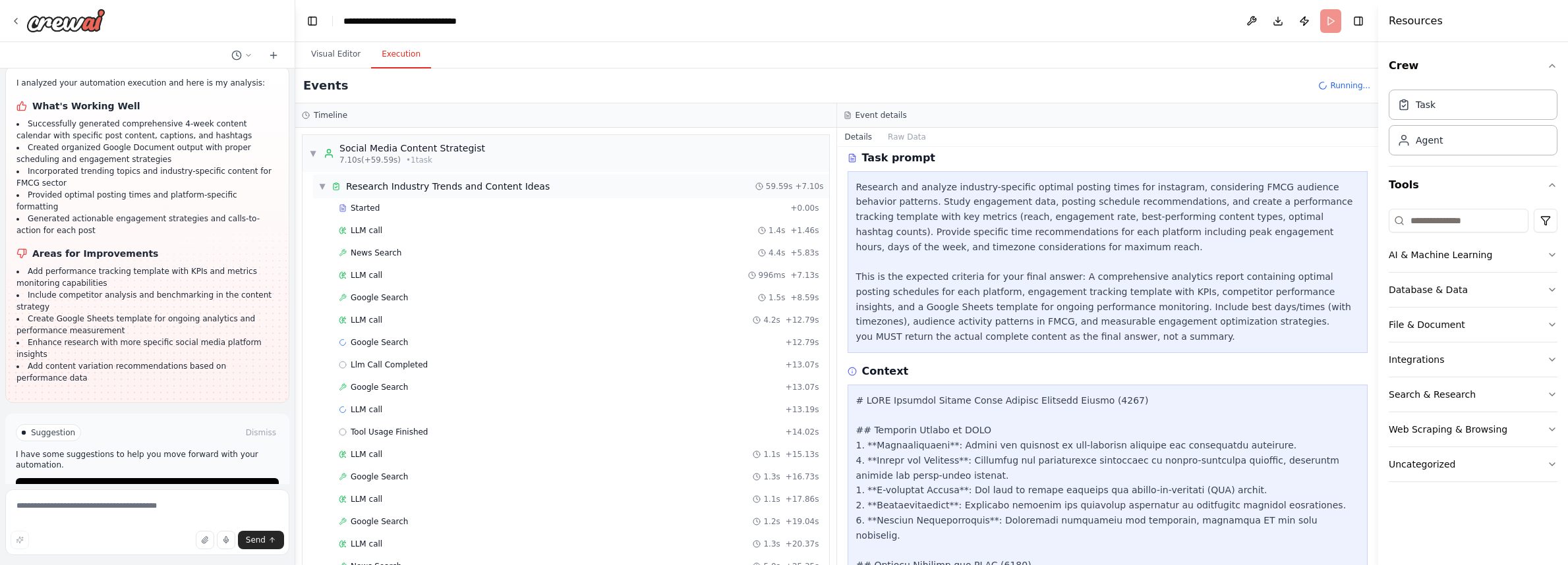
click at [321, 186] on span "▼" at bounding box center [321, 186] width 8 height 11
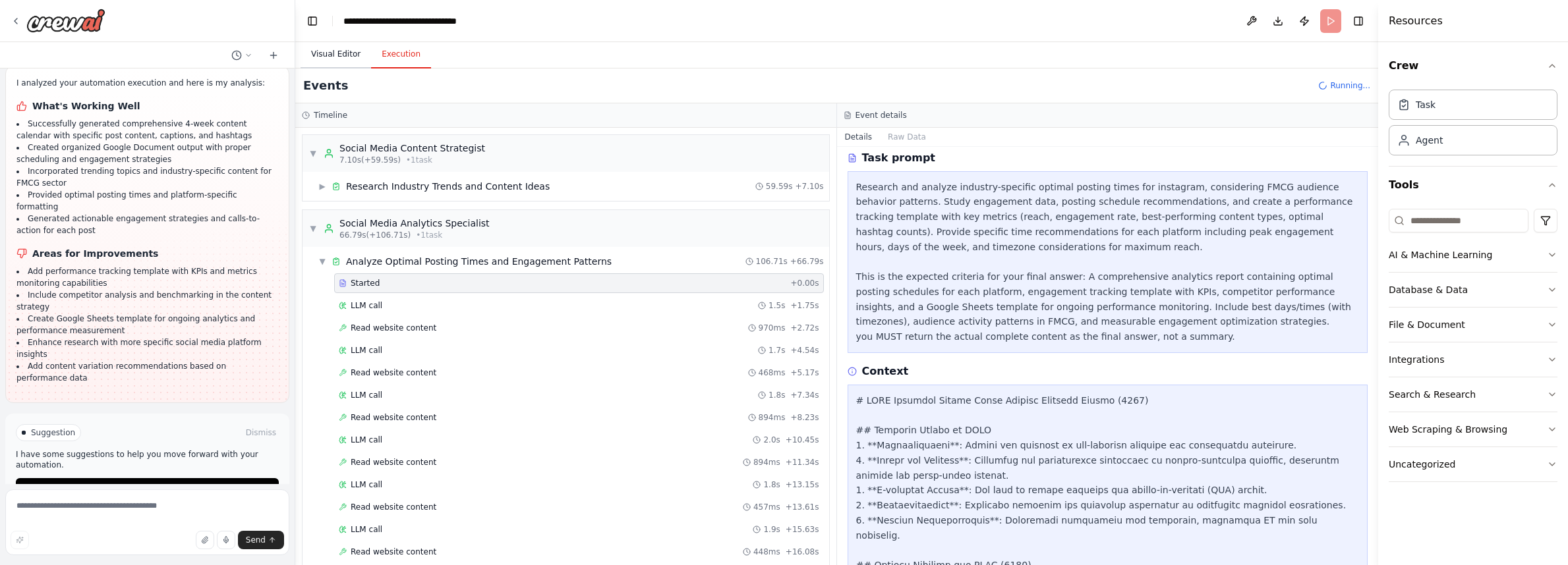
click at [338, 60] on button "Visual Editor" at bounding box center [336, 55] width 71 height 28
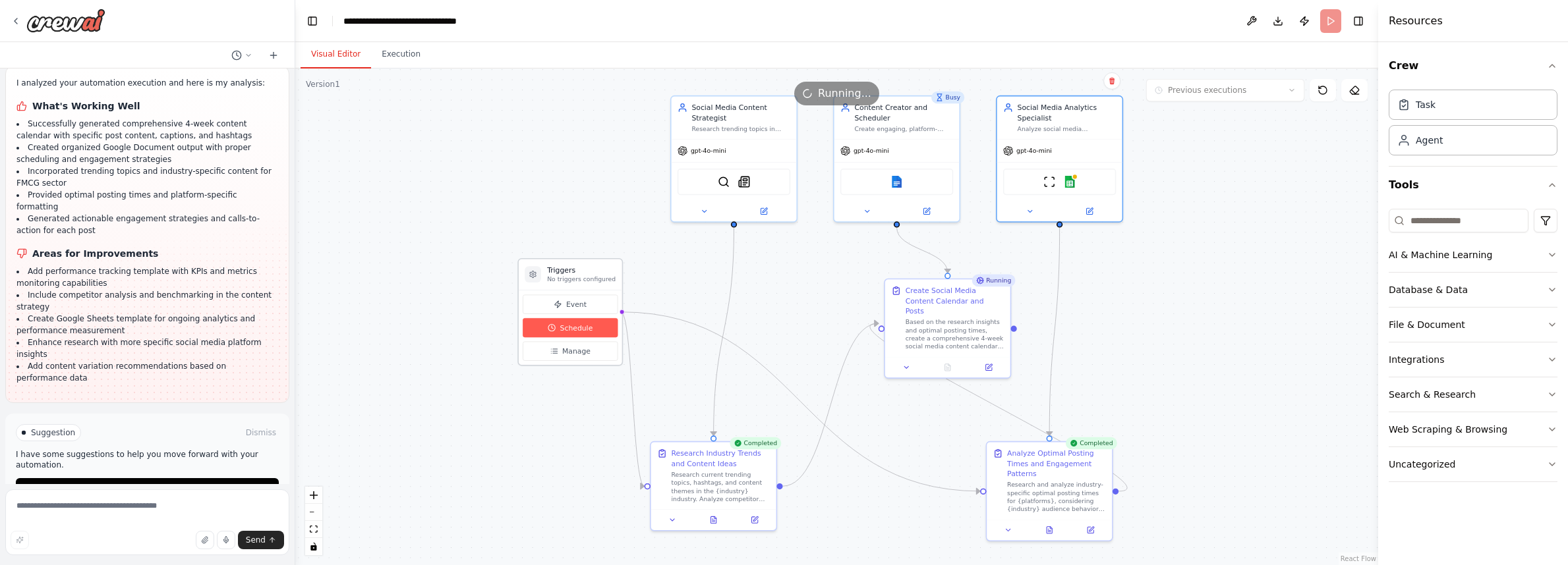
click at [538, 325] on button "Schedule" at bounding box center [569, 327] width 95 height 19
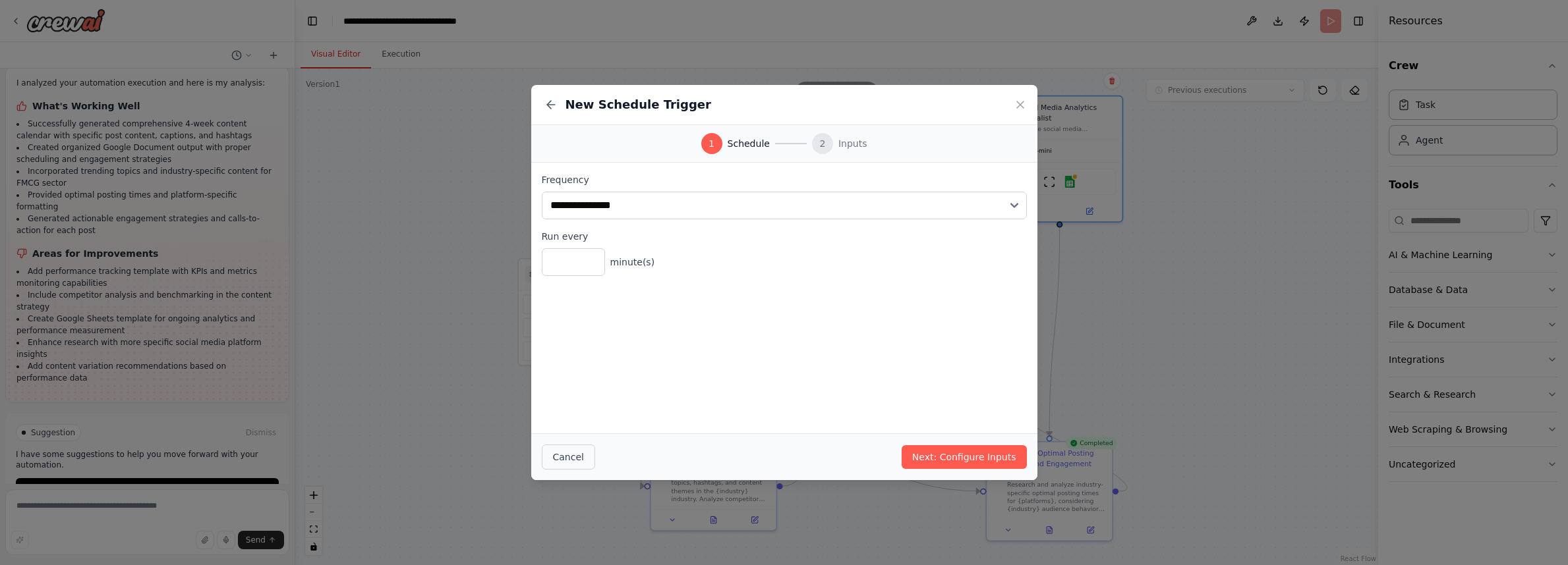
click at [580, 453] on button "Cancel" at bounding box center [568, 457] width 53 height 25
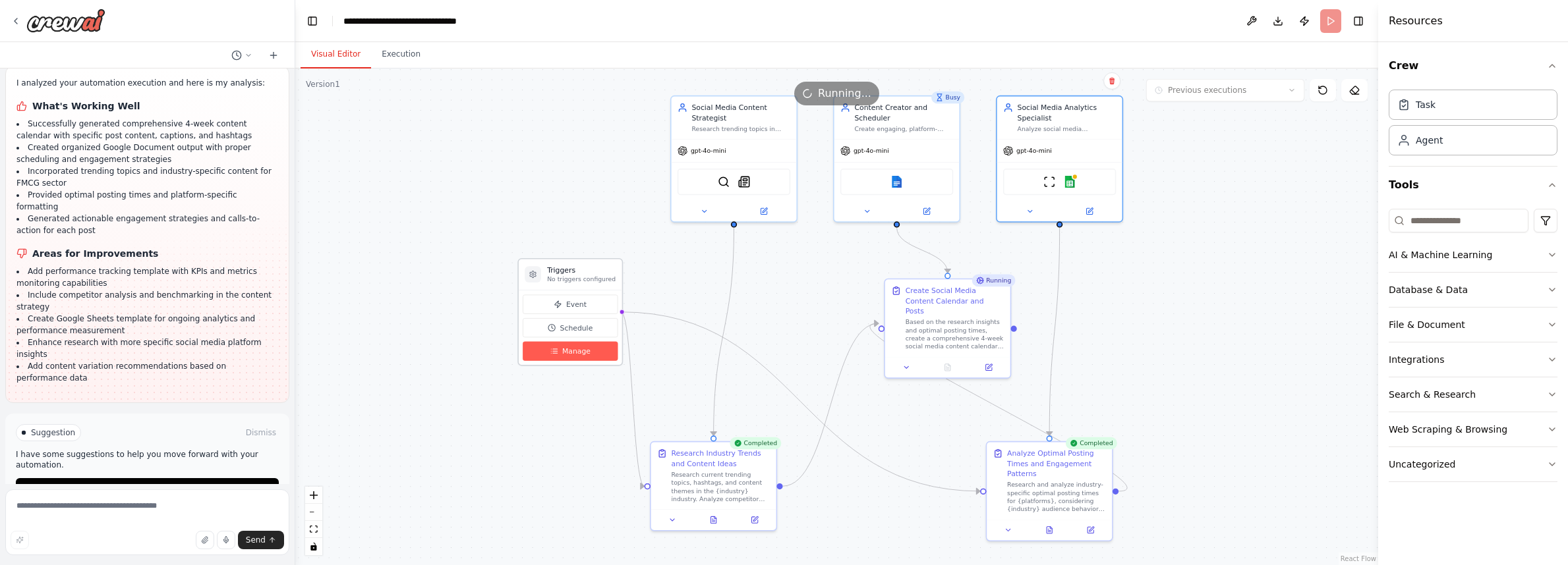
click at [571, 355] on span "Manage" at bounding box center [576, 351] width 29 height 10
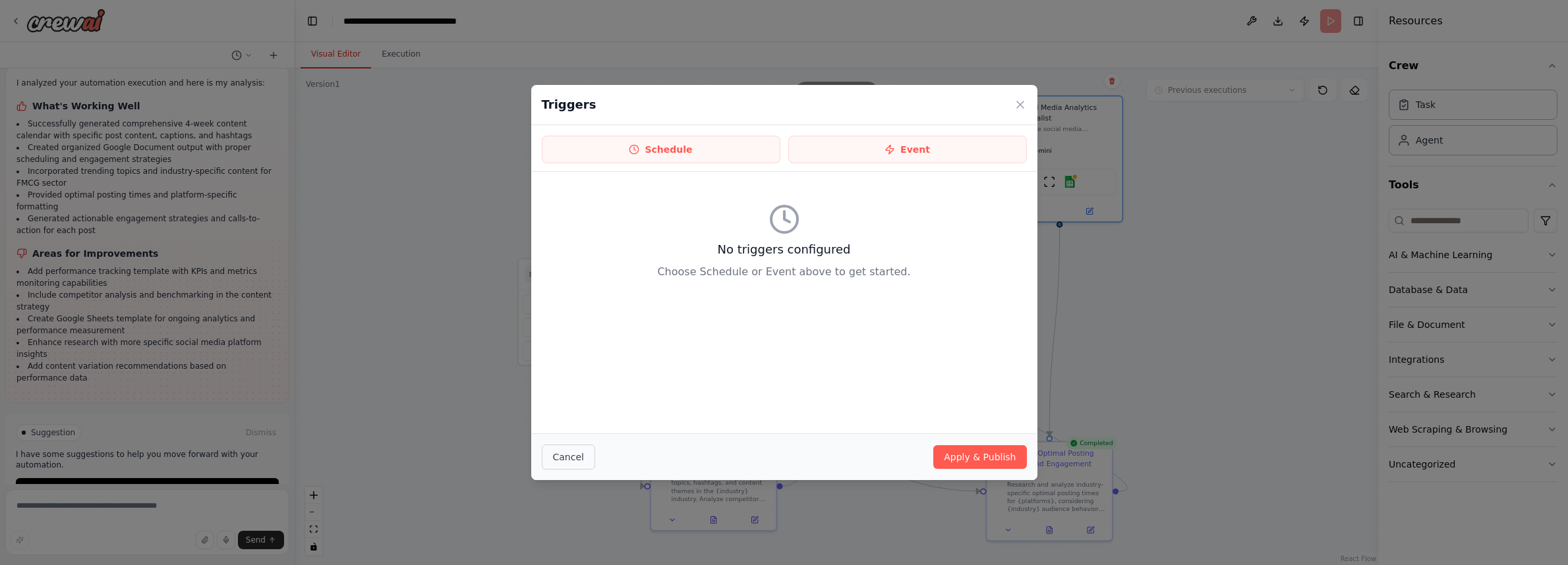
click at [580, 455] on button "Cancel" at bounding box center [568, 457] width 53 height 25
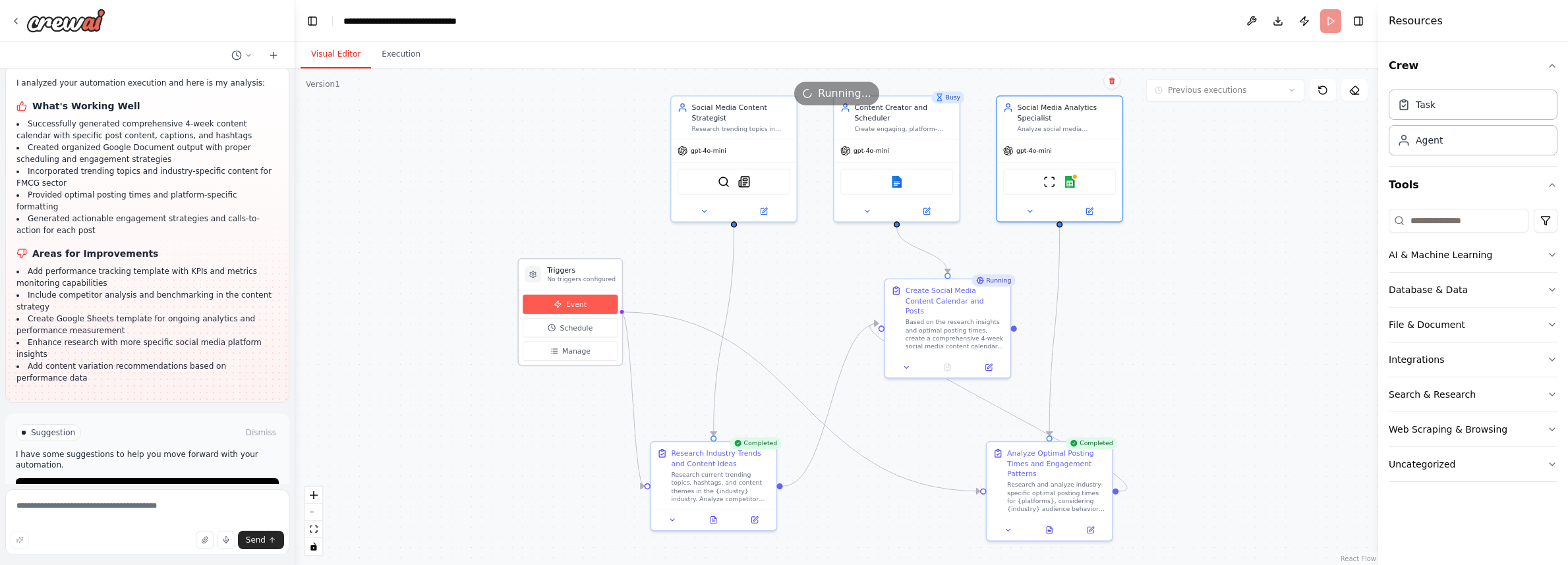
click at [564, 304] on button "Event" at bounding box center [569, 304] width 95 height 19
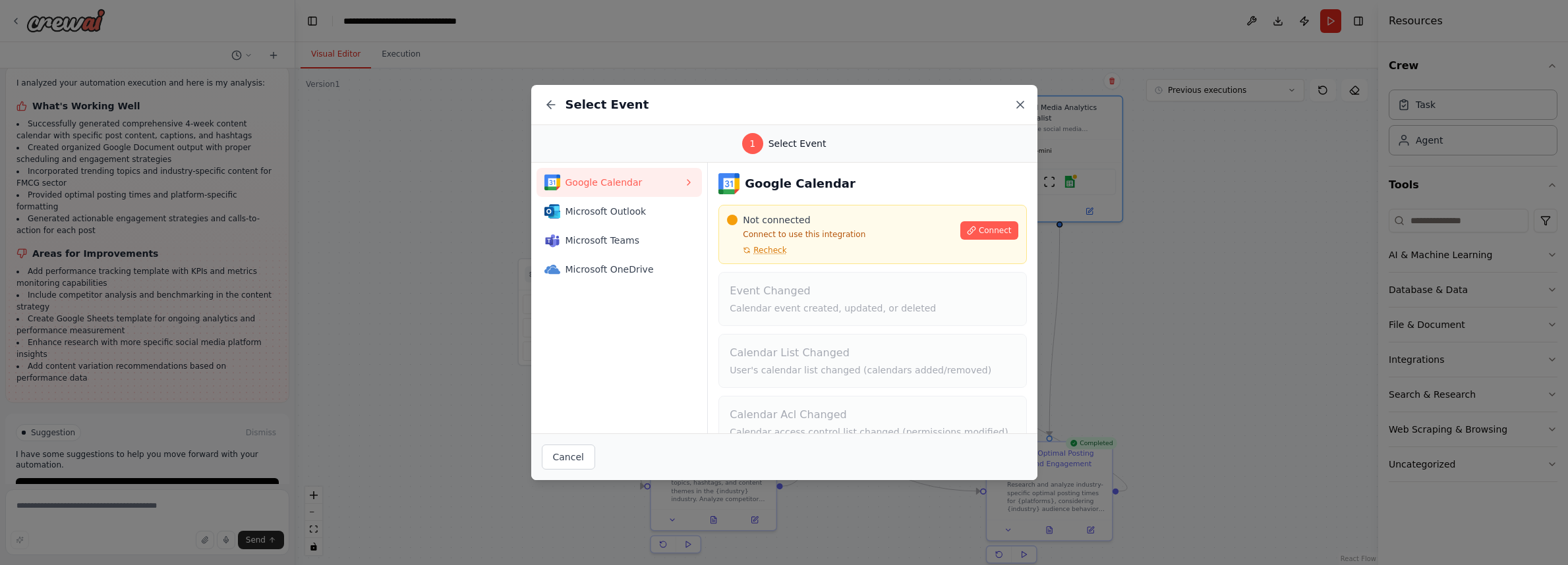
click at [1019, 105] on icon at bounding box center [1020, 105] width 7 height 7
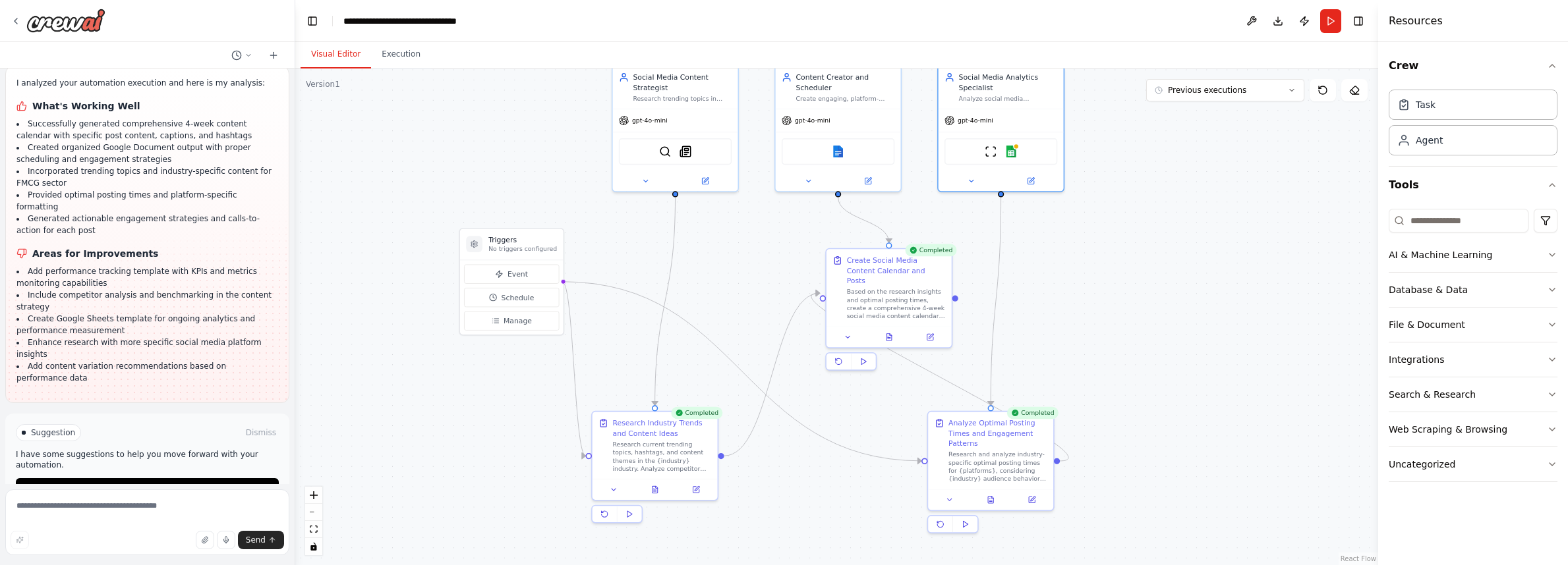
drag, startPoint x: 525, startPoint y: 198, endPoint x: 467, endPoint y: 168, distance: 65.3
click at [467, 168] on div ".deletable-edge-delete-btn { width: 20px; height: 20px; border: 0px solid #ffff…" at bounding box center [836, 316] width 1083 height 497
click at [688, 154] on img at bounding box center [686, 150] width 13 height 13
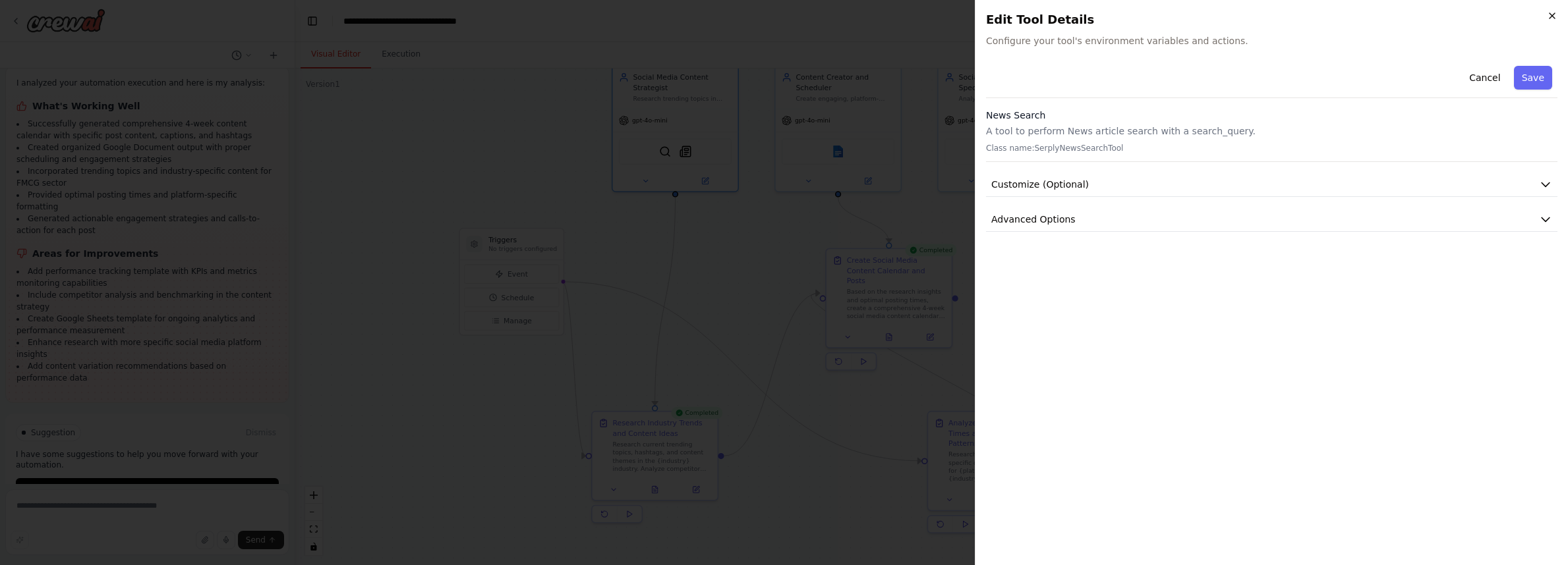
click at [1553, 18] on icon "button" at bounding box center [1552, 16] width 11 height 11
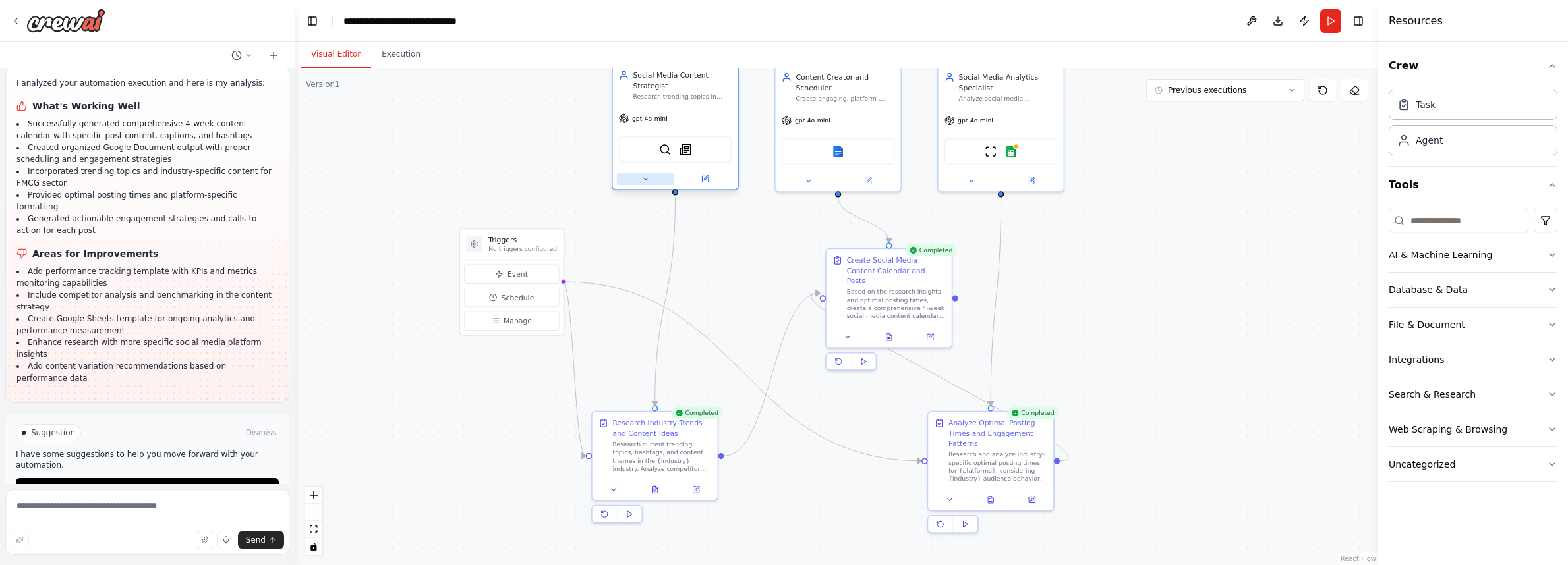
click at [646, 182] on icon at bounding box center [644, 178] width 8 height 8
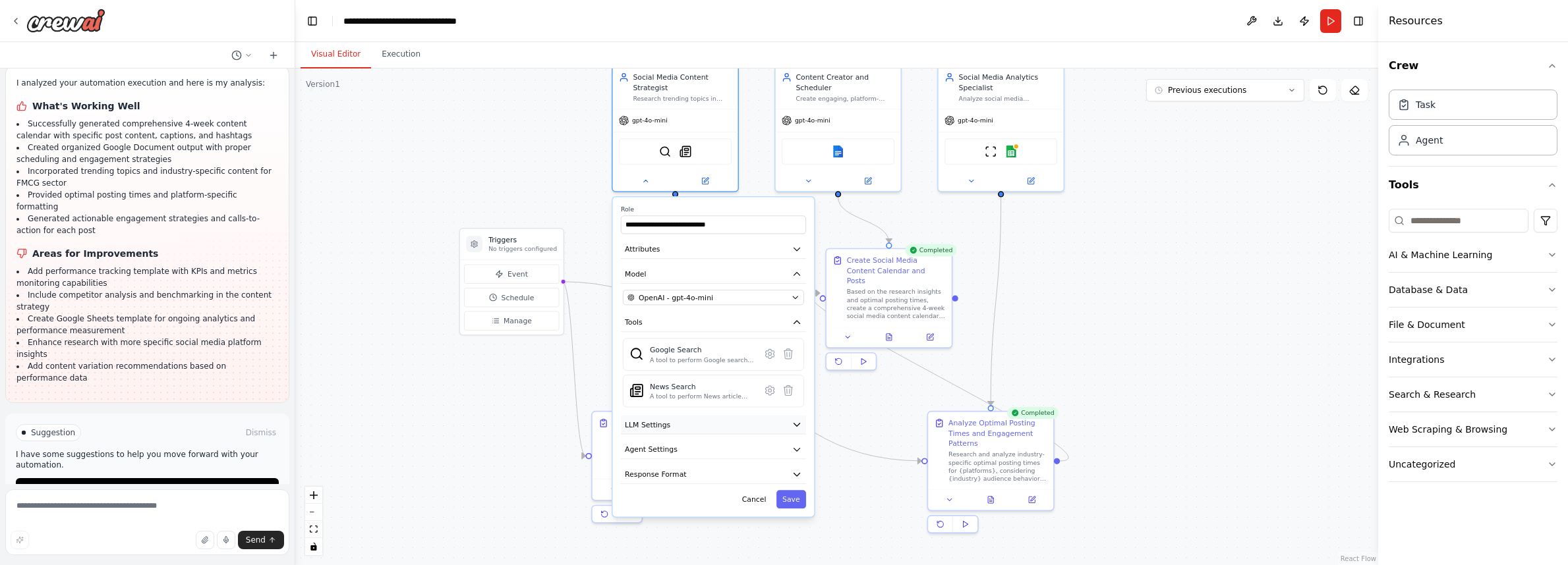
click at [797, 423] on icon "button" at bounding box center [797, 425] width 10 height 10
click at [793, 455] on icon "button" at bounding box center [797, 450] width 10 height 10
click at [759, 497] on button "Cancel" at bounding box center [754, 499] width 36 height 18
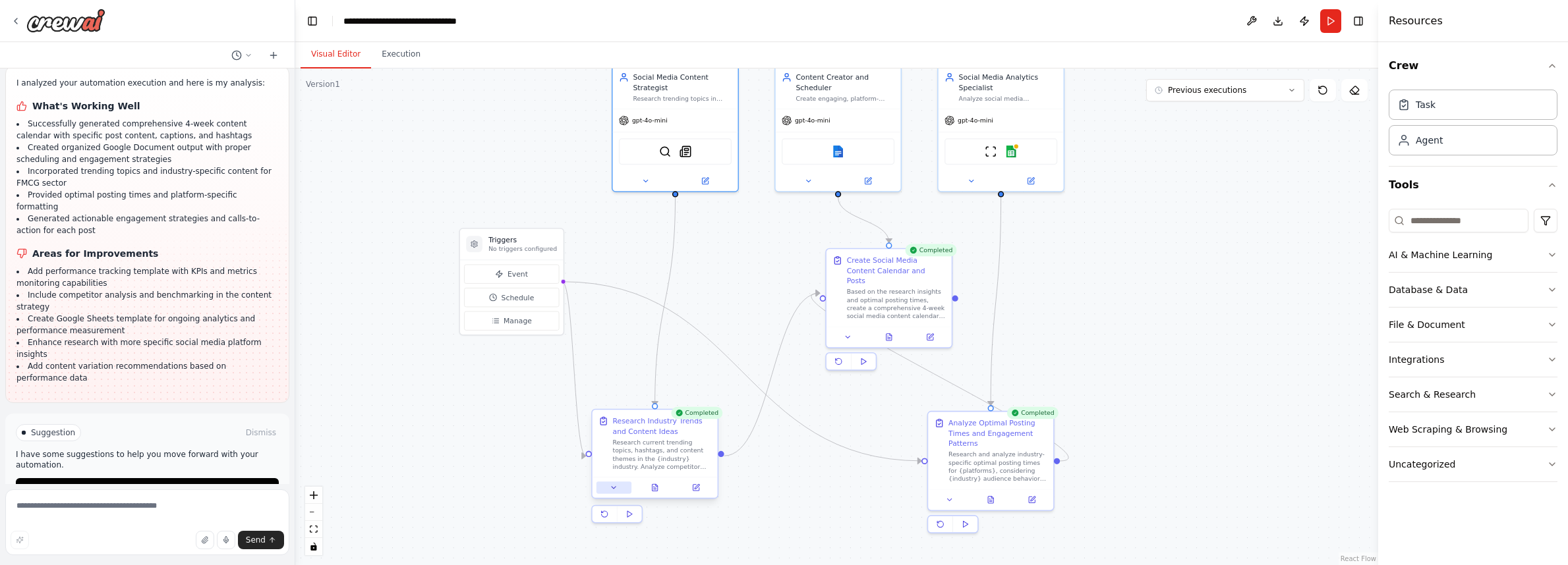
click at [607, 488] on button at bounding box center [614, 488] width 35 height 13
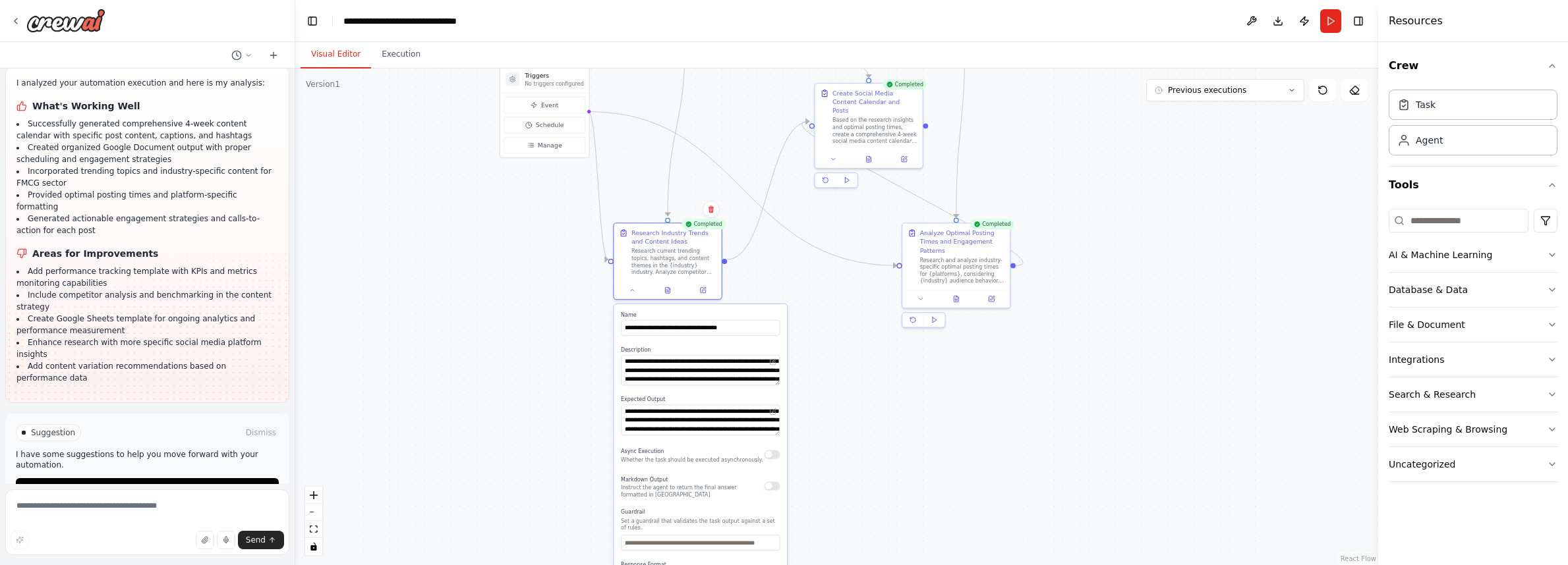
drag, startPoint x: 525, startPoint y: 446, endPoint x: 555, endPoint y: 252, distance: 196.3
click at [555, 252] on div ".deletable-edge-delete-btn { width: 20px; height: 20px; border: 0px solid #ffff…" at bounding box center [836, 316] width 1083 height 497
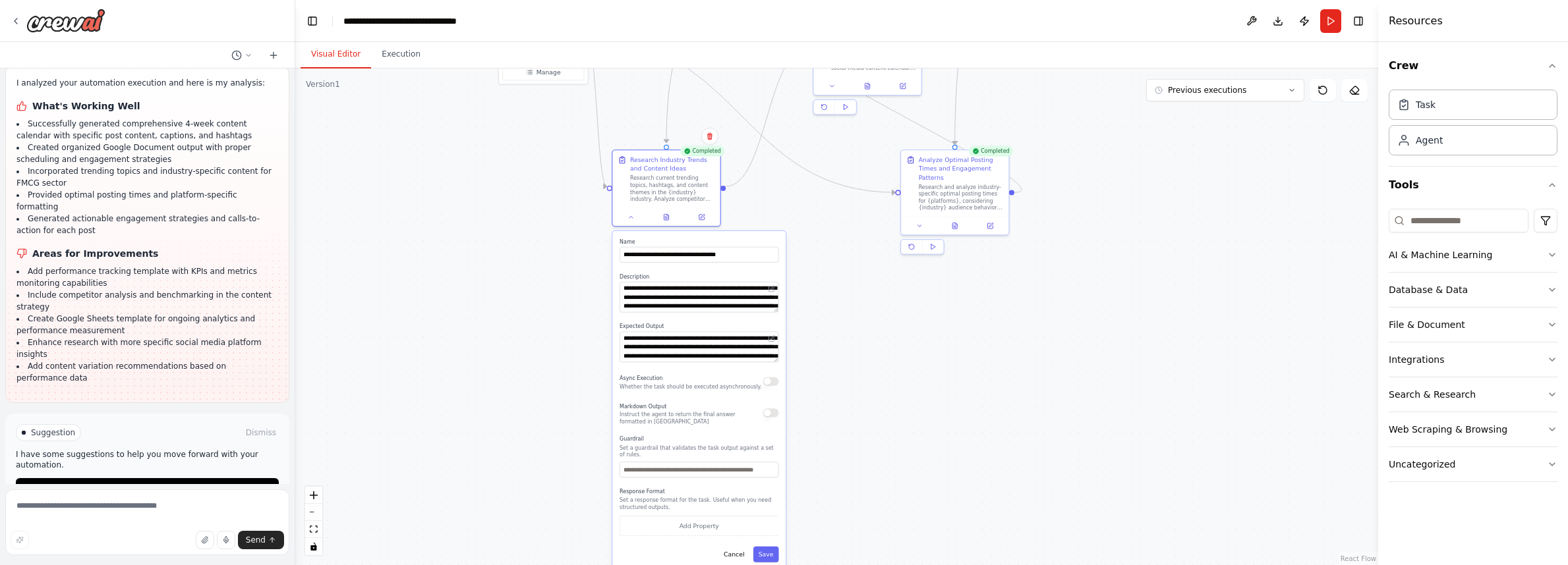
drag, startPoint x: 556, startPoint y: 385, endPoint x: 554, endPoint y: 312, distance: 73.0
click at [554, 312] on div ".deletable-edge-delete-btn { width: 20px; height: 20px; border: 0px solid #ffff…" at bounding box center [836, 316] width 1083 height 497
click at [733, 557] on button "Cancel" at bounding box center [734, 554] width 31 height 16
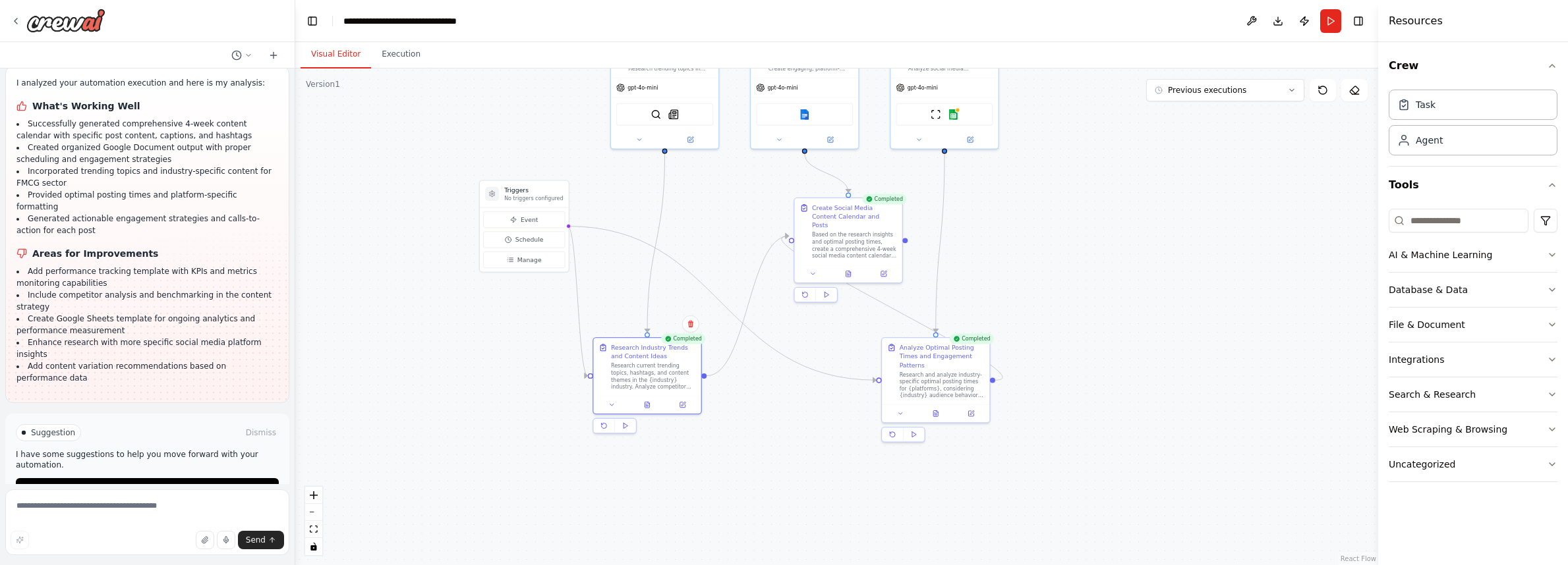
drag, startPoint x: 806, startPoint y: 363, endPoint x: 784, endPoint y: 494, distance: 132.8
click at [784, 494] on div ".deletable-edge-delete-btn { width: 20px; height: 20px; border: 0px solid #ffff…" at bounding box center [836, 316] width 1083 height 497
click at [410, 55] on button "Execution" at bounding box center [400, 55] width 60 height 28
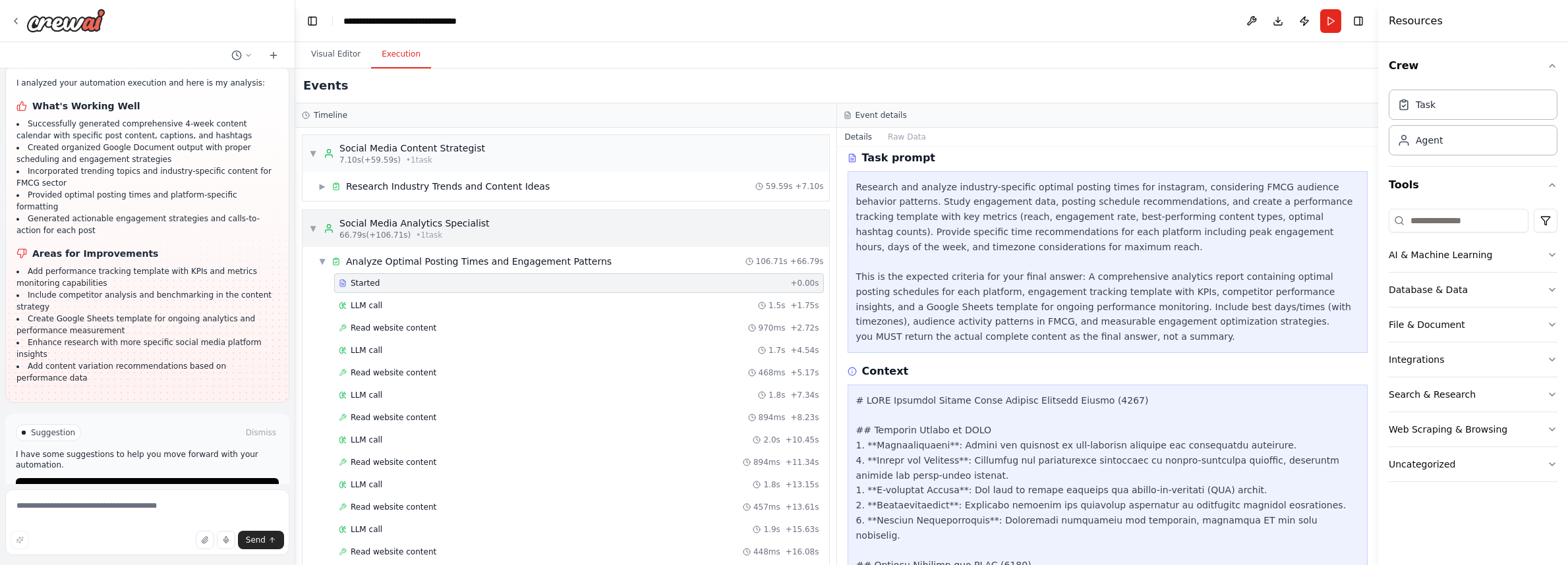
click at [315, 231] on span "▼" at bounding box center [312, 229] width 8 height 11
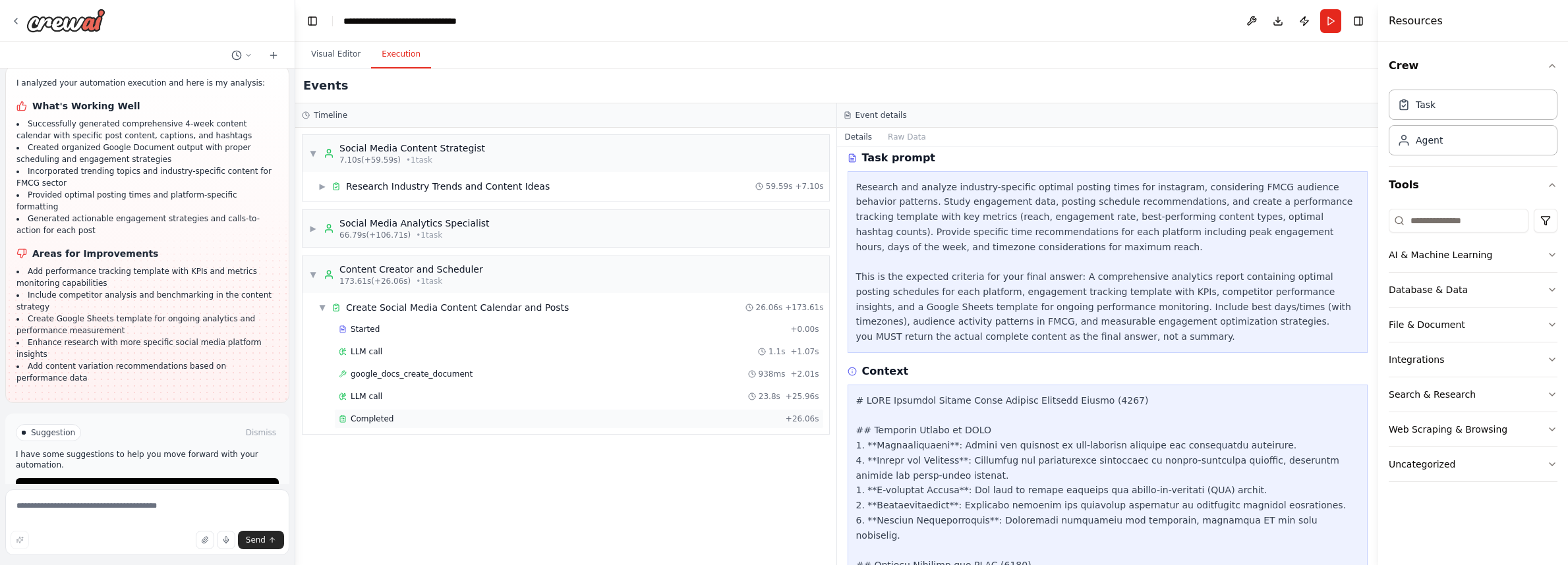
click at [364, 415] on span "Completed" at bounding box center [372, 419] width 43 height 11
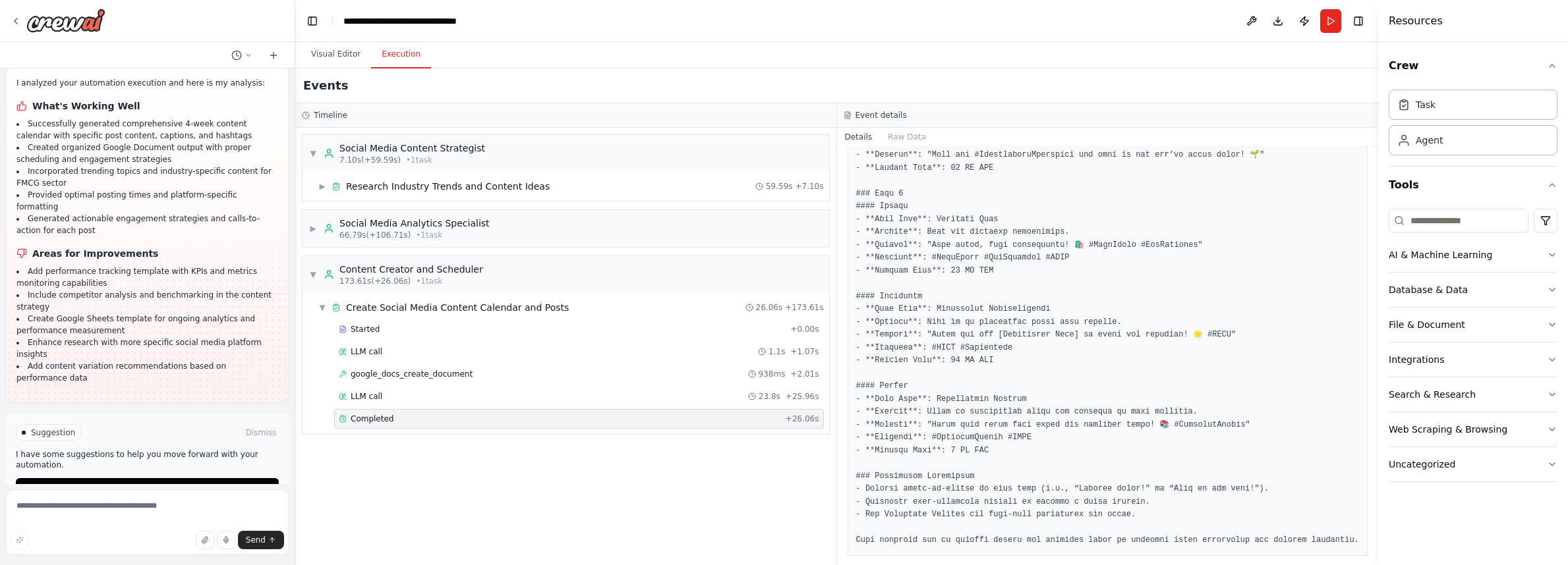
scroll to position [960, 0]
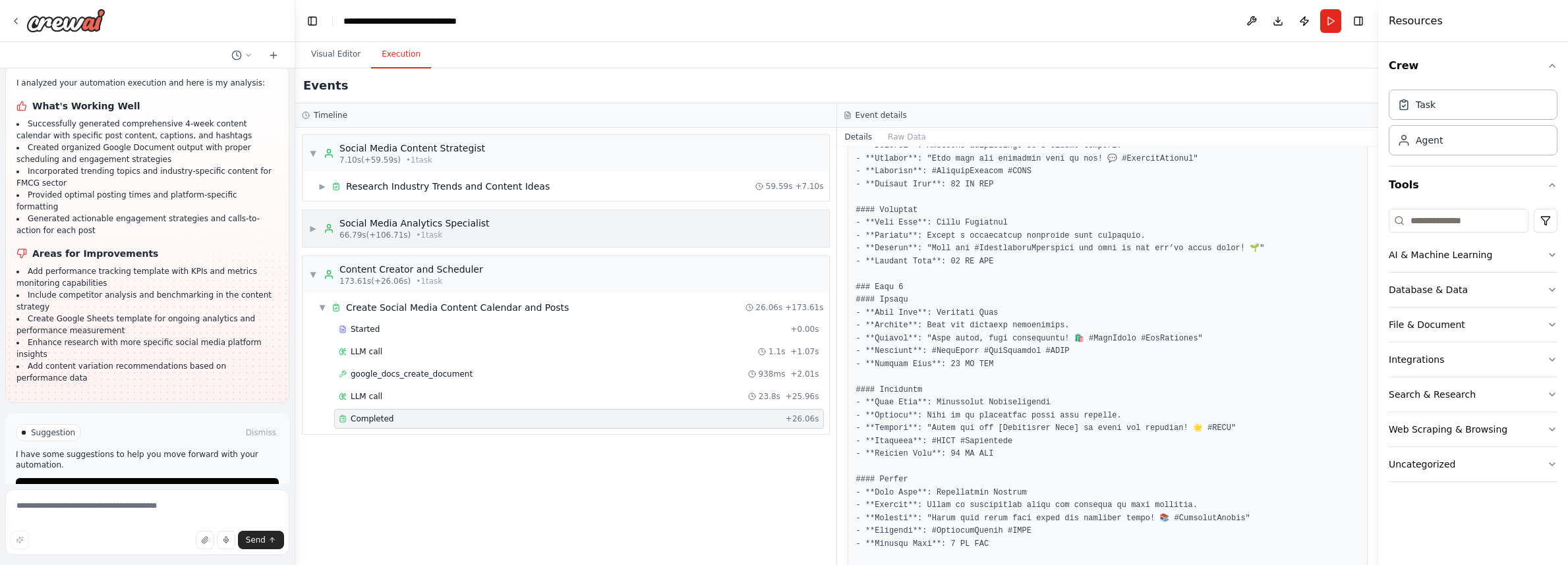
click at [314, 229] on span "▶" at bounding box center [312, 229] width 8 height 11
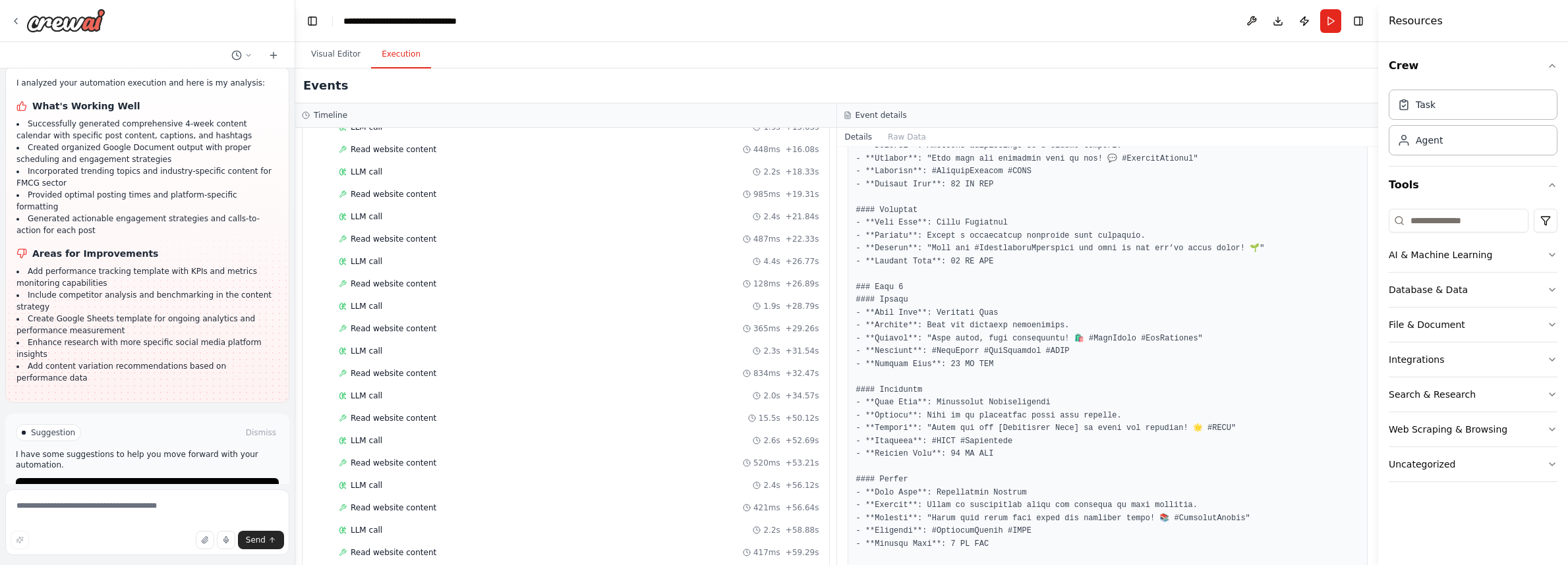
scroll to position [980, 0]
click at [349, 462] on div "Completed + 106.71s" at bounding box center [579, 468] width 490 height 20
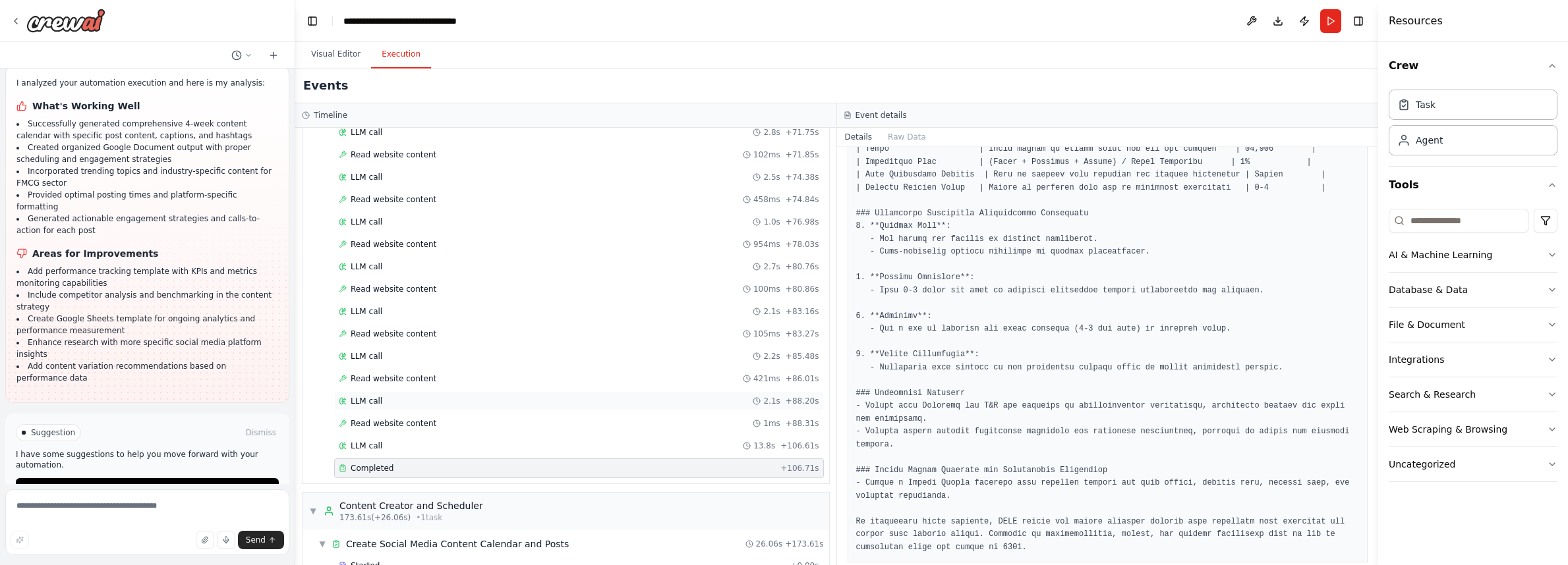
scroll to position [1100, 0]
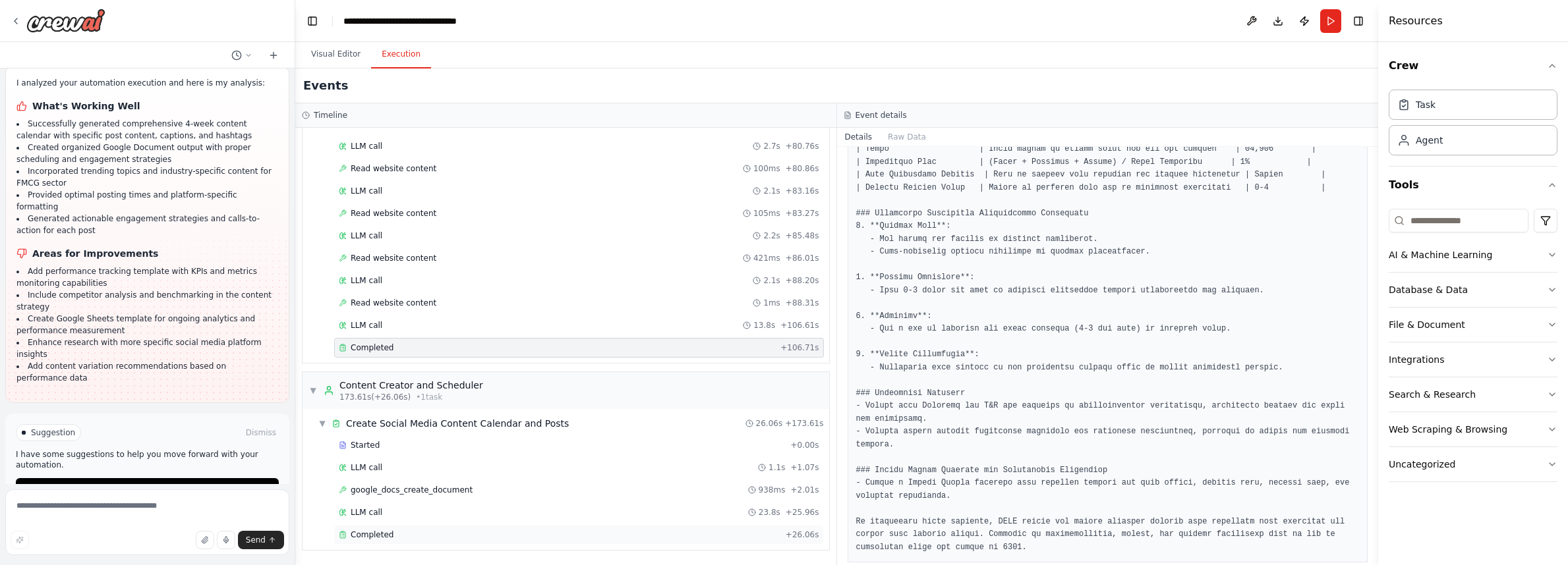
click at [363, 531] on span "Completed" at bounding box center [372, 535] width 43 height 11
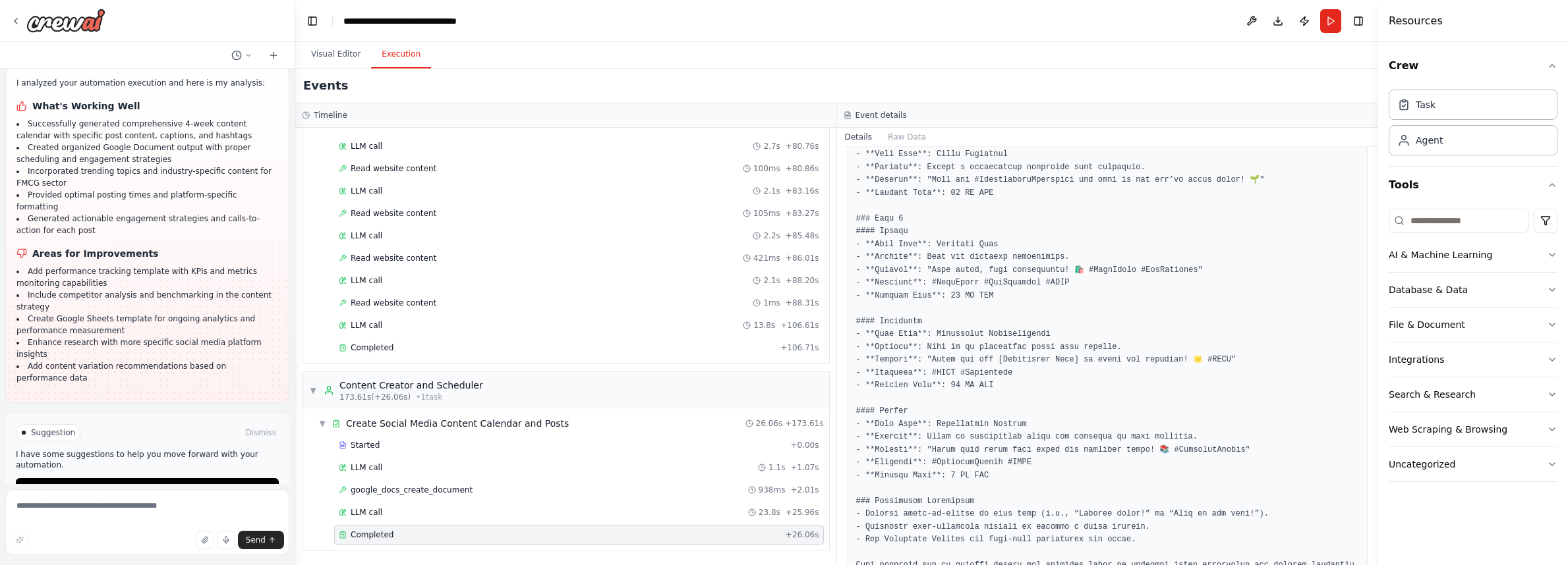
scroll to position [1057, 0]
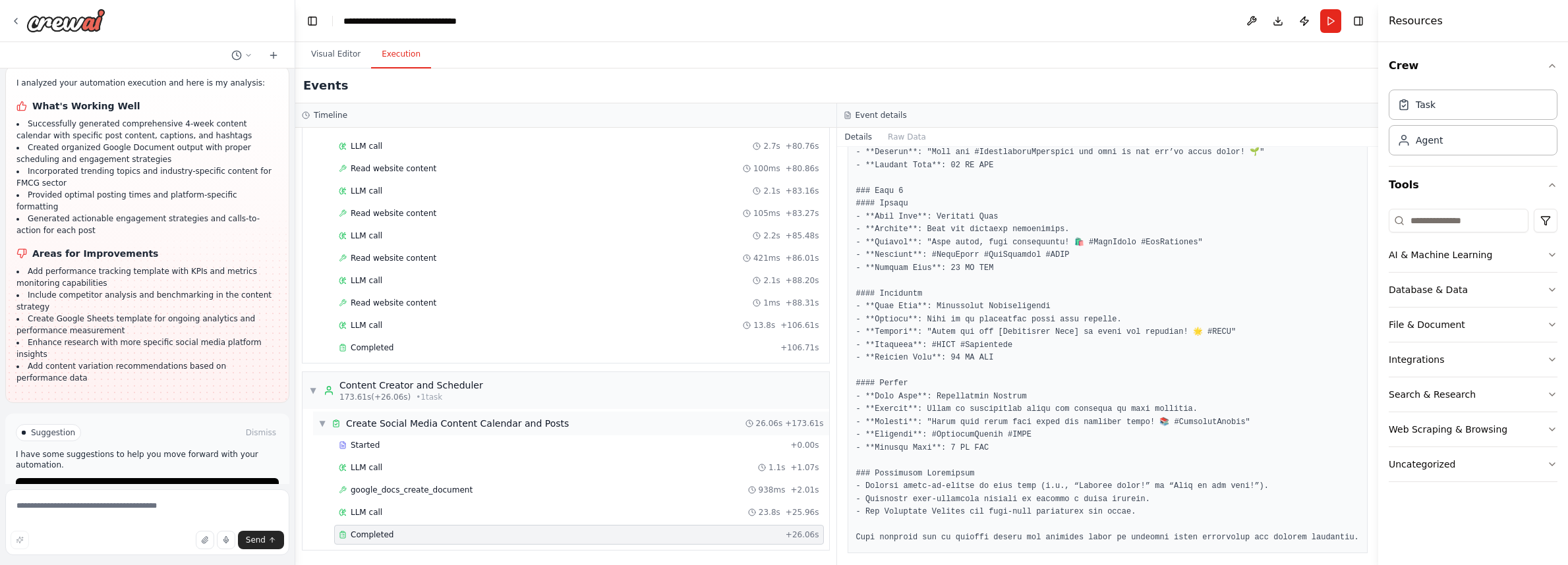
click at [324, 427] on span "▼" at bounding box center [321, 424] width 8 height 11
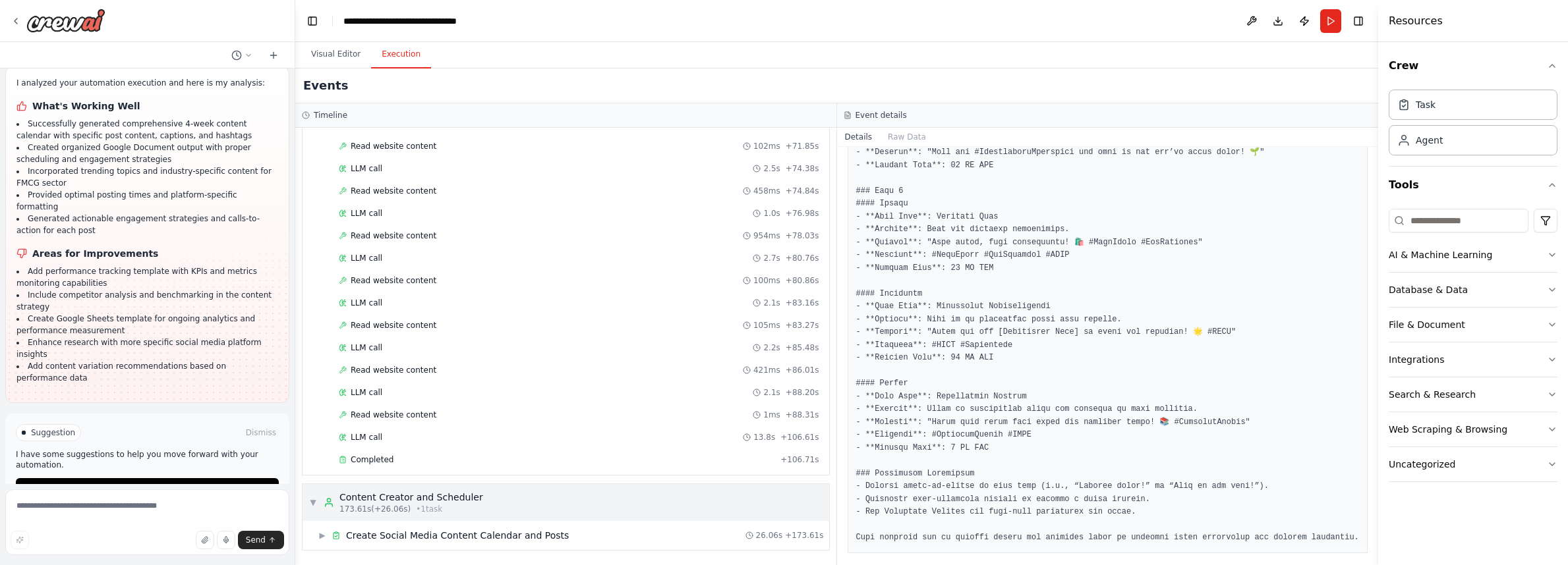
click at [313, 500] on span "▼" at bounding box center [312, 503] width 8 height 11
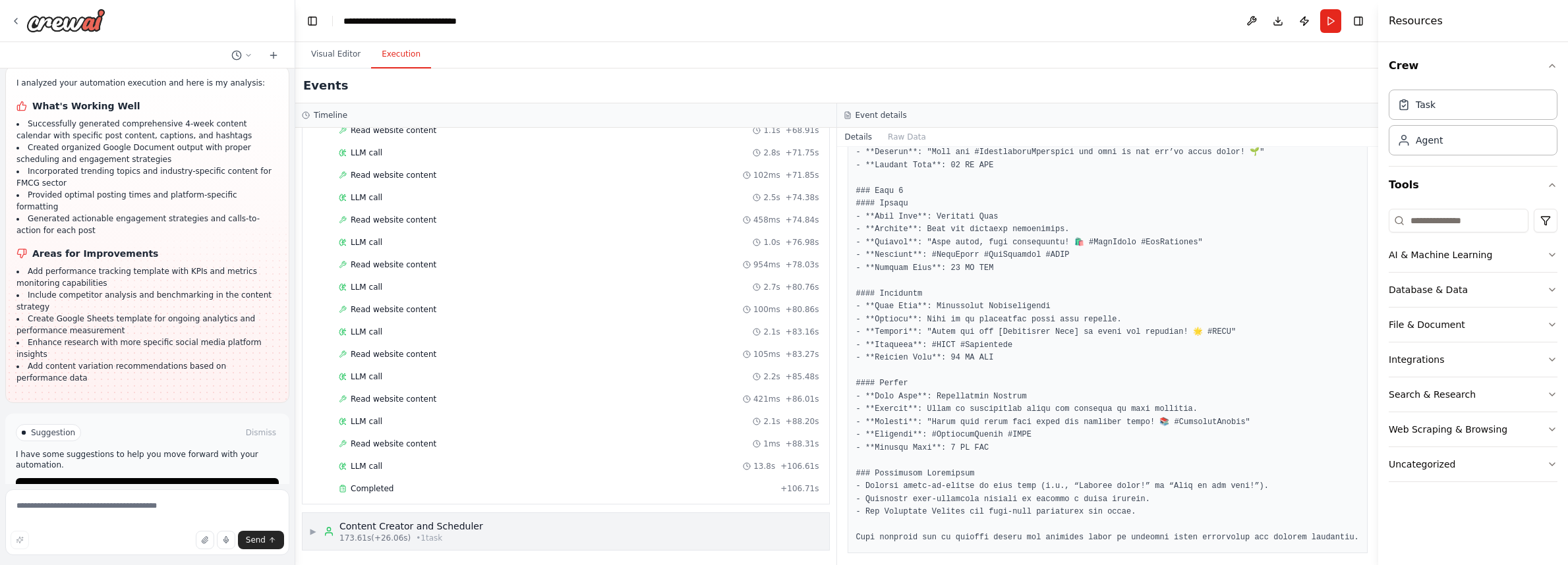
scroll to position [959, 0]
click at [312, 528] on span "▶" at bounding box center [312, 531] width 8 height 11
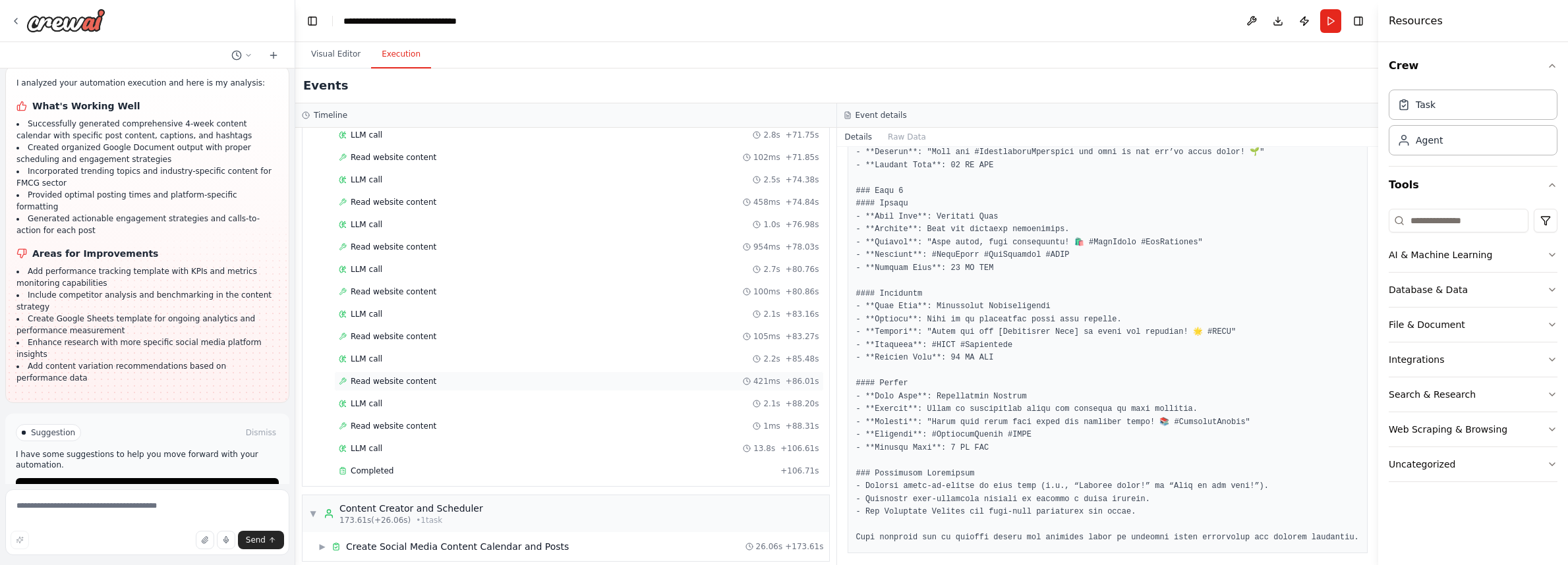
scroll to position [988, 0]
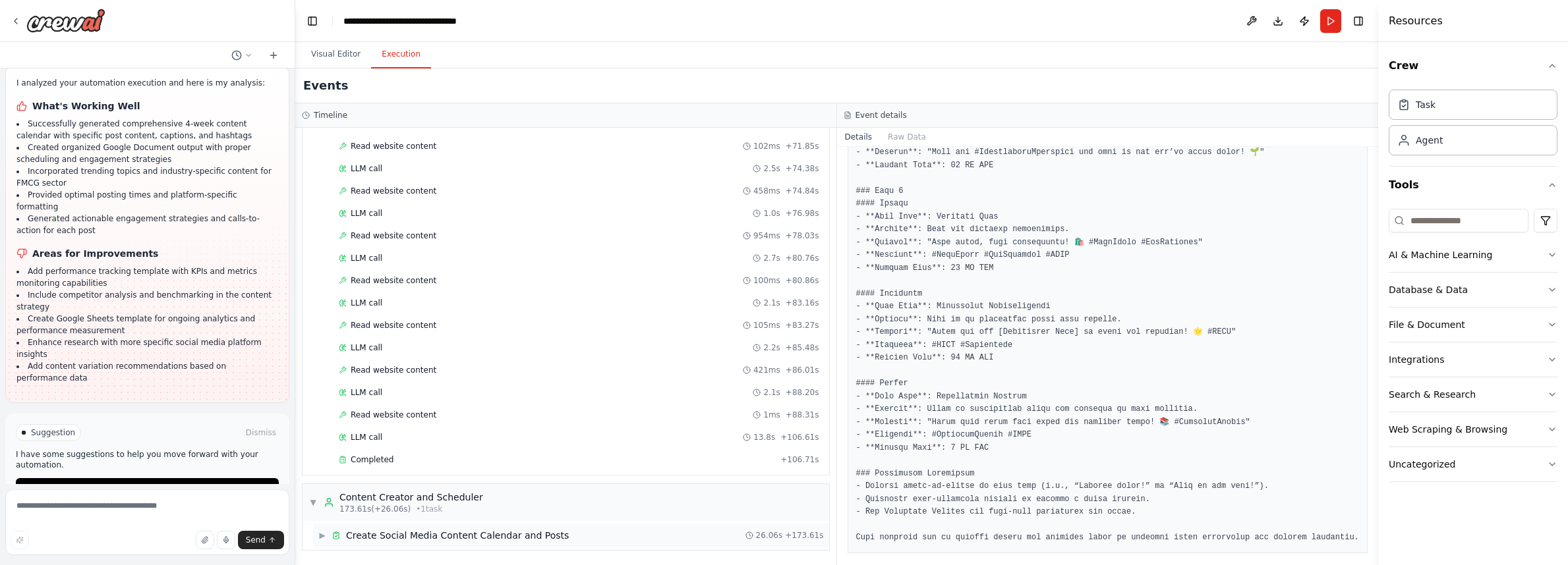
click at [318, 537] on div "▶ Create Social Media Content Calendar and Posts 26.06s + 173.61s" at bounding box center [571, 536] width 516 height 24
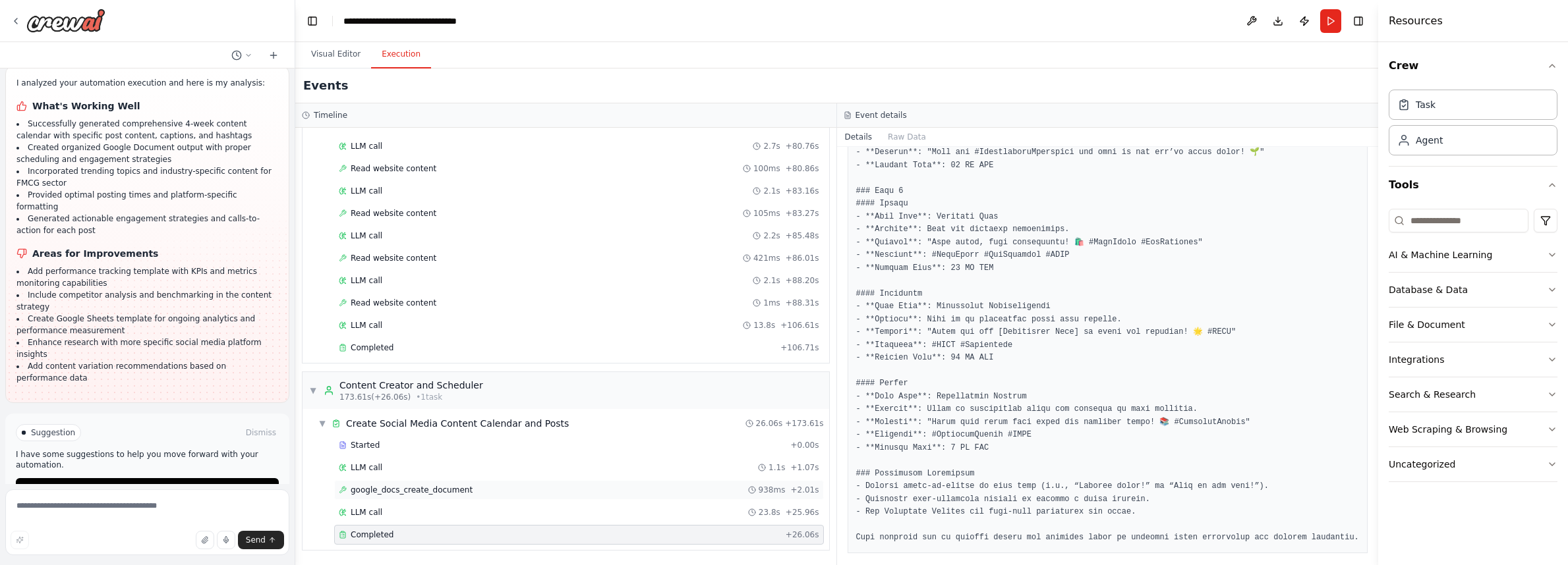
click at [453, 490] on span "google_docs_create_document" at bounding box center [411, 490] width 122 height 11
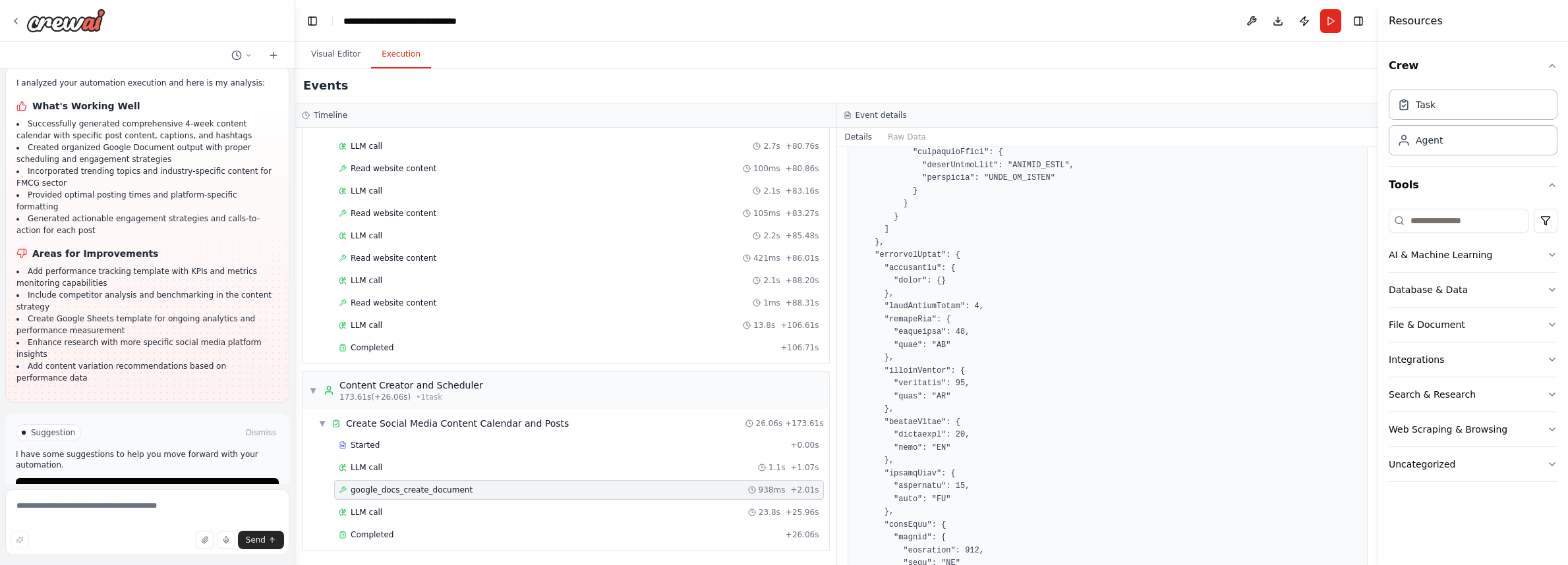
scroll to position [0, 0]
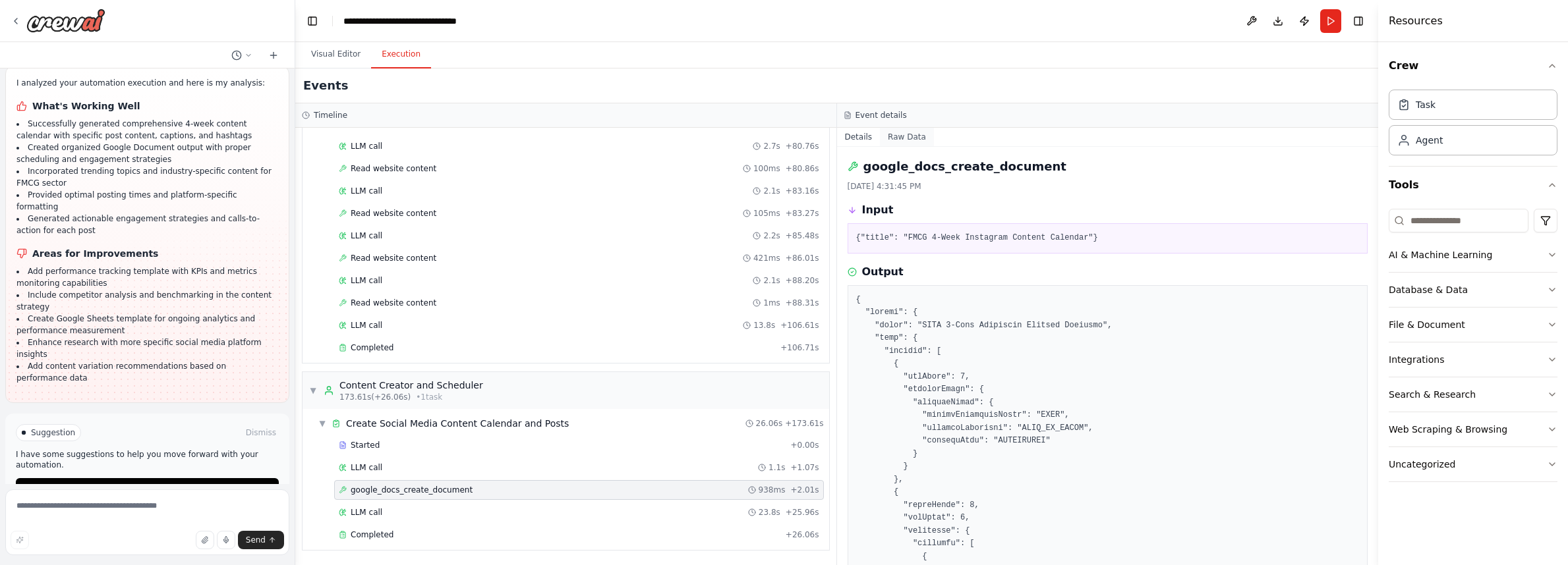
click at [901, 133] on button "Raw Data" at bounding box center [907, 137] width 54 height 18
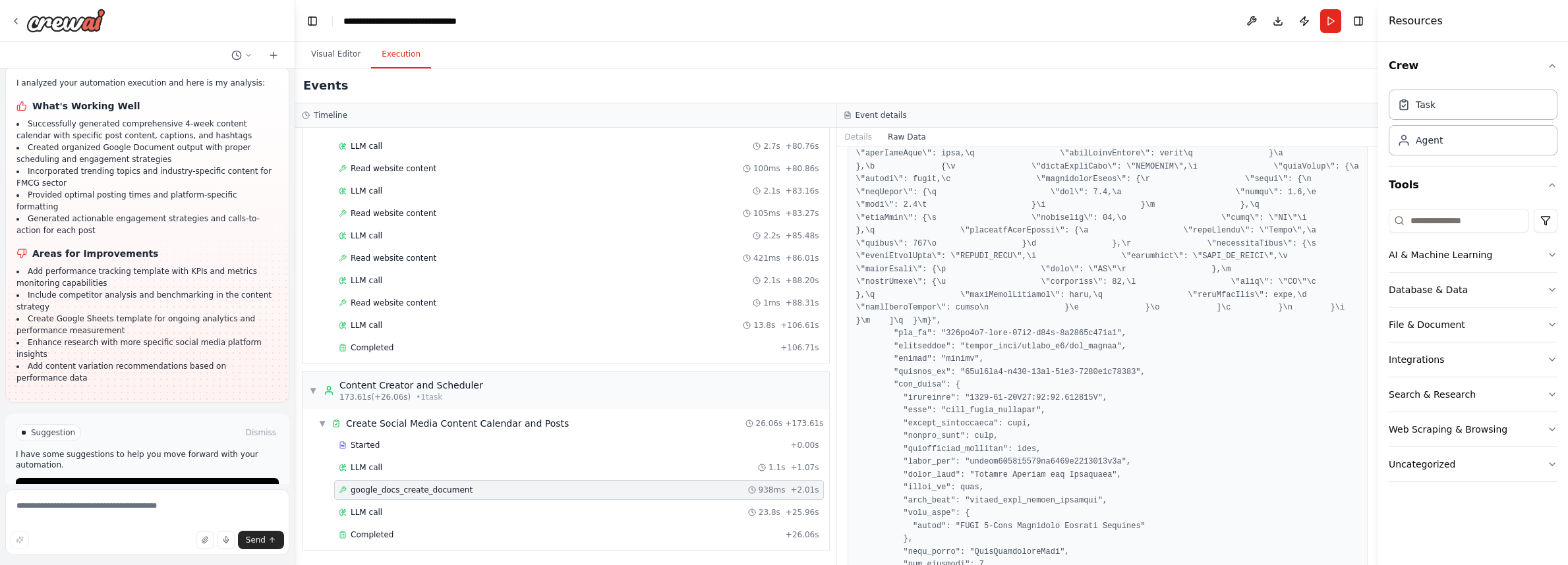
scroll to position [4908, 0]
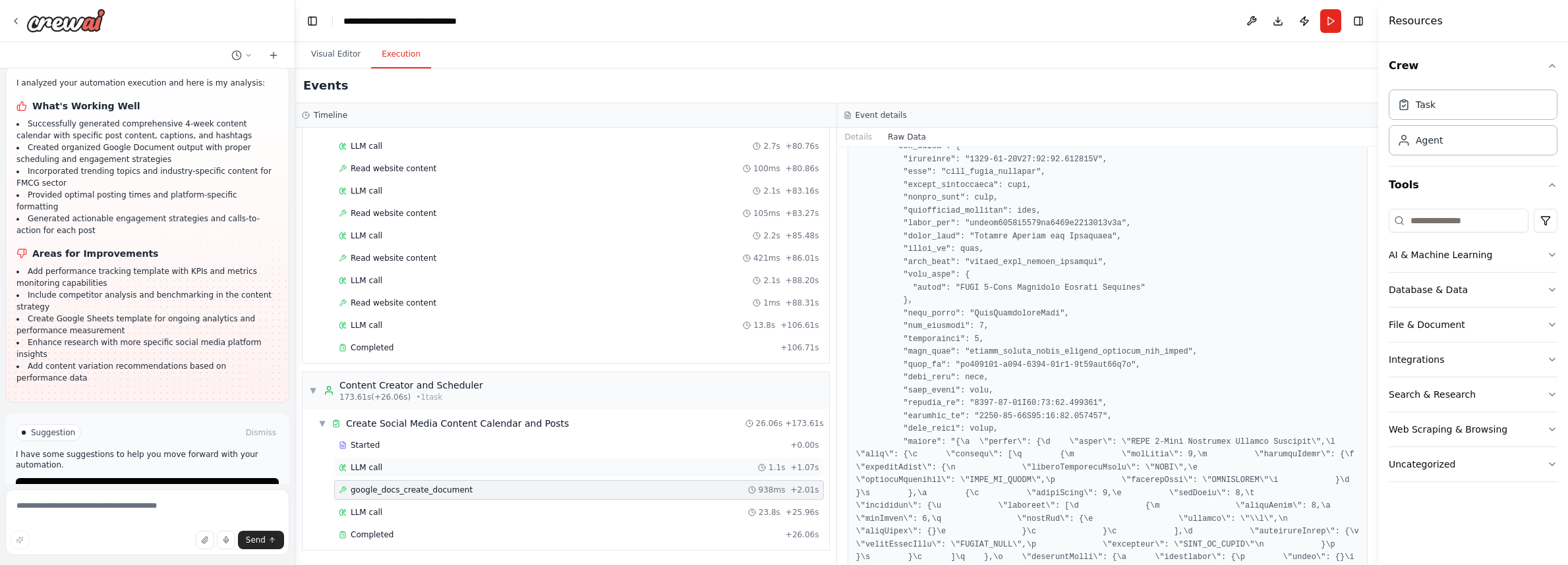
click at [365, 472] on span "LLM call" at bounding box center [367, 467] width 32 height 11
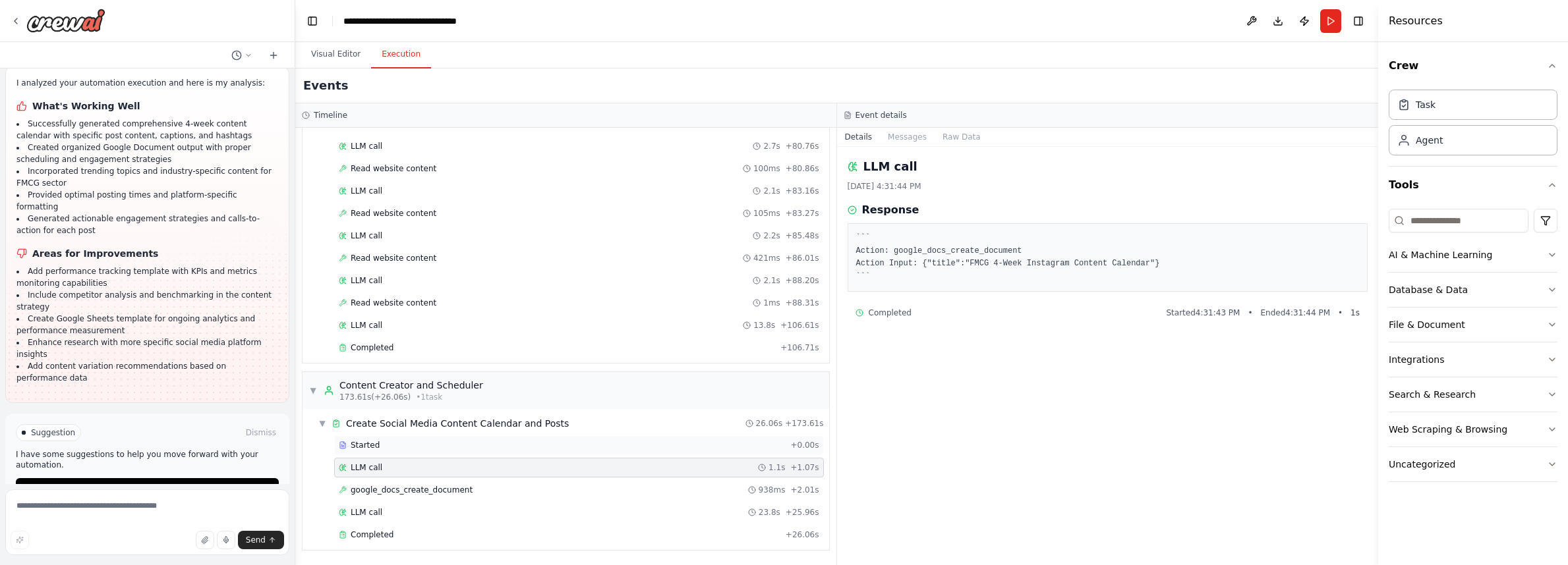
click at [379, 448] on div "Started" at bounding box center [562, 445] width 446 height 11
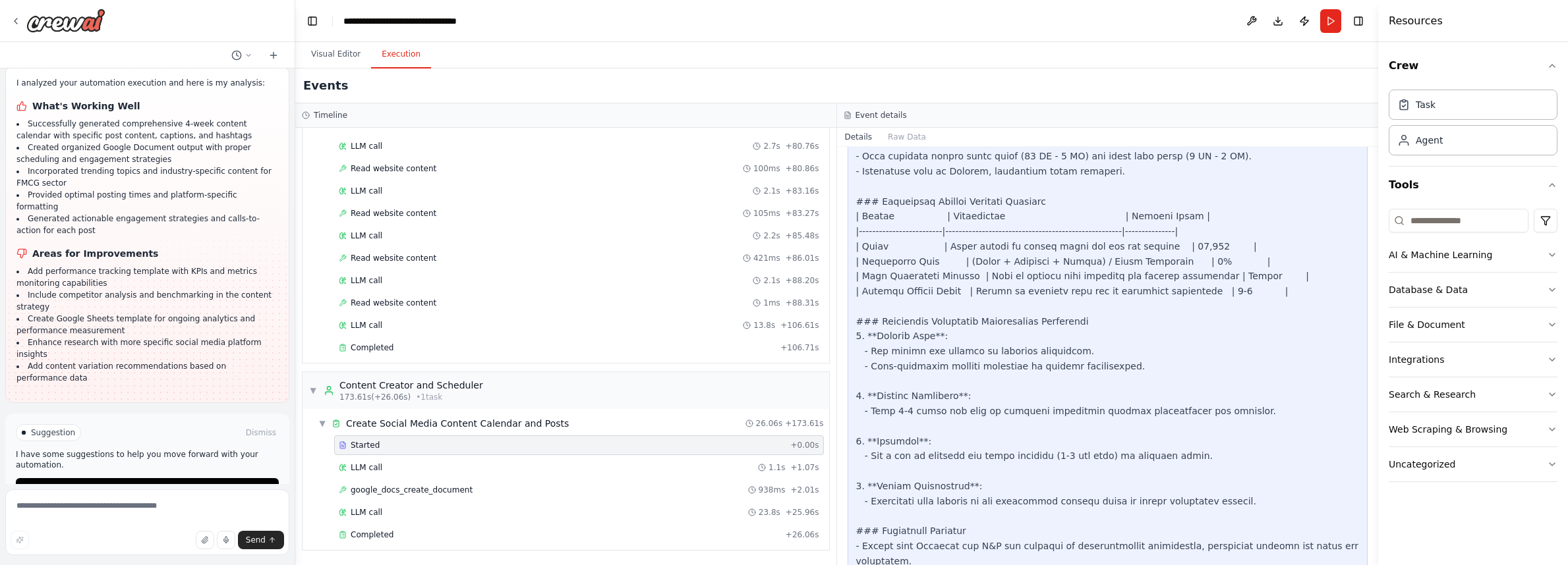
scroll to position [1841, 0]
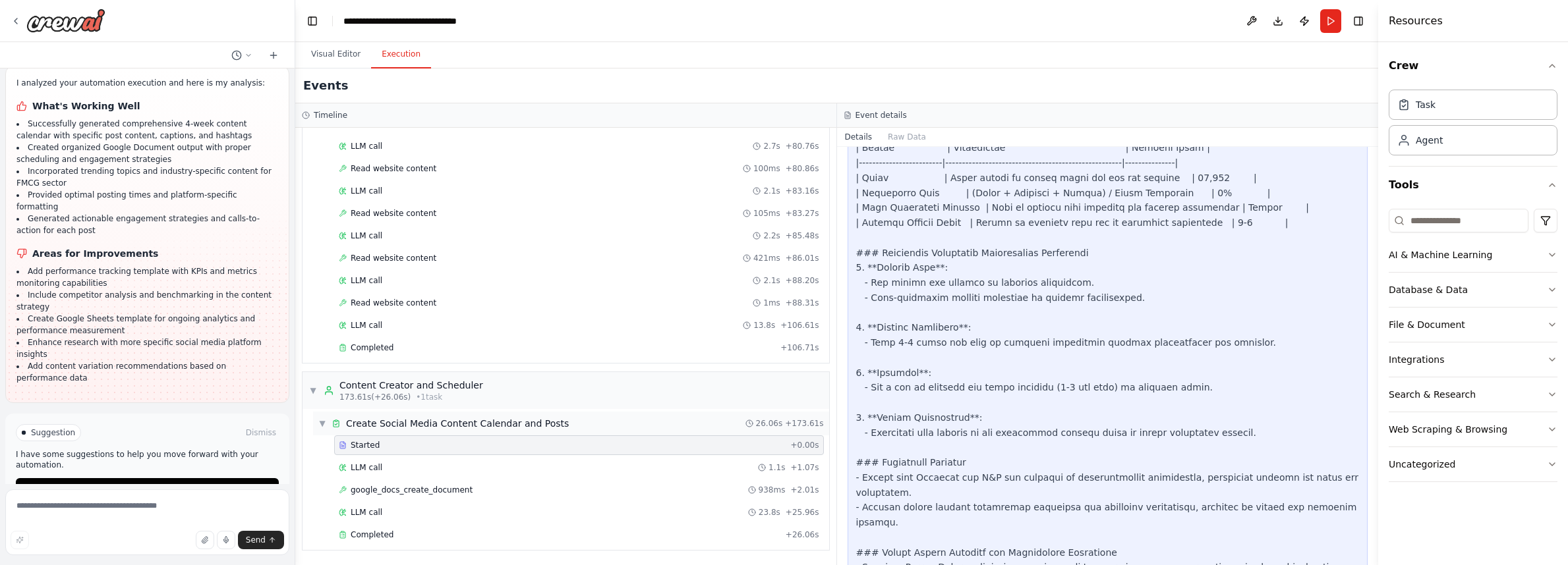
click at [323, 421] on span "▼" at bounding box center [321, 424] width 8 height 11
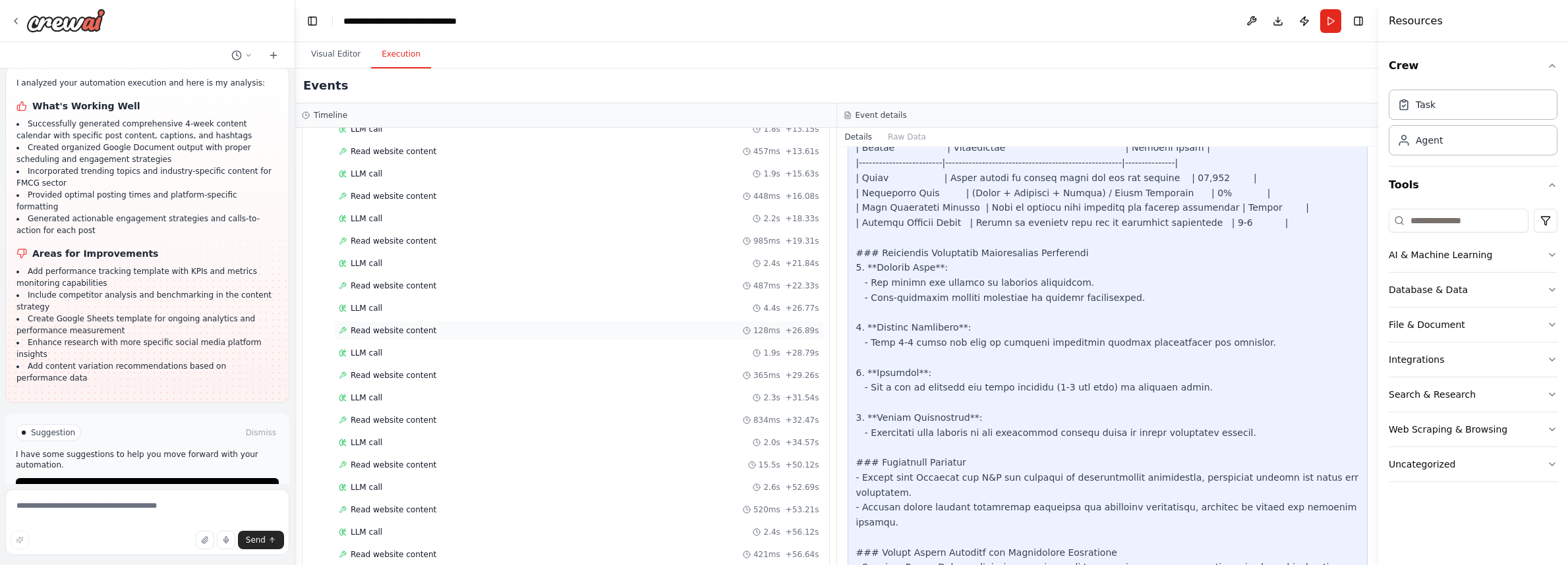
scroll to position [0, 0]
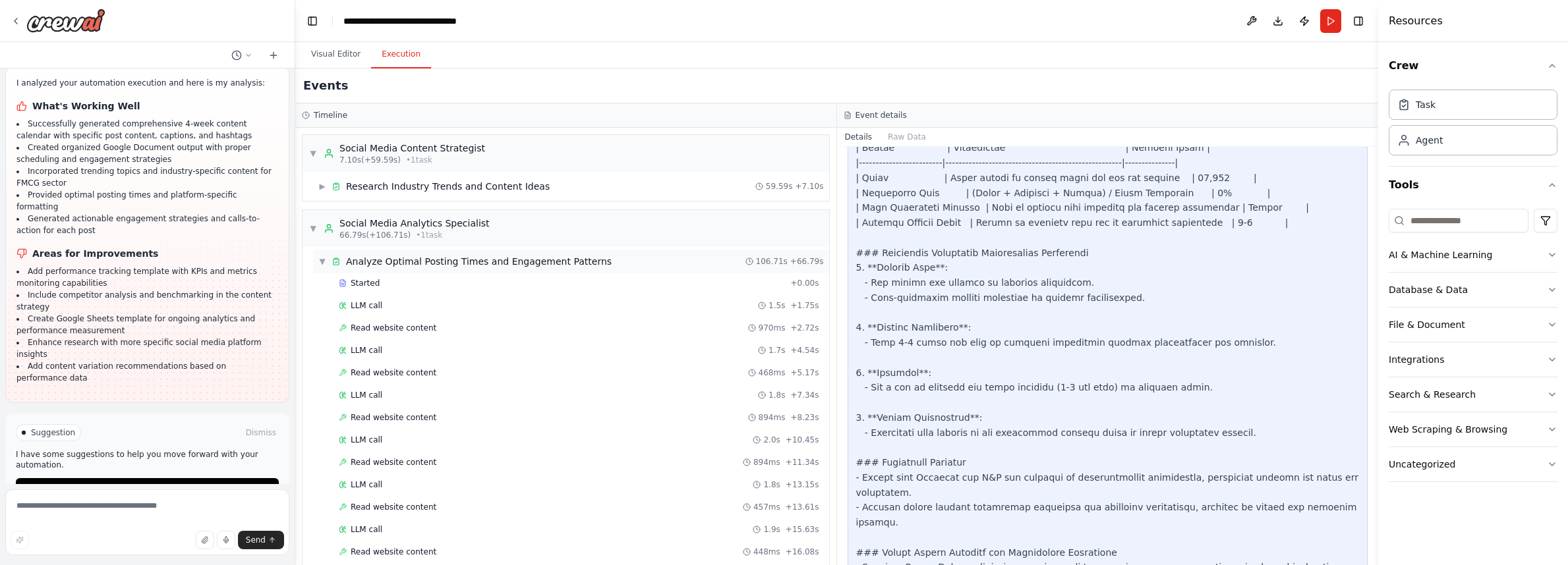
click at [320, 263] on span "▼" at bounding box center [321, 261] width 8 height 11
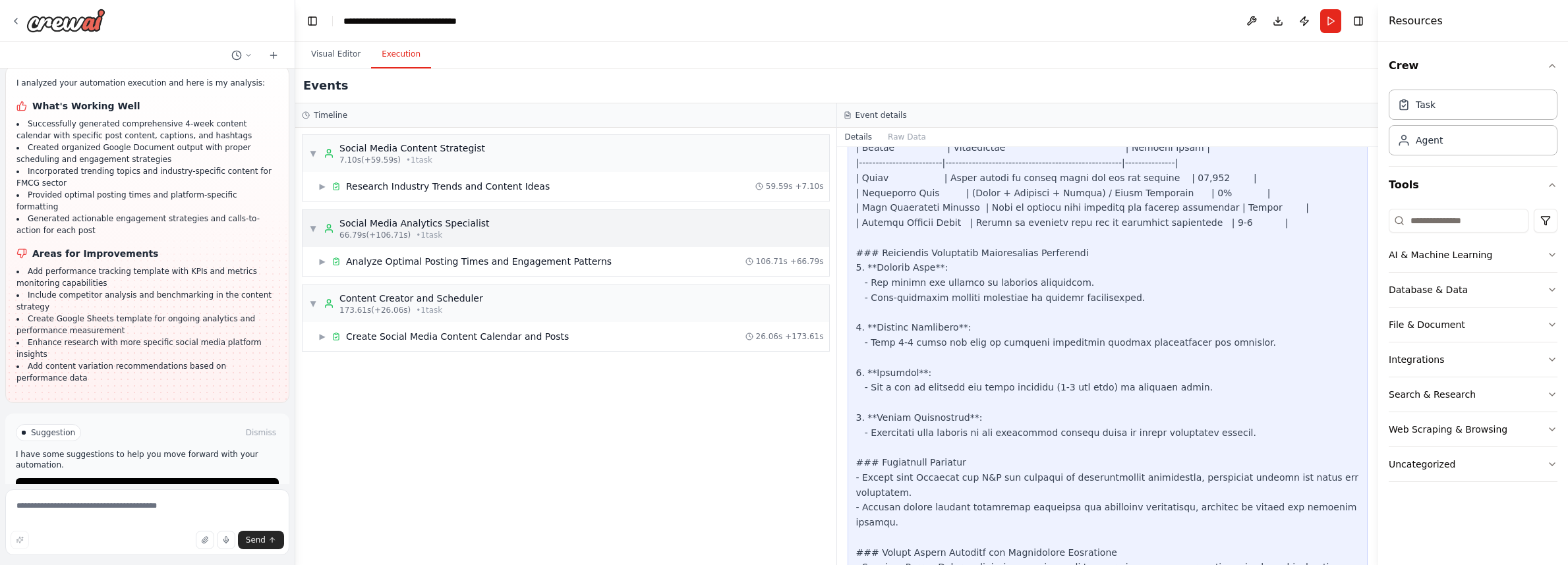
click at [315, 233] on span "▼" at bounding box center [312, 229] width 8 height 11
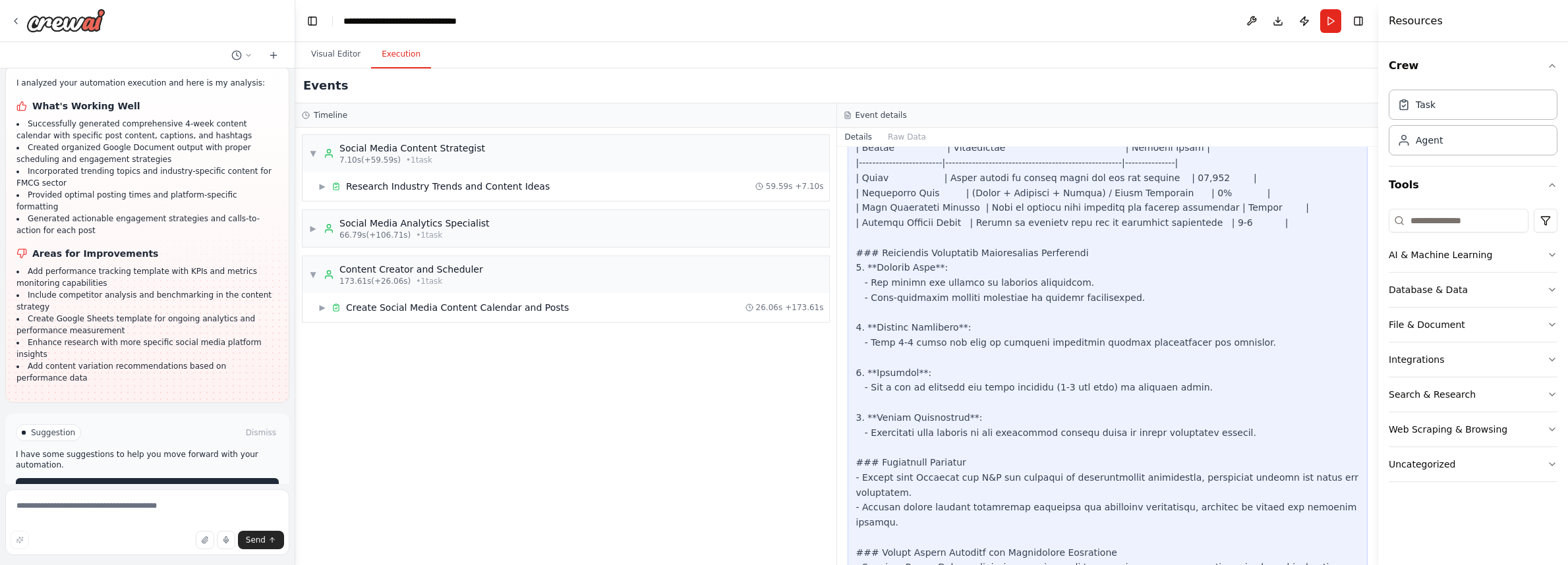
click at [143, 483] on span "Improve automation" at bounding box center [153, 488] width 81 height 11
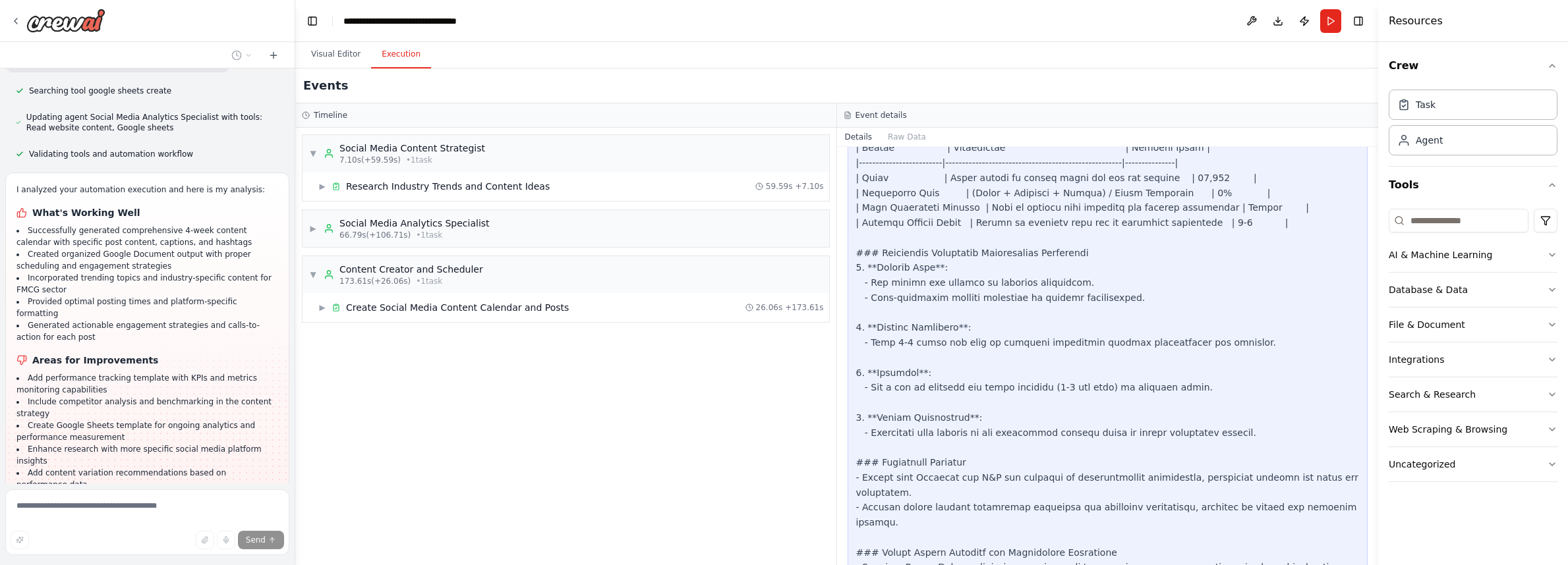
scroll to position [2215, 0]
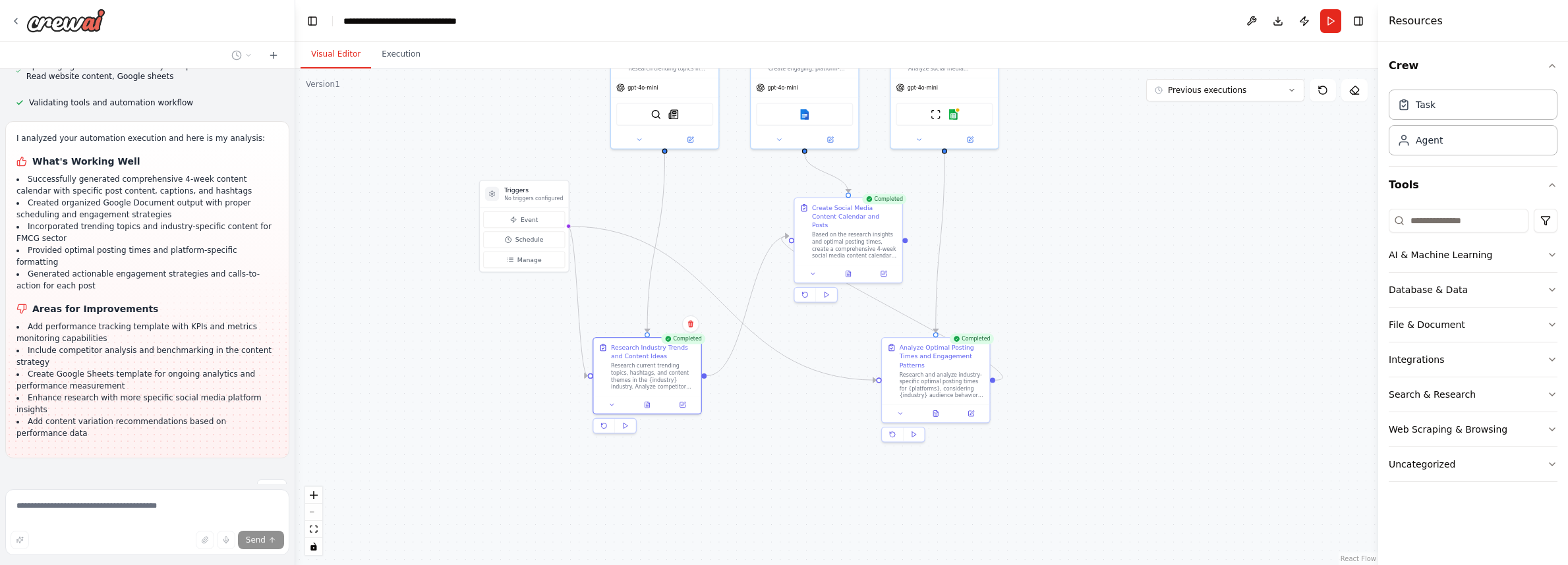
click at [331, 50] on button "Visual Editor" at bounding box center [336, 55] width 71 height 28
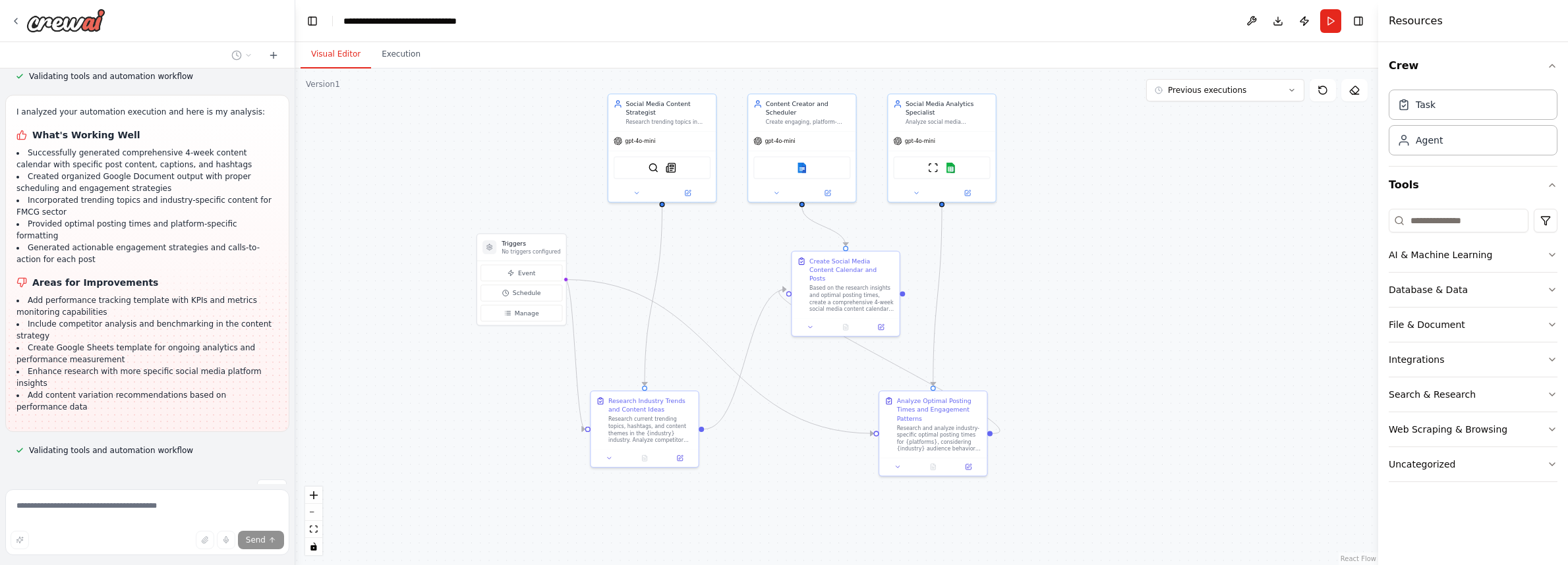
drag, startPoint x: 499, startPoint y: 117, endPoint x: 495, endPoint y: 166, distance: 49.2
click at [495, 166] on div ".deletable-edge-delete-btn { width: 20px; height: 20px; border: 0px solid #ffff…" at bounding box center [836, 316] width 1083 height 497
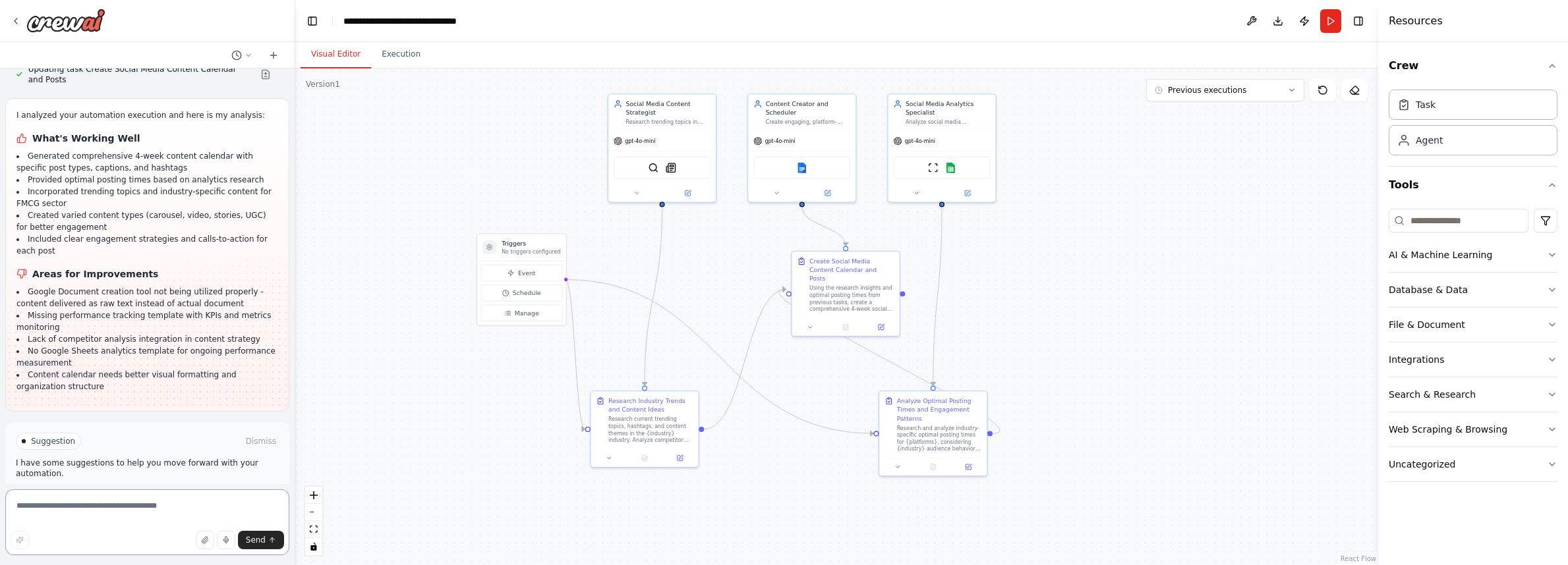
scroll to position [2737, 0]
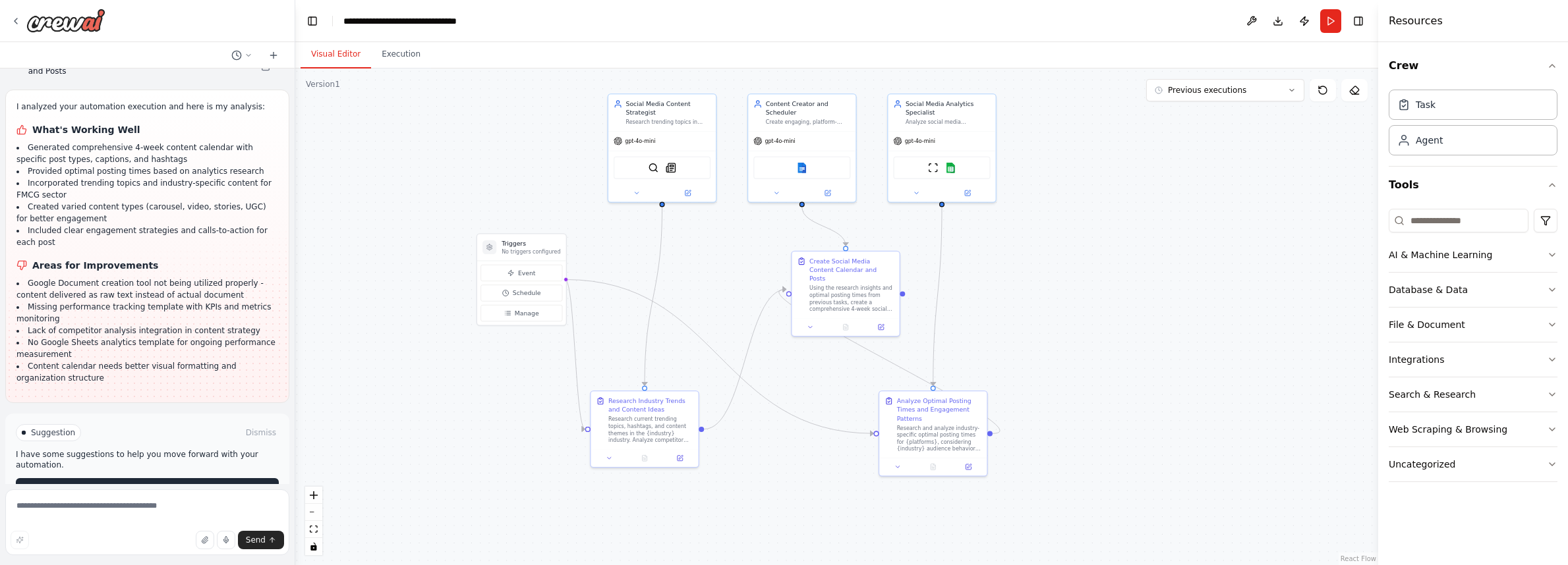
click at [126, 483] on span "Run Automation" at bounding box center [153, 488] width 64 height 11
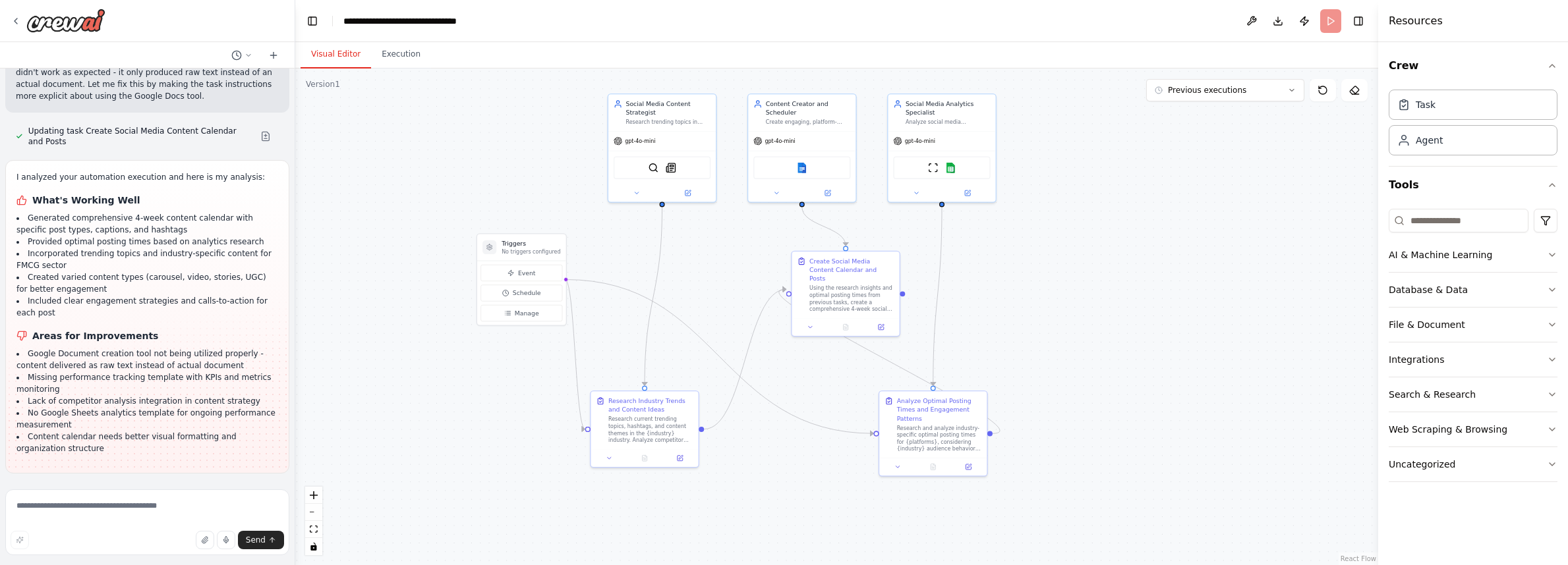
scroll to position [2630, 0]
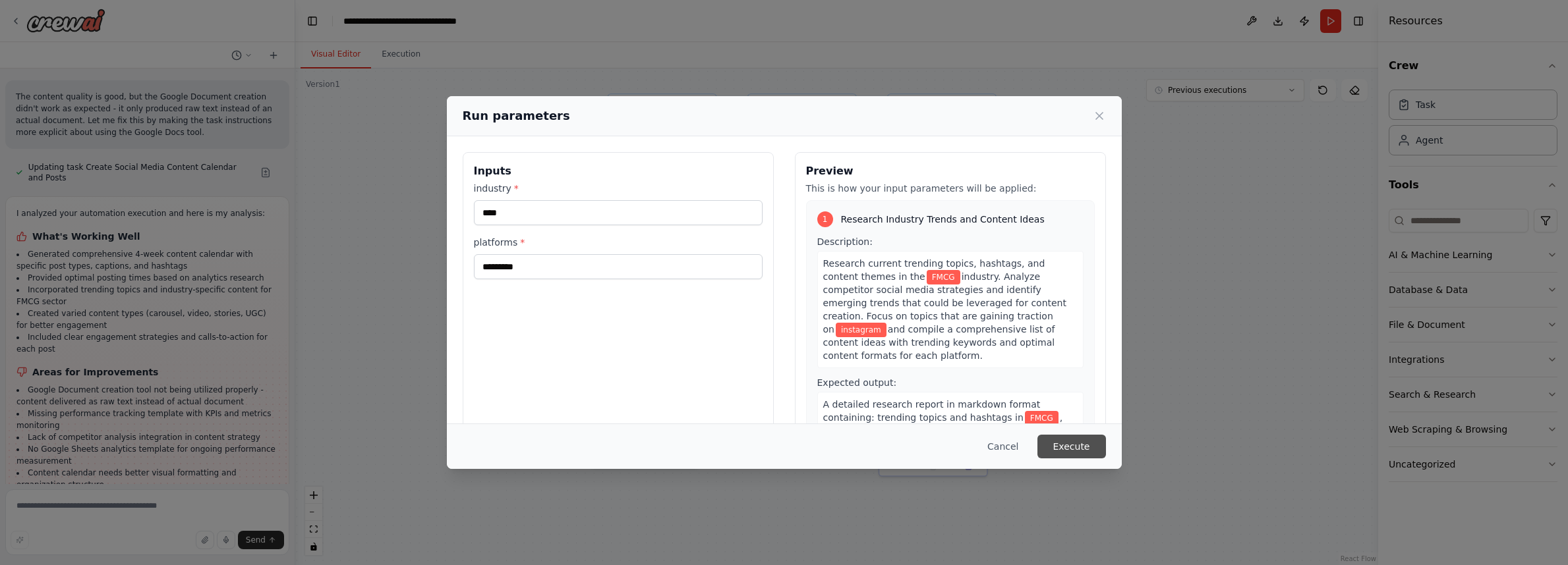
click at [1092, 442] on button "Execute" at bounding box center [1071, 446] width 68 height 24
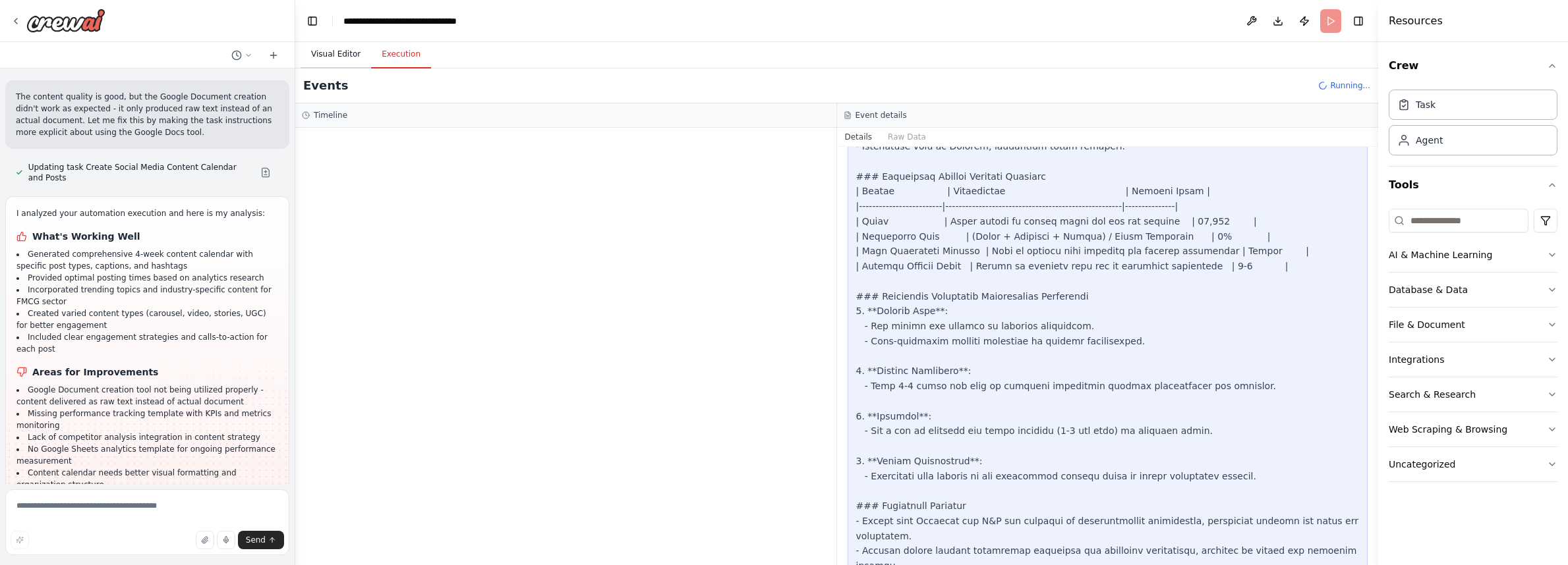
click at [348, 55] on button "Visual Editor" at bounding box center [336, 55] width 71 height 28
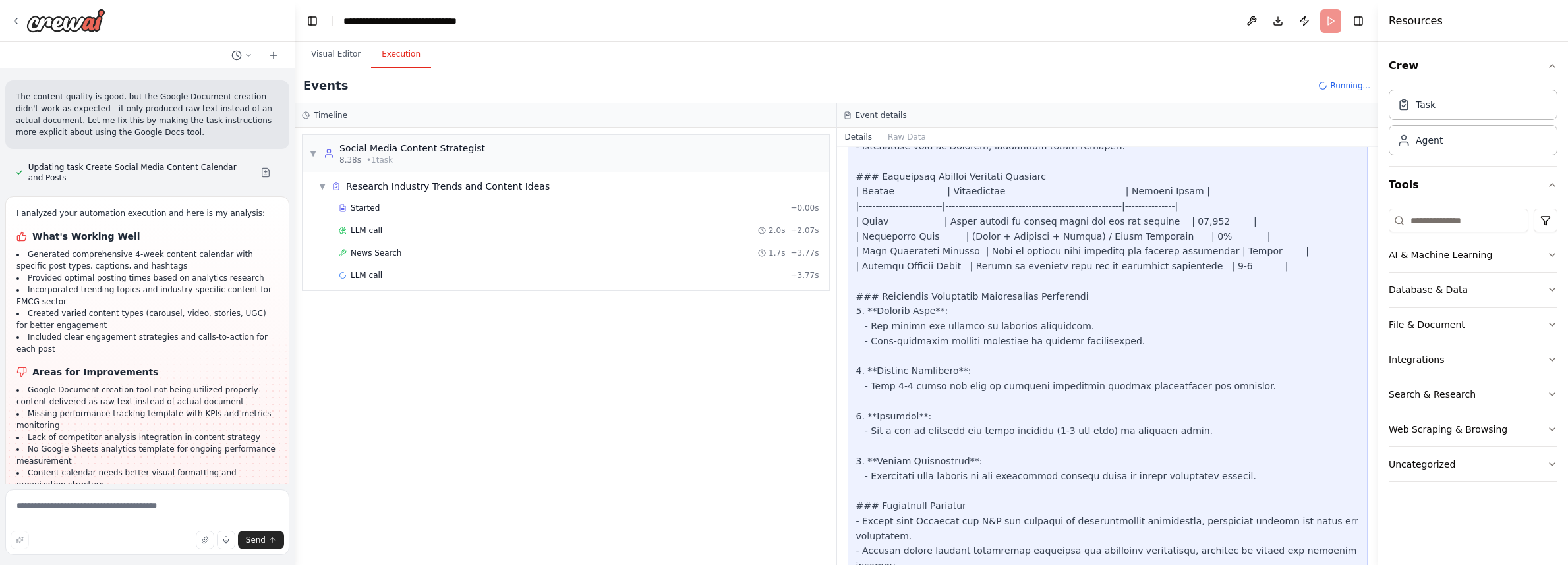
click at [391, 56] on button "Execution" at bounding box center [400, 55] width 60 height 28
click at [392, 209] on div "Started" at bounding box center [562, 208] width 446 height 11
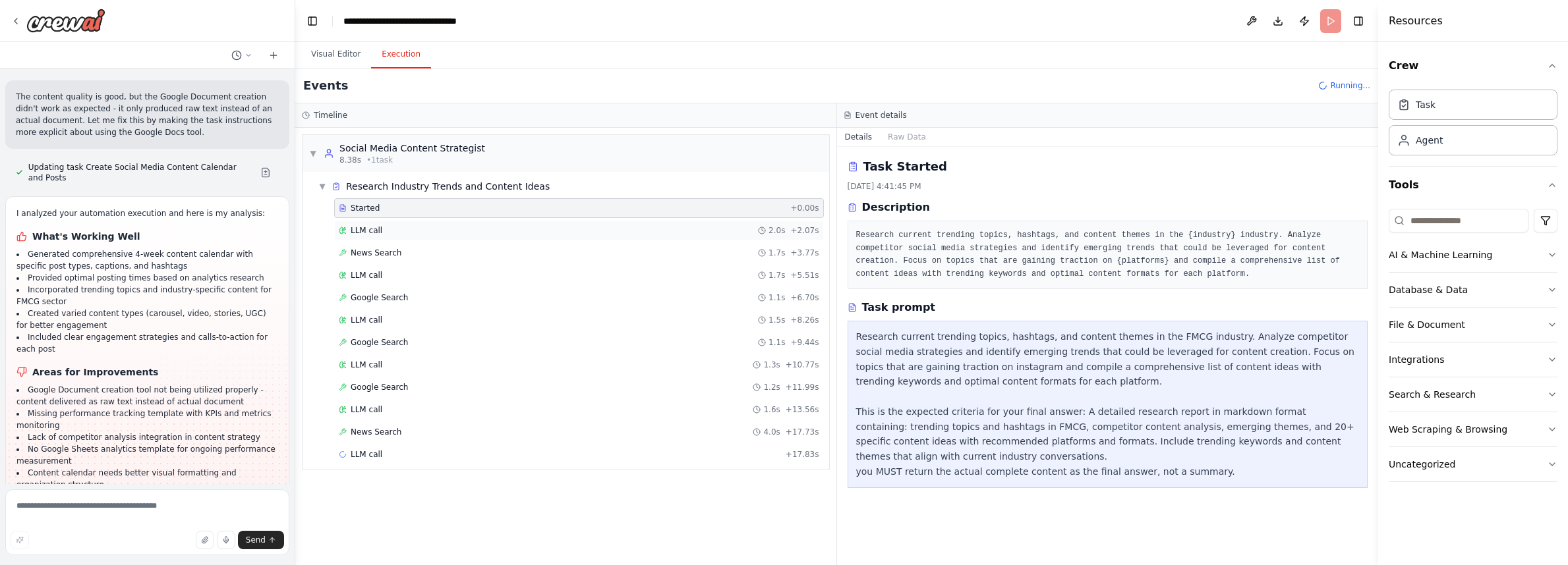
click at [551, 235] on div "LLM call 2.0s + 2.07s" at bounding box center [579, 230] width 480 height 11
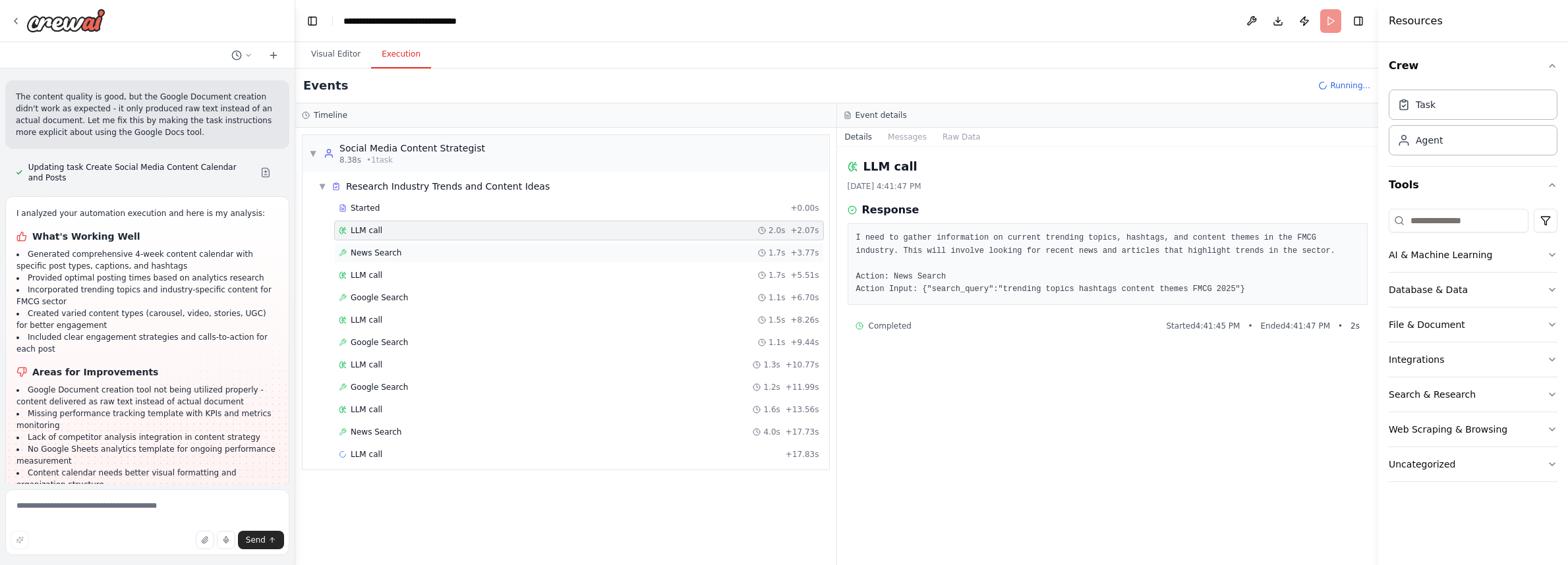
click at [516, 246] on div "News Search 1.7s + 3.77s" at bounding box center [579, 253] width 490 height 20
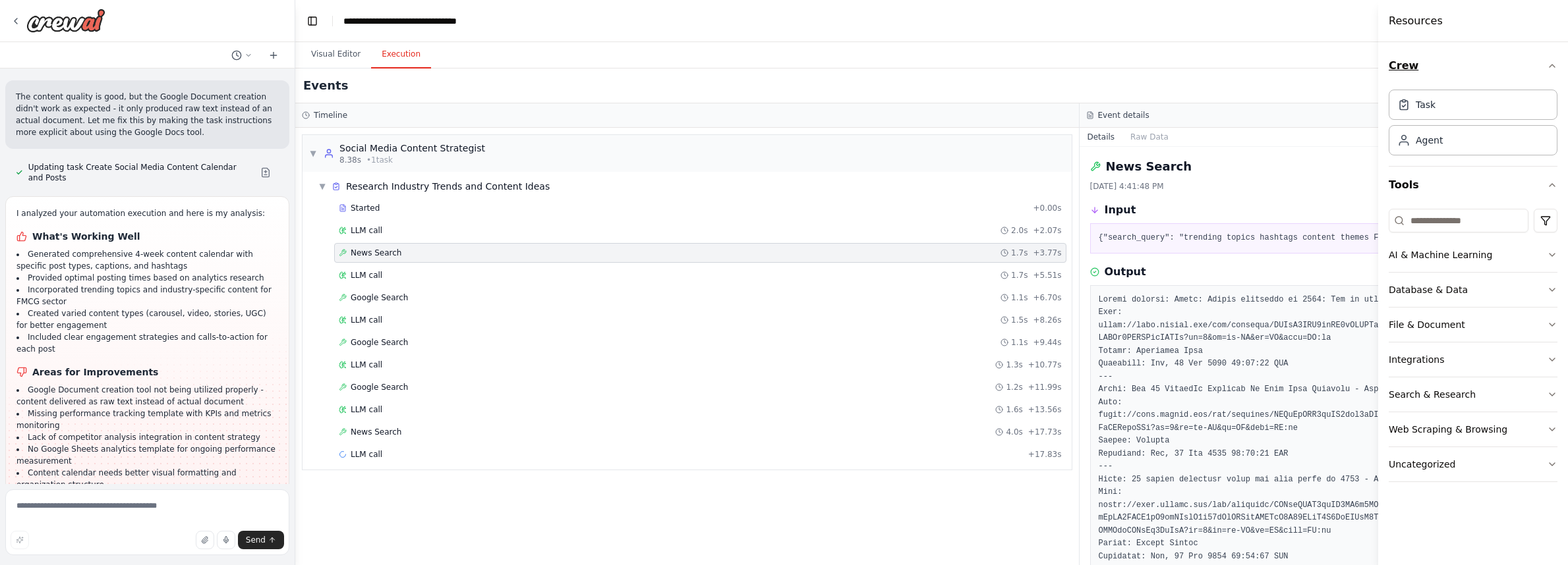
click at [1553, 66] on icon "button" at bounding box center [1552, 66] width 11 height 11
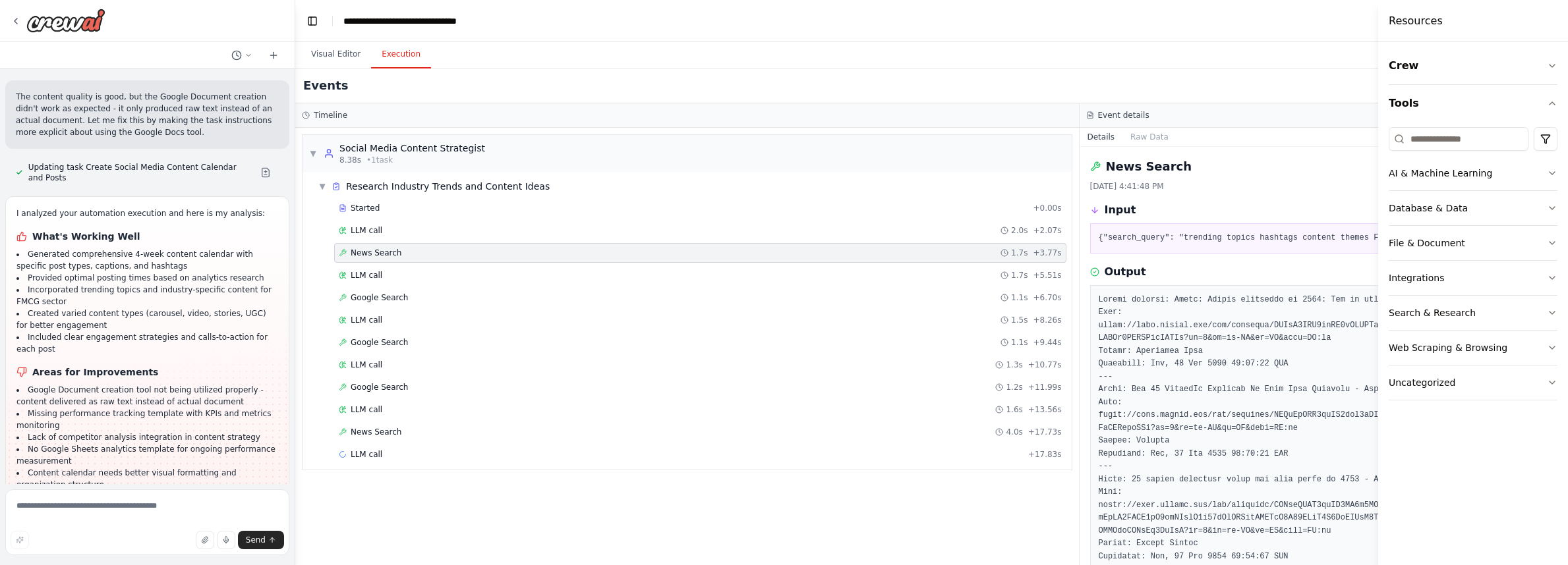
click at [1320, 171] on div "News Search" at bounding box center [1471, 166] width 763 height 18
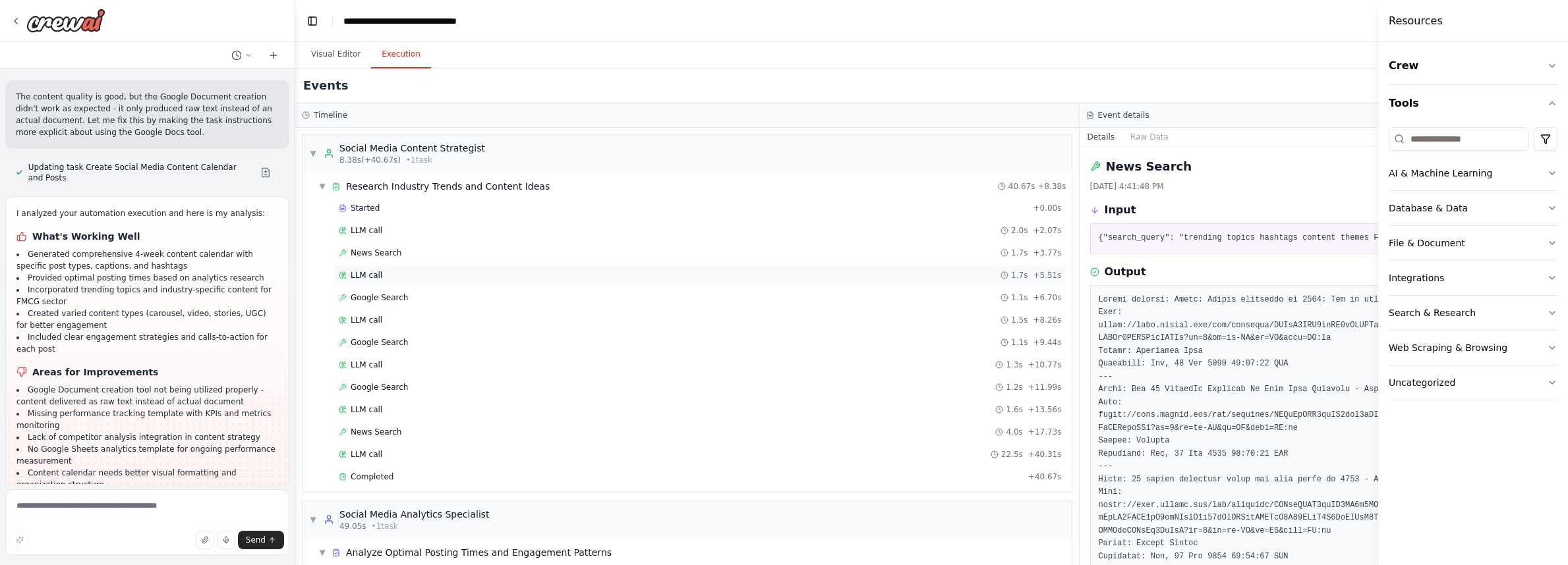
click at [376, 279] on span "LLM call" at bounding box center [367, 275] width 32 height 11
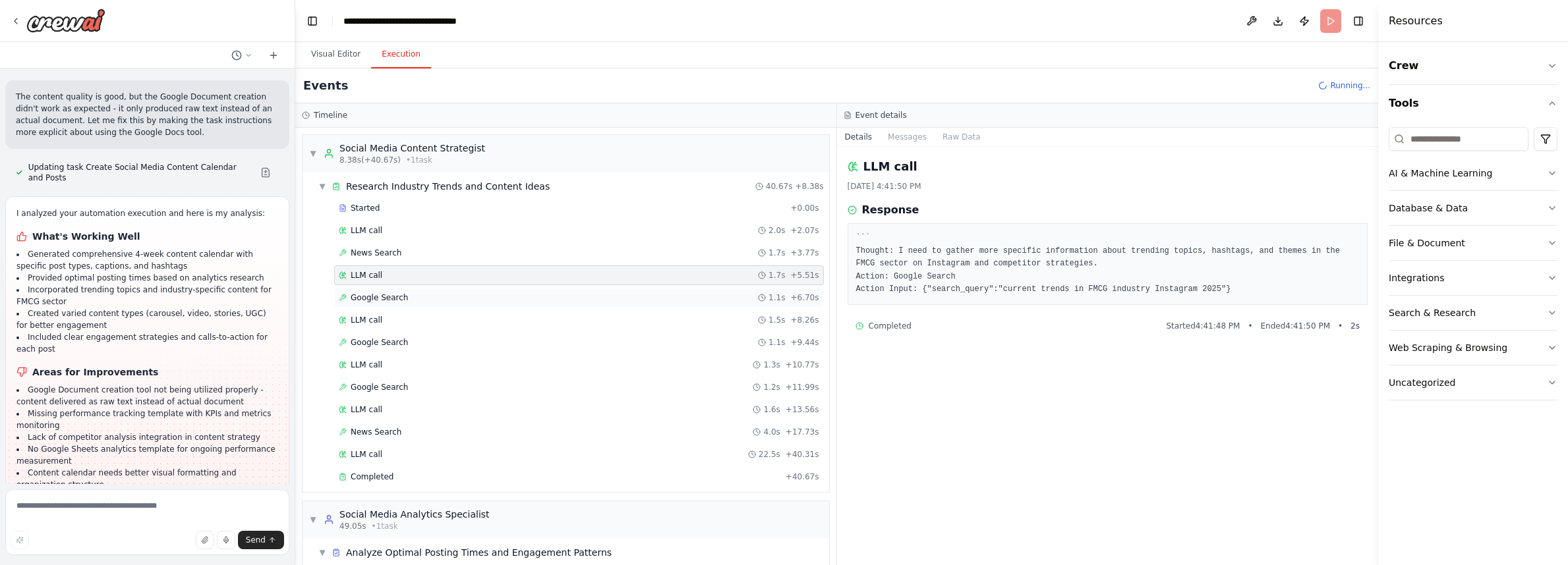
click at [376, 294] on span "Google Search" at bounding box center [379, 298] width 57 height 11
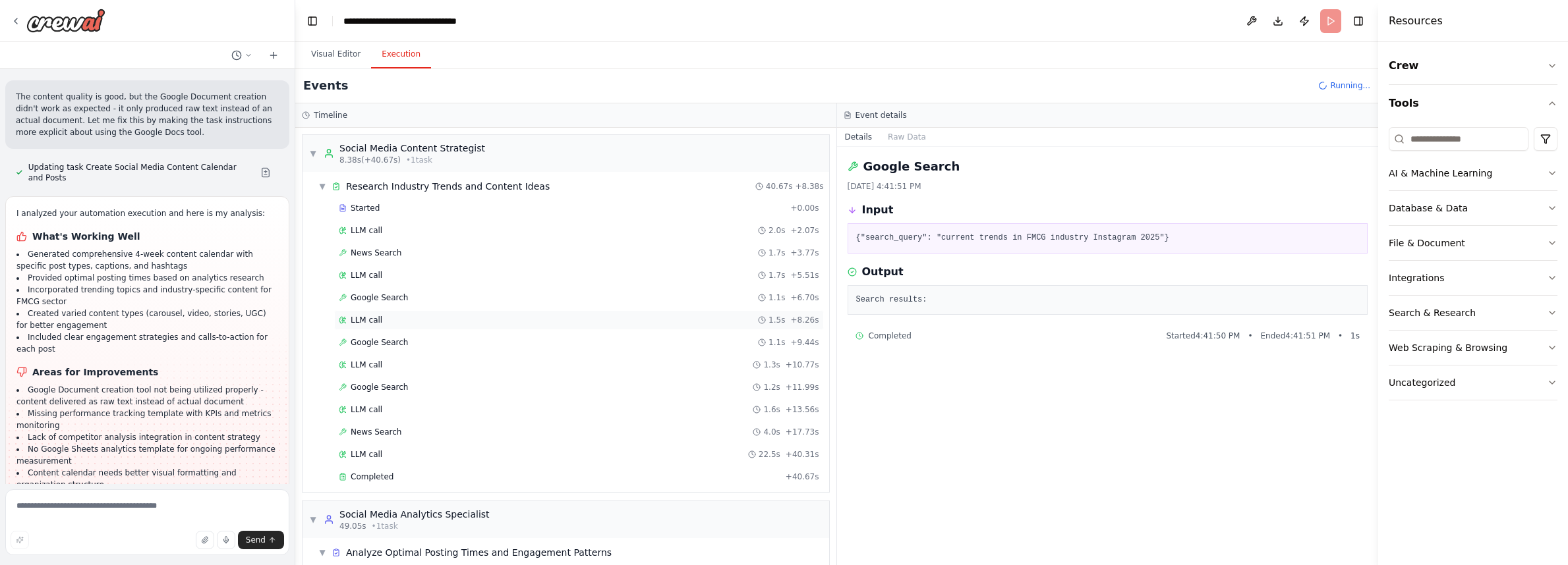
click at [377, 318] on span "LLM call" at bounding box center [367, 320] width 32 height 11
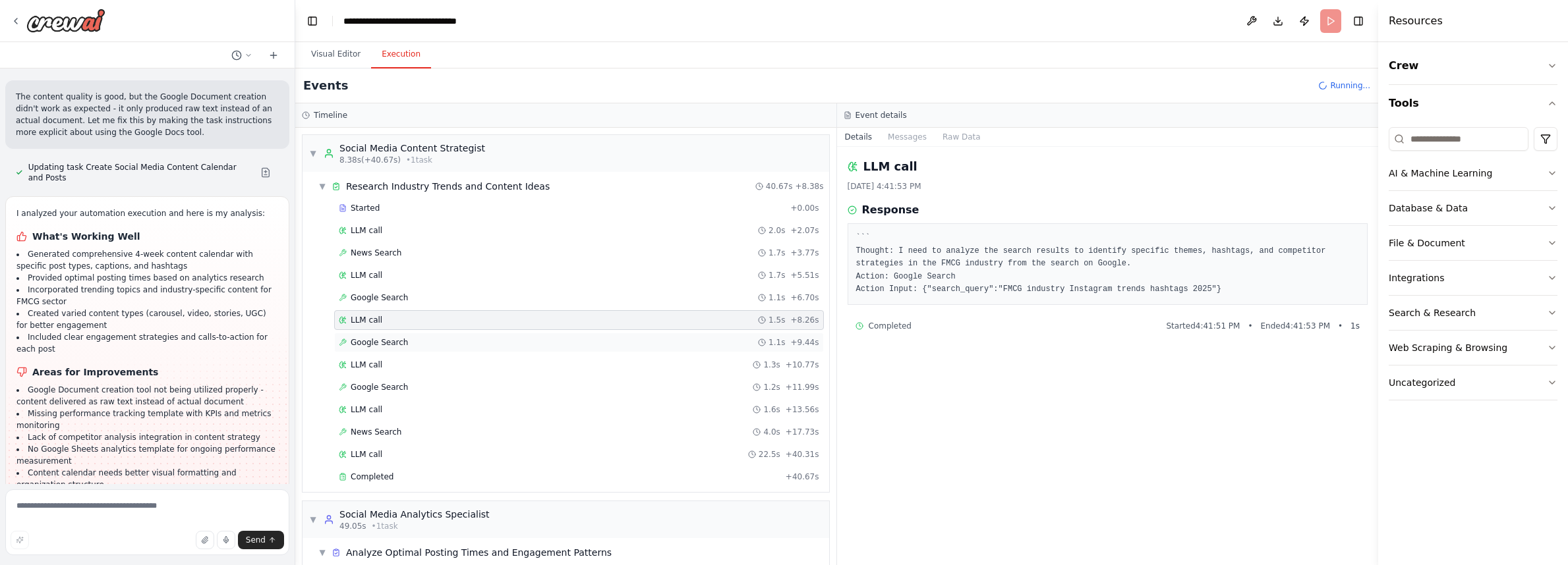
click at [385, 338] on span "Google Search" at bounding box center [379, 342] width 57 height 11
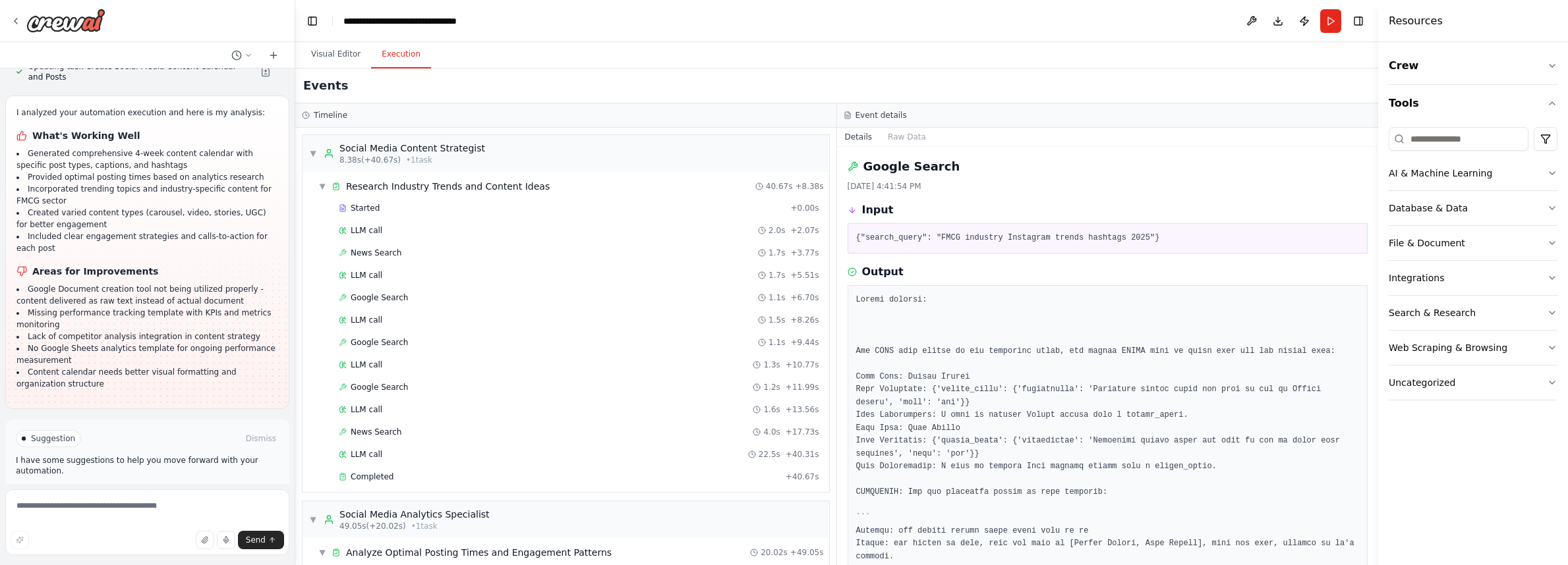
scroll to position [2737, 0]
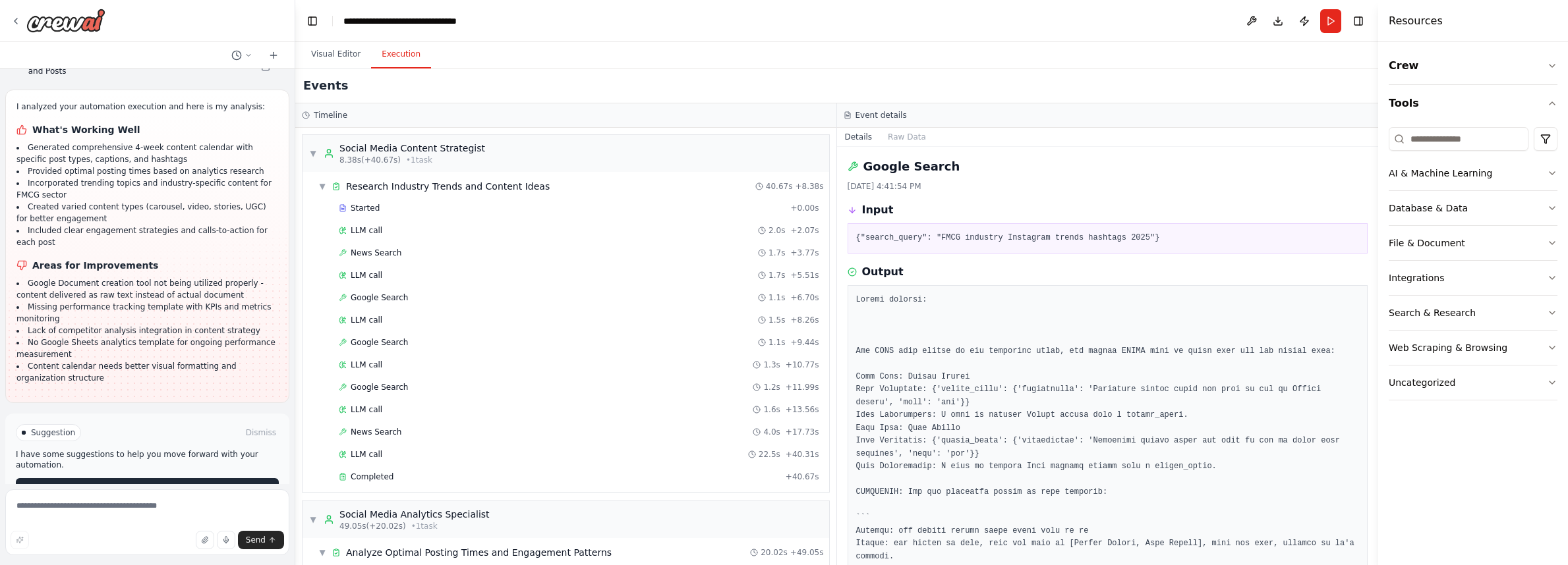
click at [131, 483] on span "Improve automation" at bounding box center [153, 488] width 81 height 11
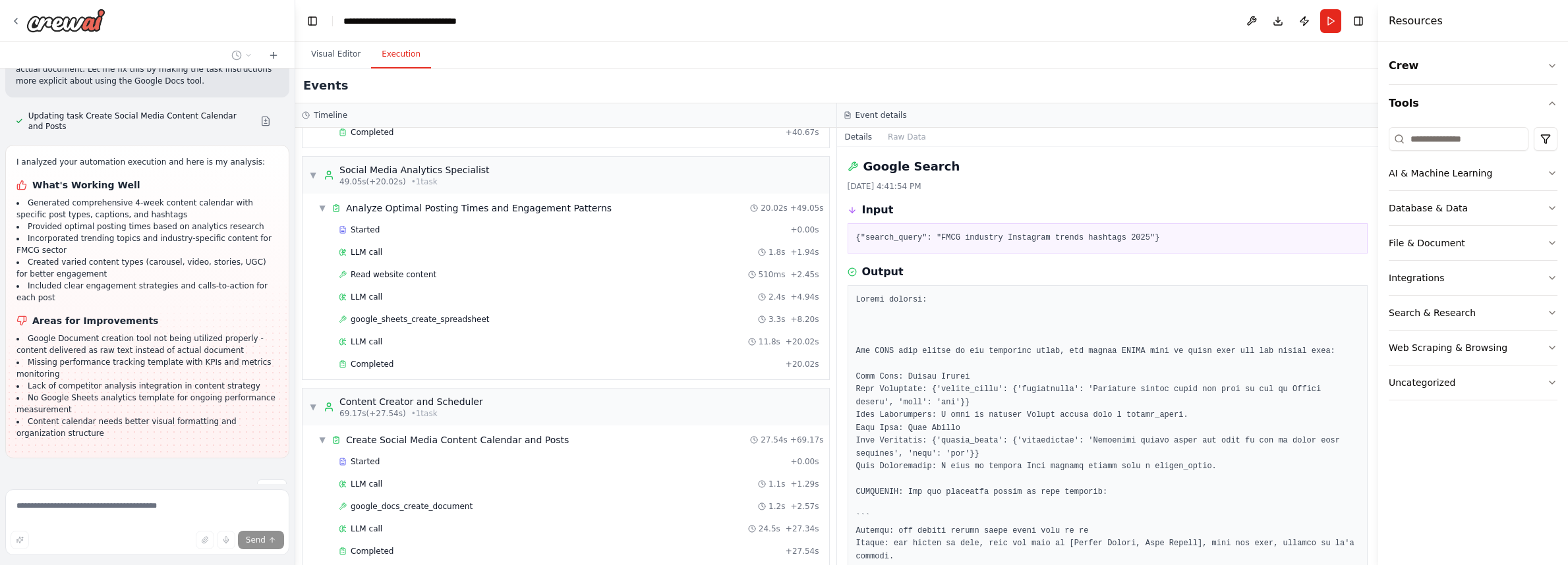
scroll to position [361, 0]
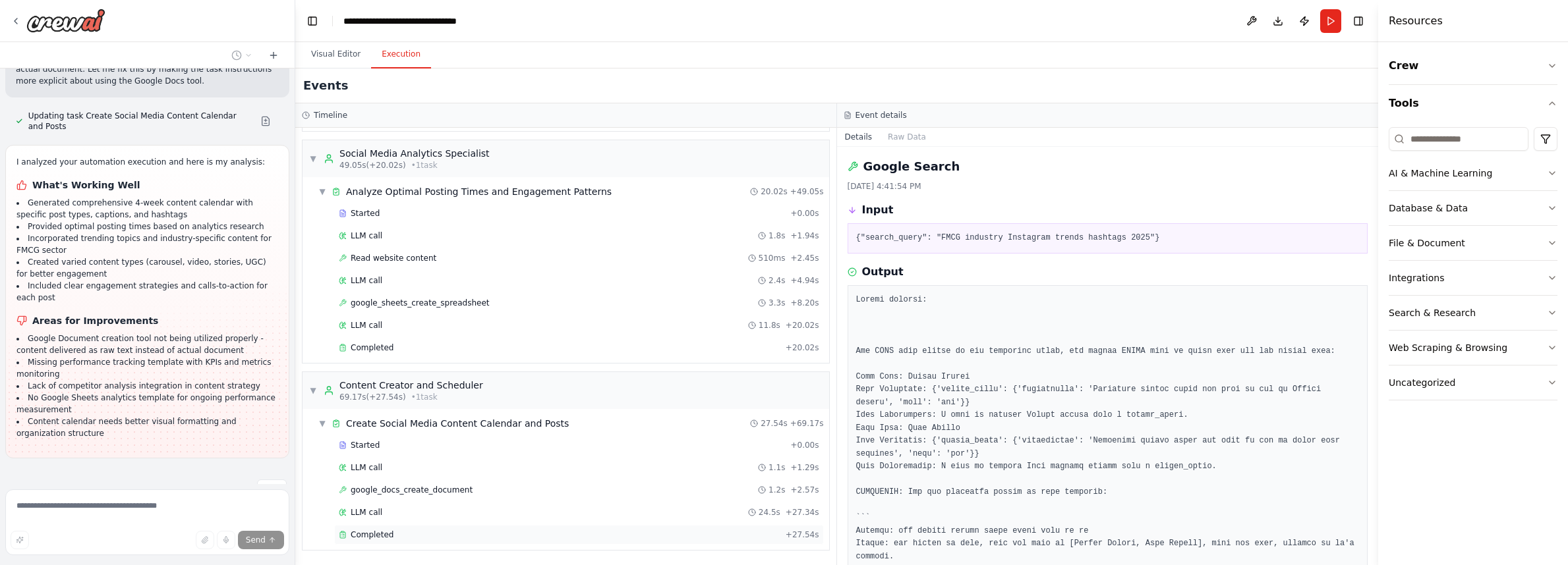
click at [366, 527] on div "Completed + 27.54s" at bounding box center [579, 535] width 490 height 20
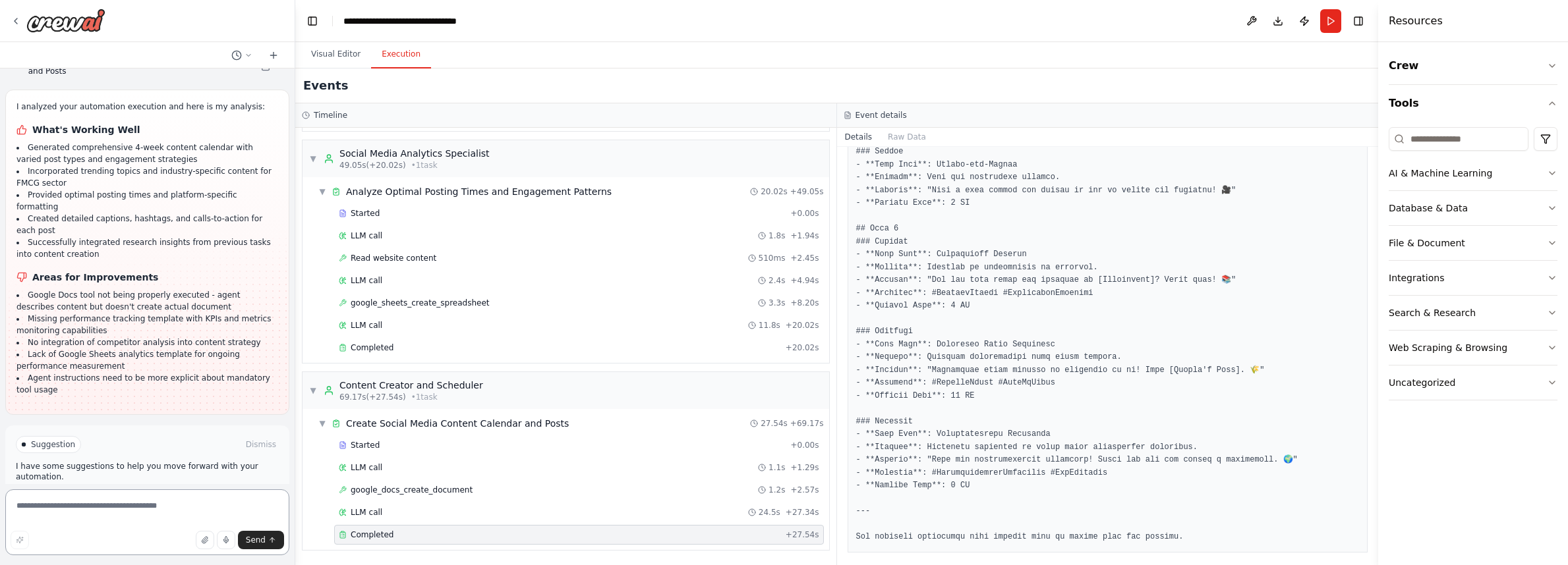
scroll to position [3188, 0]
click at [51, 442] on span "Suggestion" at bounding box center [53, 447] width 44 height 11
click at [145, 498] on span "Run Automation" at bounding box center [153, 503] width 64 height 11
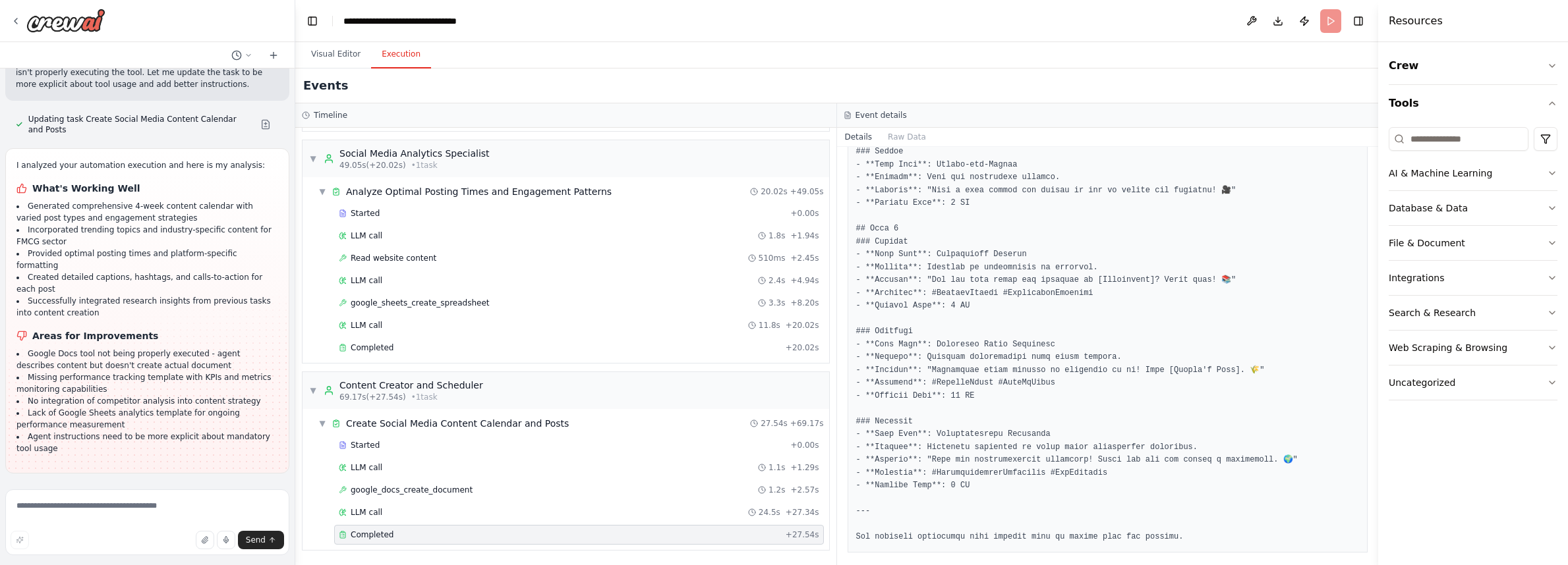
scroll to position [3084, 0]
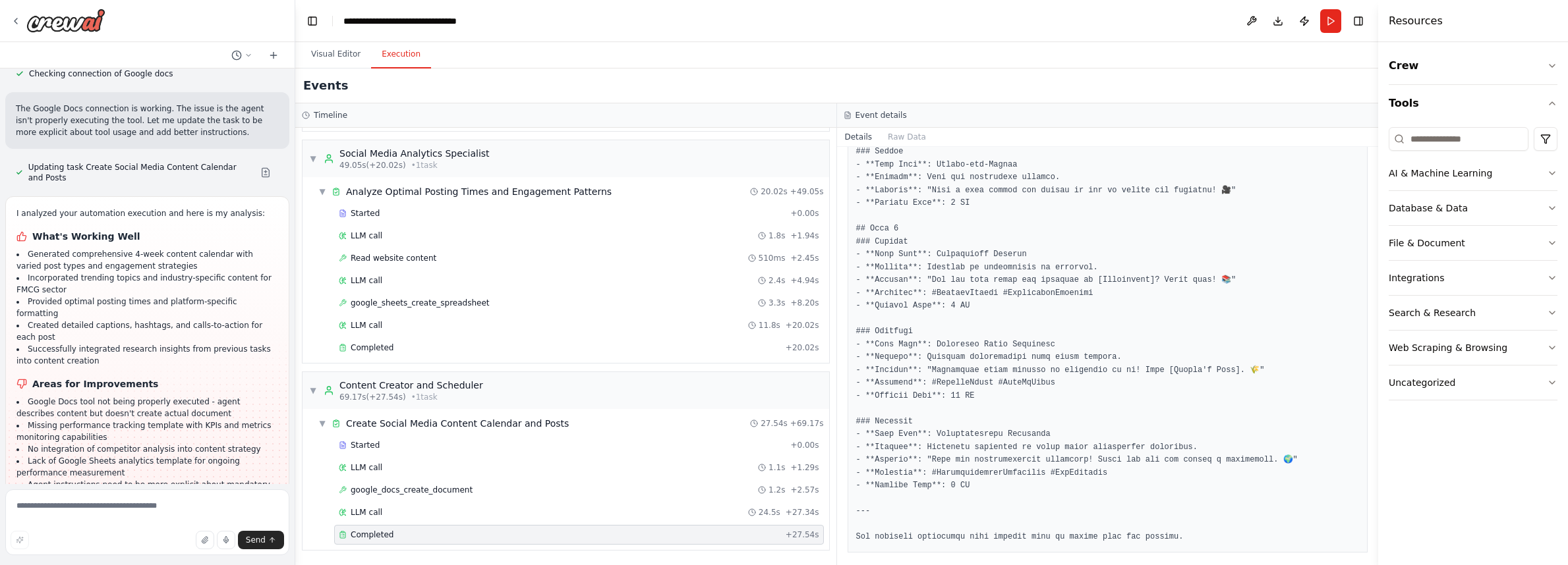
click at [416, 61] on button "Execution" at bounding box center [400, 55] width 60 height 28
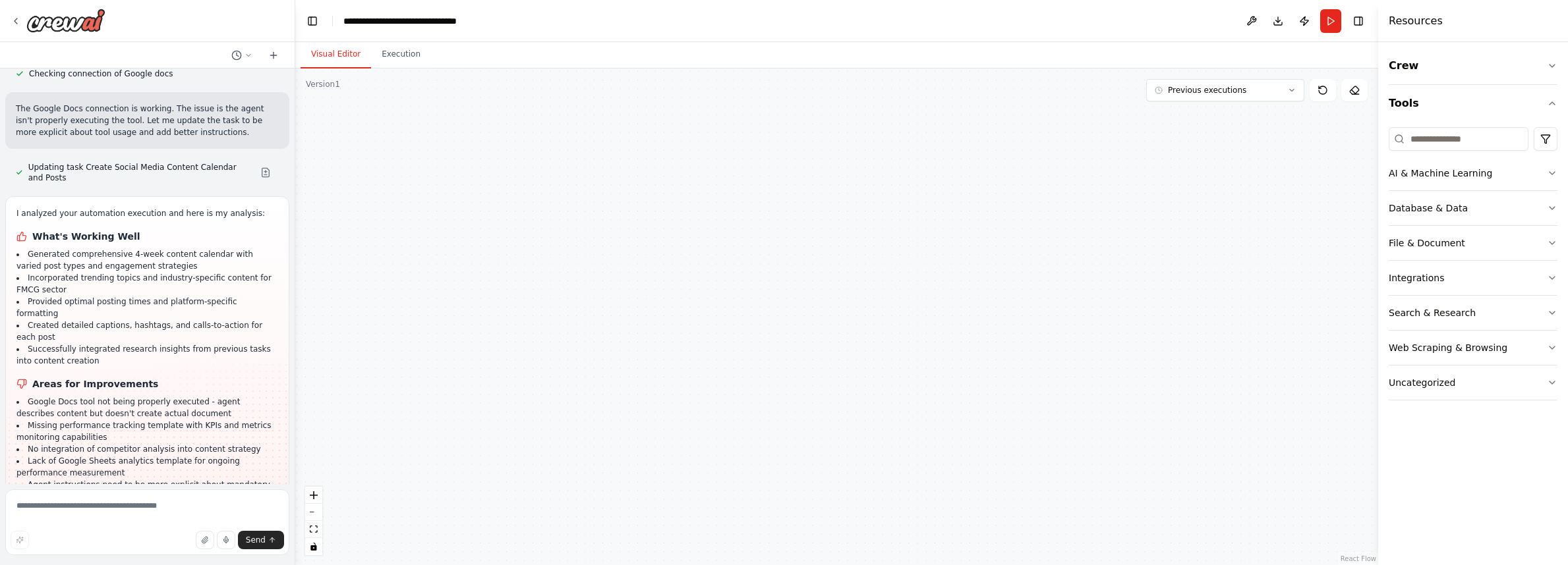
click at [331, 61] on button "Visual Editor" at bounding box center [336, 55] width 71 height 28
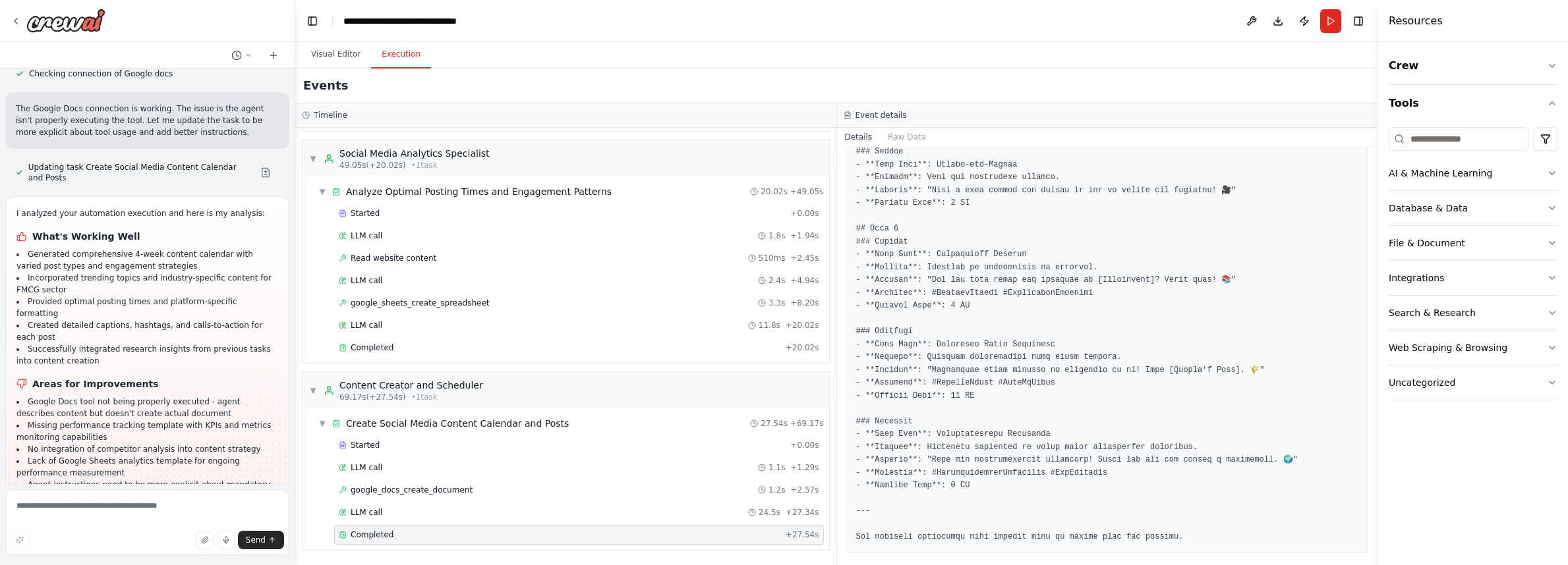
click at [391, 56] on button "Execution" at bounding box center [400, 55] width 60 height 28
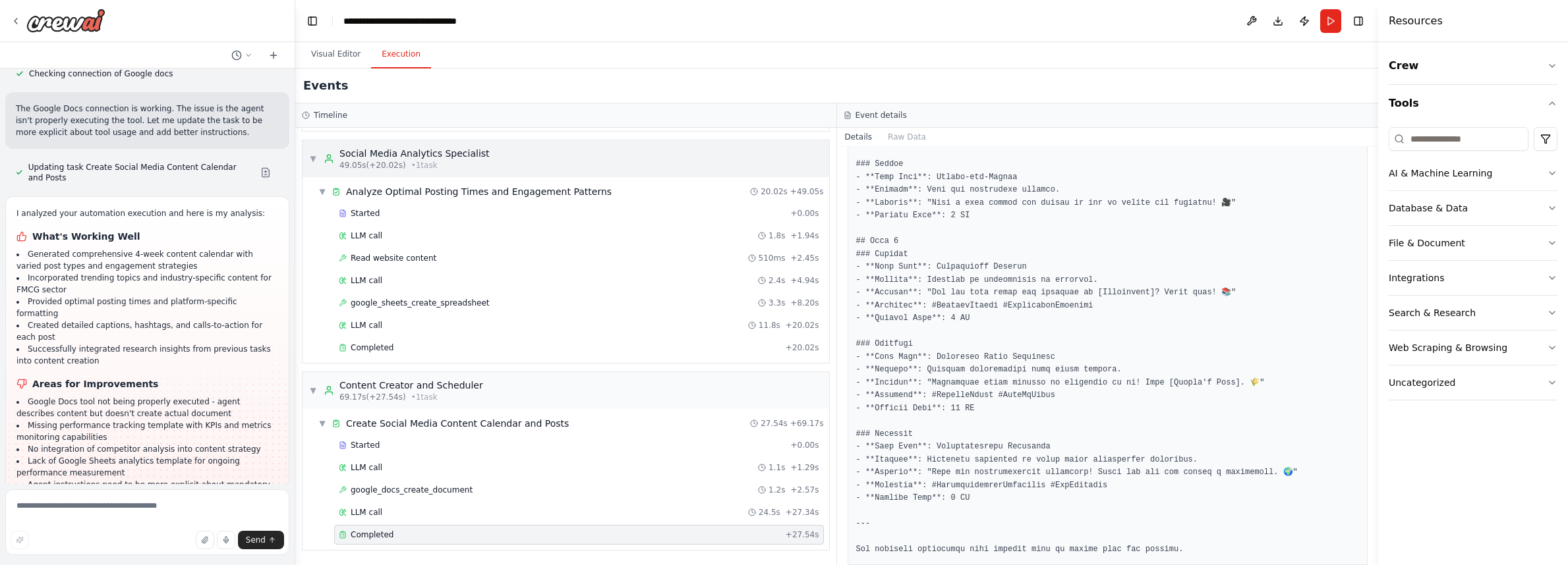
click at [315, 159] on span "▼" at bounding box center [312, 159] width 8 height 11
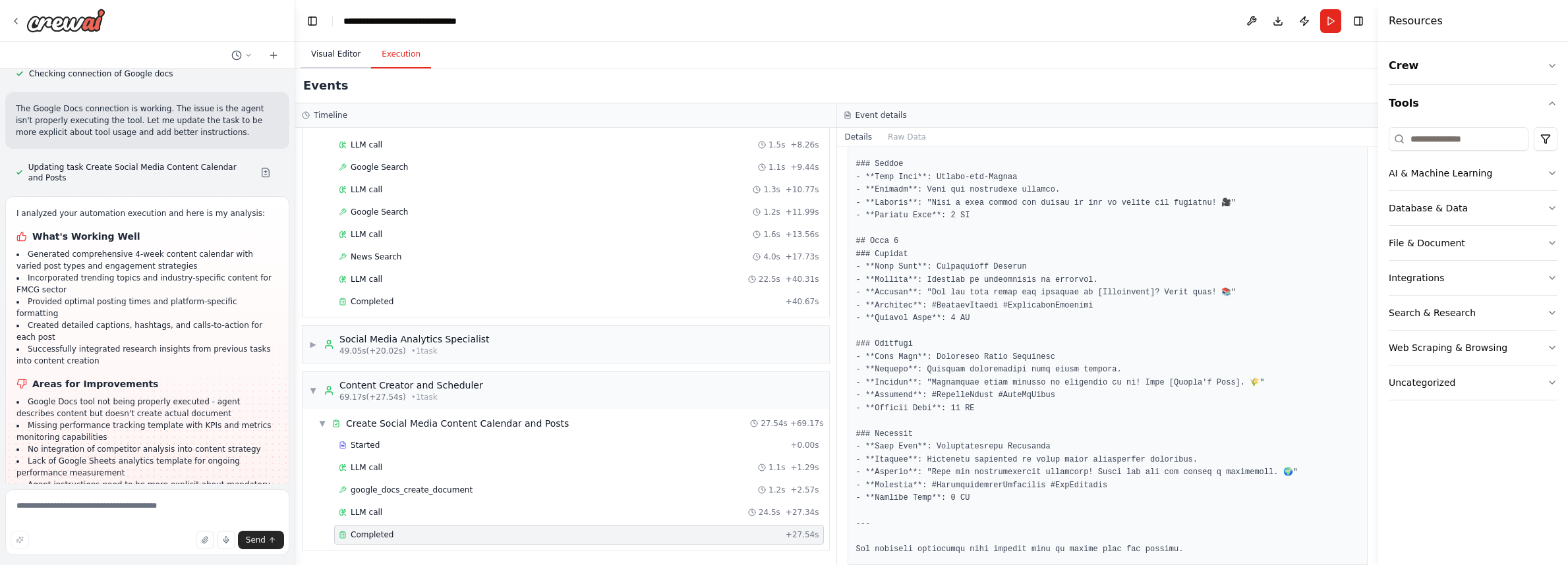
click at [335, 54] on button "Visual Editor" at bounding box center [336, 55] width 71 height 28
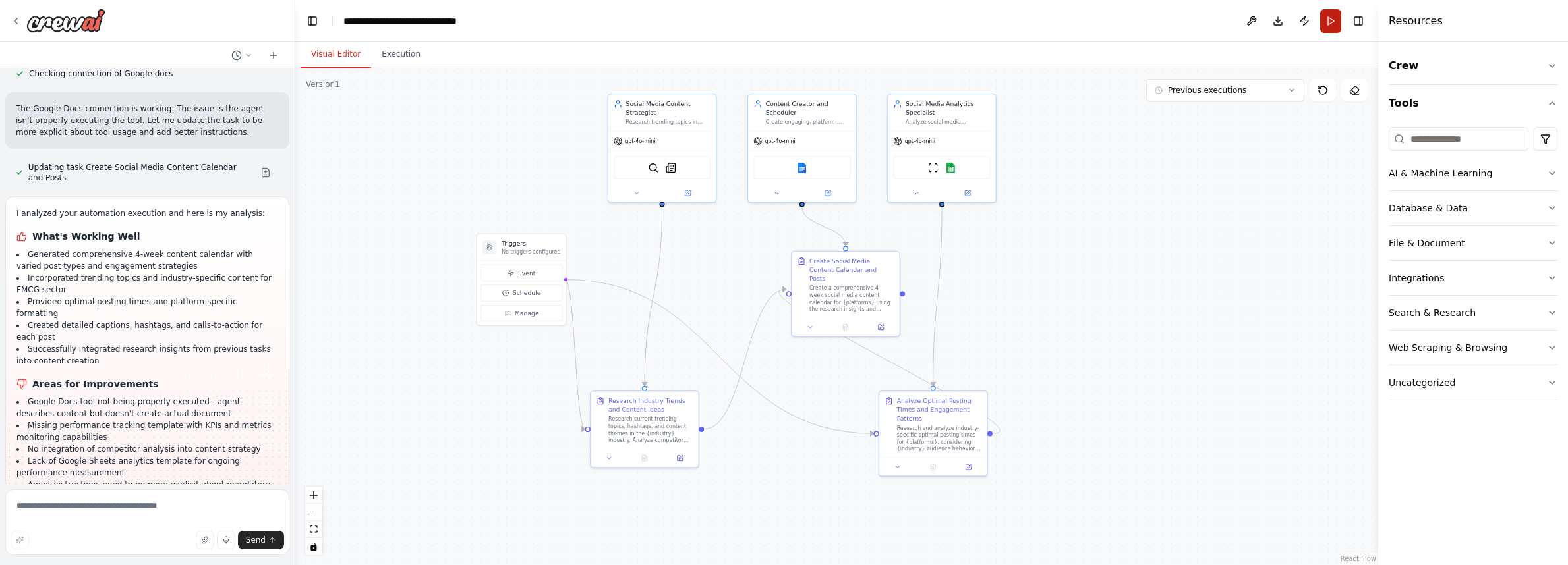
click at [1327, 24] on button "Run" at bounding box center [1330, 21] width 21 height 24
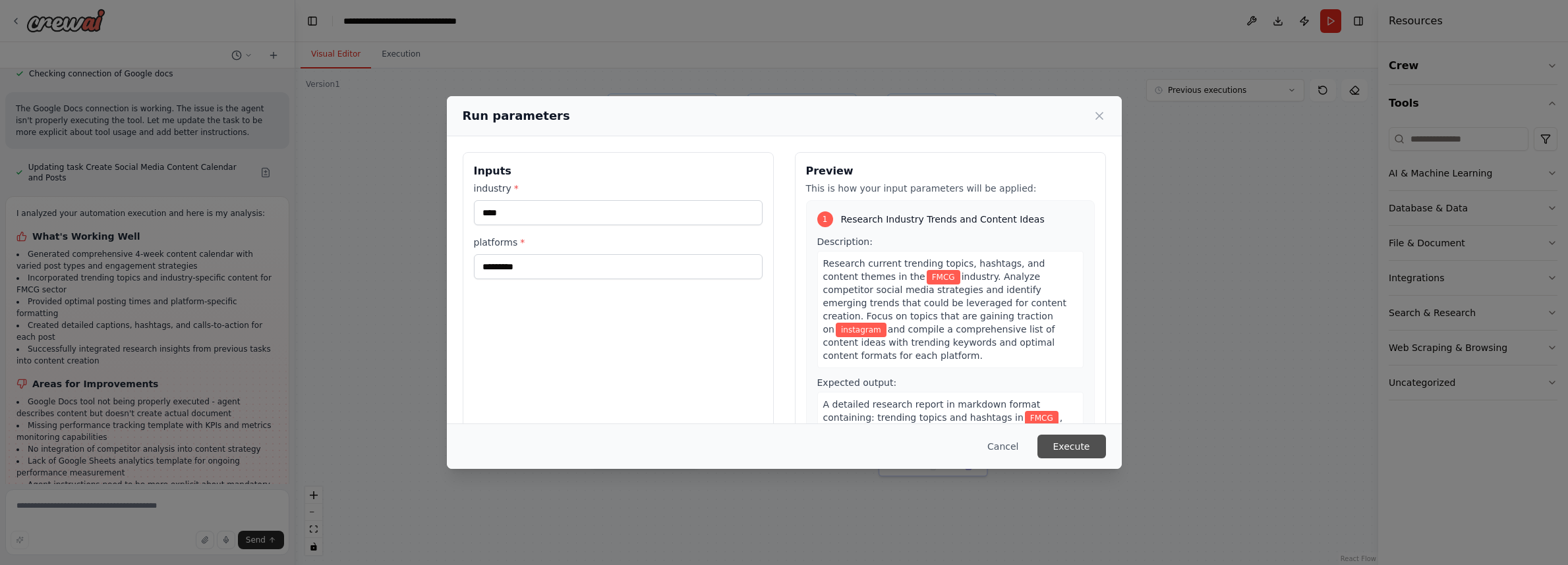
click at [1097, 447] on button "Execute" at bounding box center [1071, 446] width 68 height 24
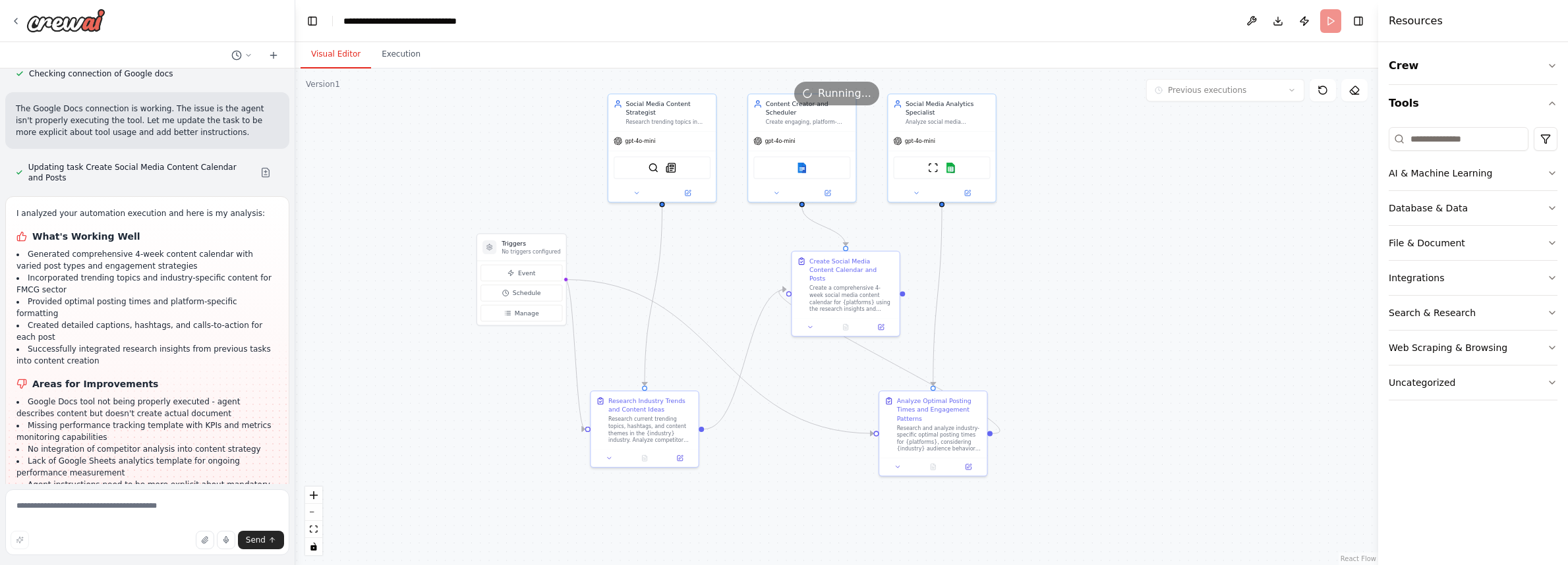
click at [321, 56] on button "Visual Editor" at bounding box center [336, 55] width 71 height 28
click at [404, 56] on button "Execution" at bounding box center [400, 55] width 60 height 28
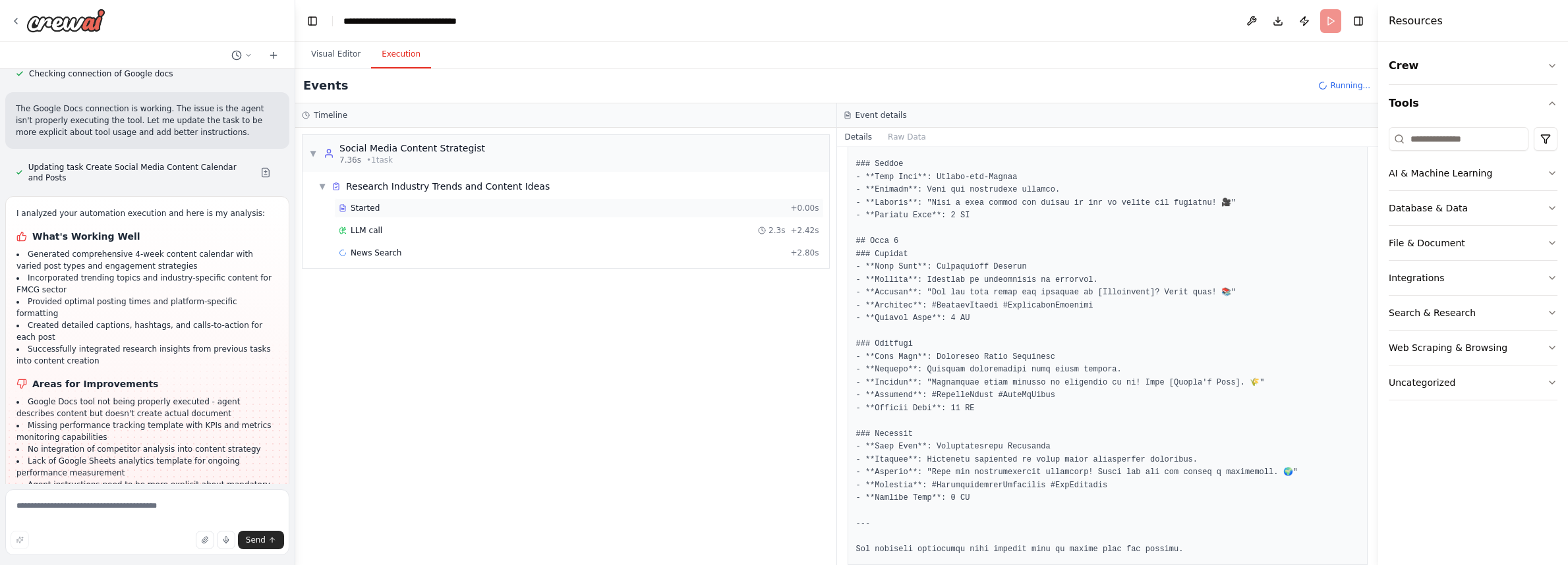
click at [369, 207] on span "Started" at bounding box center [365, 208] width 29 height 11
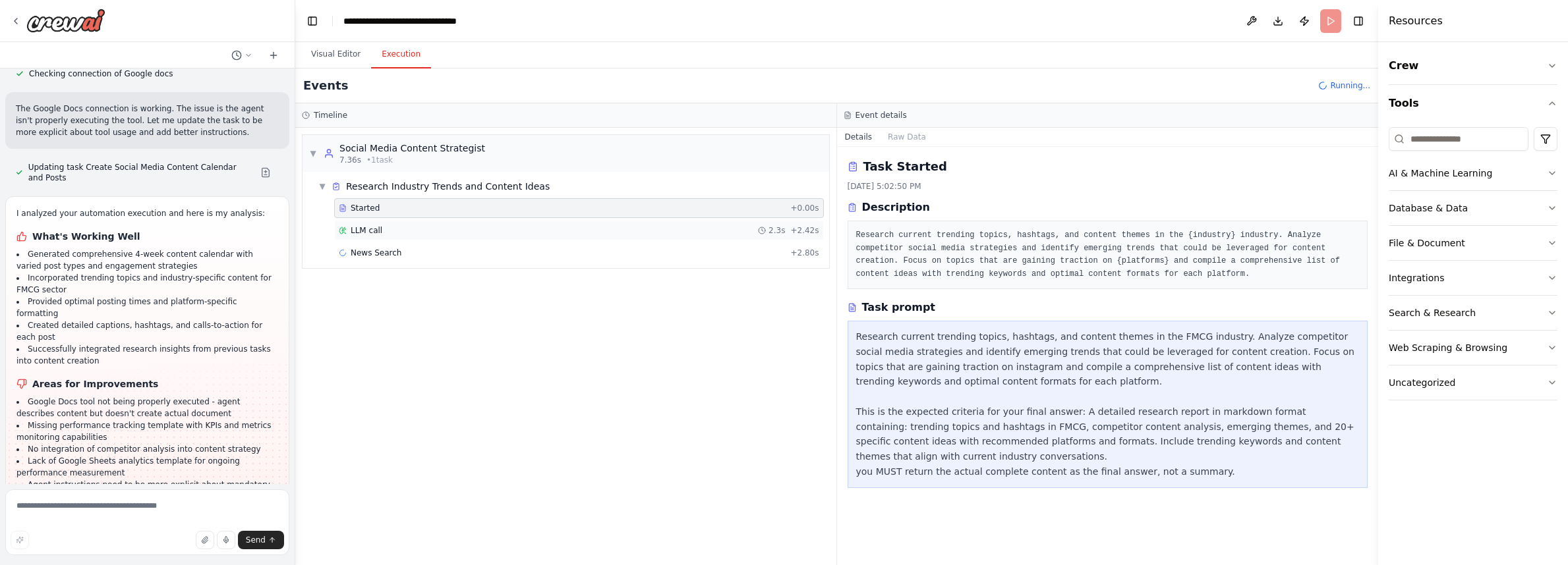
click at [379, 234] on span "LLM call" at bounding box center [367, 230] width 32 height 11
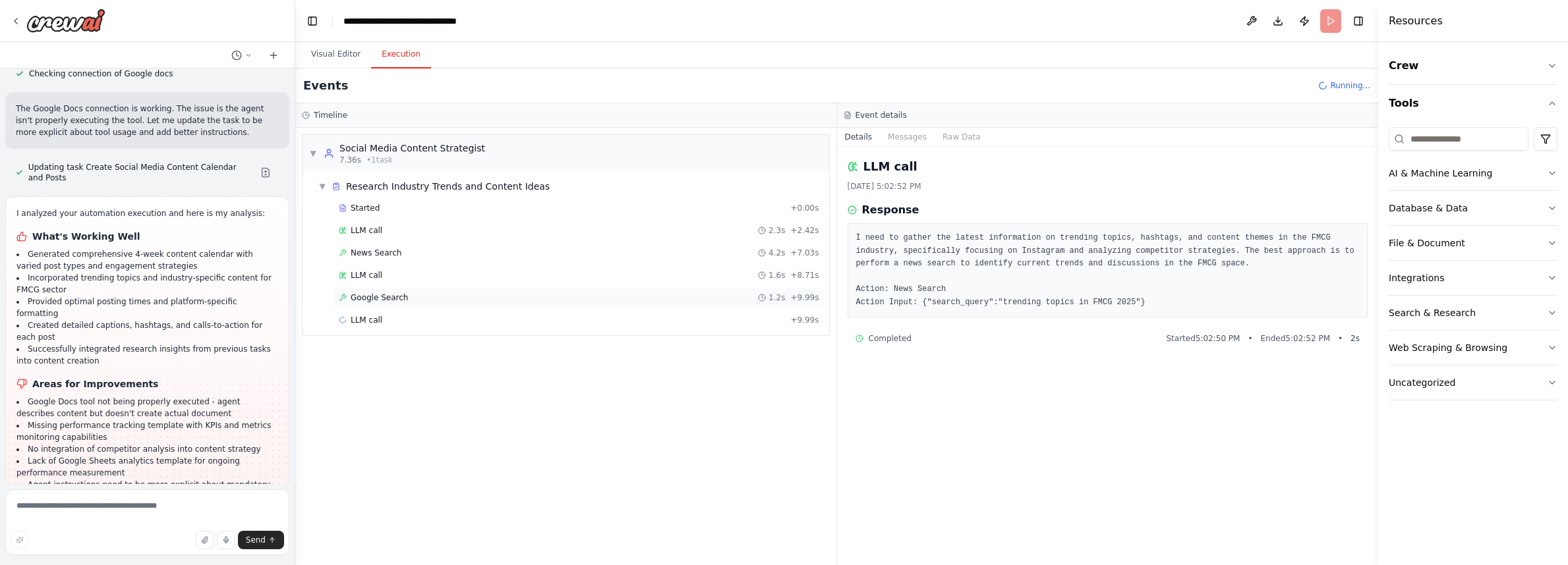
click at [405, 293] on span "Google Search" at bounding box center [379, 298] width 57 height 11
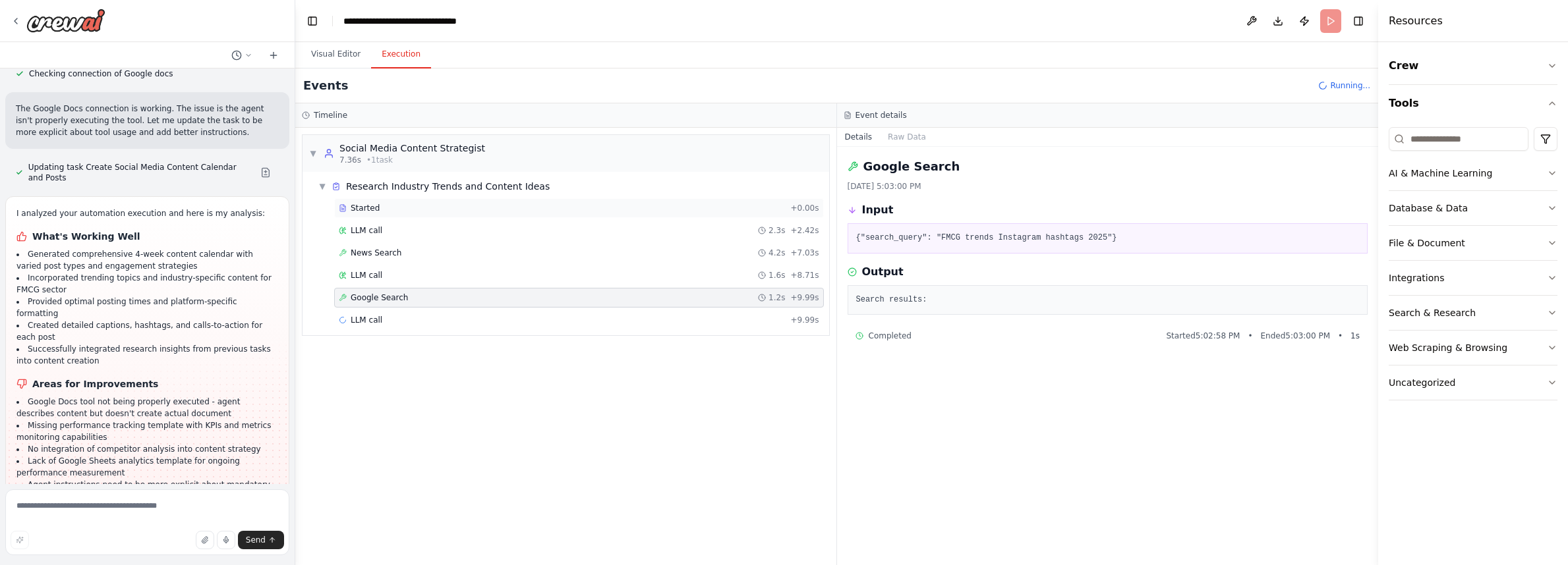
click at [376, 209] on span "Started" at bounding box center [365, 208] width 29 height 11
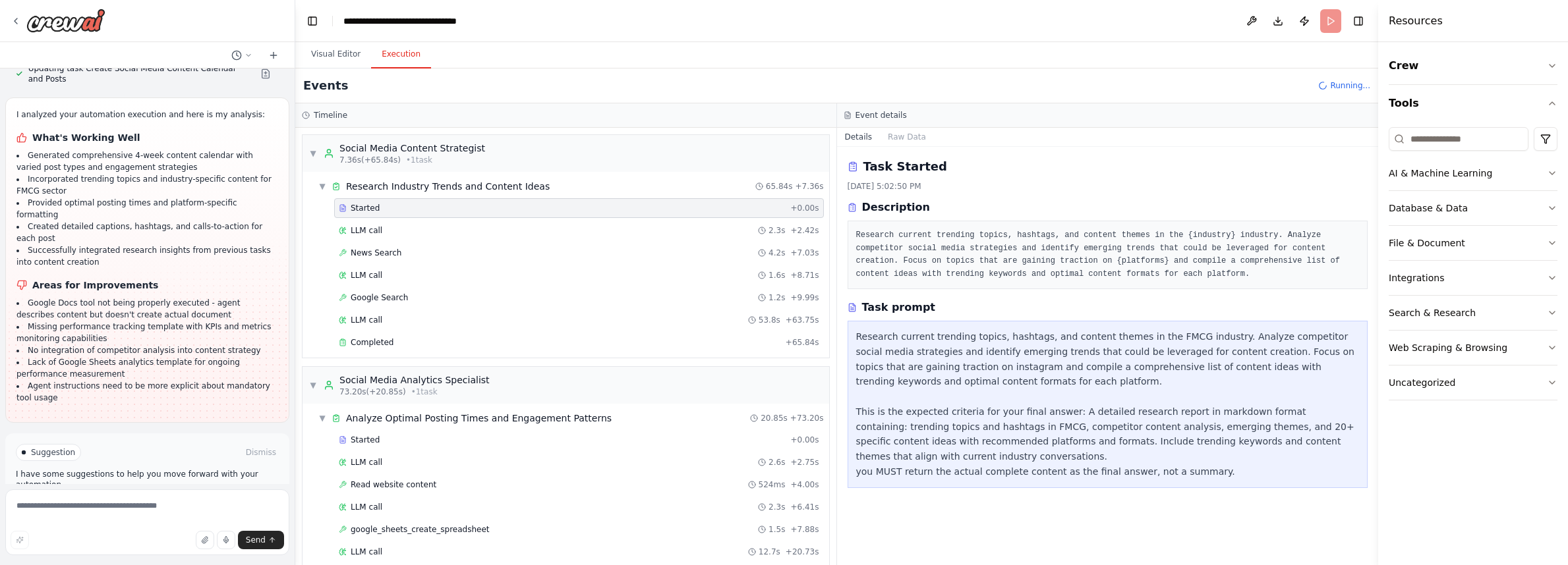
scroll to position [3191, 0]
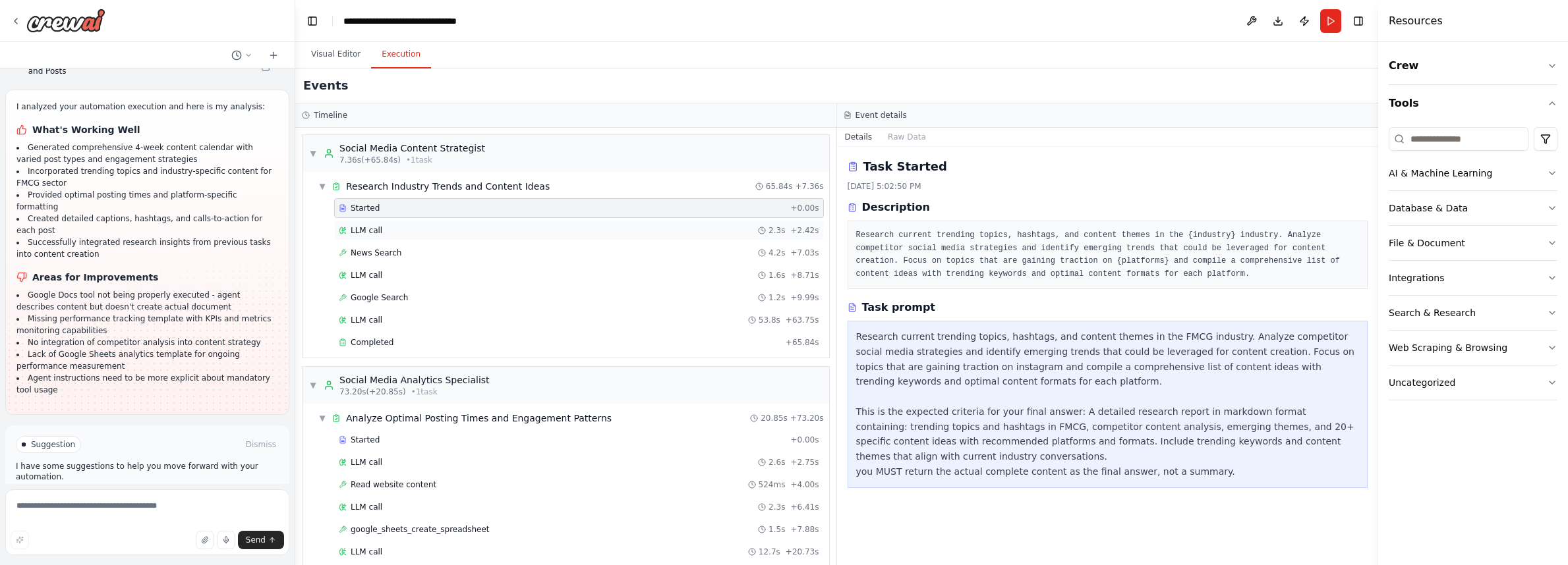
click at [443, 230] on div "LLM call 2.3s + 2.42s" at bounding box center [579, 230] width 480 height 11
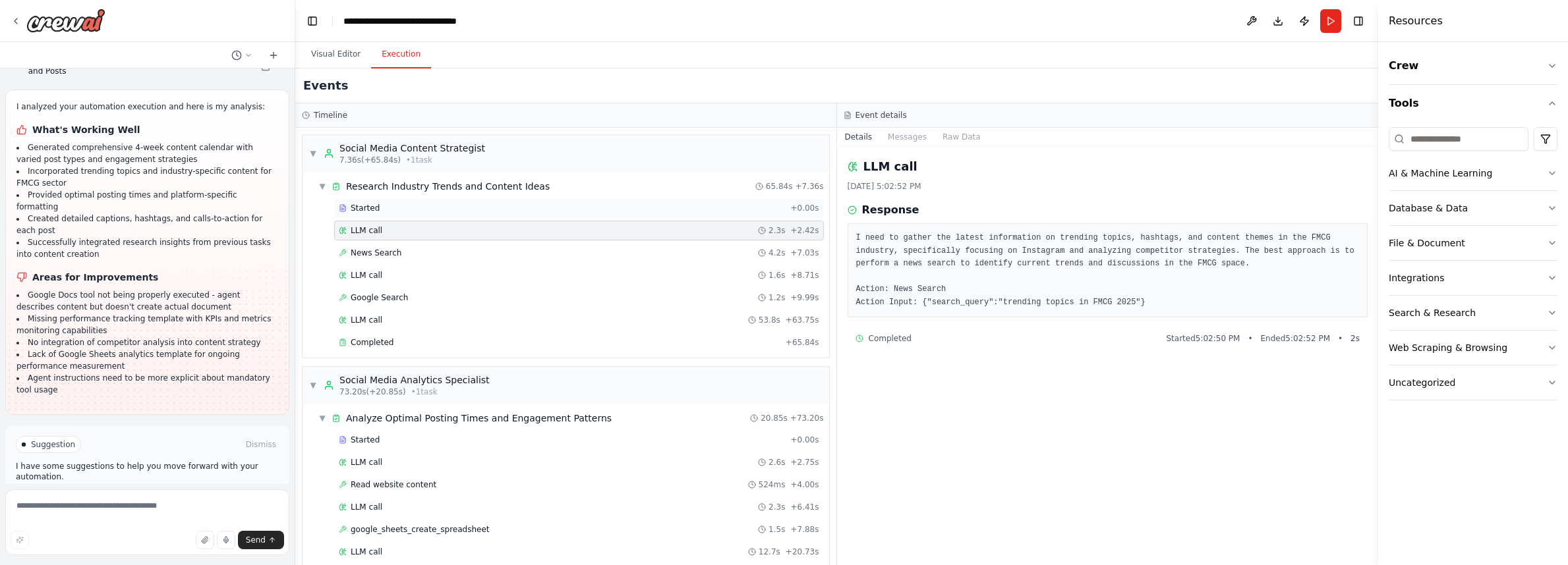
click at [411, 208] on div "Started" at bounding box center [562, 208] width 446 height 11
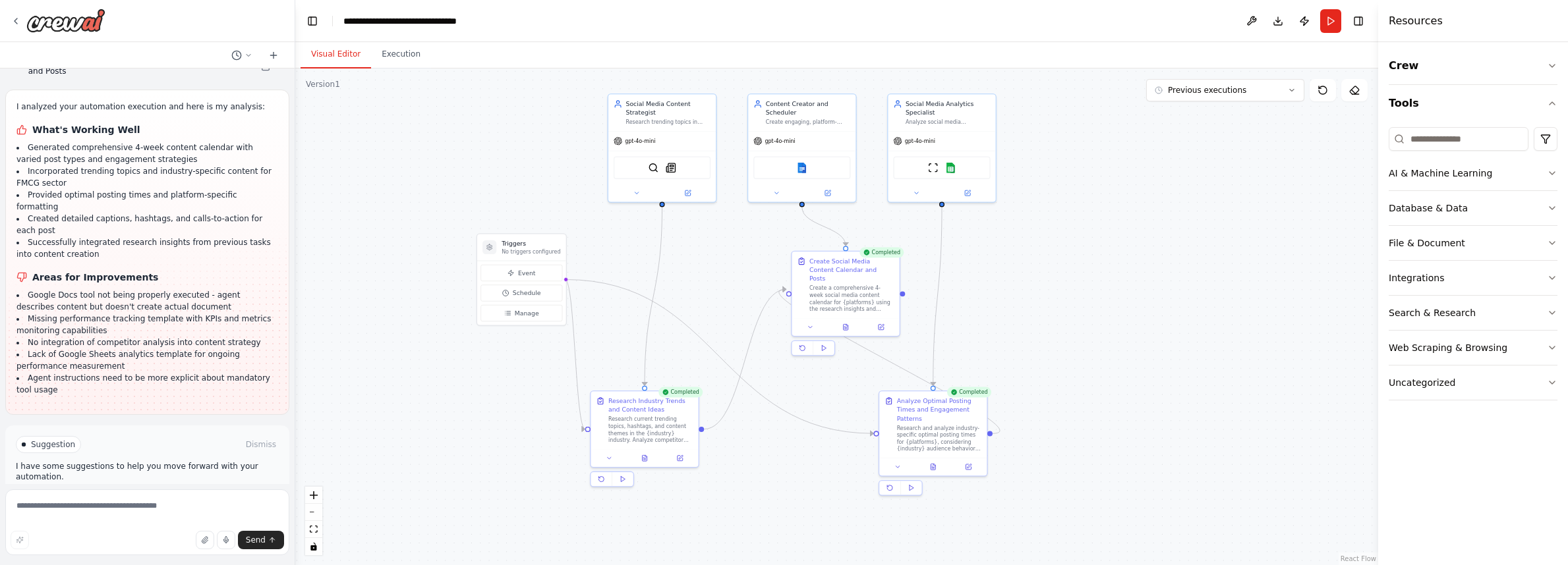
click at [349, 51] on button "Visual Editor" at bounding box center [336, 55] width 71 height 28
click at [640, 190] on icon at bounding box center [636, 191] width 8 height 8
click at [675, 295] on span "OpenAI - gpt-4o-mini" at bounding box center [663, 293] width 64 height 8
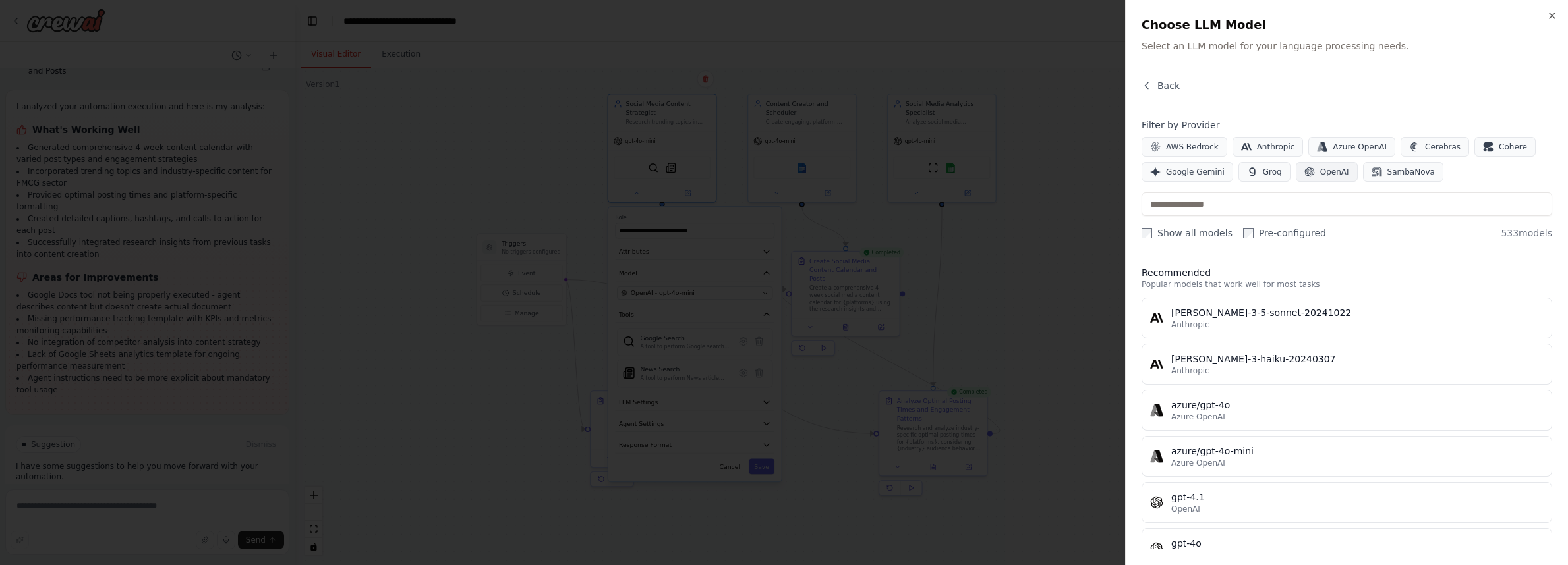
click at [1336, 175] on span "OpenAI" at bounding box center [1334, 172] width 29 height 11
click at [1549, 16] on icon "button" at bounding box center [1552, 16] width 11 height 11
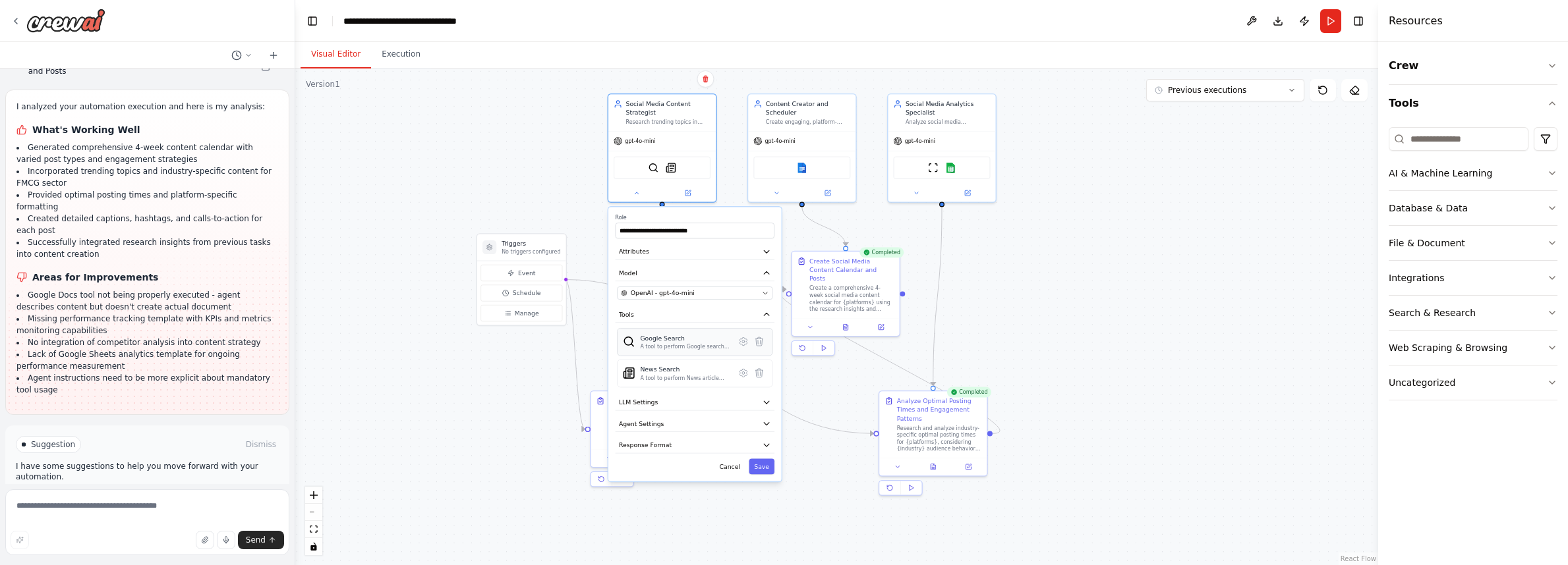
click at [702, 342] on div "Google Search A tool to perform Google search with a search_query." at bounding box center [685, 342] width 90 height 17
click at [747, 341] on icon at bounding box center [743, 341] width 8 height 8
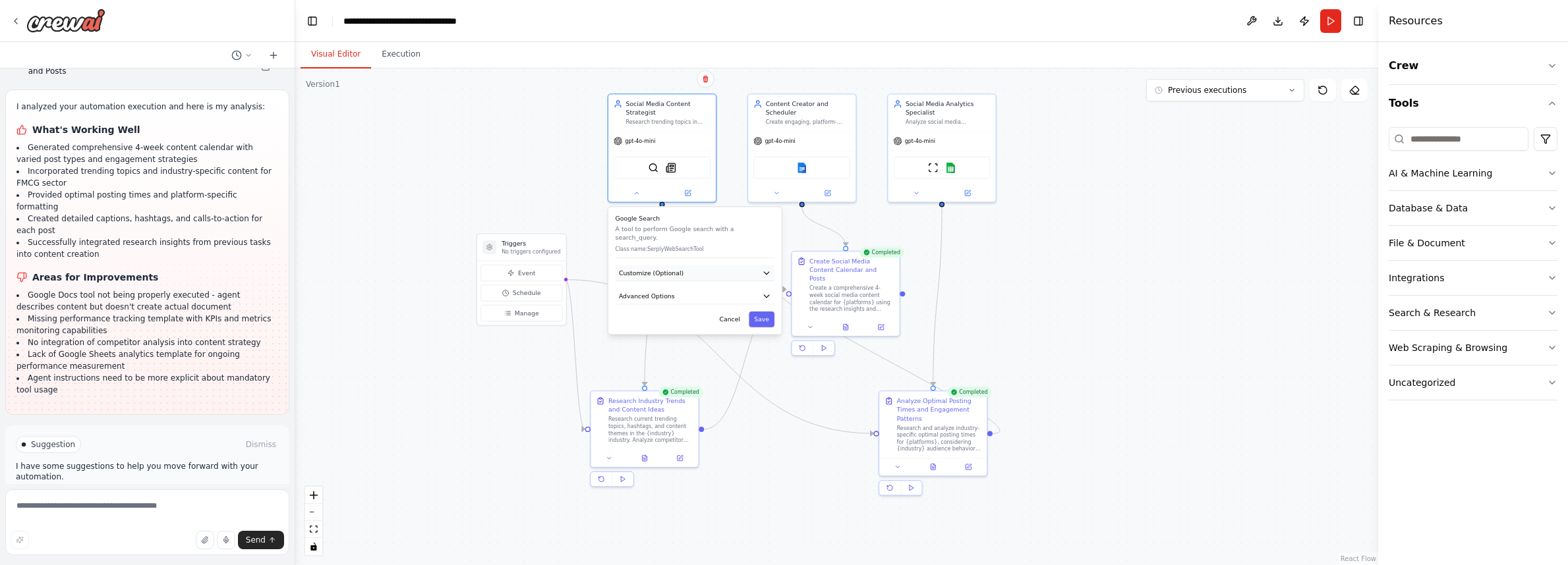
click at [734, 269] on button "Customize (Optional)" at bounding box center [695, 274] width 159 height 17
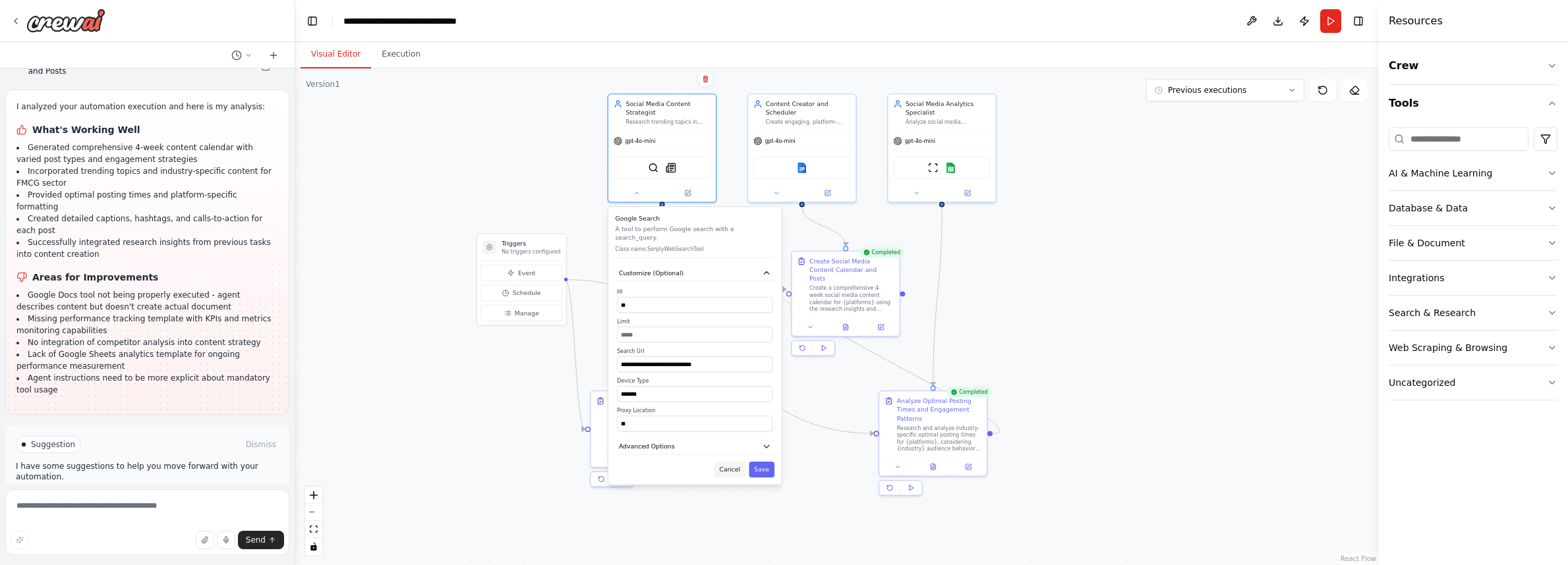
click at [729, 463] on button "Cancel" at bounding box center [729, 469] width 31 height 16
click at [730, 462] on button "Cancel" at bounding box center [729, 466] width 31 height 16
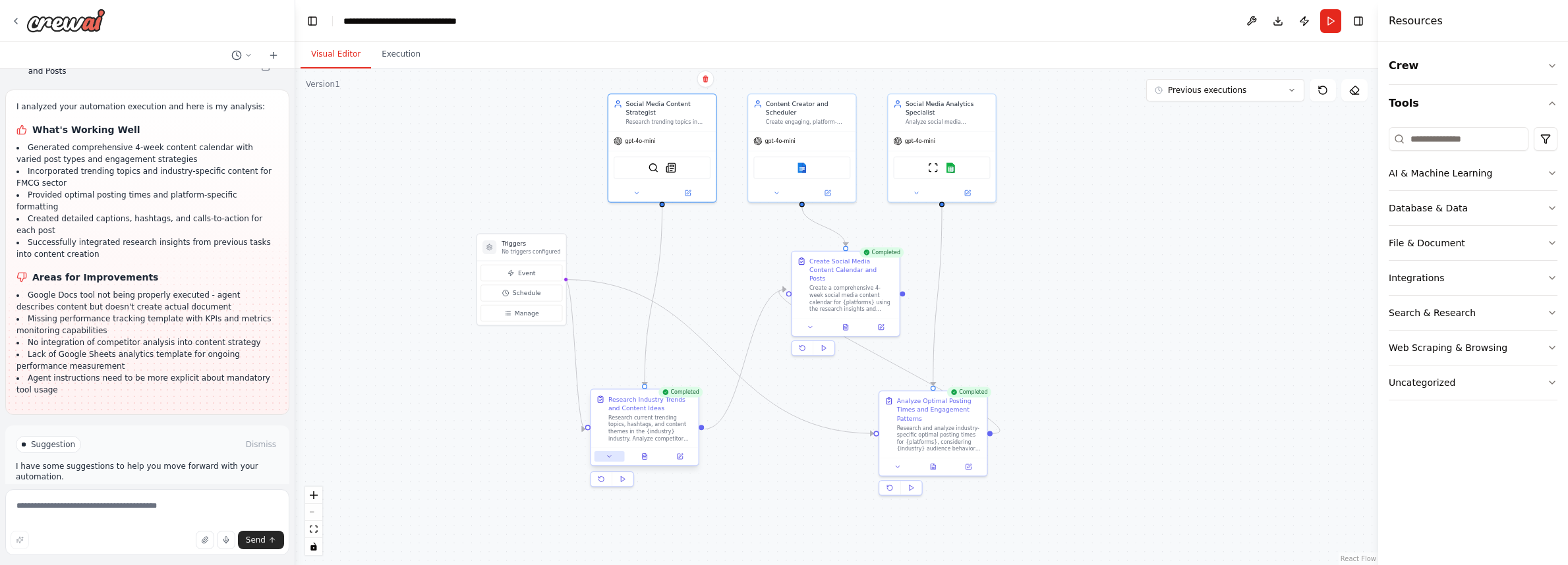
click at [605, 455] on button at bounding box center [610, 457] width 30 height 11
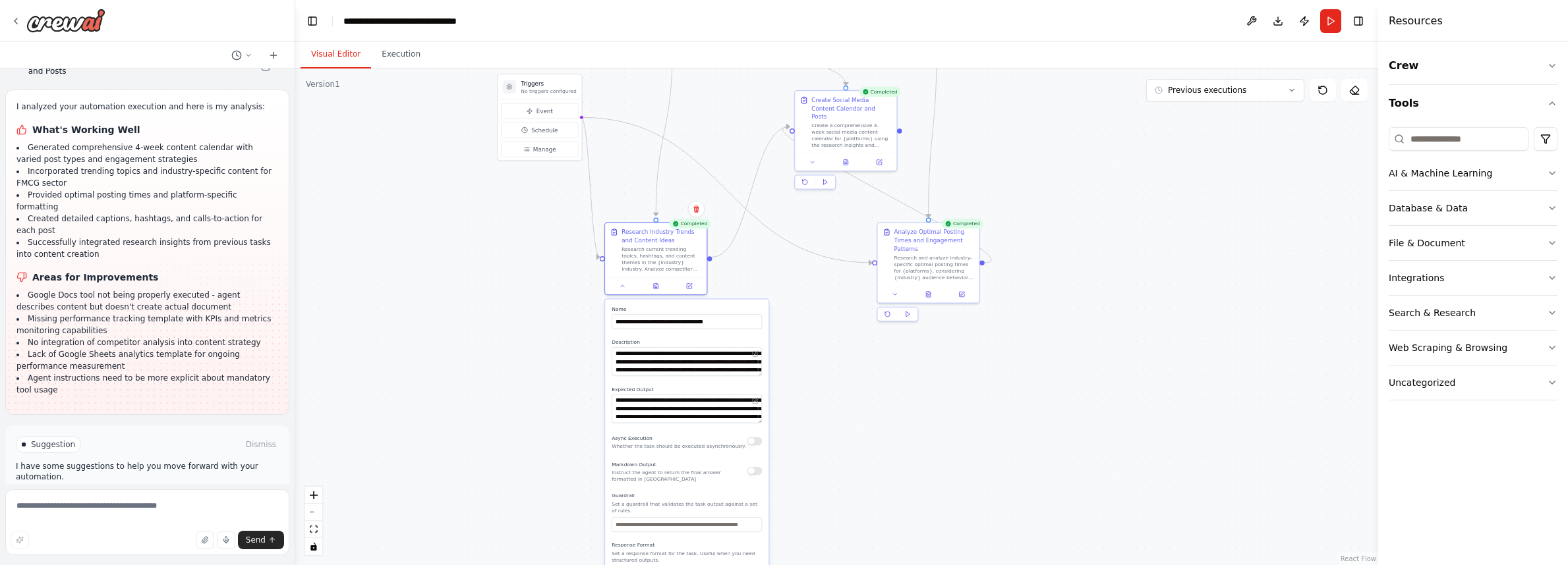
drag, startPoint x: 771, startPoint y: 421, endPoint x: 776, endPoint y: 253, distance: 168.1
click at [776, 253] on div ".deletable-edge-delete-btn { width: 20px; height: 20px; border: 0px solid #ffff…" at bounding box center [836, 316] width 1083 height 497
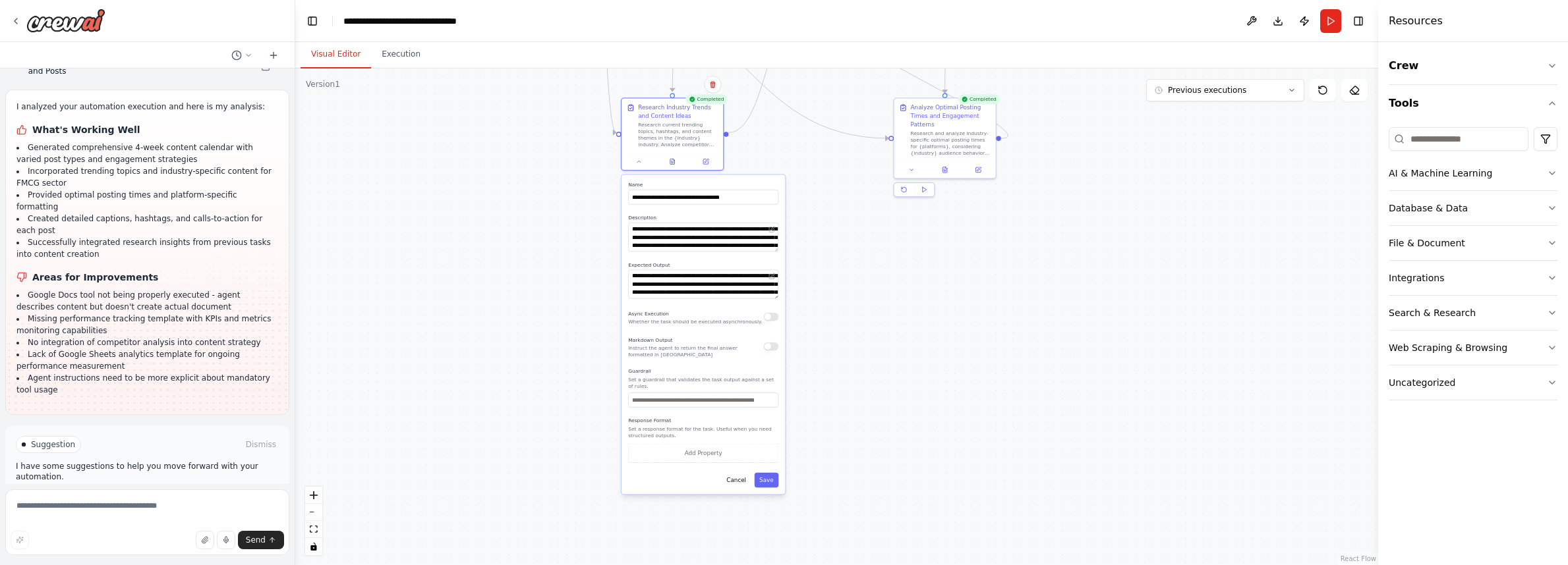
drag, startPoint x: 808, startPoint y: 391, endPoint x: 824, endPoint y: 267, distance: 125.0
click at [824, 267] on div ".deletable-edge-delete-btn { width: 20px; height: 20px; border: 0px solid #ffff…" at bounding box center [836, 316] width 1083 height 497
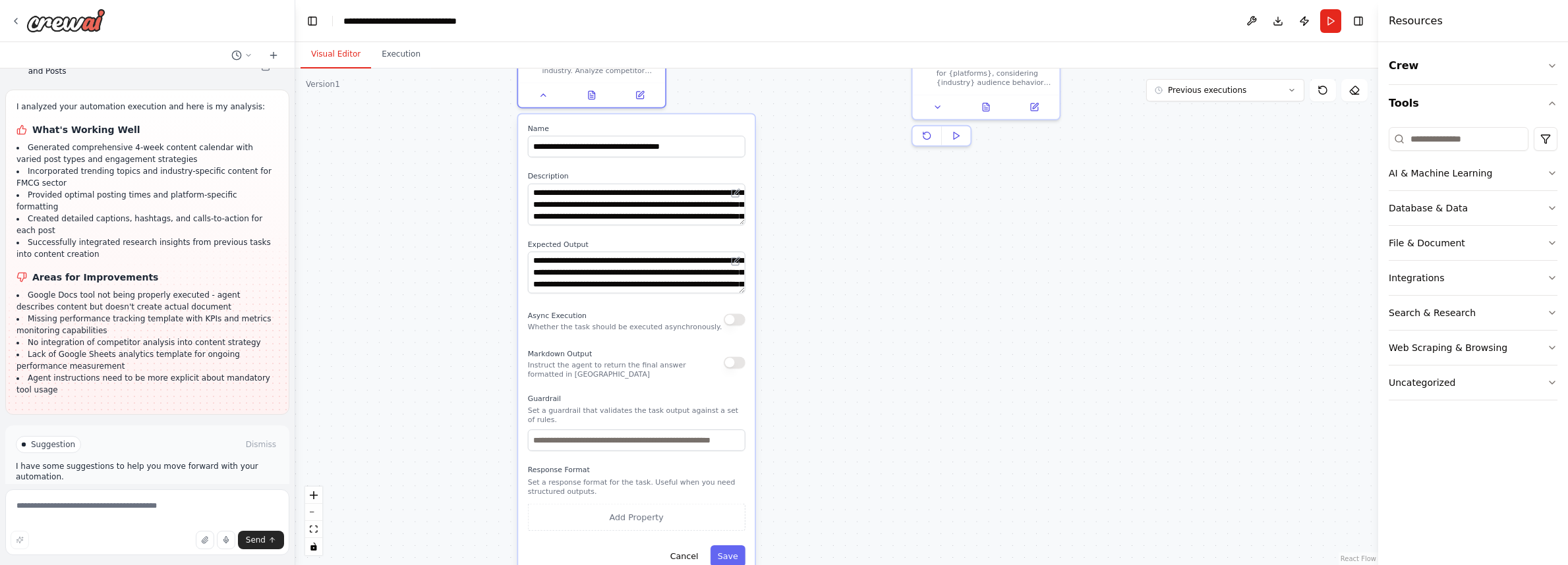
click at [744, 219] on textarea "**********" at bounding box center [637, 204] width 218 height 41
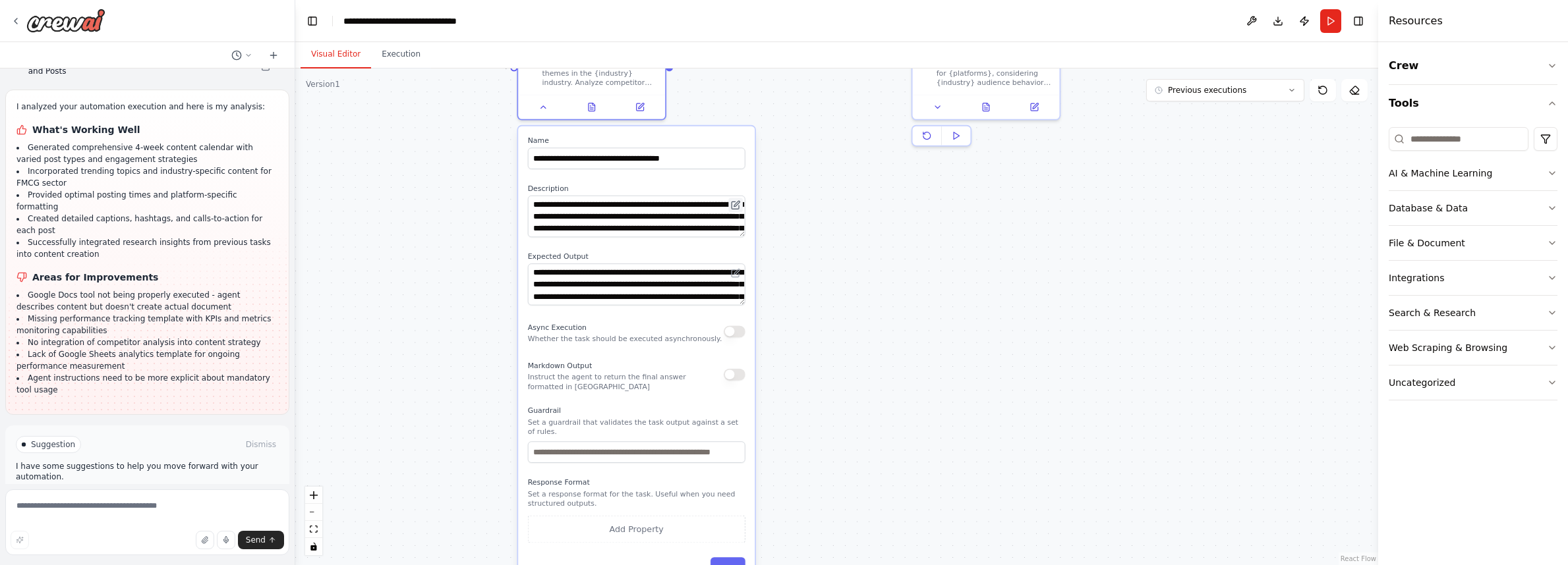
drag, startPoint x: 741, startPoint y: 195, endPoint x: 741, endPoint y: 208, distance: 13.0
click at [741, 208] on button at bounding box center [735, 204] width 14 height 14
click at [607, 450] on input "text" at bounding box center [637, 452] width 218 height 22
drag, startPoint x: 607, startPoint y: 450, endPoint x: 772, endPoint y: 463, distance: 165.5
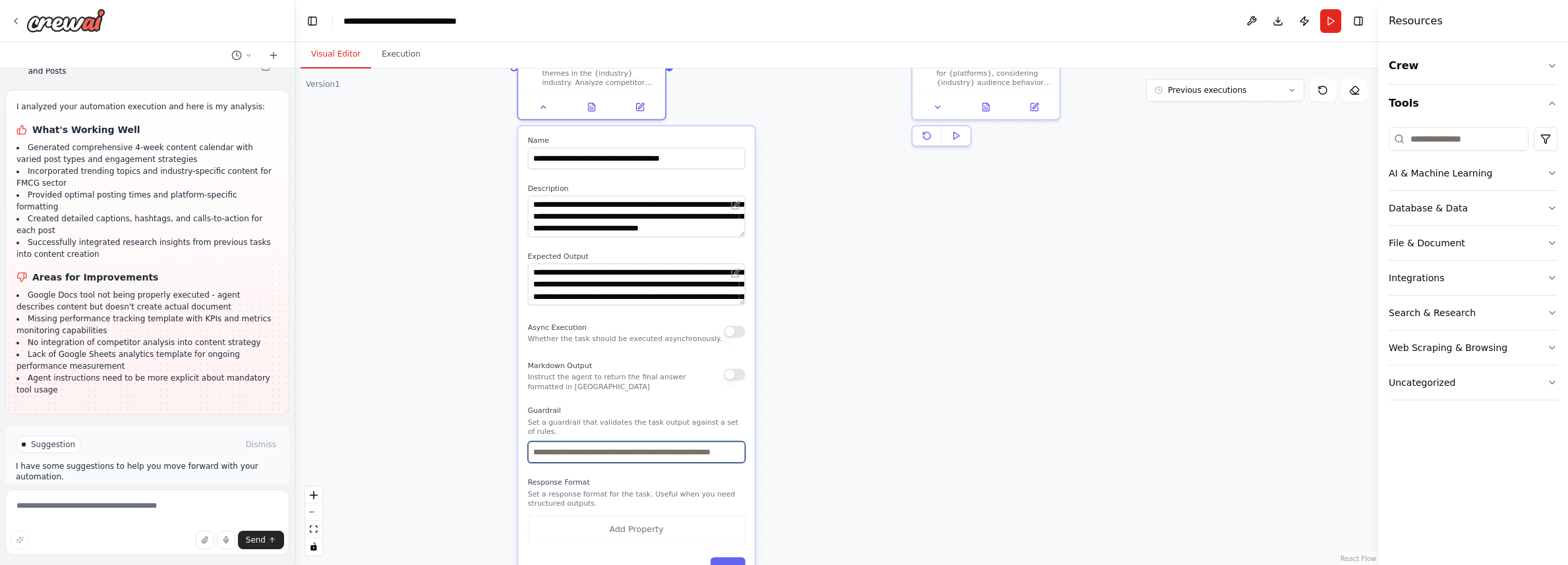
click at [772, 463] on div ".deletable-edge-delete-btn { width: 20px; height: 20px; border: 0px solid #ffff…" at bounding box center [836, 316] width 1083 height 497
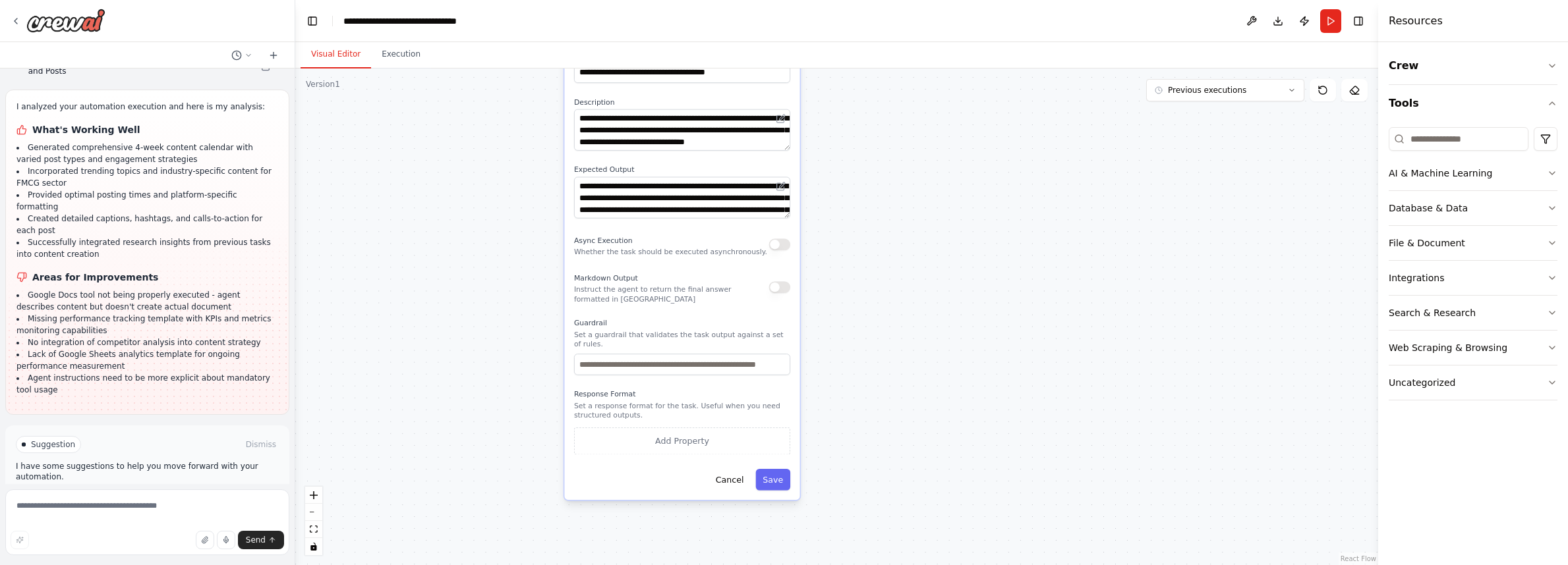
drag, startPoint x: 790, startPoint y: 429, endPoint x: 834, endPoint y: 341, distance: 98.4
click at [834, 341] on div ".deletable-edge-delete-btn { width: 20px; height: 20px; border: 0px solid #ffff…" at bounding box center [836, 316] width 1083 height 497
click at [727, 480] on button "Cancel" at bounding box center [729, 479] width 42 height 21
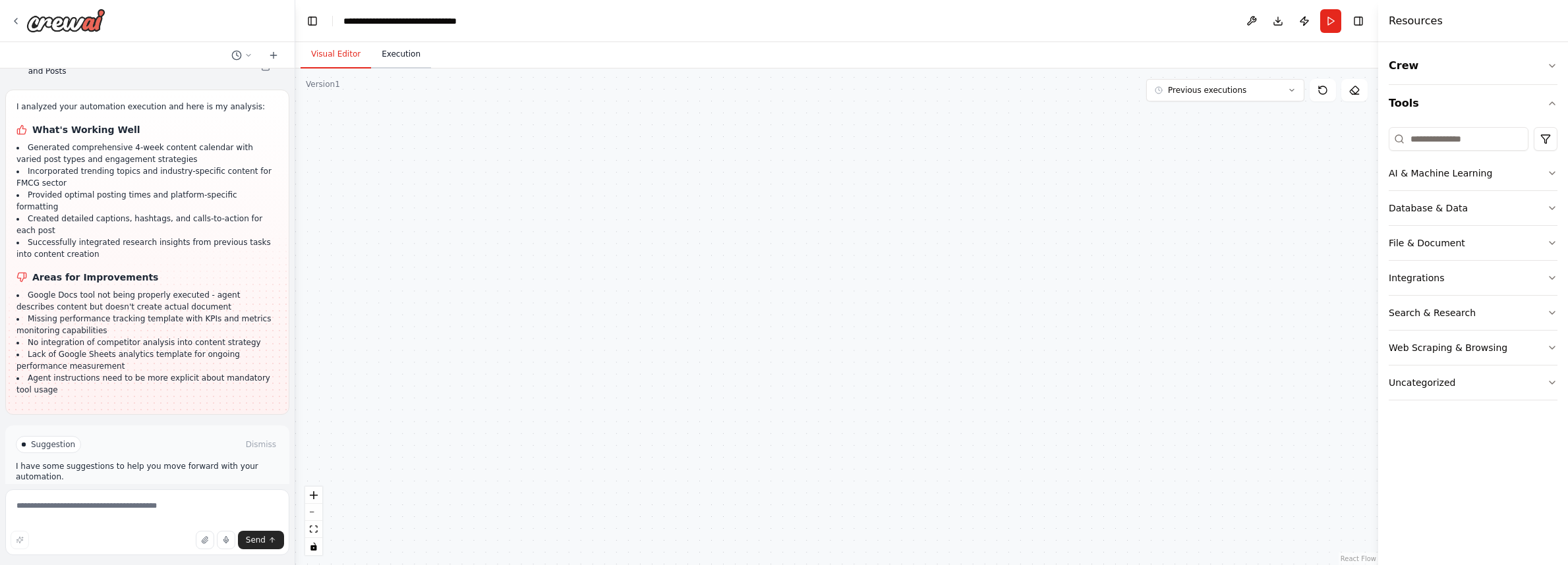
click at [402, 50] on button "Execution" at bounding box center [400, 55] width 60 height 28
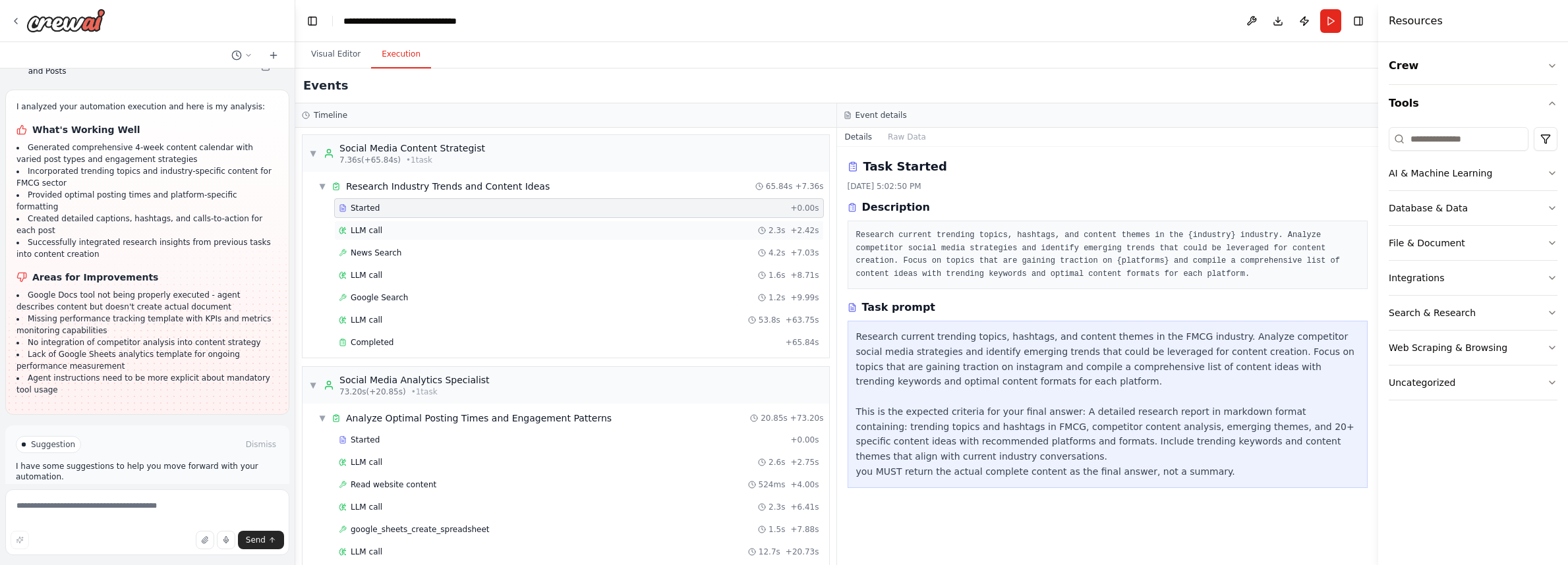
click at [391, 228] on div "LLM call 2.3s + 2.42s" at bounding box center [579, 230] width 480 height 11
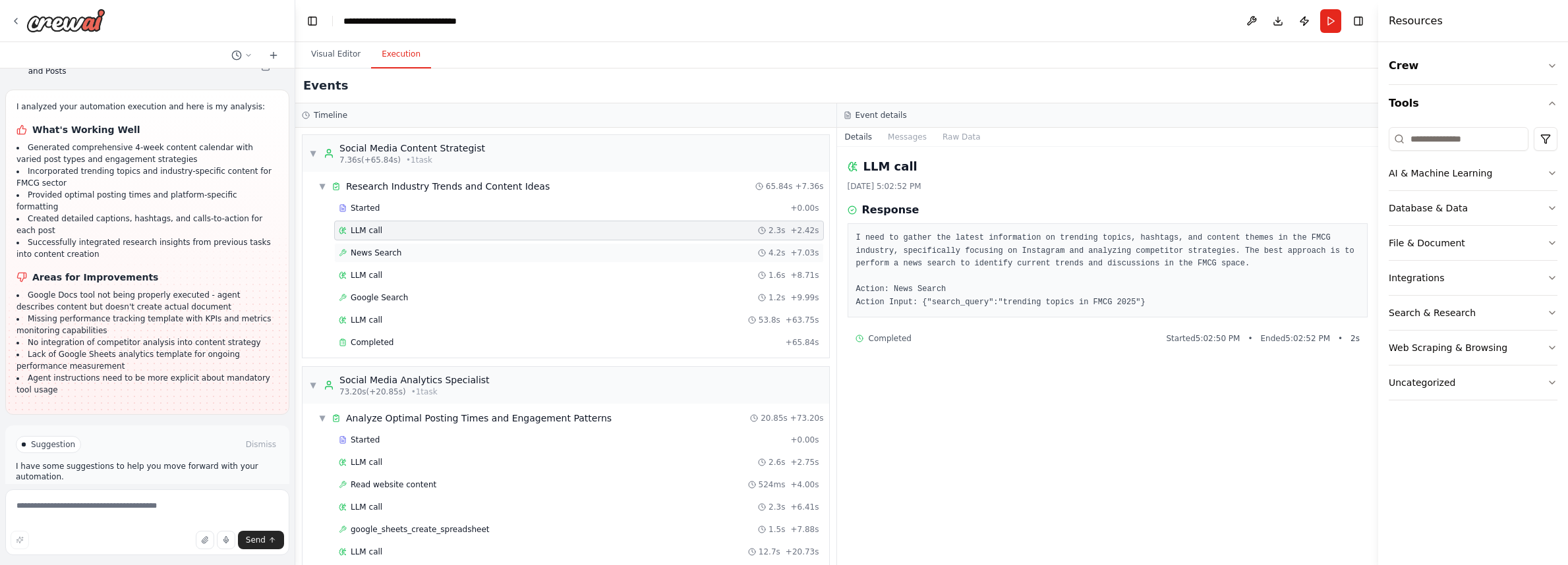
click at [386, 249] on span "News Search" at bounding box center [376, 253] width 50 height 11
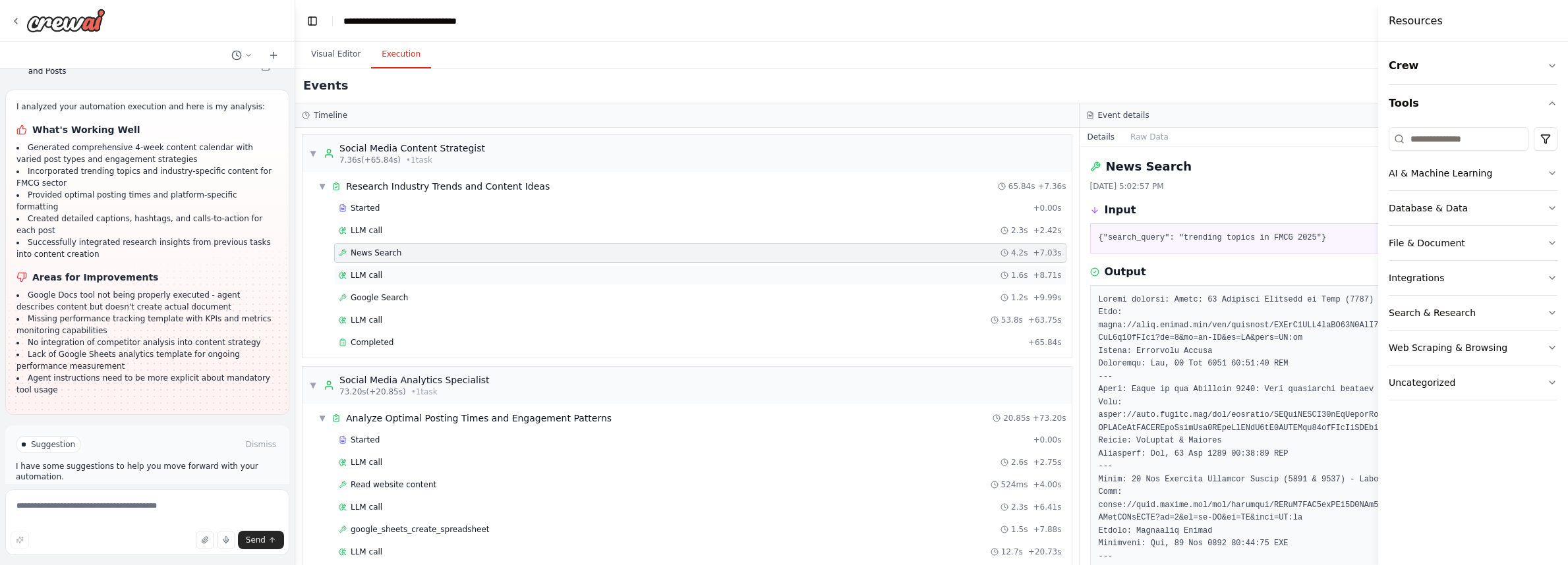
click at [386, 272] on div "LLM call 1.6s + 8.71s" at bounding box center [701, 275] width 723 height 11
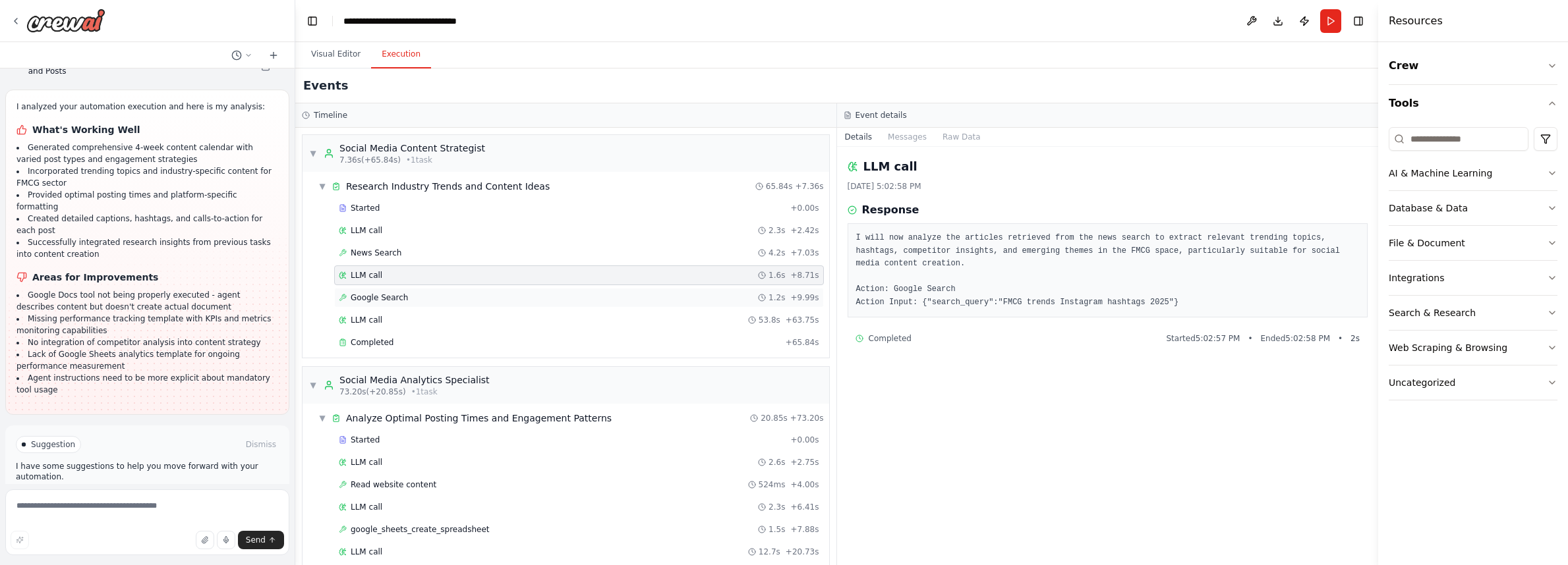
click at [408, 297] on div "Google Search 1.2s + 9.99s" at bounding box center [579, 298] width 480 height 11
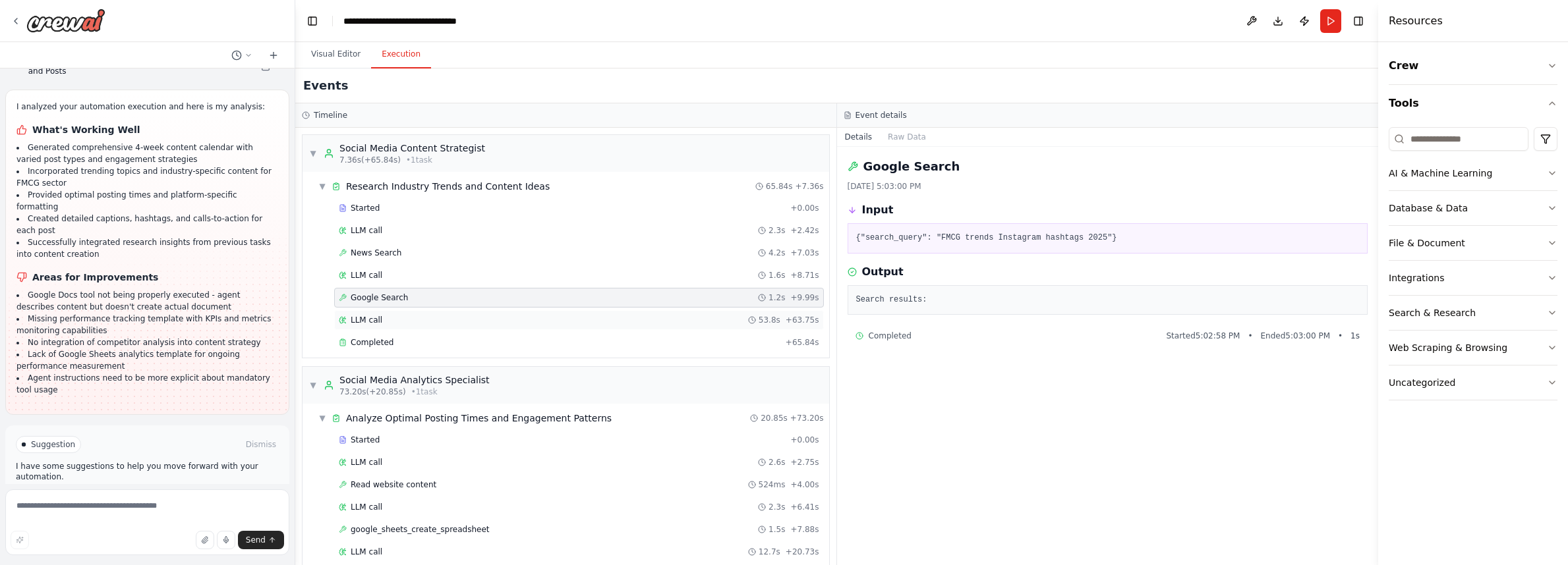
click at [400, 316] on div "LLM call 53.8s + 63.75s" at bounding box center [579, 320] width 480 height 11
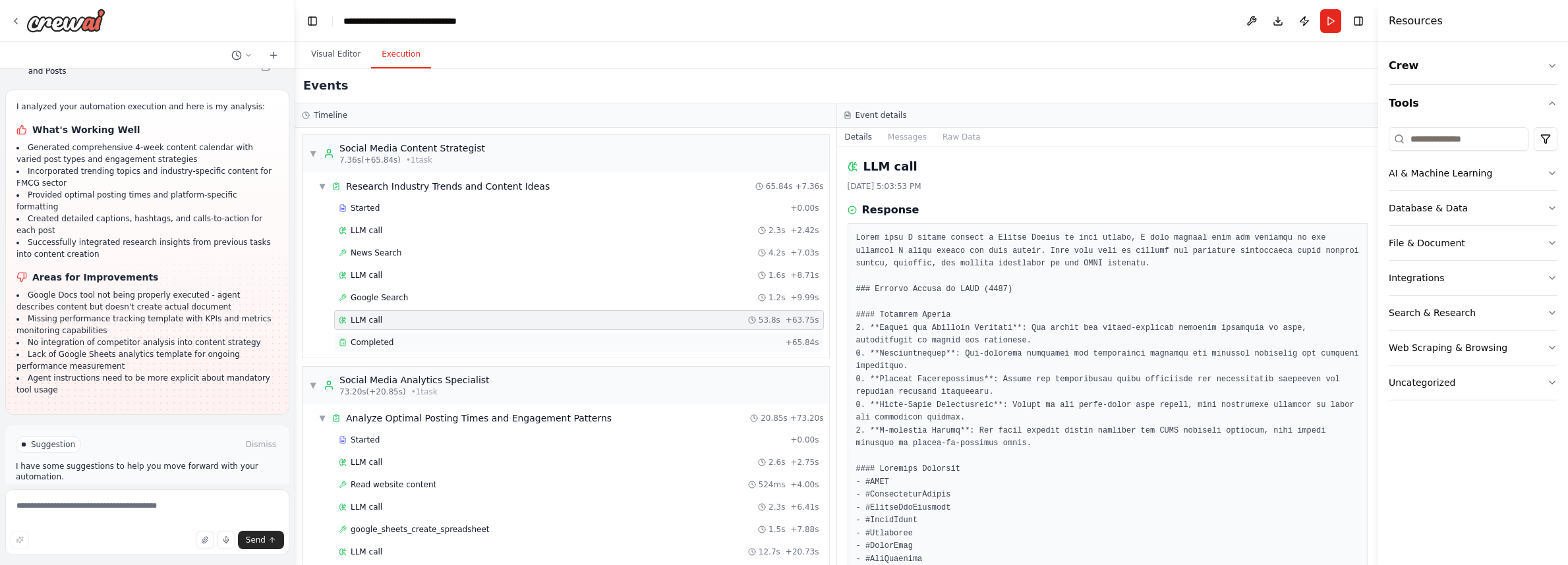
click at [391, 341] on div "Completed" at bounding box center [559, 342] width 442 height 11
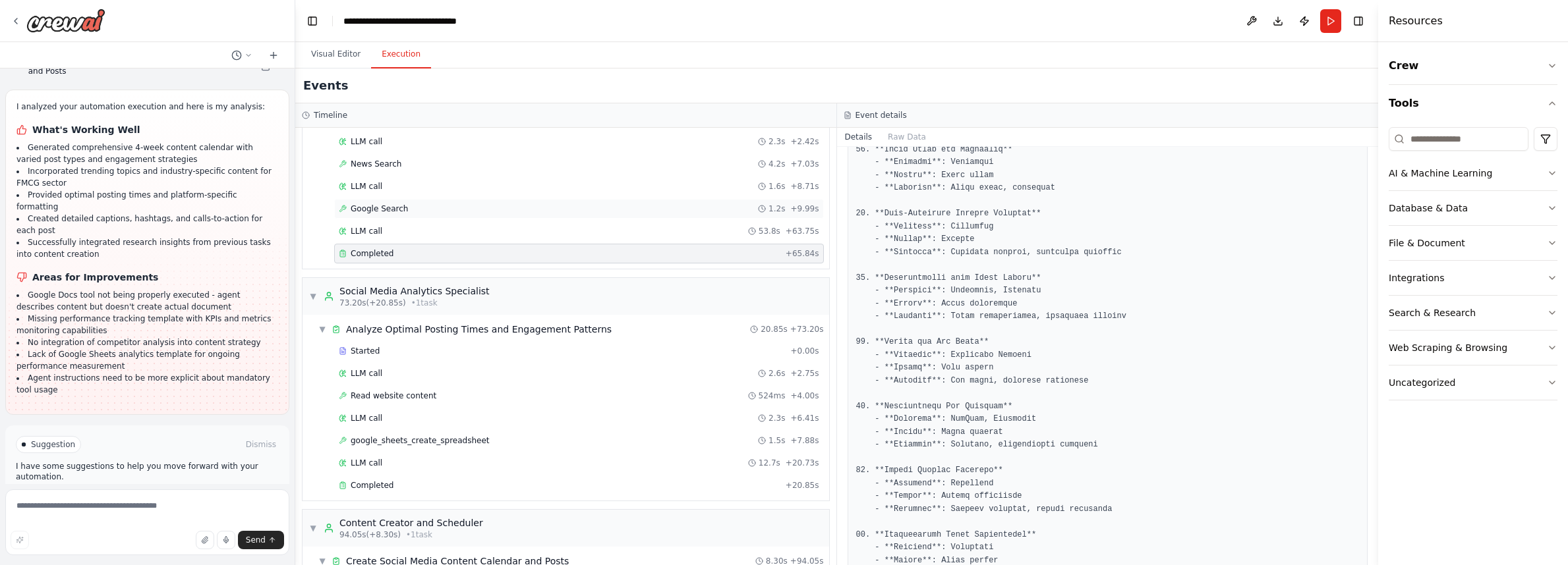
scroll to position [159, 0]
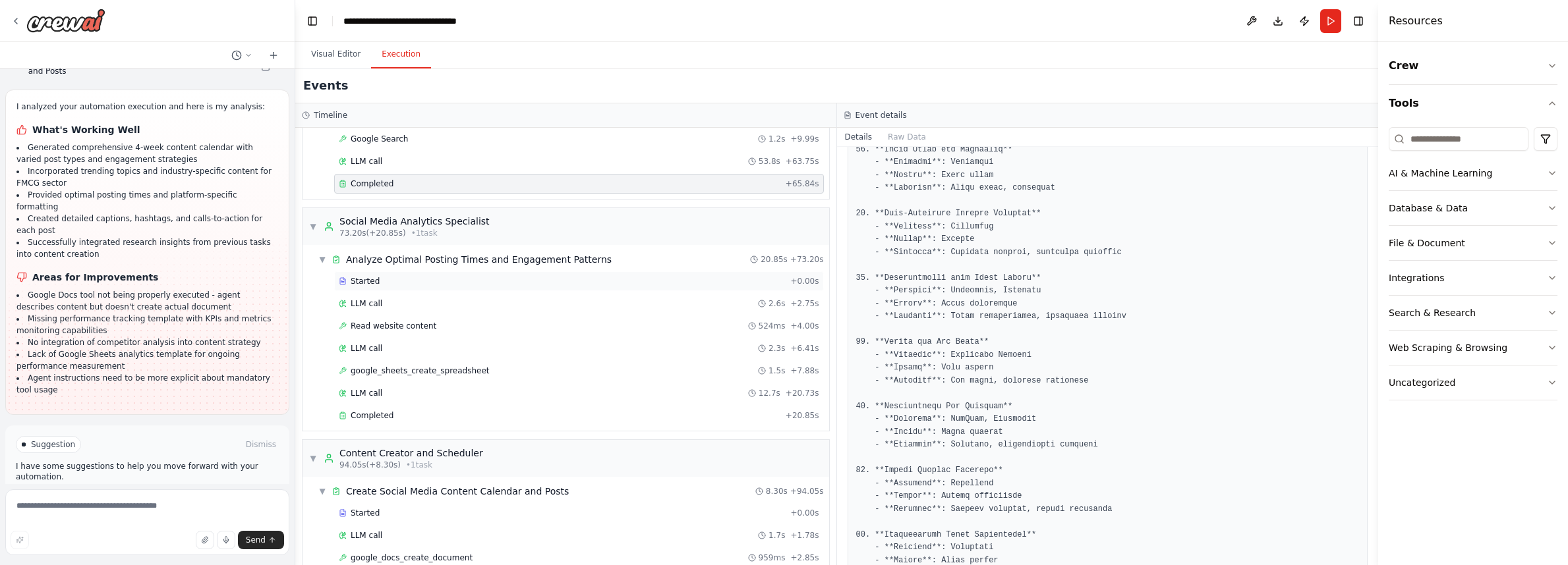
click at [379, 279] on div "Started" at bounding box center [562, 281] width 446 height 11
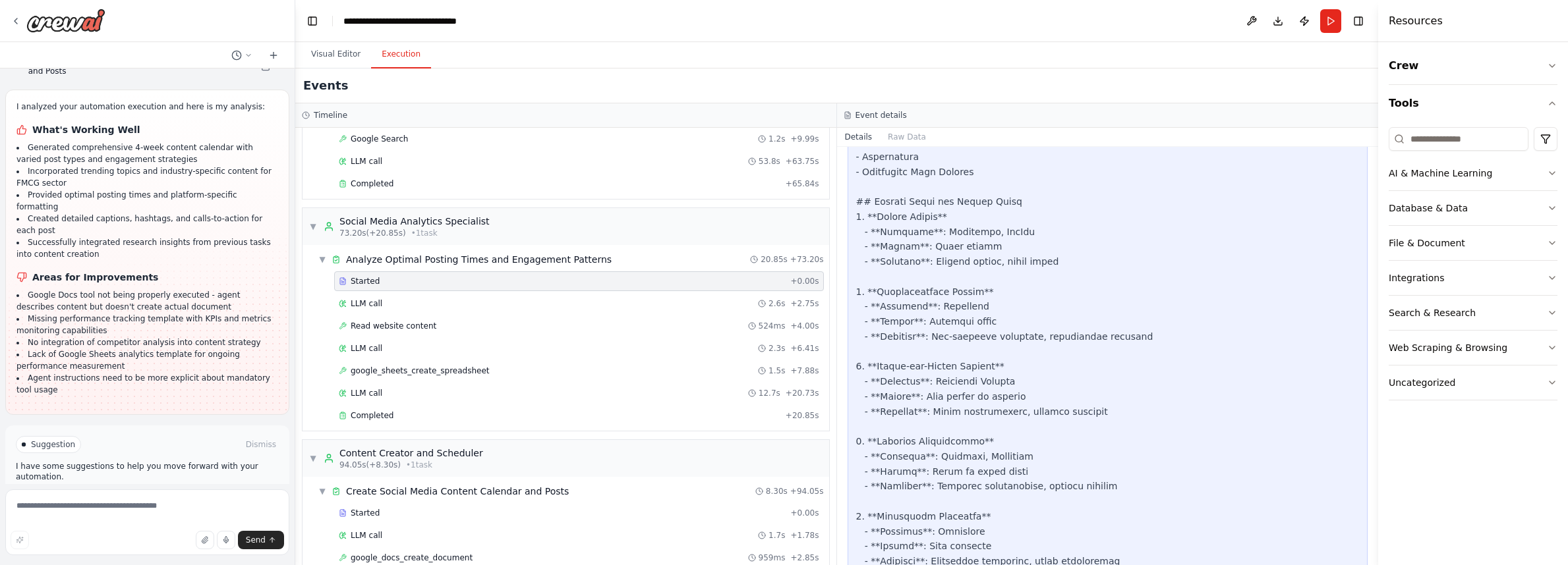
scroll to position [1097, 0]
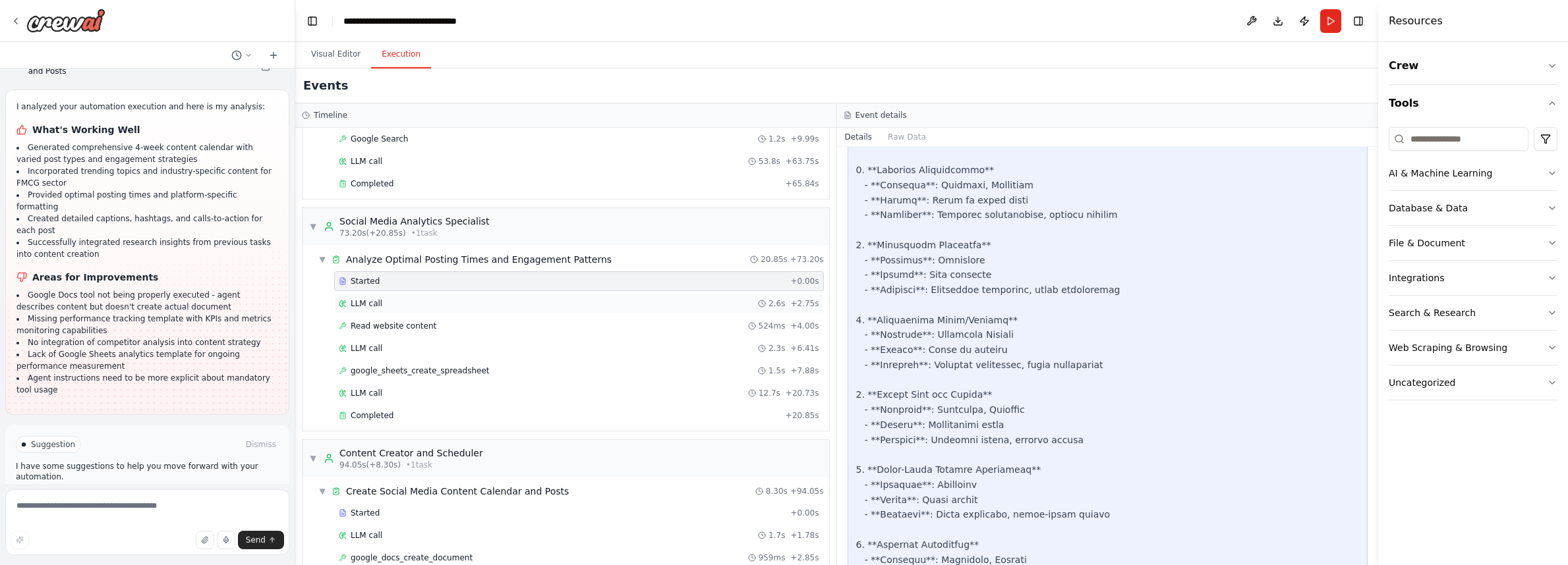
click at [368, 302] on span "LLM call" at bounding box center [367, 304] width 32 height 11
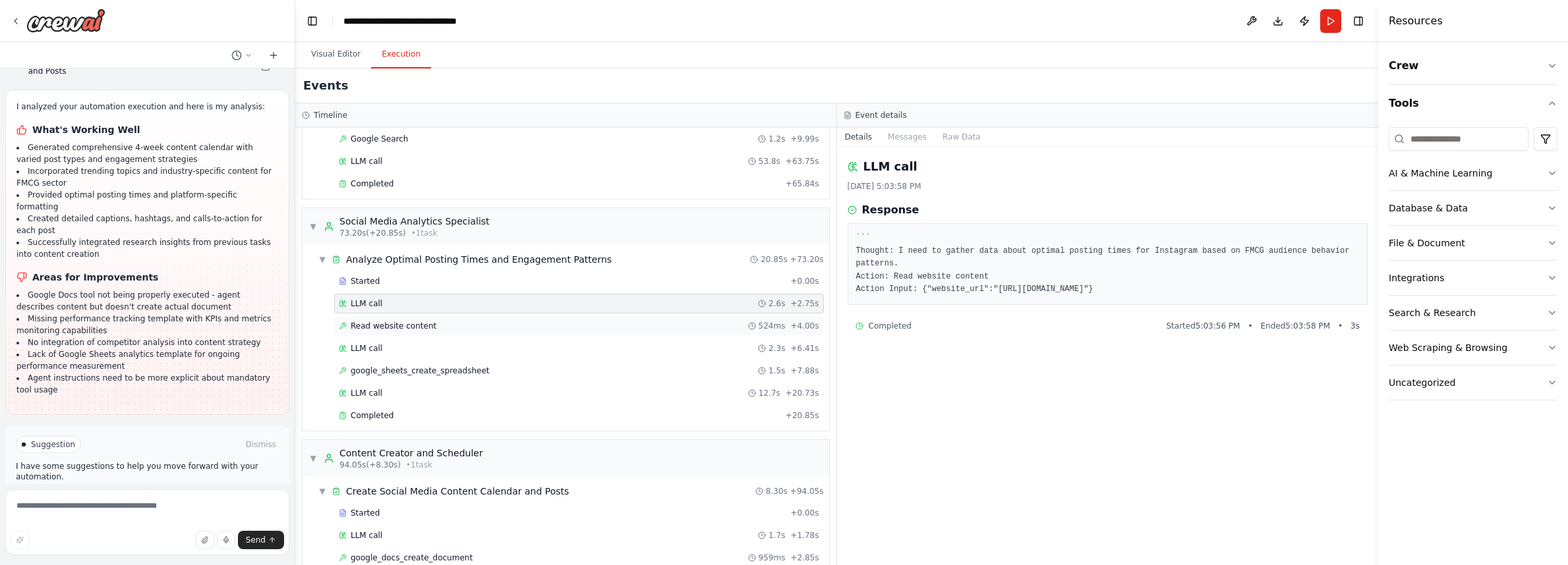
click at [422, 324] on span "Read website content" at bounding box center [394, 326] width 86 height 11
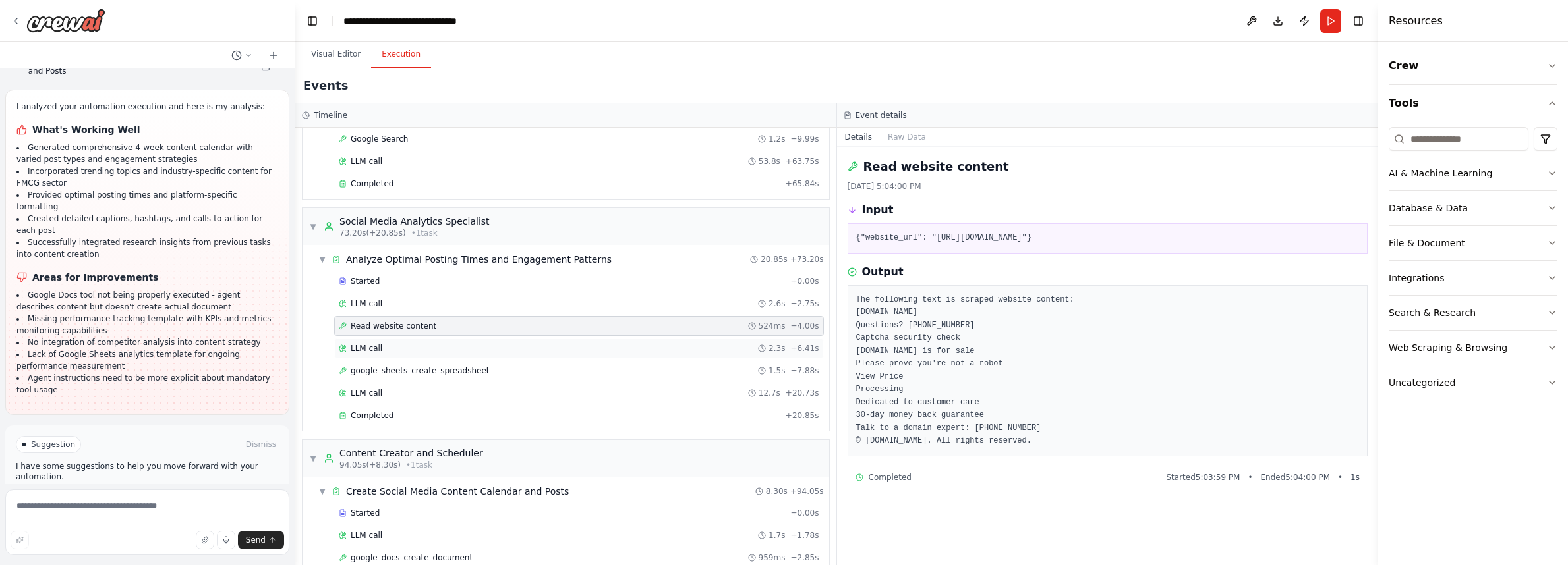
click at [384, 351] on div "LLM call 2.3s + 6.41s" at bounding box center [579, 348] width 480 height 11
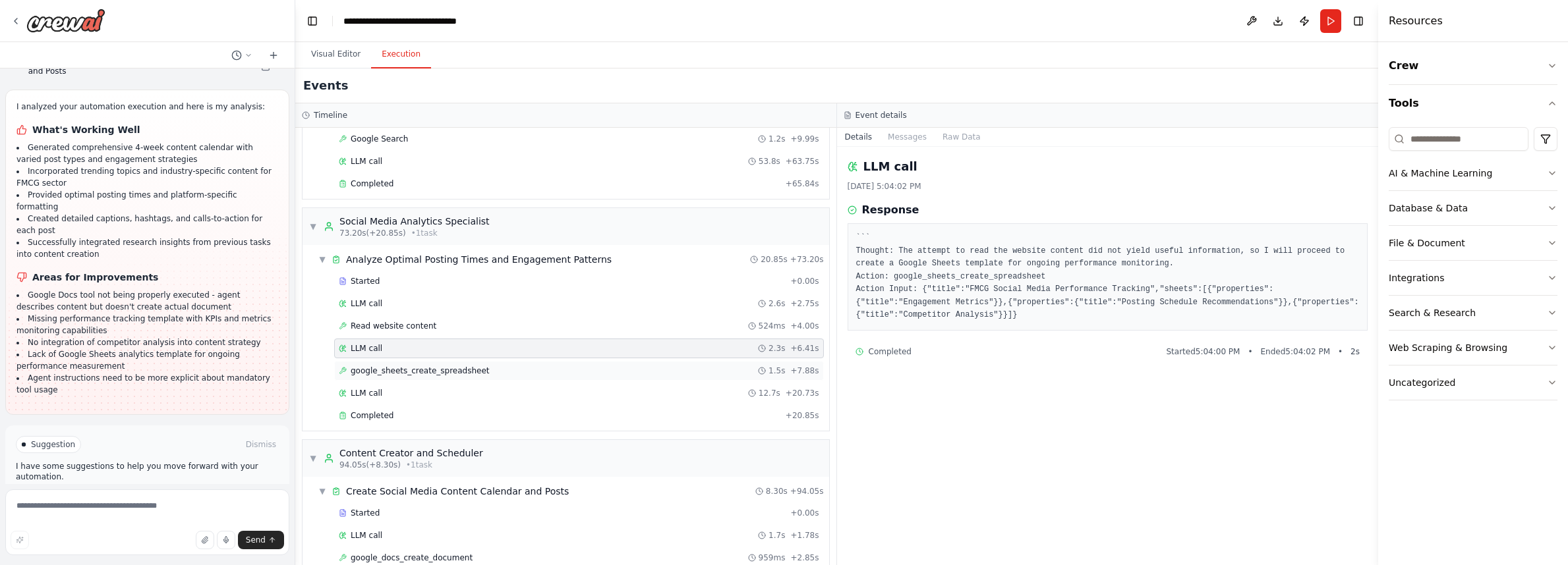
click at [421, 373] on span "google_sheets_create_spreadsheet" at bounding box center [420, 371] width 139 height 11
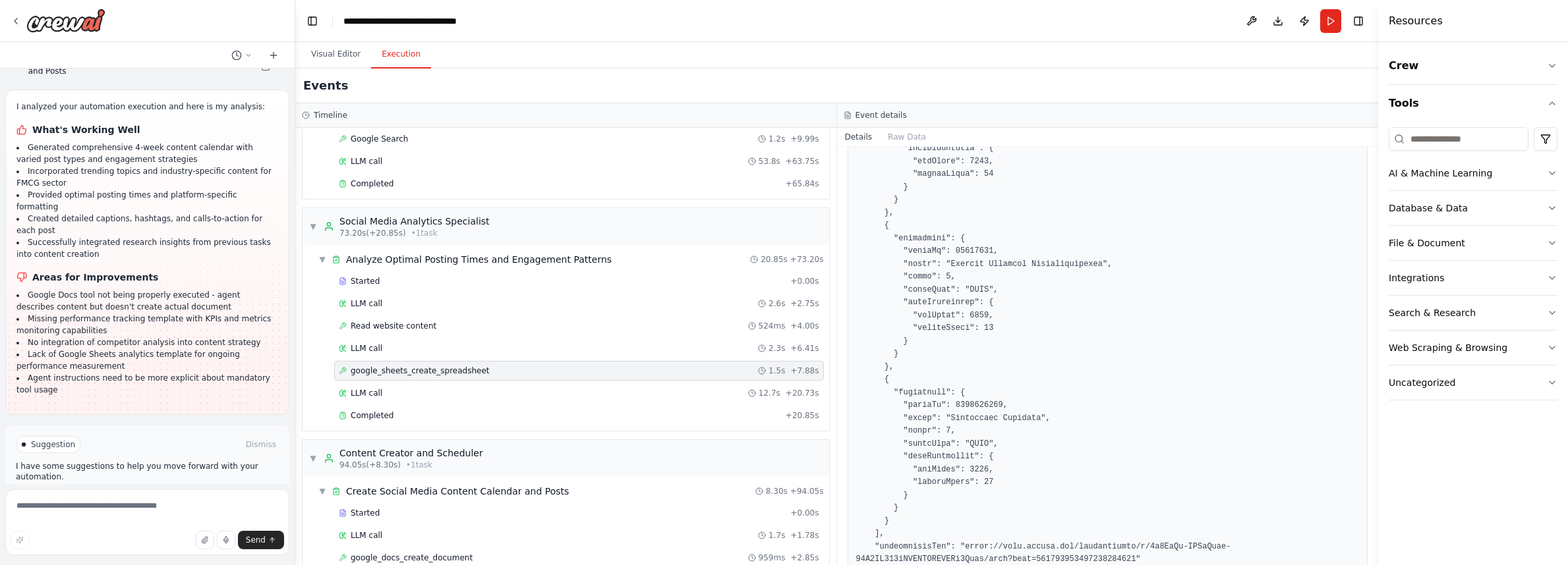
scroll to position [2014, 0]
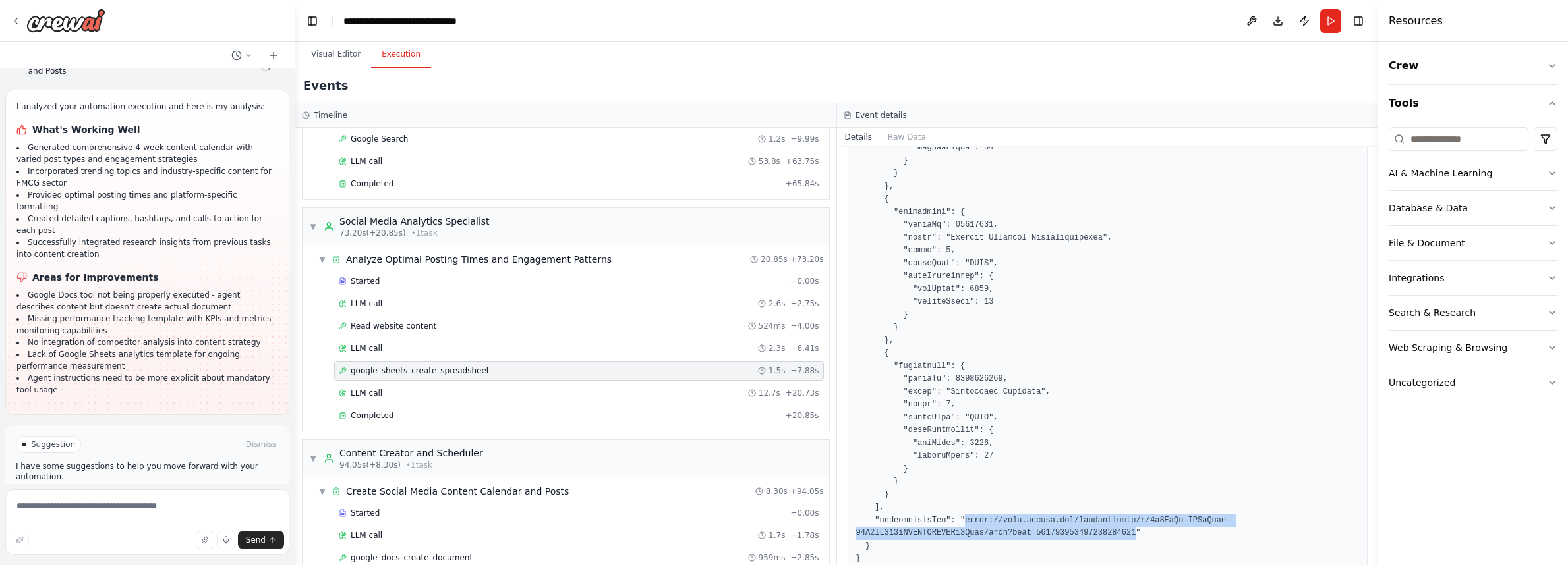
drag, startPoint x: 967, startPoint y: 461, endPoint x: 1143, endPoint y: 472, distance: 176.3
copy pre "https://docs.google.com/spreadsheets/d/1r3MoVa-YXJaJbhc-12R0AF553cLBRXCLXJCSNl0…"
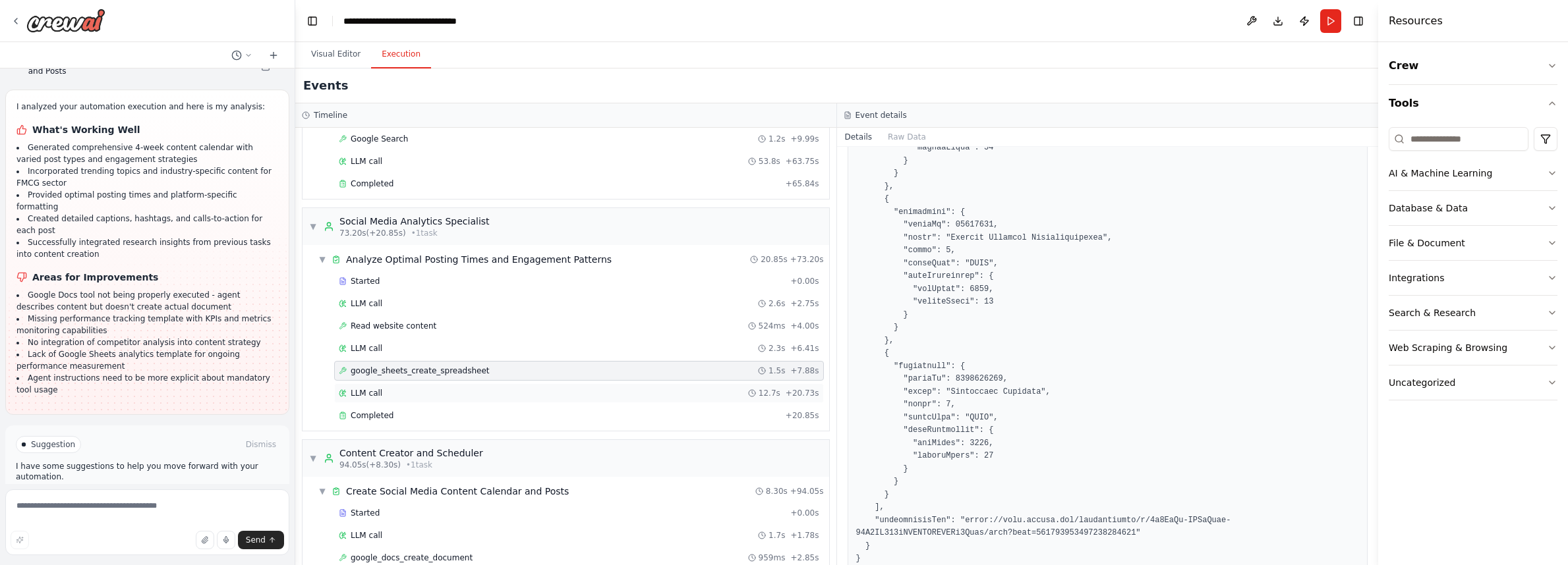
click at [365, 390] on span "LLM call" at bounding box center [367, 393] width 32 height 11
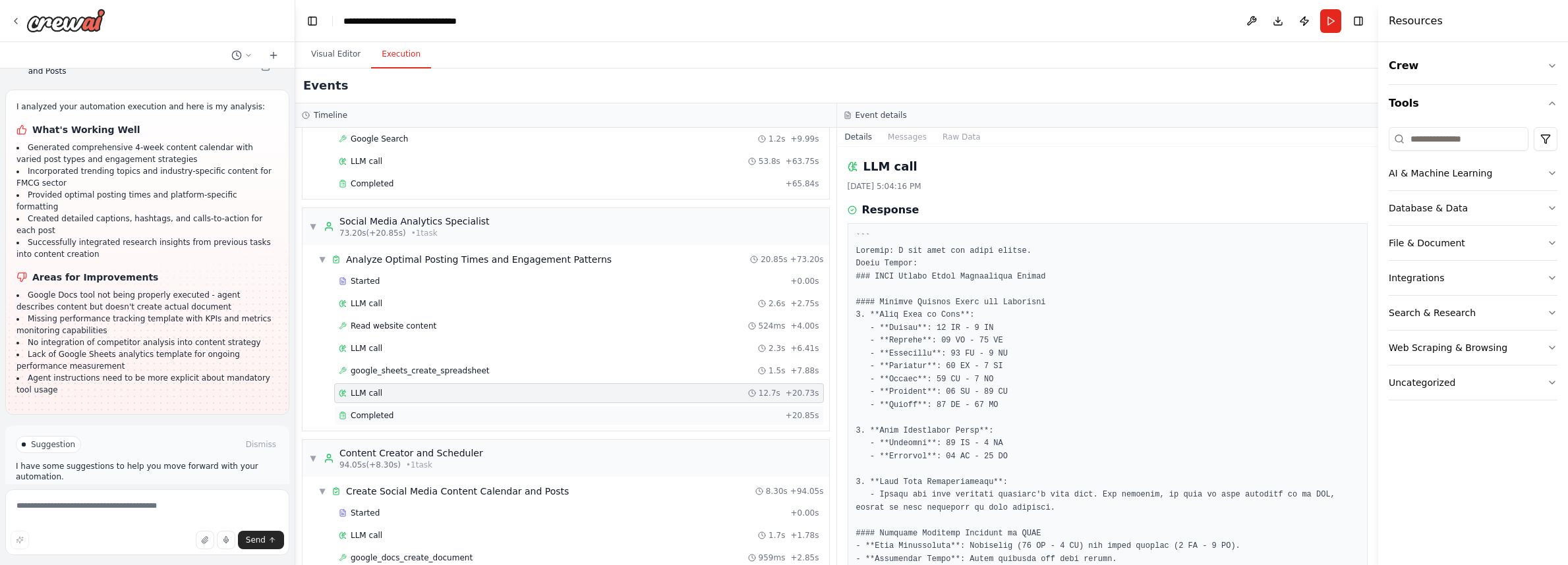
click at [368, 409] on div "Completed + 20.85s" at bounding box center [579, 416] width 490 height 20
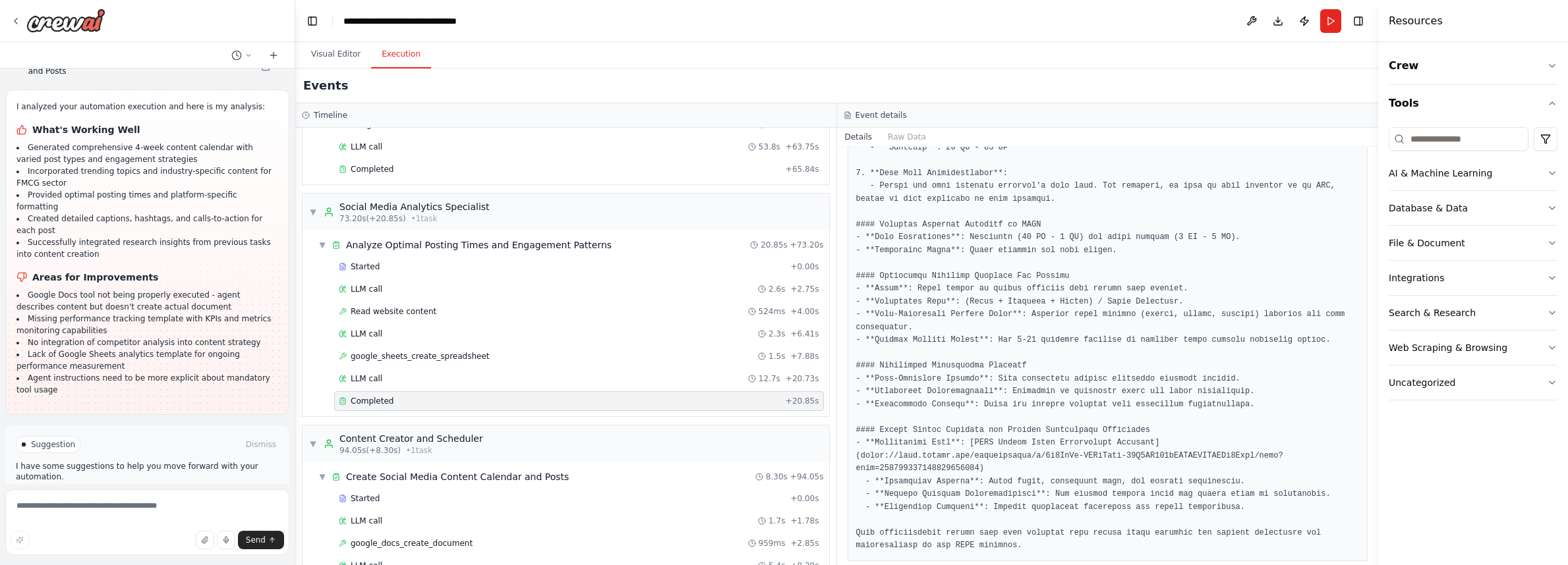
scroll to position [227, 0]
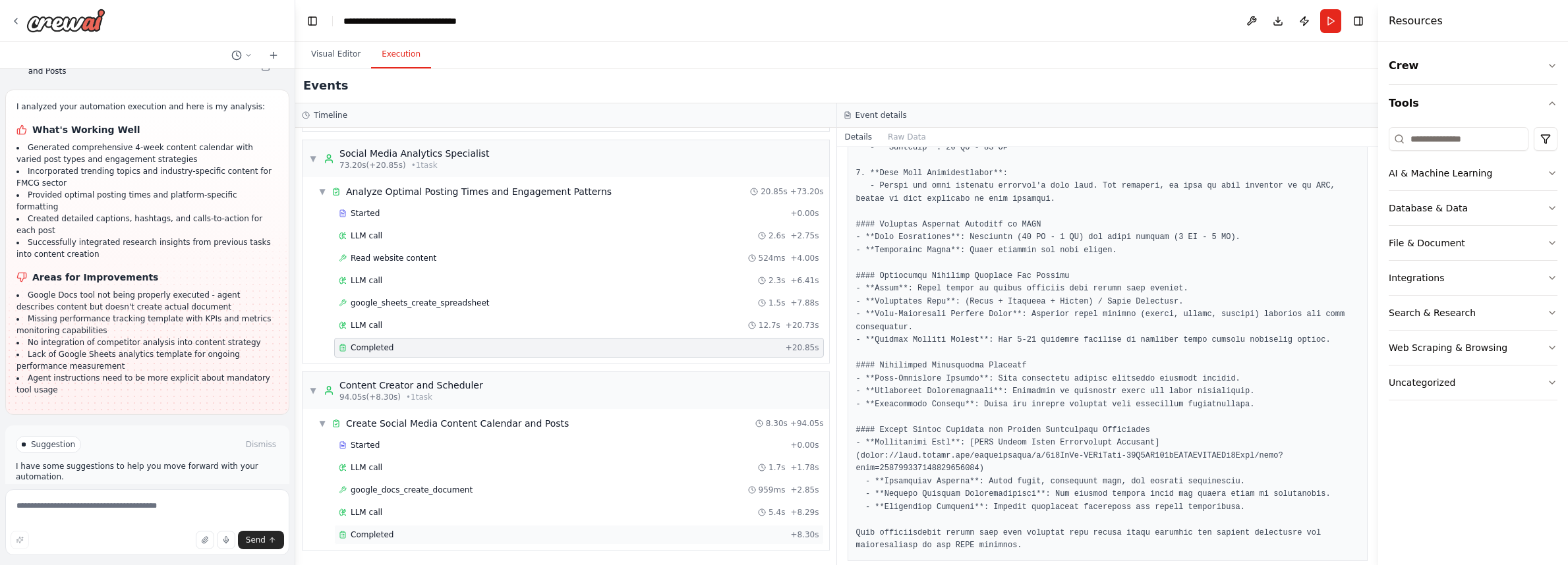
click at [377, 540] on div "Completed + 8.30s" at bounding box center [579, 535] width 490 height 20
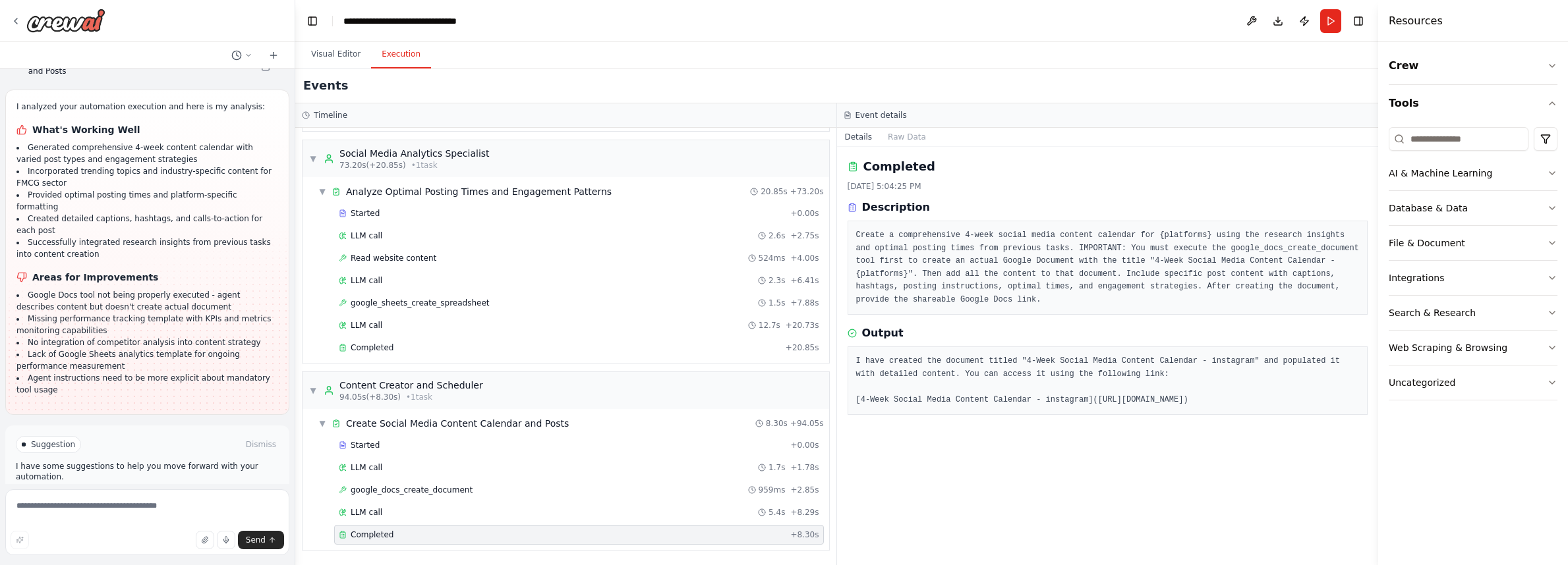
drag, startPoint x: 861, startPoint y: 410, endPoint x: 1330, endPoint y: 409, distance: 469.0
click at [1330, 406] on pre "I have created the document titled "4-Week Social Media Content Calendar - inst…" at bounding box center [1108, 380] width 504 height 51
copy pre "https://docs.google.com/document/d/18_W2cpKfUiOj00XvWQ7H_N0iCmZpX-5RWuUj96iQb90…"
click at [135, 495] on span "Improve automation" at bounding box center [153, 500] width 81 height 11
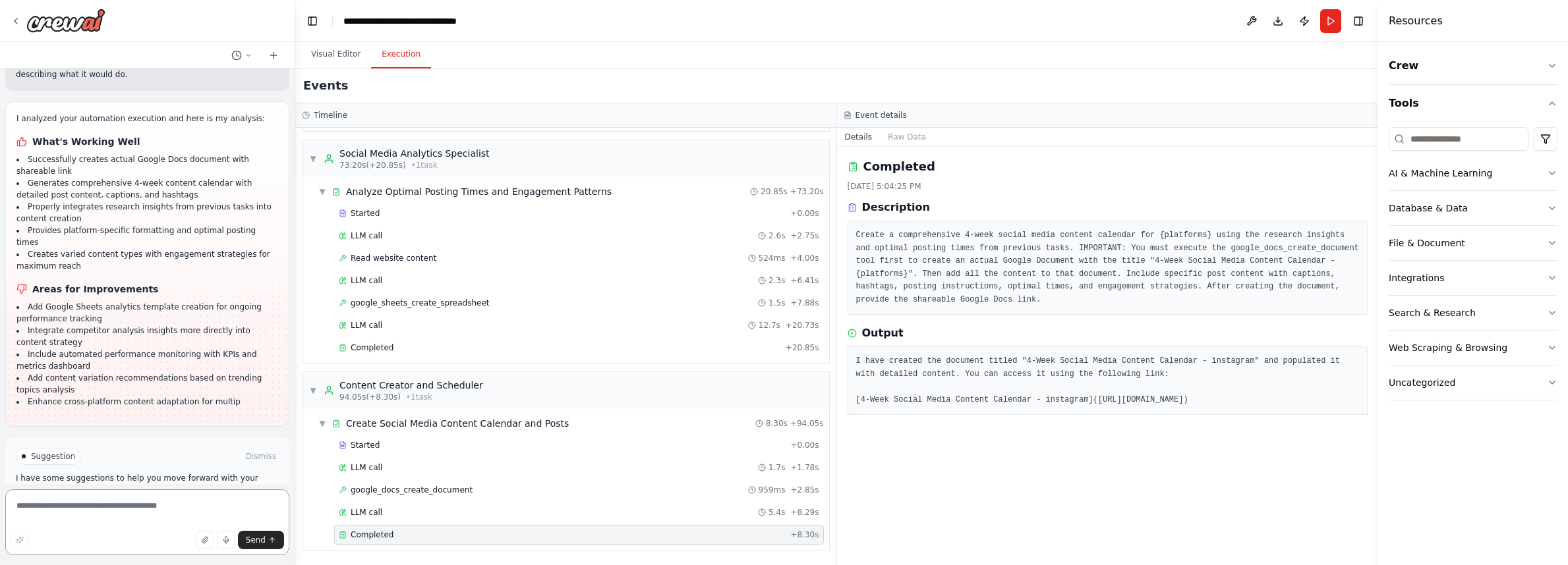
scroll to position [3824, 0]
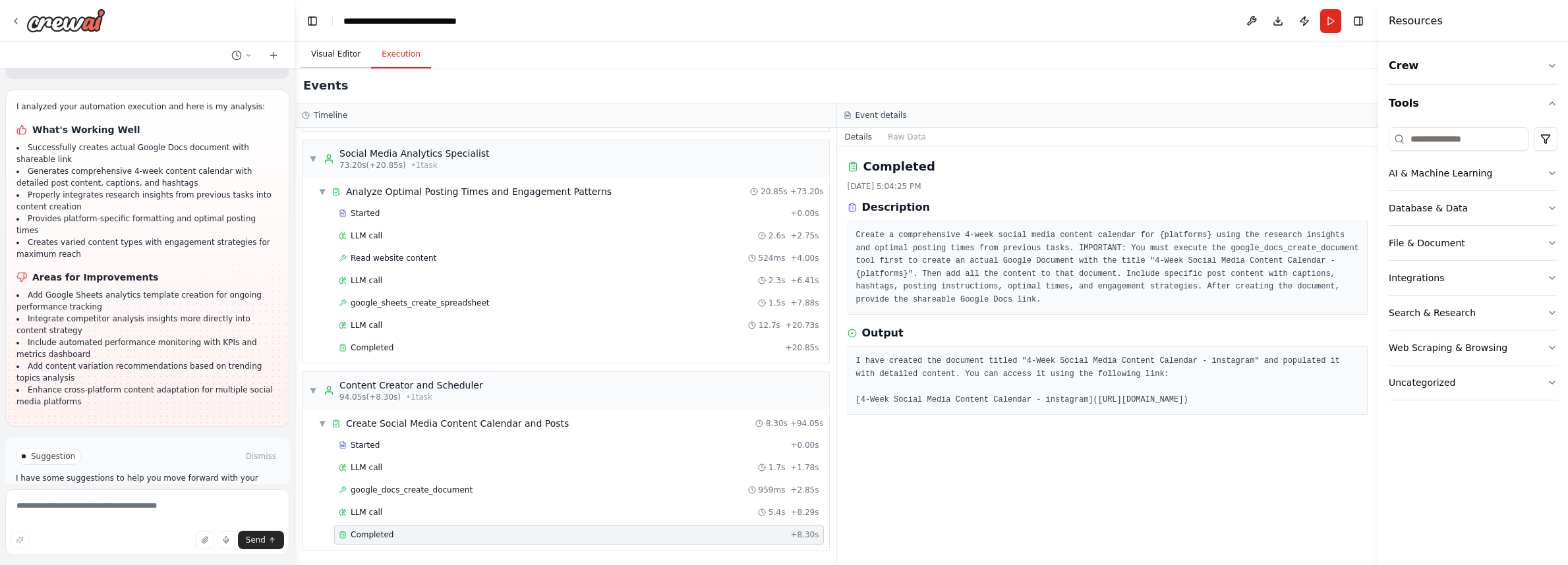
click at [352, 46] on button "Visual Editor" at bounding box center [336, 55] width 71 height 28
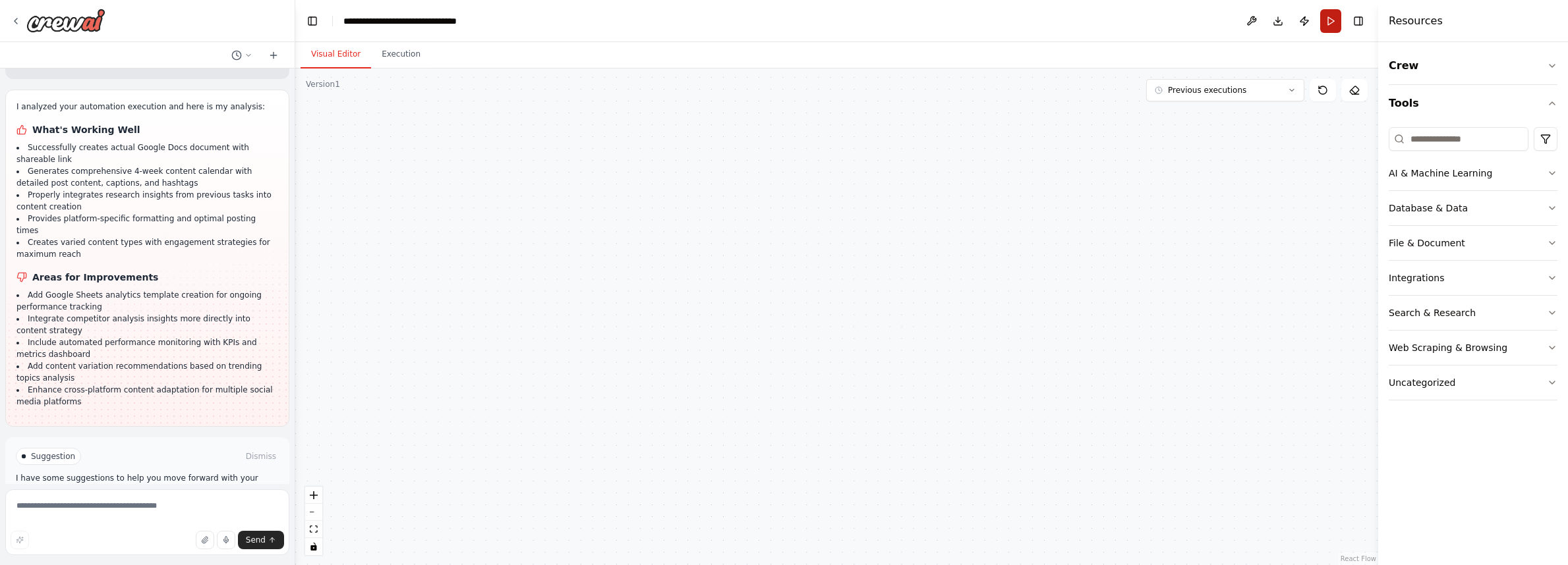
click at [1336, 26] on button "Run" at bounding box center [1330, 21] width 21 height 24
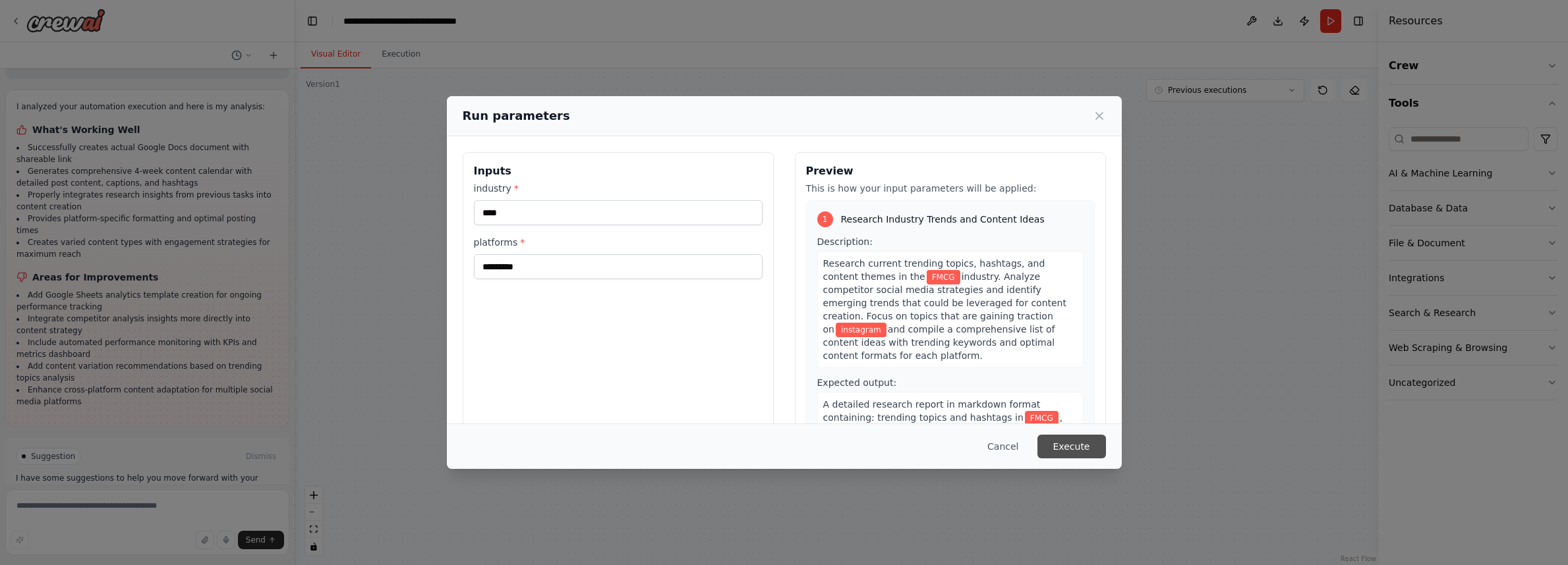
click at [1092, 443] on button "Execute" at bounding box center [1071, 446] width 68 height 24
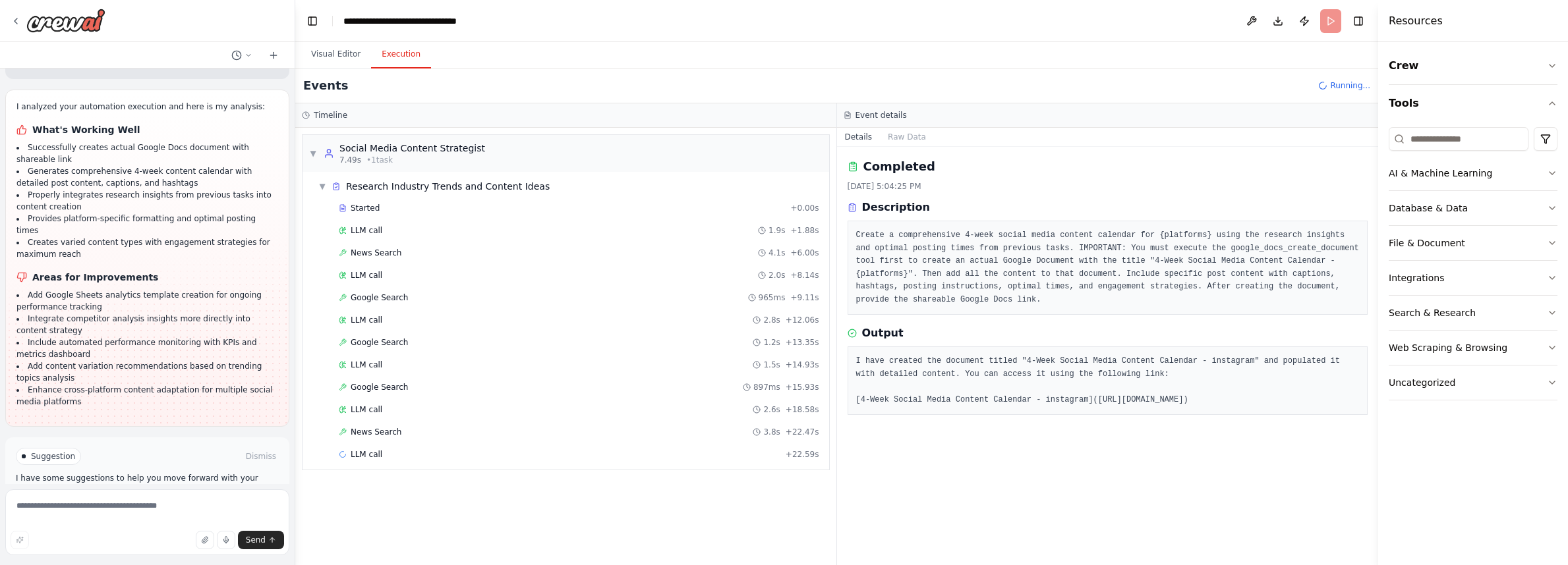
click at [127, 507] on span "Publish Automation" at bounding box center [152, 512] width 77 height 11
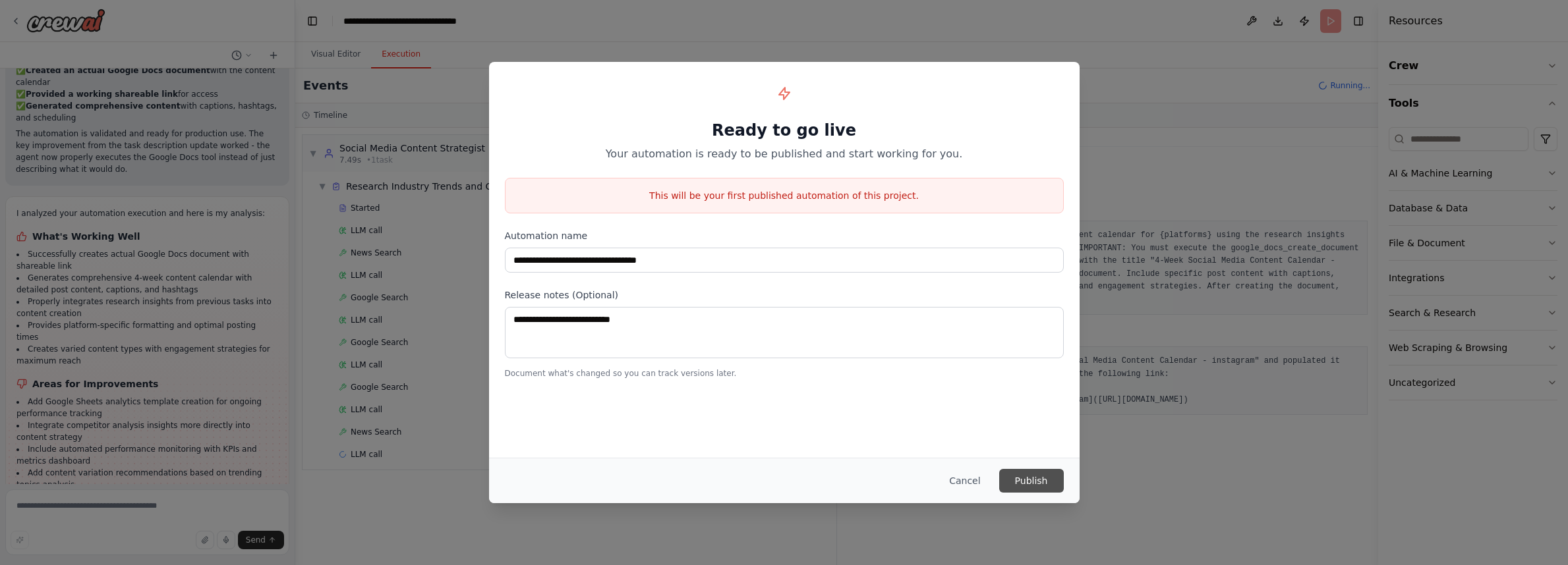
click at [1036, 481] on button "Publish" at bounding box center [1031, 481] width 65 height 24
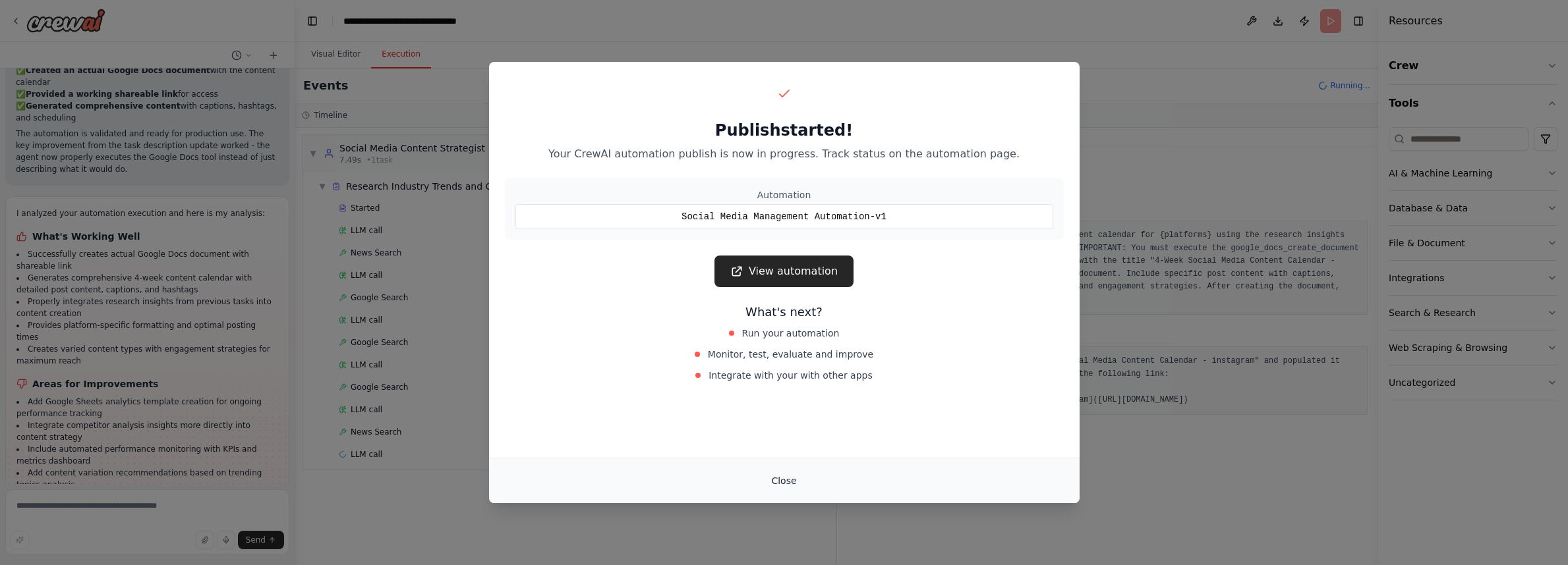
click at [787, 480] on button "Close" at bounding box center [783, 481] width 46 height 24
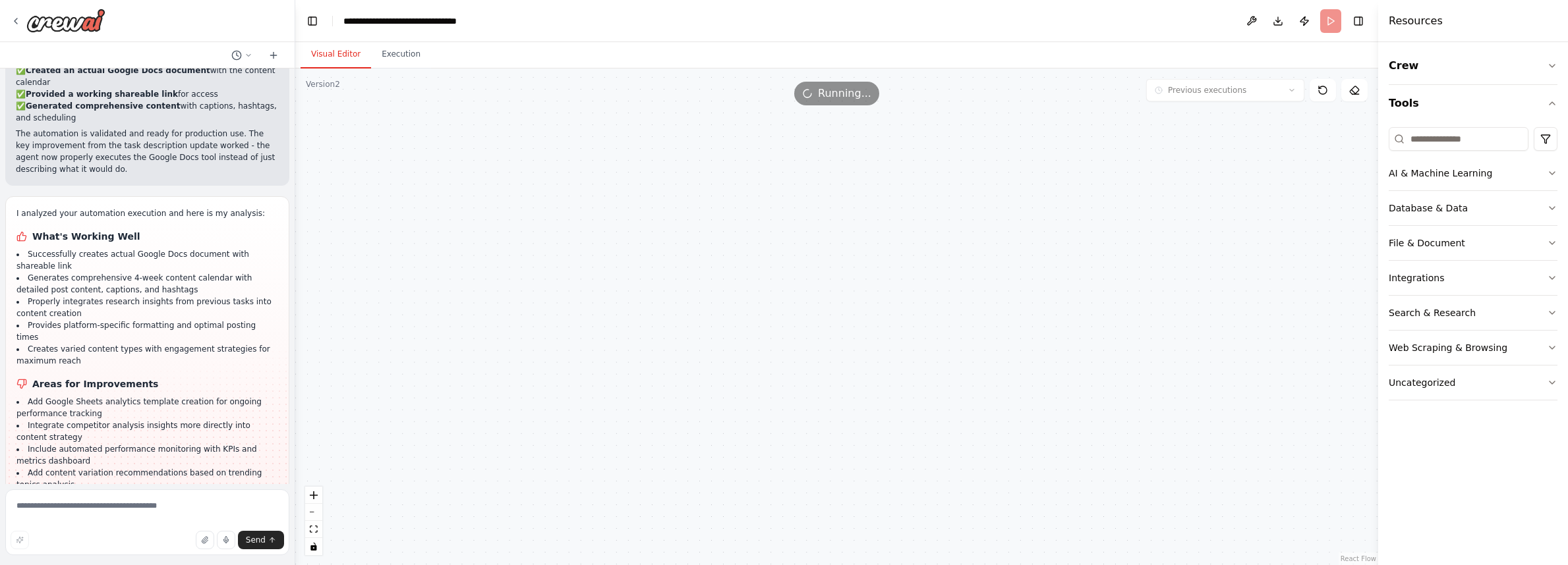
click at [333, 59] on button "Visual Editor" at bounding box center [336, 55] width 71 height 28
drag, startPoint x: 458, startPoint y: 160, endPoint x: 509, endPoint y: 372, distance: 218.0
click at [510, 372] on div ".deletable-edge-delete-btn { width: 20px; height: 20px; border: 0px solid #ffff…" at bounding box center [836, 316] width 1083 height 497
drag, startPoint x: 510, startPoint y: 341, endPoint x: 491, endPoint y: 451, distance: 111.6
click at [491, 451] on div ".deletable-edge-delete-btn { width: 20px; height: 20px; border: 0px solid #ffff…" at bounding box center [836, 316] width 1083 height 497
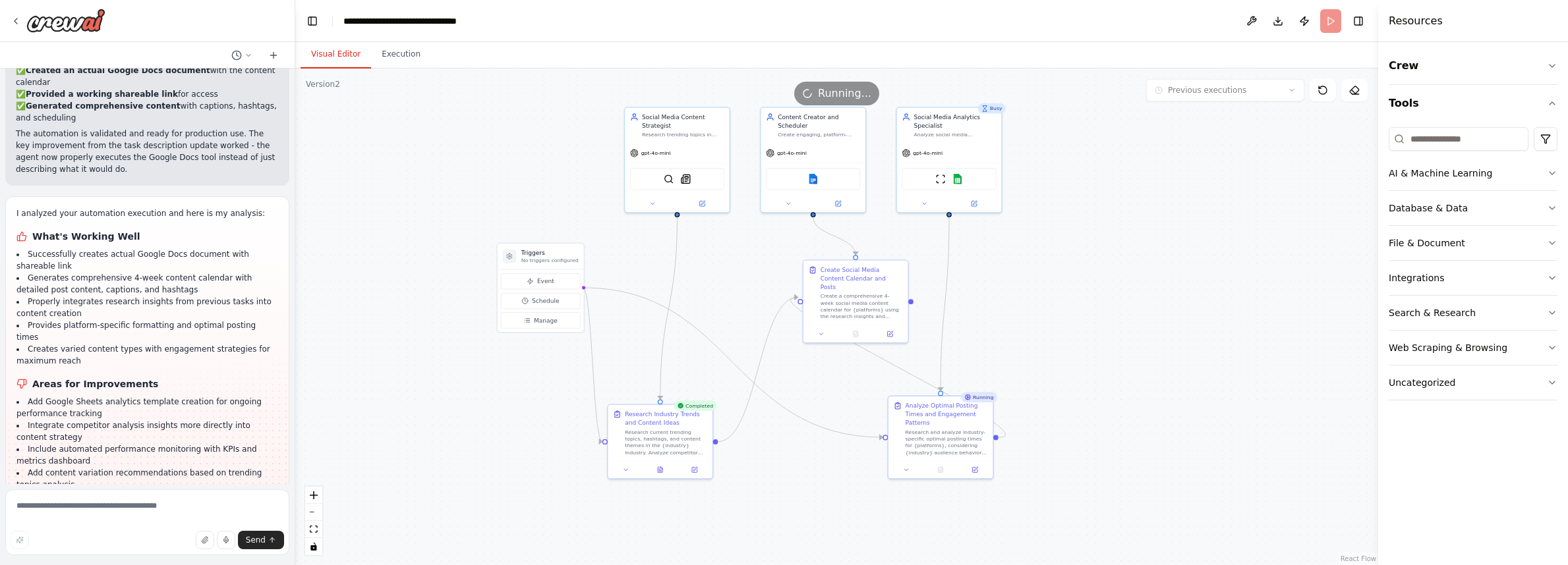
drag, startPoint x: 488, startPoint y: 404, endPoint x: 490, endPoint y: 422, distance: 18.1
click at [490, 422] on div ".deletable-edge-delete-btn { width: 20px; height: 20px; border: 0px solid #ffff…" at bounding box center [836, 316] width 1083 height 497
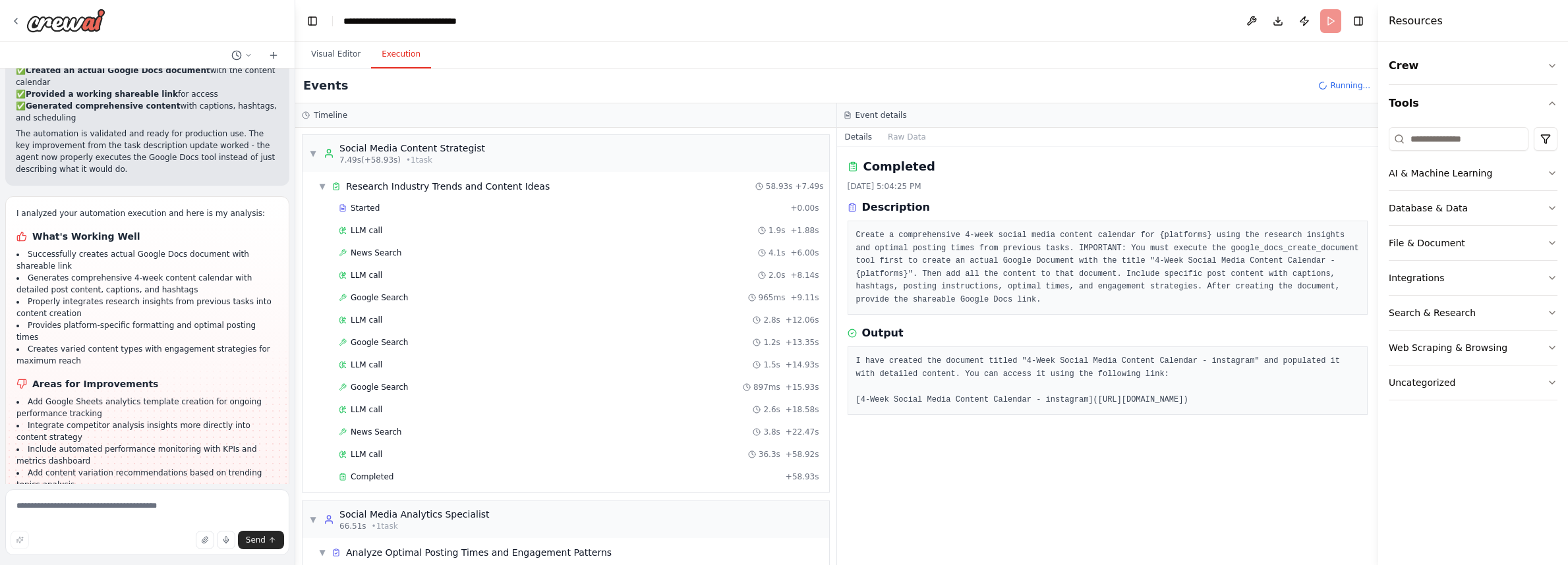
click at [403, 57] on button "Execution" at bounding box center [400, 55] width 60 height 28
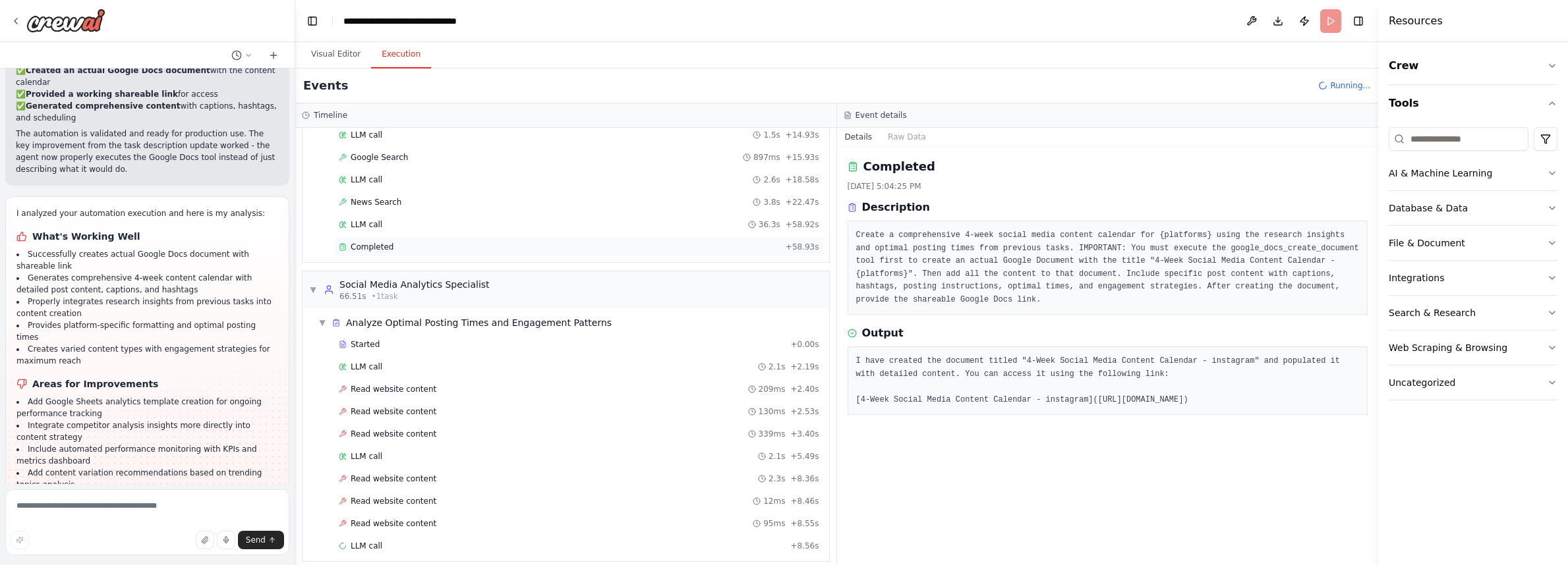
scroll to position [241, 0]
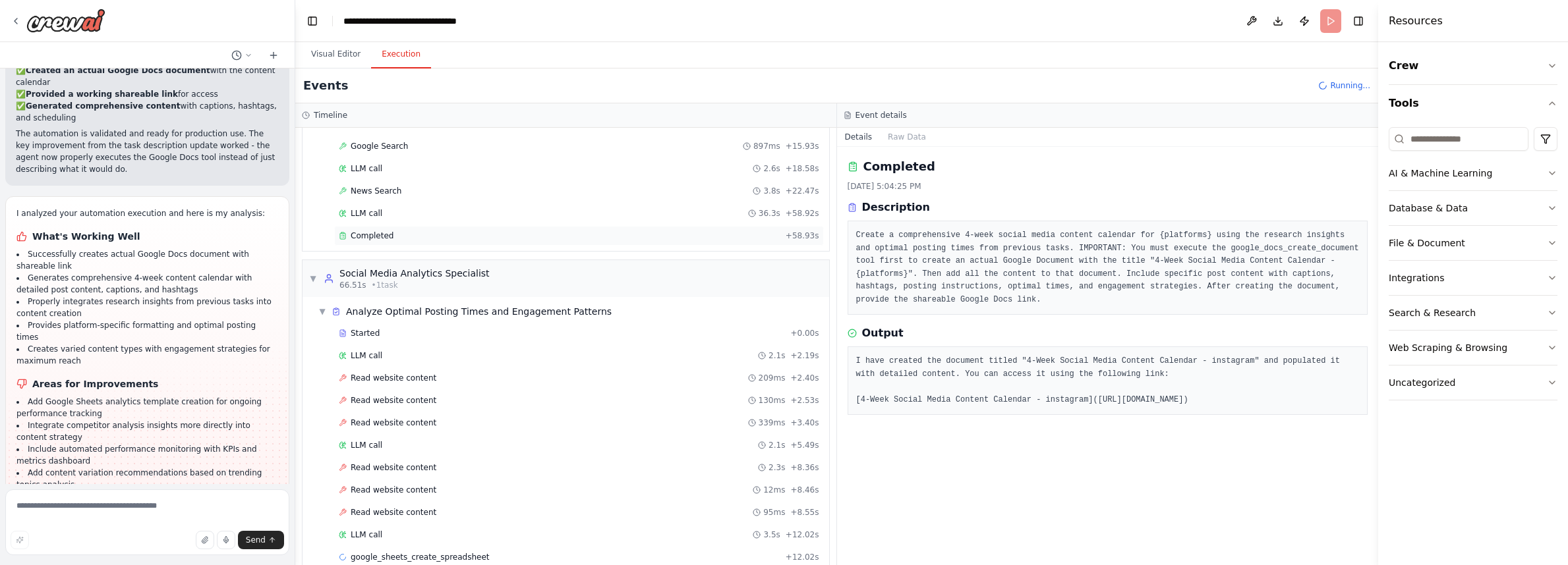
click at [383, 242] on div "Completed + 58.93s" at bounding box center [579, 236] width 490 height 20
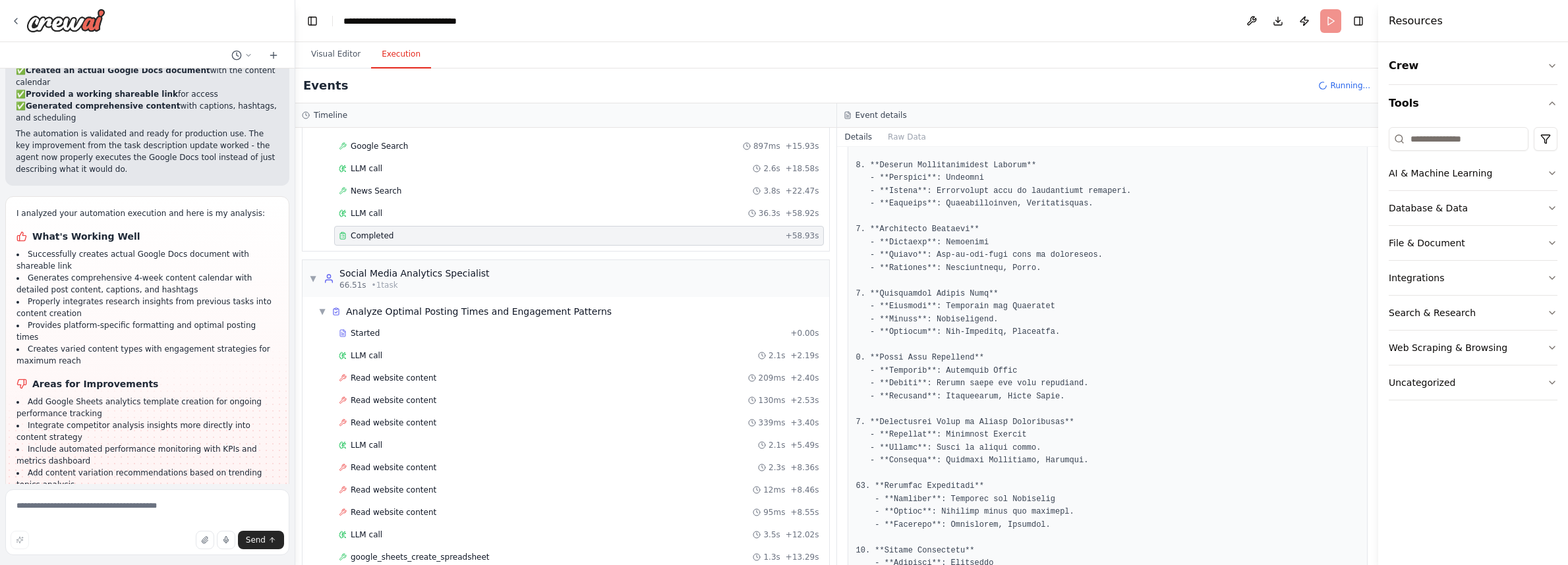
scroll to position [1582, 0]
